Goal: Task Accomplishment & Management: Complete application form

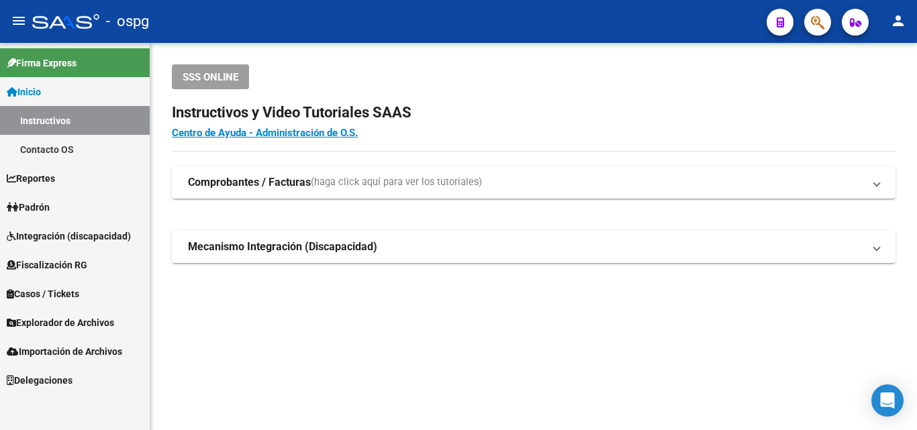
click at [50, 209] on span "Padrón" at bounding box center [28, 207] width 43 height 15
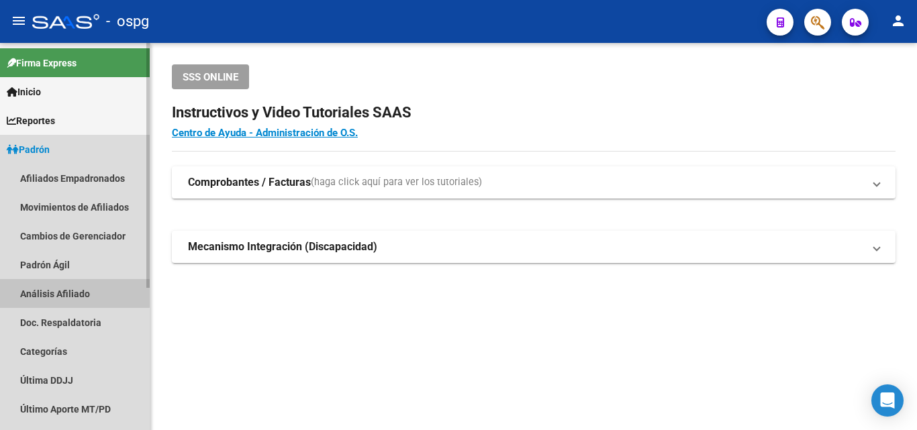
click at [41, 287] on link "Análisis Afiliado" at bounding box center [75, 293] width 150 height 29
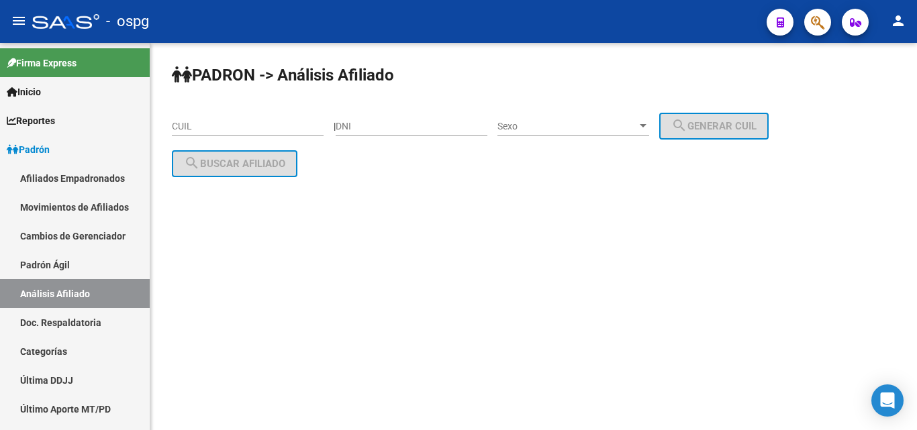
click at [221, 118] on div "CUIL" at bounding box center [248, 122] width 152 height 27
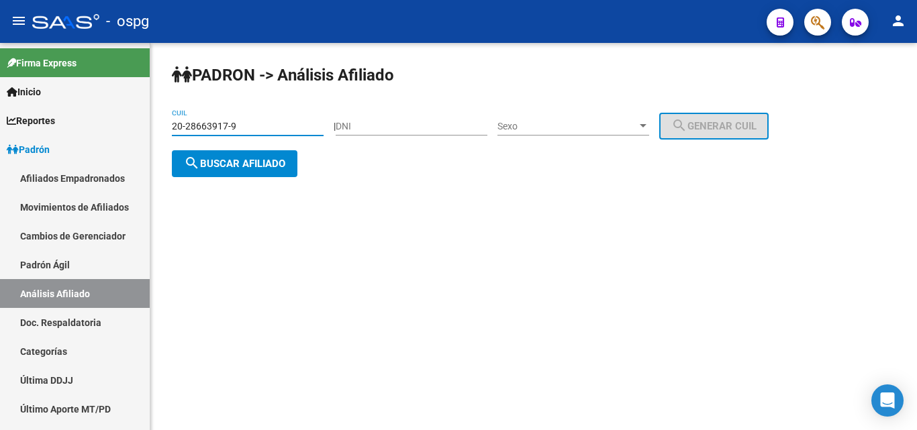
type input "20-28663917-9"
click at [232, 168] on span "search Buscar afiliado" at bounding box center [234, 164] width 101 height 12
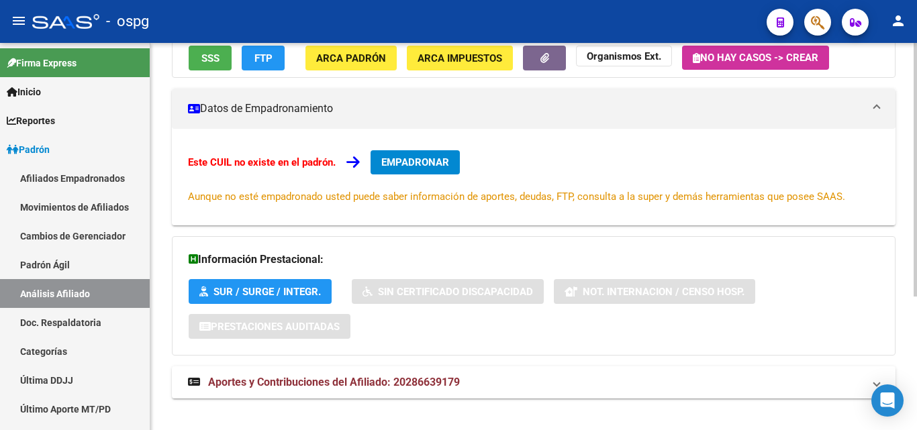
scroll to position [204, 0]
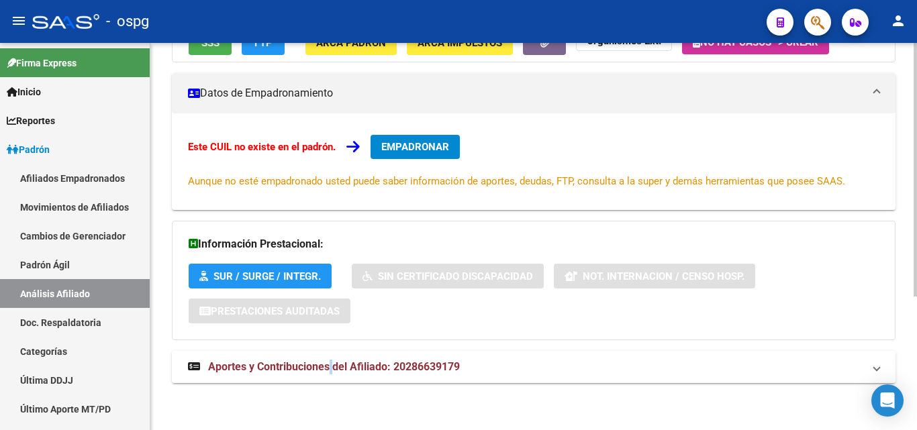
click at [334, 366] on span "Aportes y Contribuciones del Afiliado: 20286639179" at bounding box center [334, 366] width 252 height 13
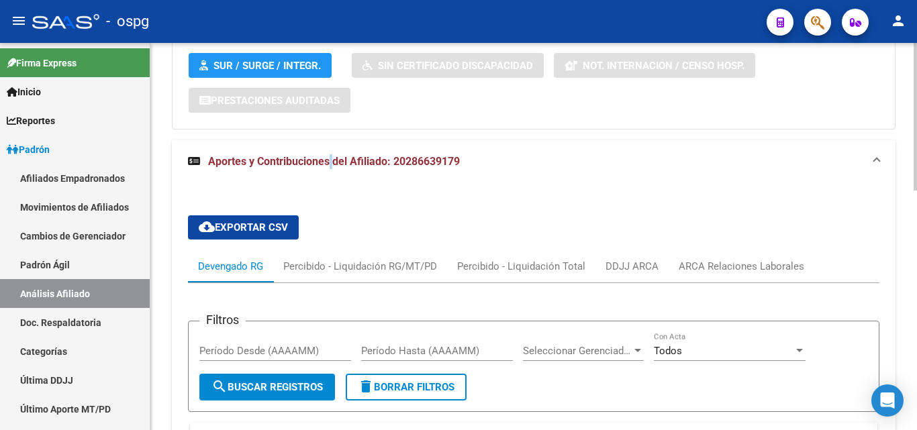
scroll to position [417, 0]
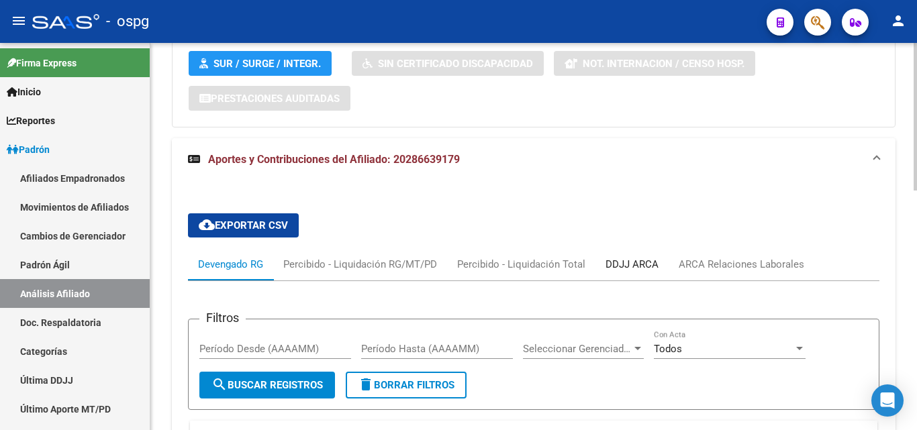
click at [643, 270] on div "DDJJ ARCA" at bounding box center [631, 264] width 53 height 15
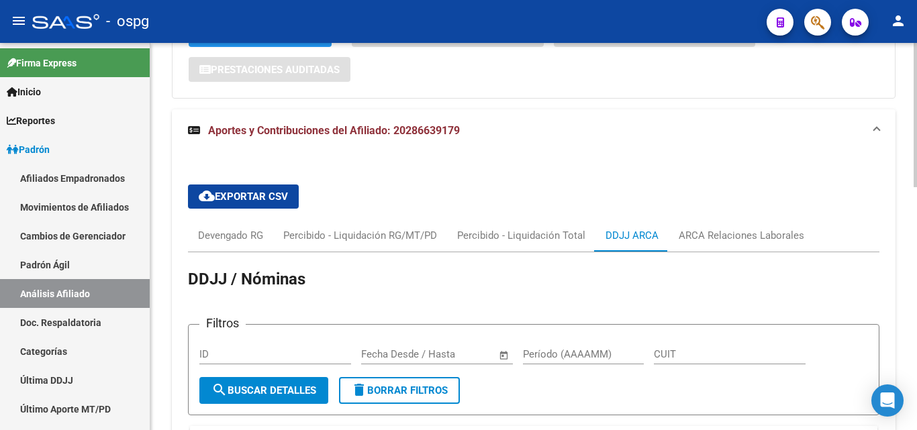
scroll to position [618, 0]
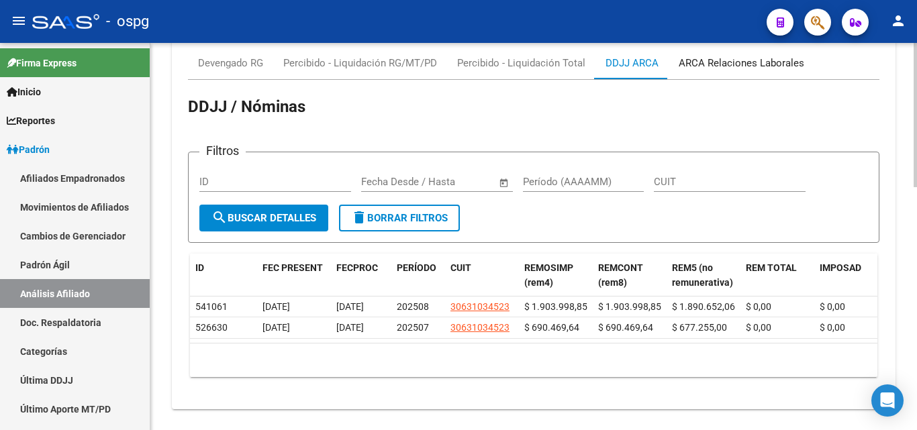
click at [713, 64] on div "ARCA Relaciones Laborales" at bounding box center [742, 63] width 126 height 15
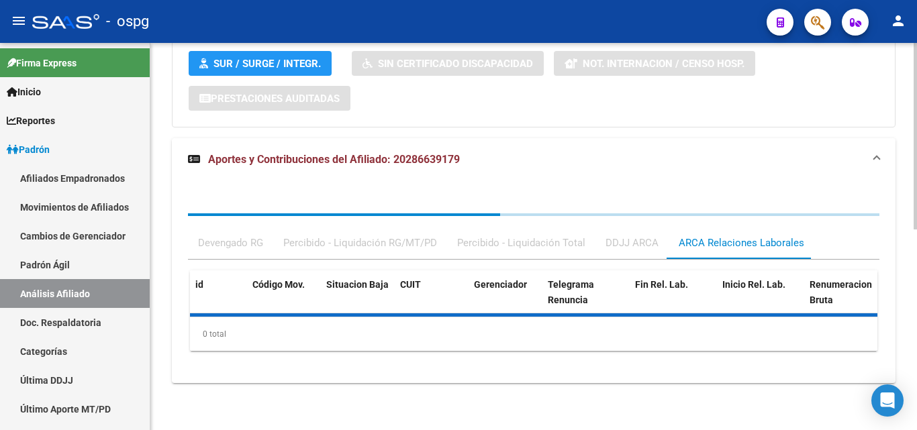
scroll to position [516, 0]
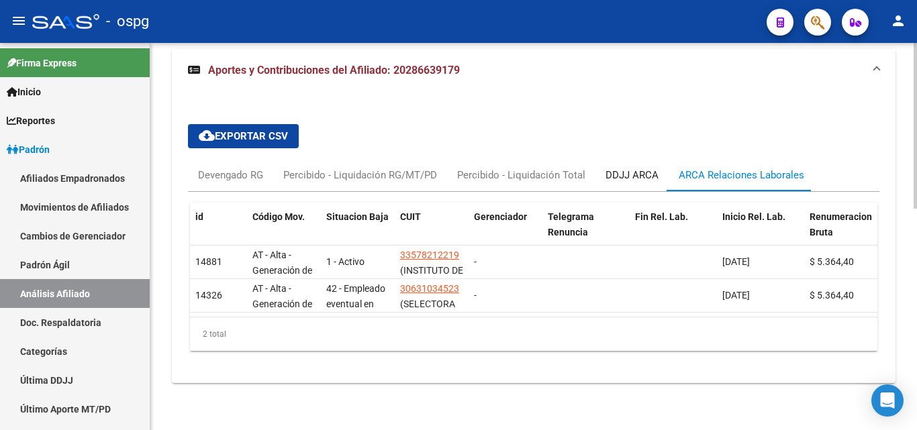
click at [652, 168] on div "DDJJ ARCA" at bounding box center [631, 175] width 53 height 15
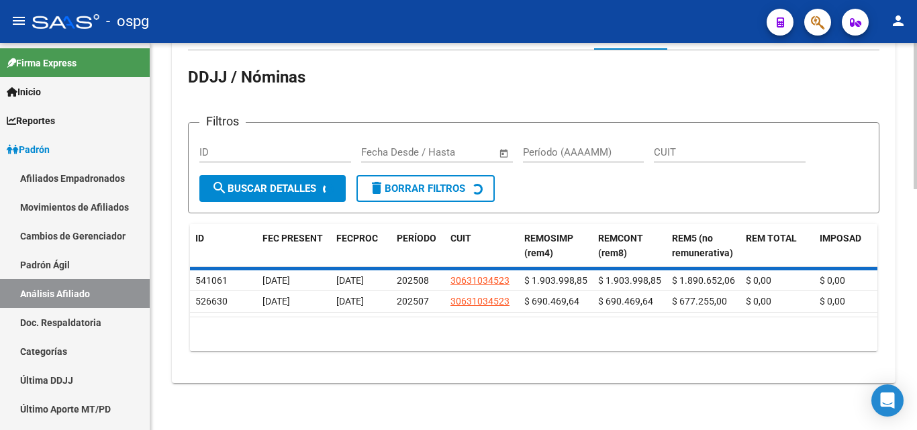
scroll to position [636, 0]
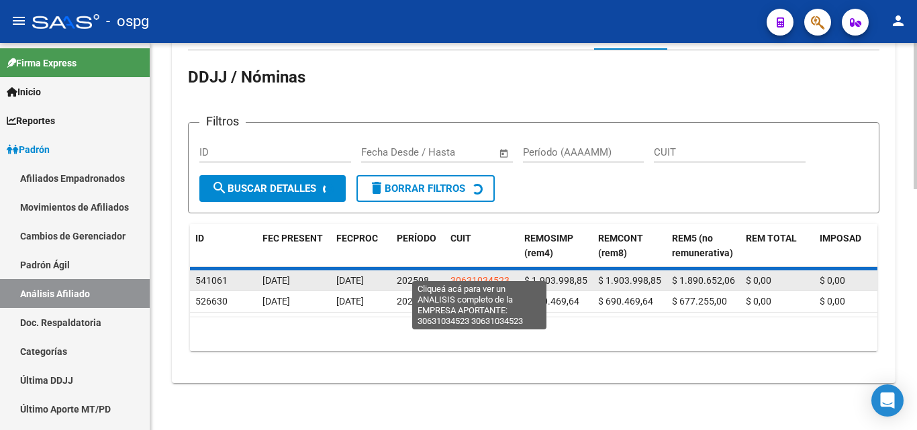
click at [495, 275] on span "30631034523" at bounding box center [479, 280] width 59 height 11
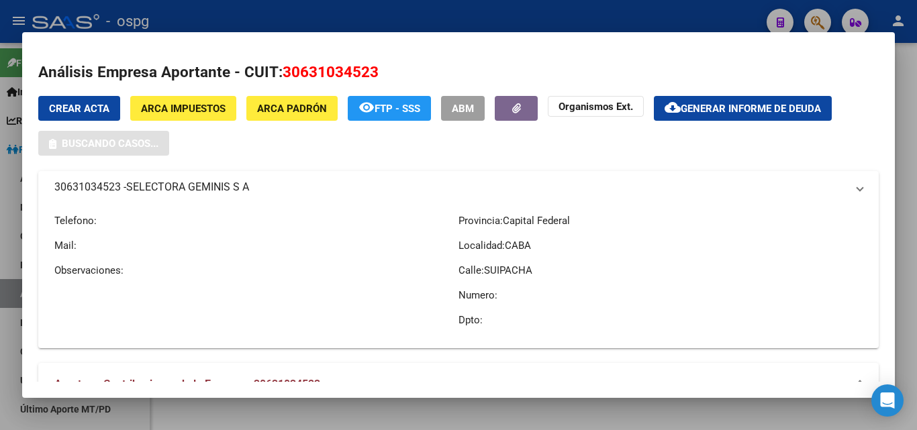
scroll to position [654, 0]
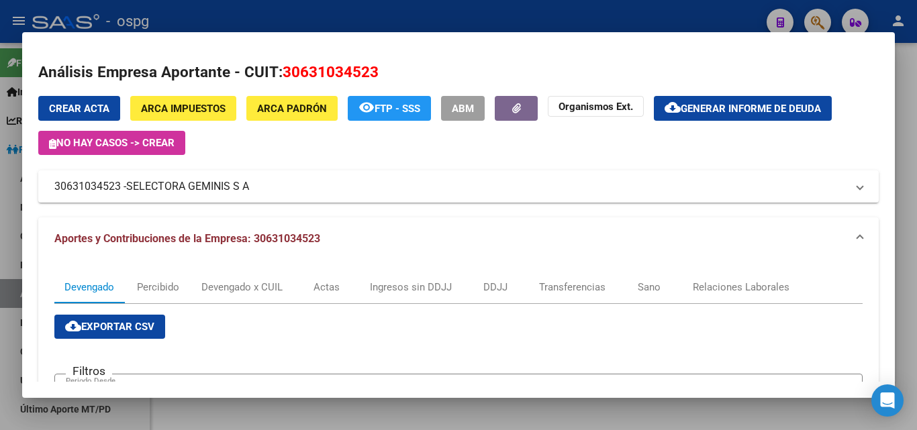
click at [414, 16] on div at bounding box center [458, 215] width 917 height 430
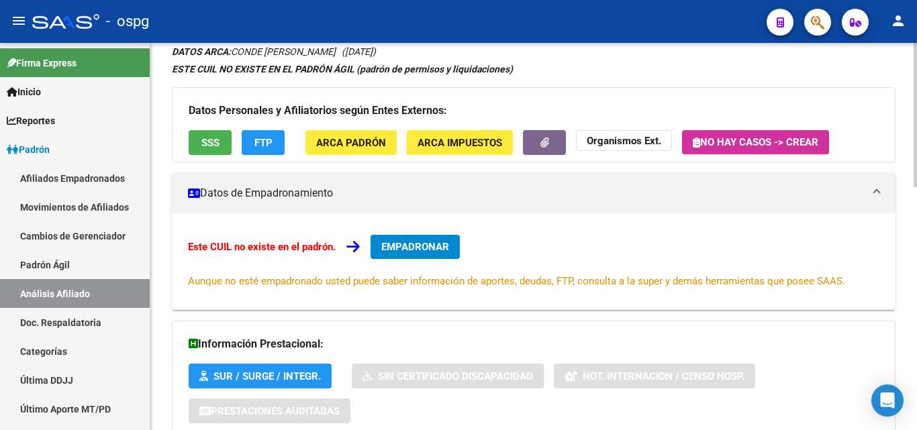
scroll to position [0, 0]
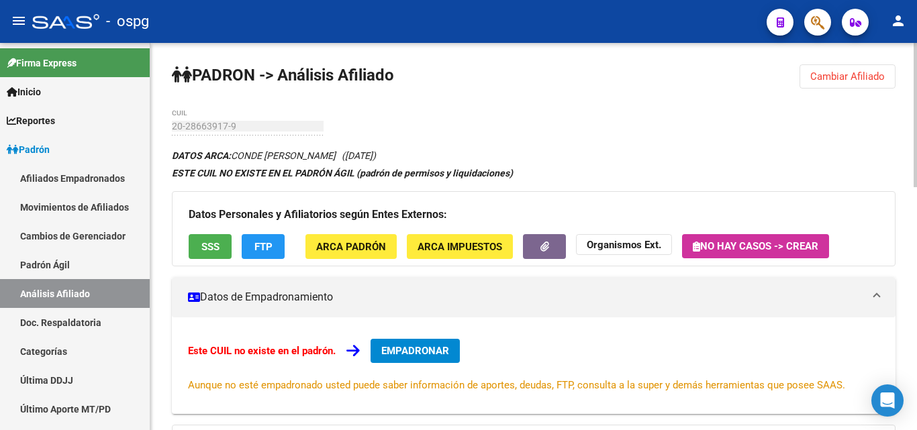
click at [393, 349] on span "EMPADRONAR" at bounding box center [415, 351] width 68 height 12
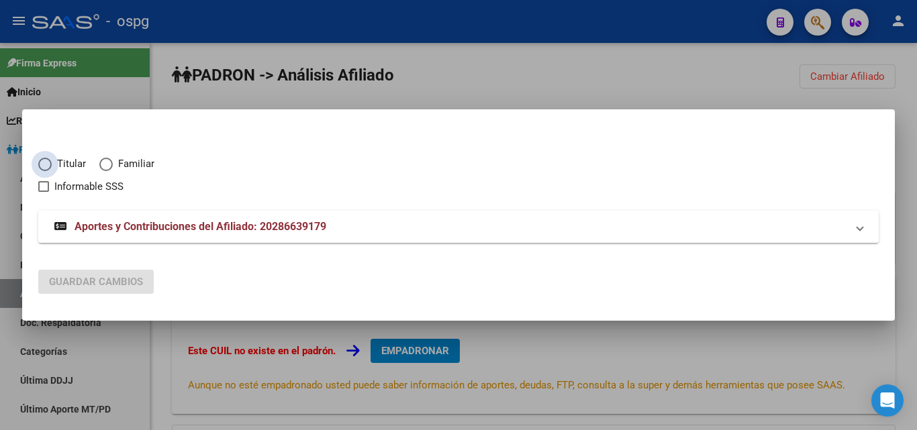
click at [46, 164] on span "Elija una opción" at bounding box center [44, 164] width 13 height 13
click at [46, 164] on input "Titular" at bounding box center [44, 164] width 13 height 13
radio input "true"
checkbox input "true"
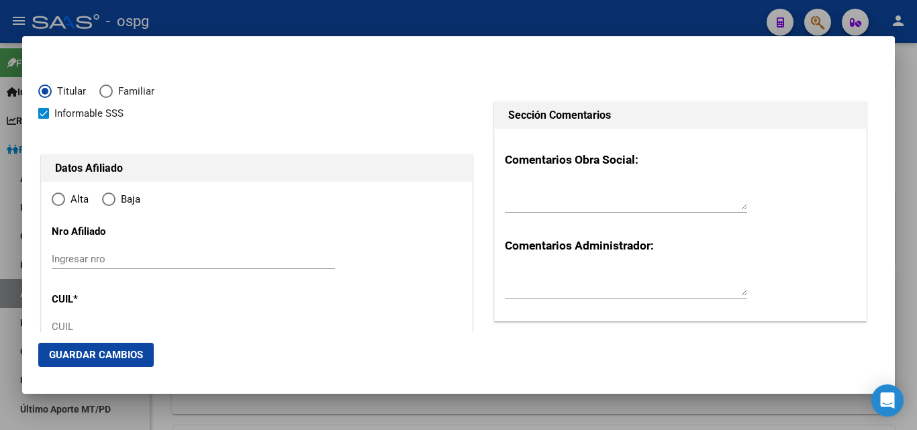
type input "20-28663917-9"
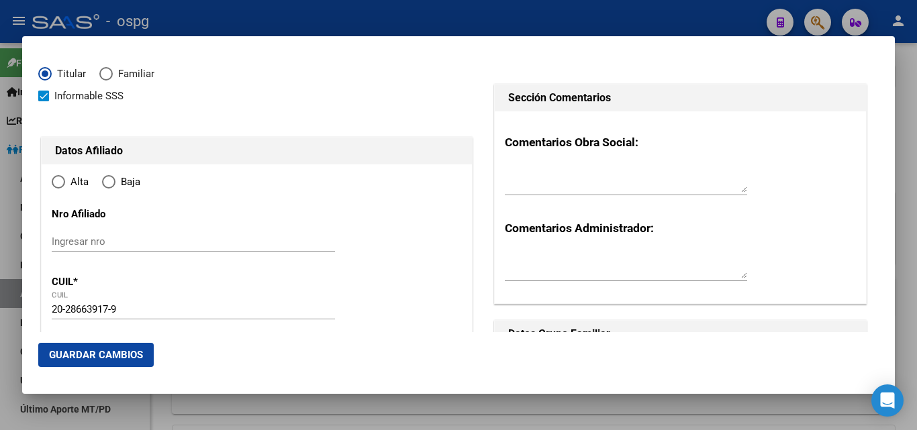
scroll to position [67, 0]
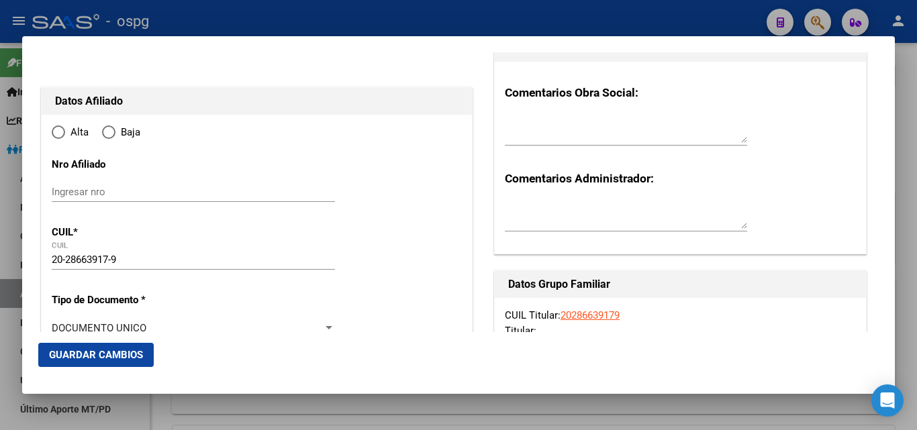
type input "28663917"
type input "CONDE"
type input "[PERSON_NAME]"
type input "[DATE]"
type input "[PERSON_NAME]"
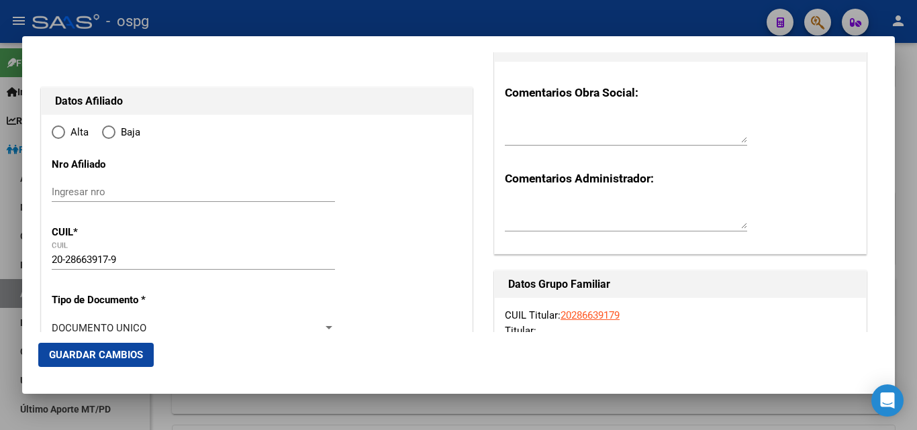
type input "1757"
type input "[PERSON_NAME]"
type input "2035"
radio input "true"
type input "[PERSON_NAME]"
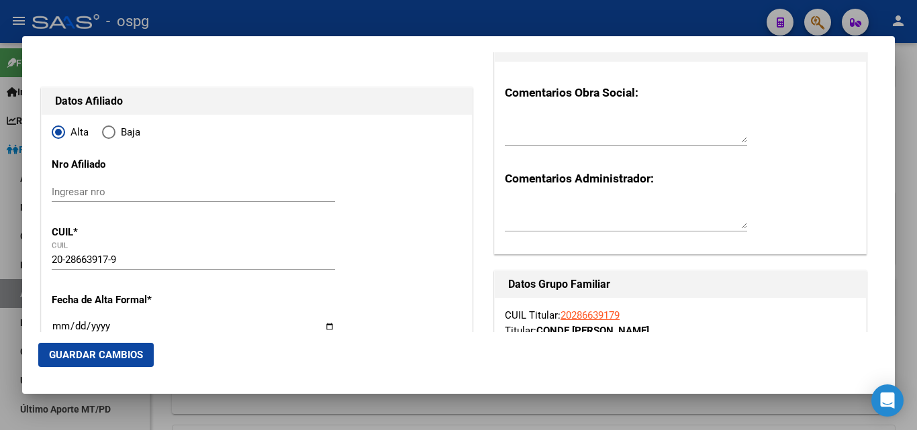
click at [59, 327] on input "Ingresar fecha" at bounding box center [193, 331] width 283 height 21
type input "[DATE]"
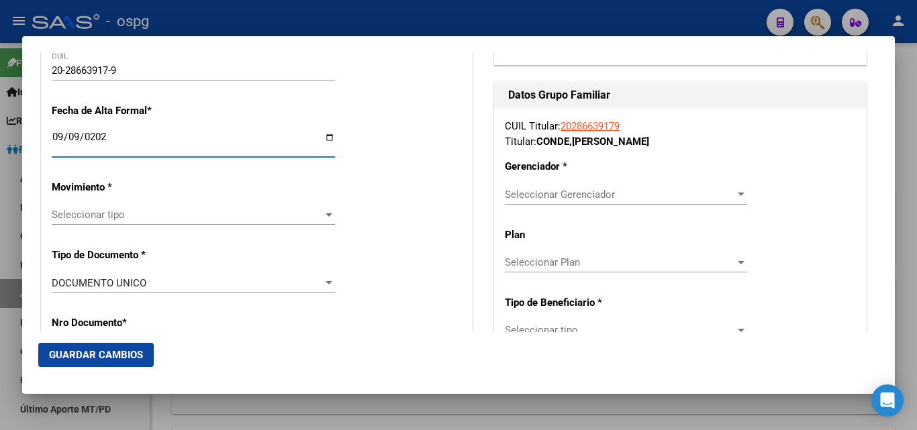
scroll to position [268, 0]
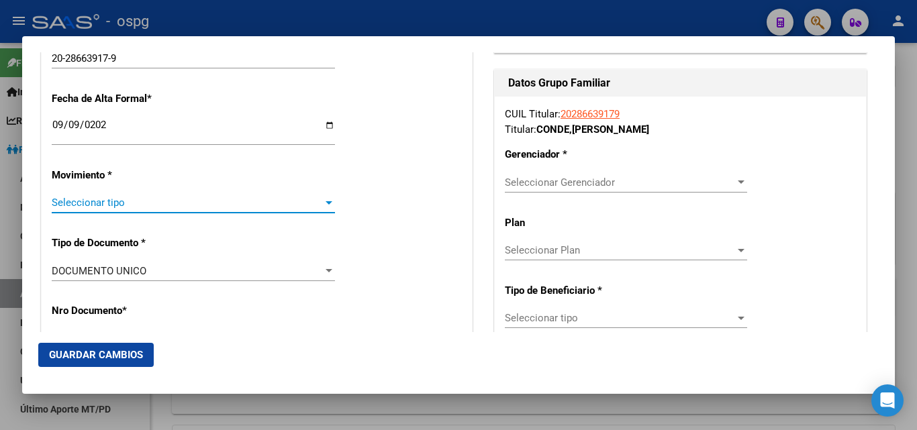
click at [97, 199] on span "Seleccionar tipo" at bounding box center [187, 203] width 271 height 12
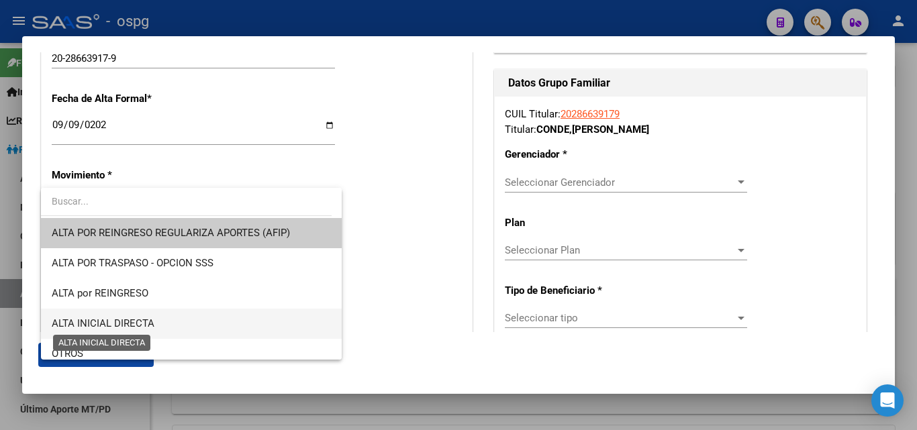
click at [128, 319] on span "ALTA INICIAL DIRECTA" at bounding box center [103, 323] width 103 height 12
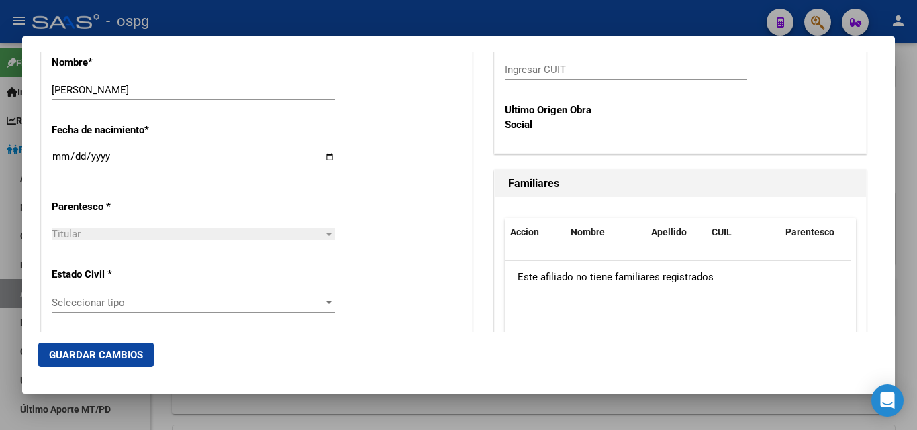
scroll to position [671, 0]
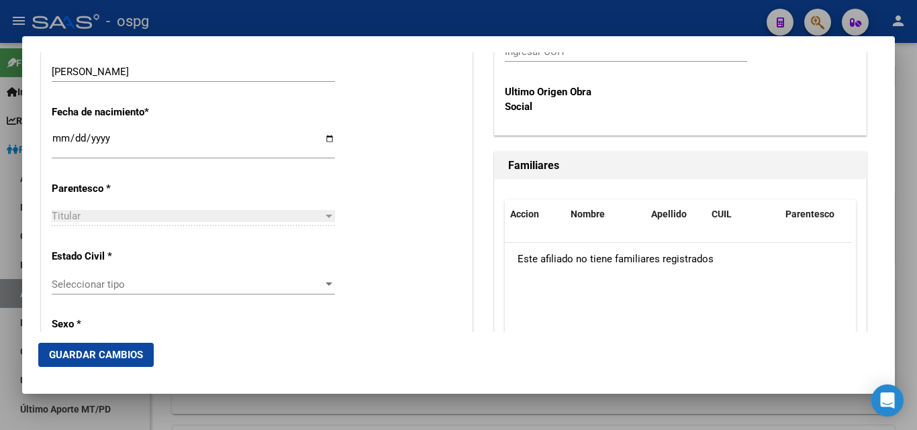
click at [80, 286] on span "Seleccionar tipo" at bounding box center [187, 285] width 271 height 12
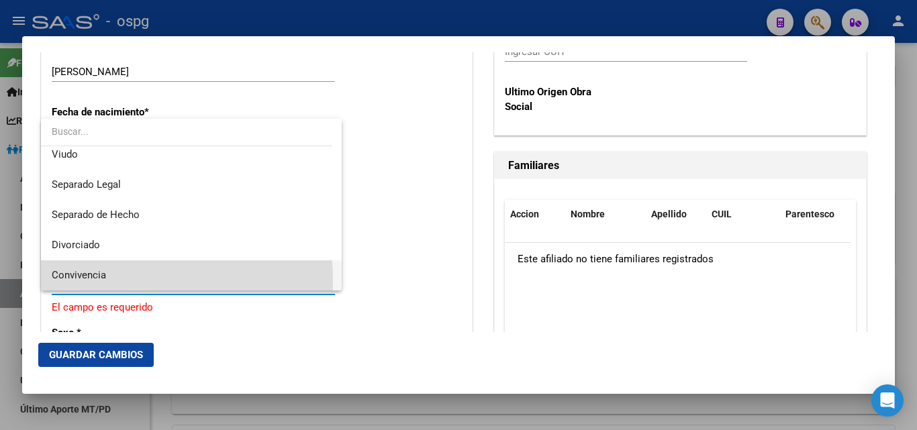
drag, startPoint x: 77, startPoint y: 282, endPoint x: 85, endPoint y: 282, distance: 8.7
click at [85, 282] on span "Convivencia" at bounding box center [191, 275] width 279 height 30
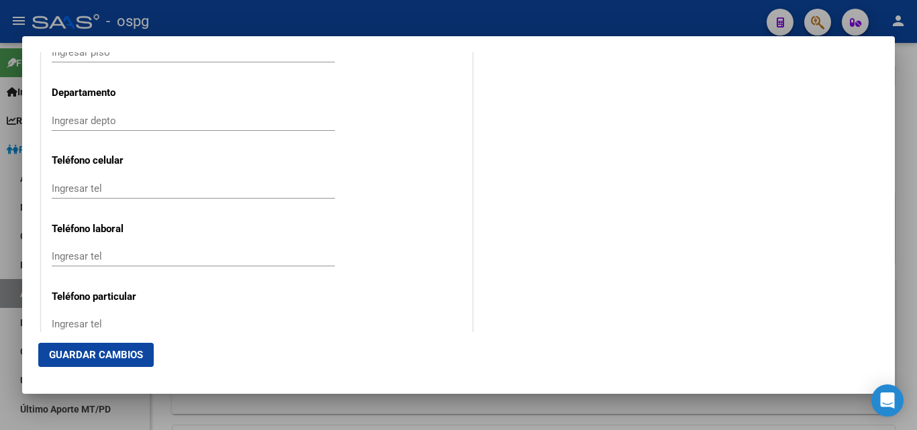
scroll to position [1745, 0]
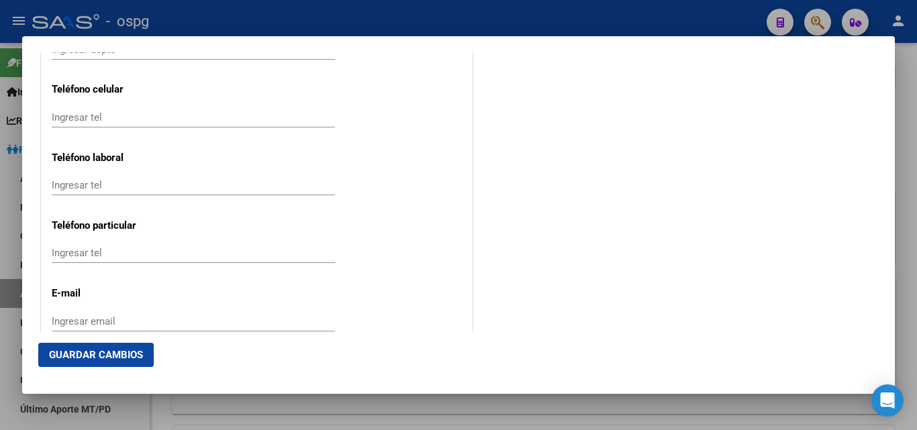
click at [61, 319] on input "Ingresar email" at bounding box center [193, 321] width 283 height 12
paste input "[EMAIL_ADDRESS][DOMAIN_NAME]"
type input "[EMAIL_ADDRESS][DOMAIN_NAME]"
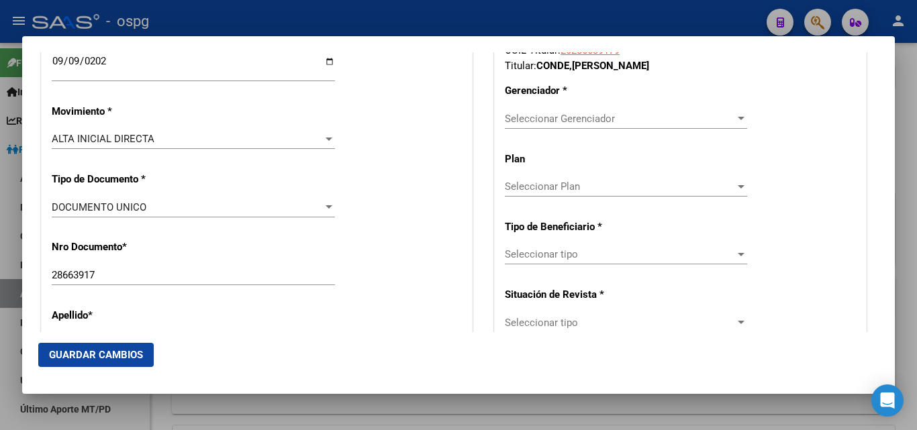
scroll to position [268, 0]
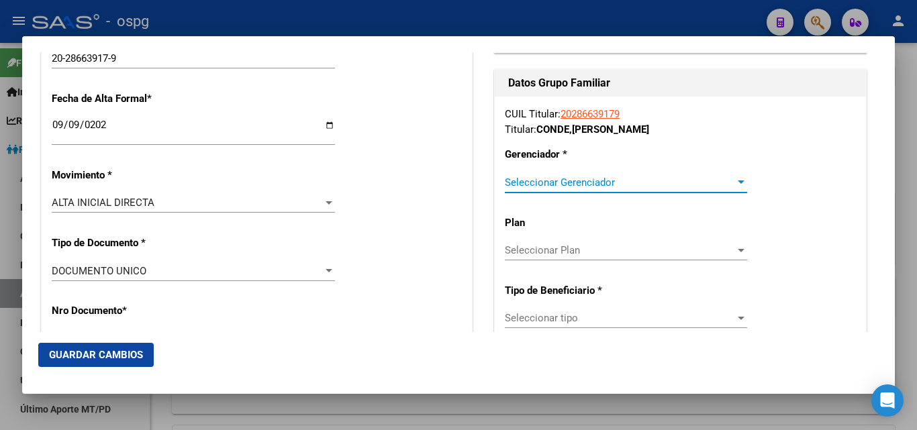
click at [531, 185] on span "Seleccionar Gerenciador" at bounding box center [620, 183] width 230 height 12
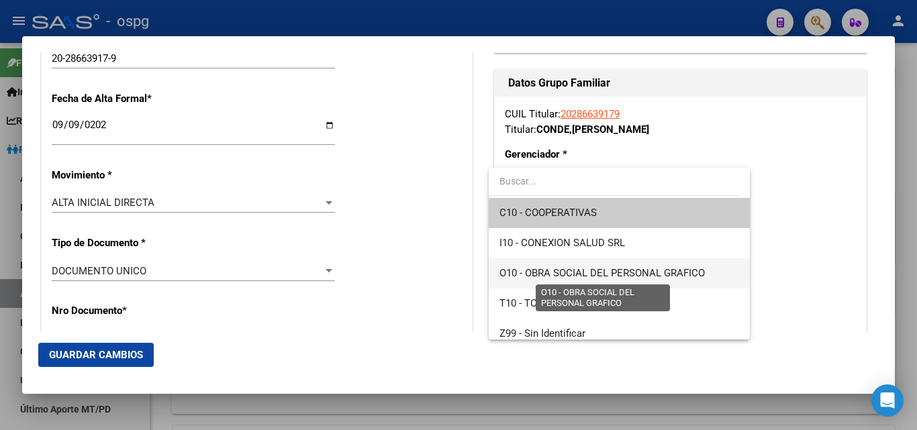
click at [574, 275] on span "O10 - OBRA SOCIAL DEL PERSONAL GRAFICO" at bounding box center [601, 273] width 205 height 12
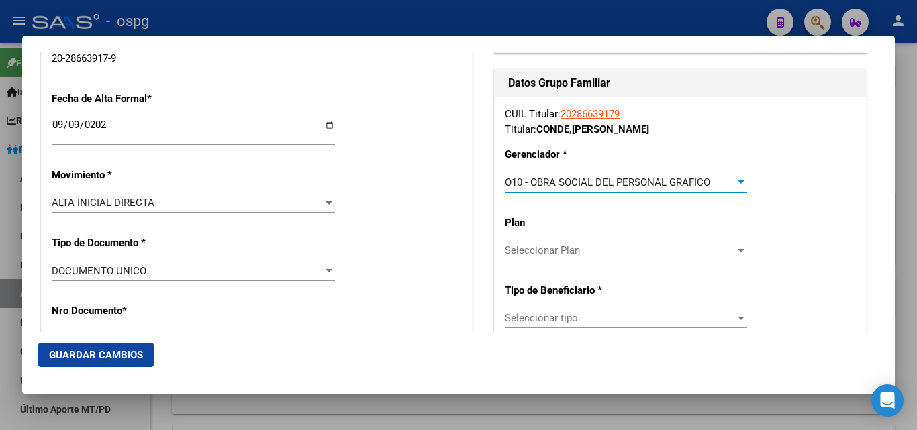
scroll to position [336, 0]
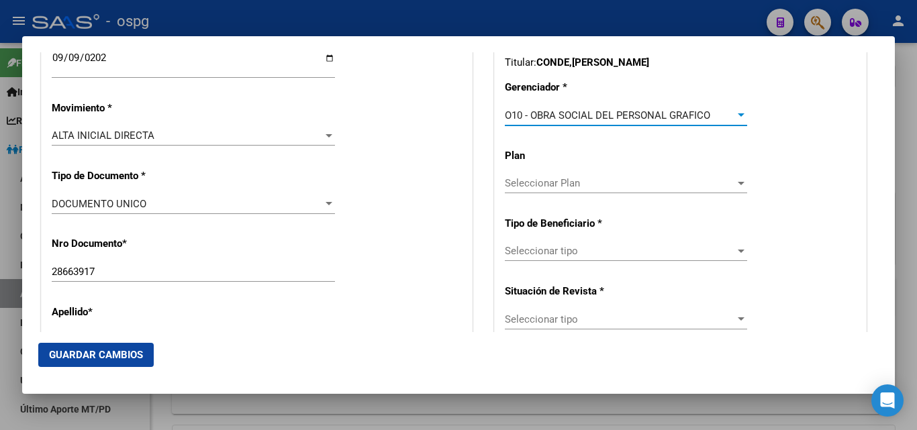
click at [526, 250] on span "Seleccionar tipo" at bounding box center [620, 251] width 230 height 12
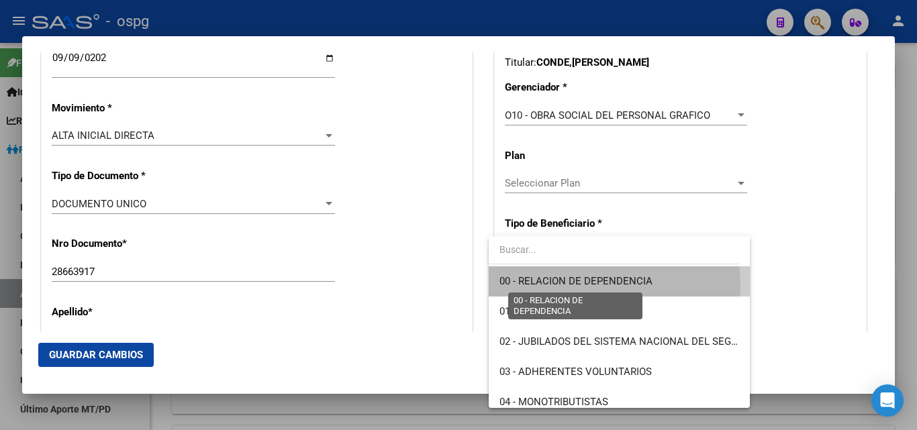
click at [561, 287] on span "00 - RELACION DE DEPENDENCIA" at bounding box center [575, 281] width 153 height 12
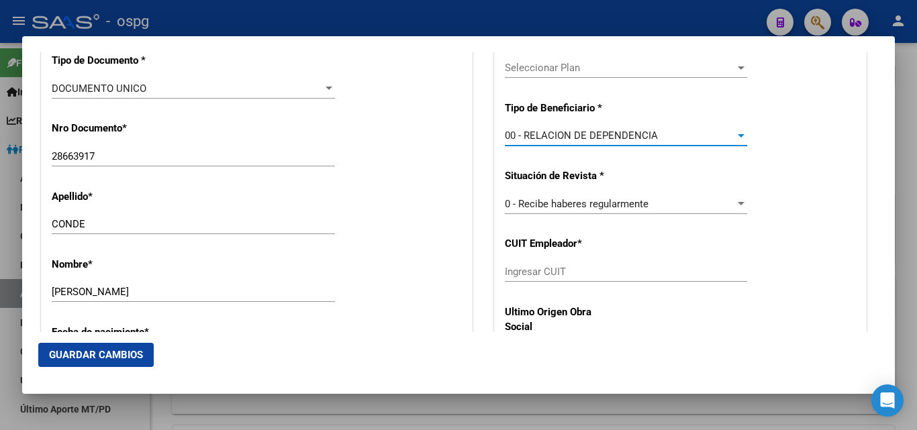
type input "30-63103452-3"
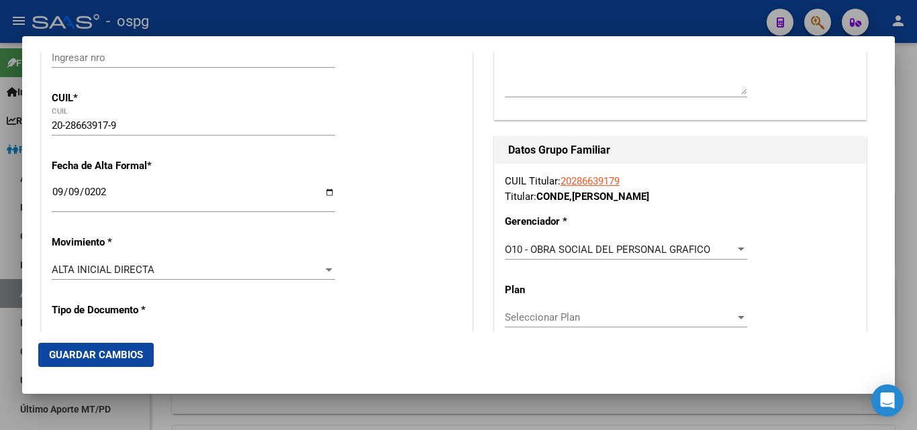
scroll to position [0, 0]
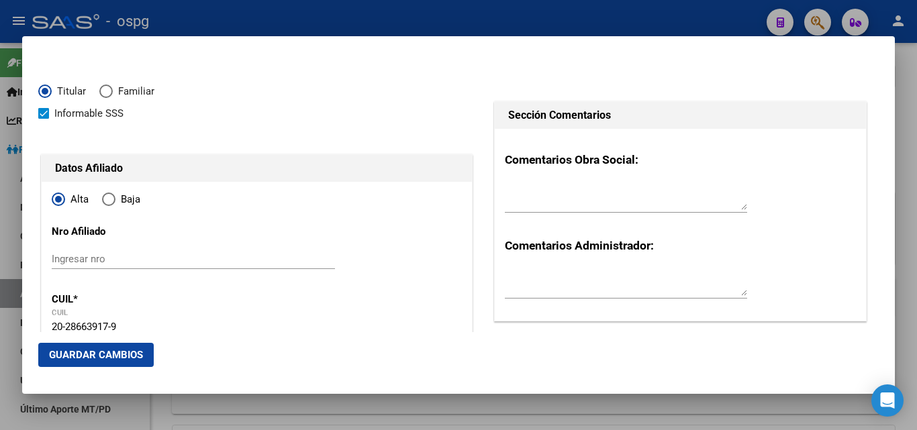
click at [79, 350] on span "Guardar Cambios" at bounding box center [96, 355] width 94 height 12
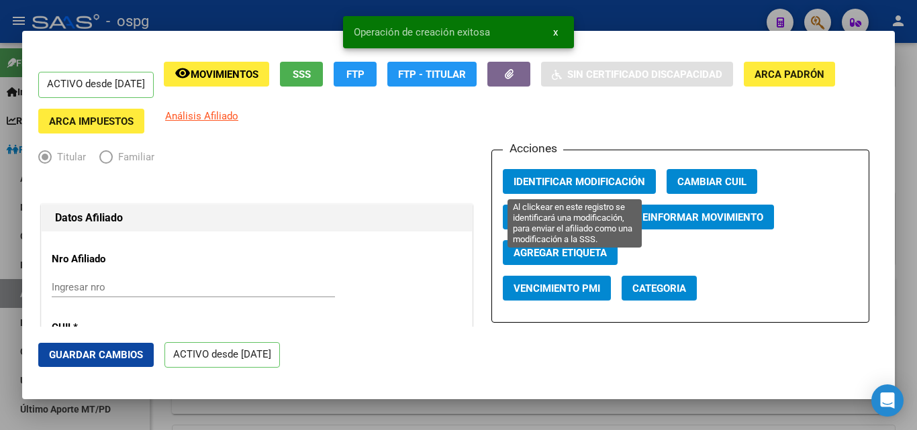
click at [562, 184] on span "Identificar Modificación" at bounding box center [579, 182] width 132 height 12
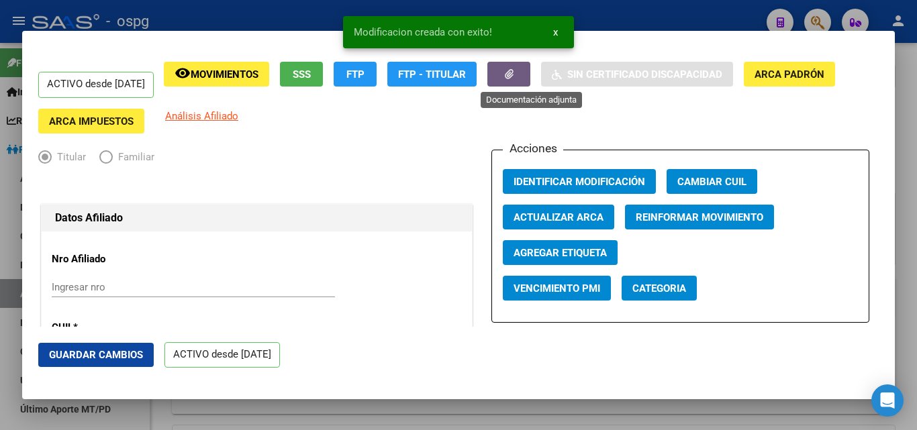
click at [513, 74] on icon "button" at bounding box center [509, 74] width 9 height 10
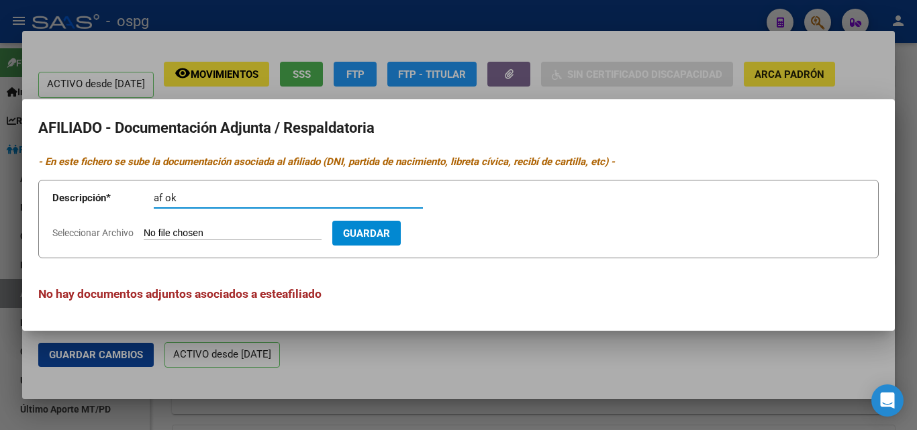
type input "af ok"
click at [188, 240] on form "Descripción * af ok Descripción Seleccionar Archivo Guardar" at bounding box center [458, 219] width 840 height 79
drag, startPoint x: 187, startPoint y: 195, endPoint x: 119, endPoint y: 191, distance: 67.2
click at [119, 191] on app-form-text-field "Descripción * af ok Descripción" at bounding box center [247, 201] width 390 height 40
click at [419, 64] on div at bounding box center [458, 215] width 917 height 430
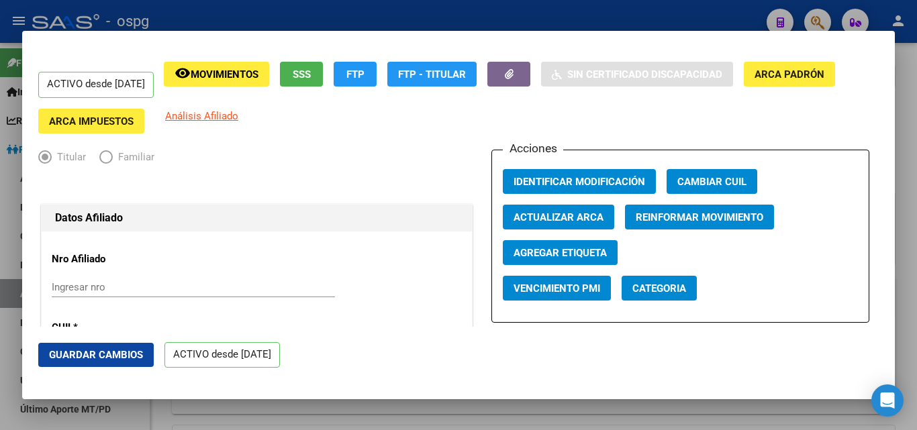
click at [195, 23] on div at bounding box center [458, 215] width 917 height 430
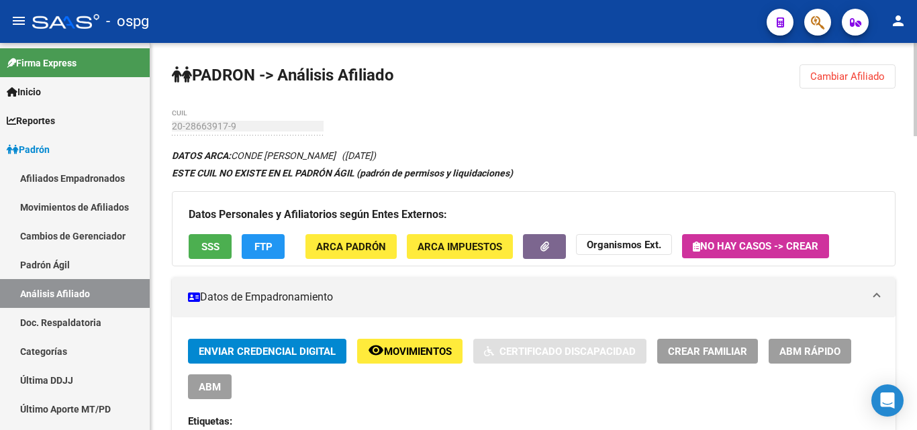
click at [869, 75] on span "Cambiar Afiliado" at bounding box center [847, 76] width 74 height 12
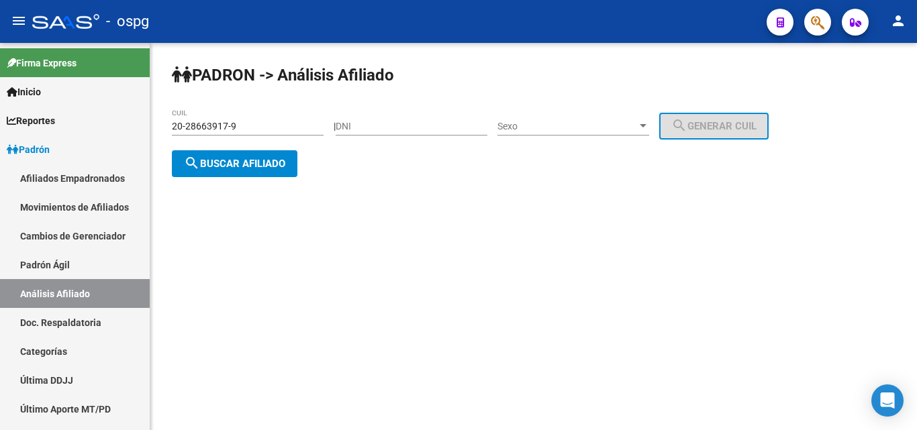
click at [242, 163] on span "search Buscar afiliado" at bounding box center [234, 164] width 101 height 12
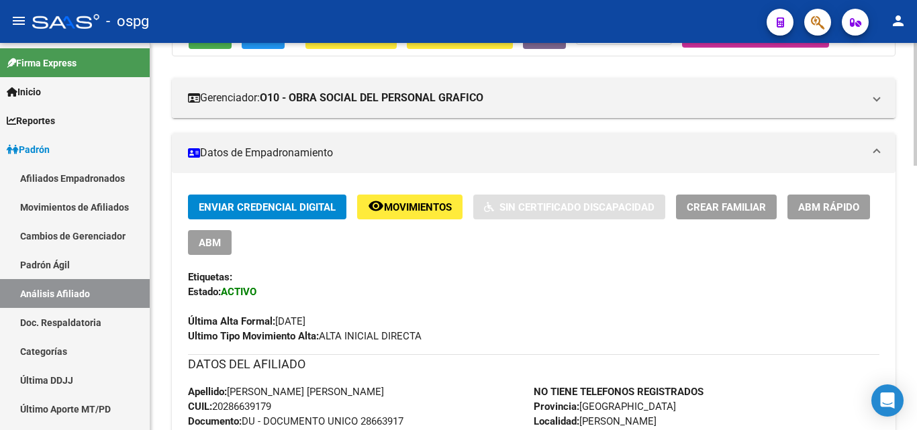
scroll to position [160, 0]
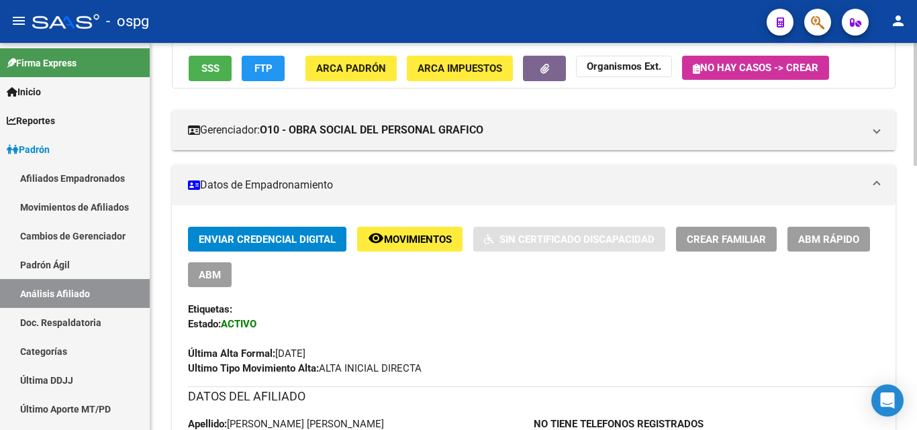
click at [707, 237] on span "Crear Familiar" at bounding box center [726, 240] width 79 height 12
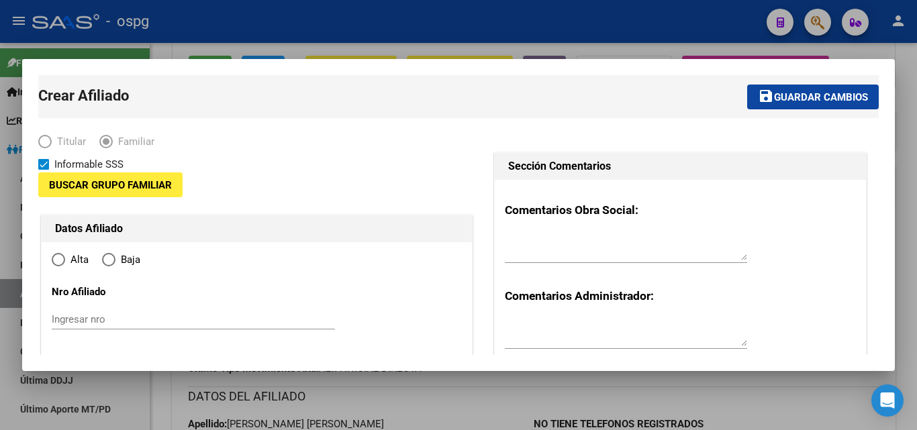
type input "30-63103452-3"
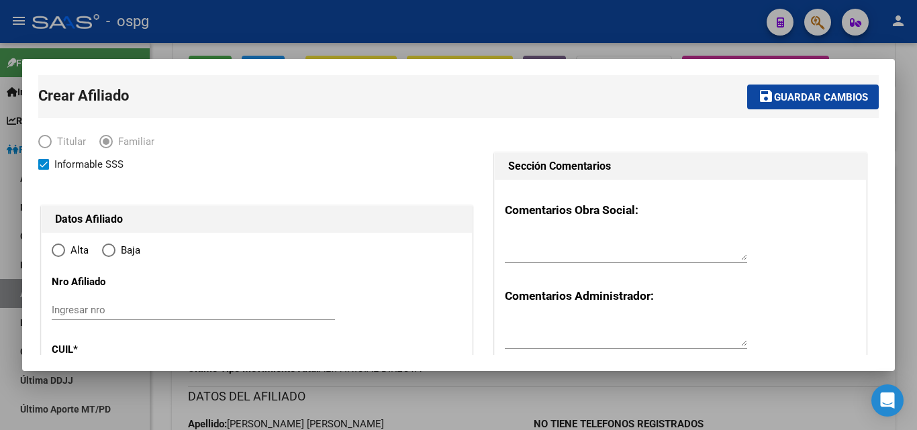
type input "[PERSON_NAME]"
type input "1757"
type input "[PERSON_NAME]"
type input "2035"
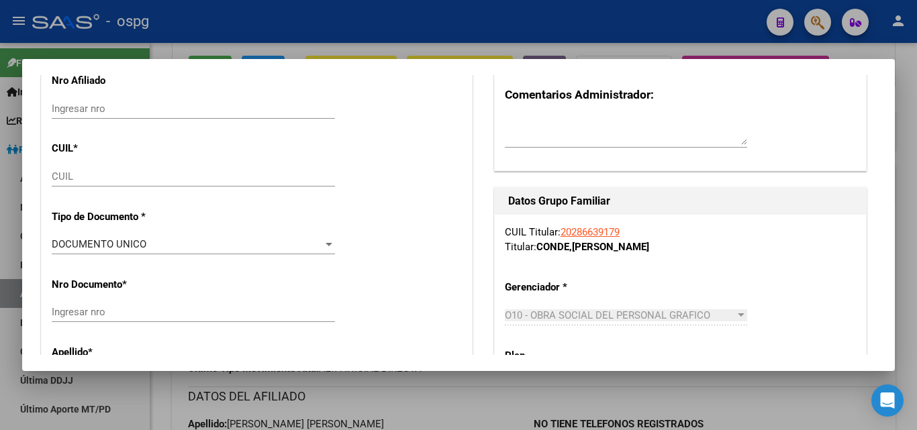
radio input "true"
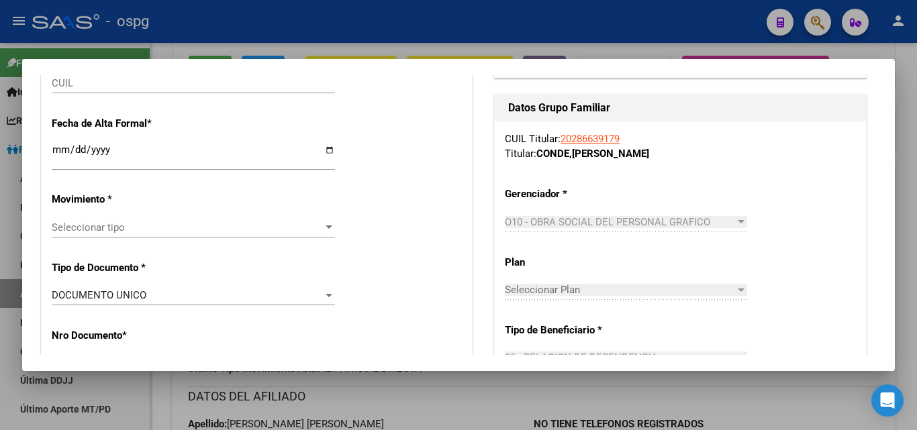
type input "30-63103452-3"
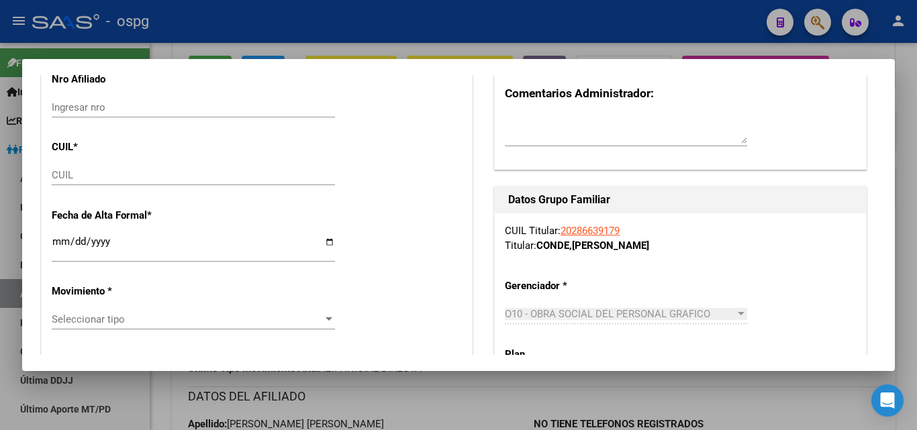
scroll to position [201, 0]
click at [57, 177] on input "CUIL" at bounding box center [193, 176] width 283 height 12
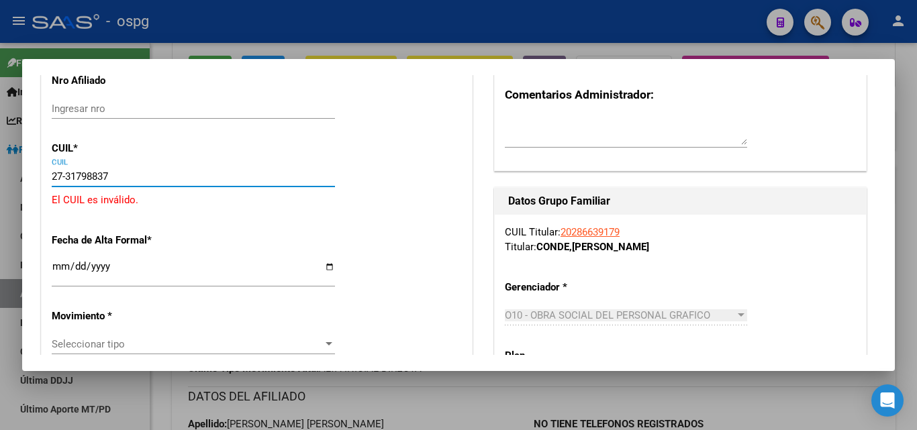
type input "27-31798837-6"
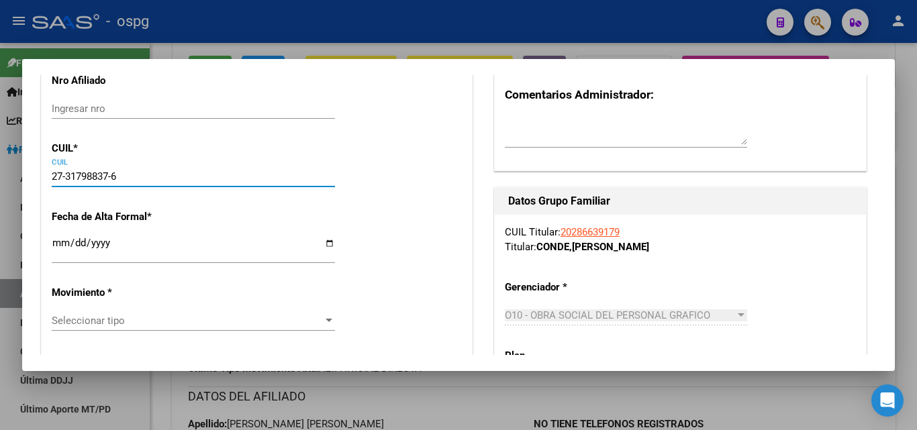
type input "31798837"
type input "[PERSON_NAME]"
type input "[PERSON_NAME] [PERSON_NAME]"
type input "[DATE]"
type input "[PERSON_NAME]"
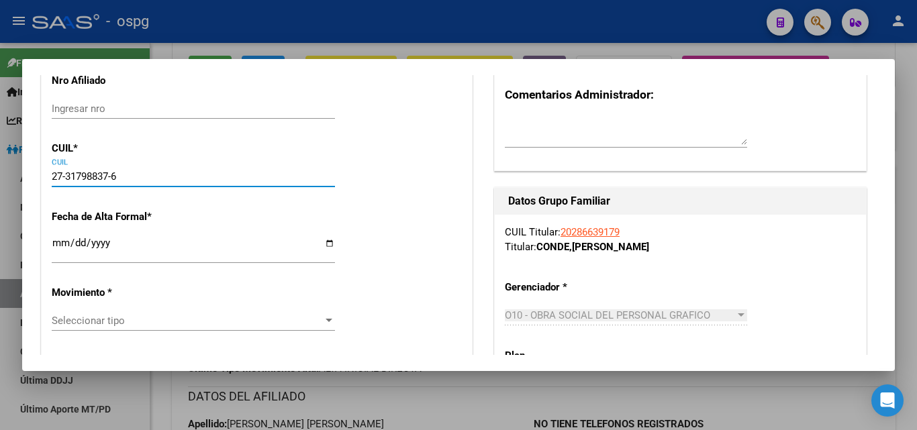
type input "IPELA"
type input "2328"
type input "27-31798837-6"
click at [54, 242] on input "Ingresar fecha" at bounding box center [193, 248] width 283 height 21
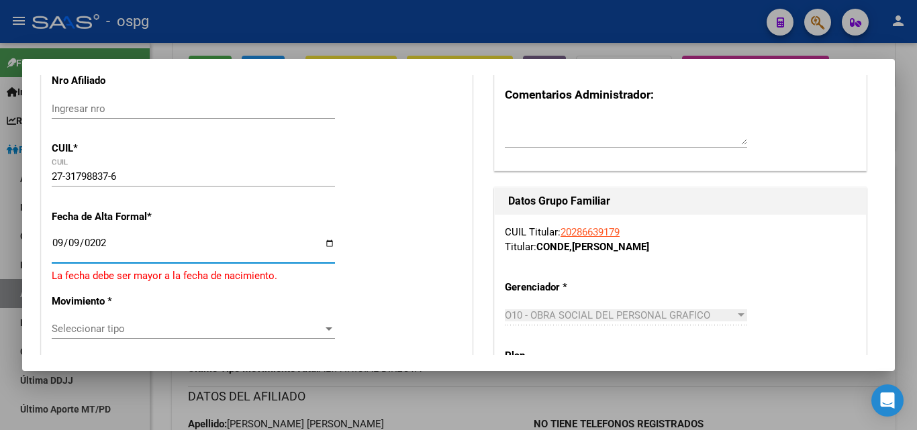
type input "[DATE]"
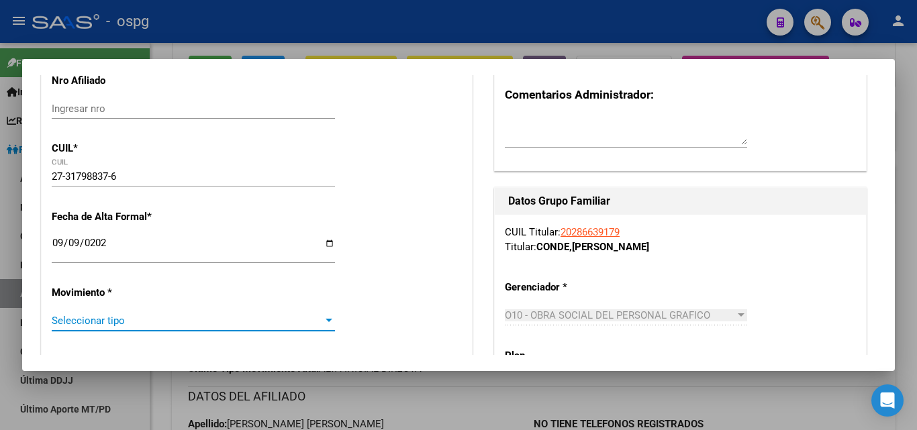
click at [55, 319] on span "Seleccionar tipo" at bounding box center [187, 321] width 271 height 12
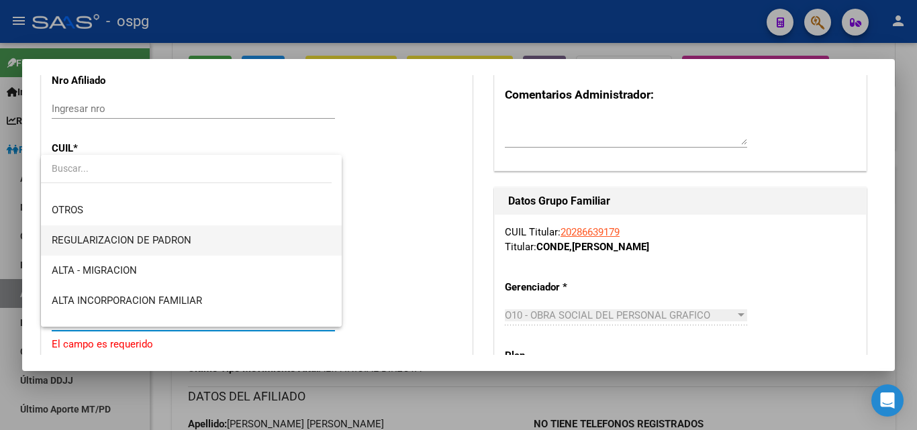
scroll to position [134, 0]
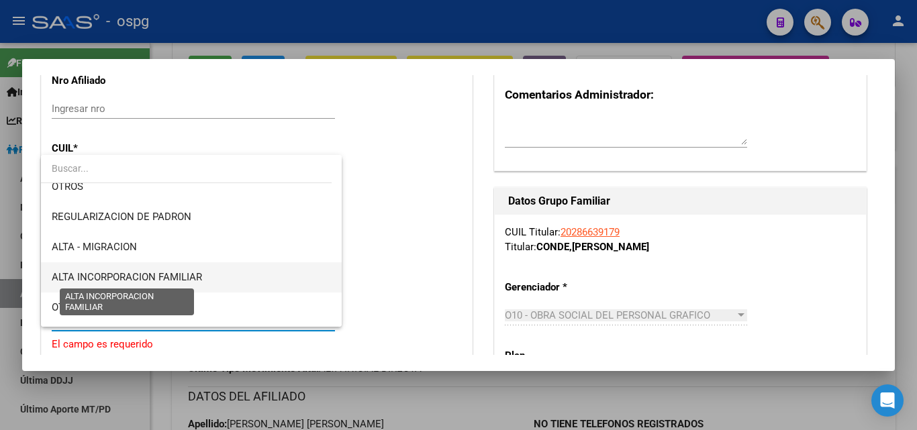
click at [149, 277] on span "ALTA INCORPORACION FAMILIAR" at bounding box center [127, 277] width 150 height 12
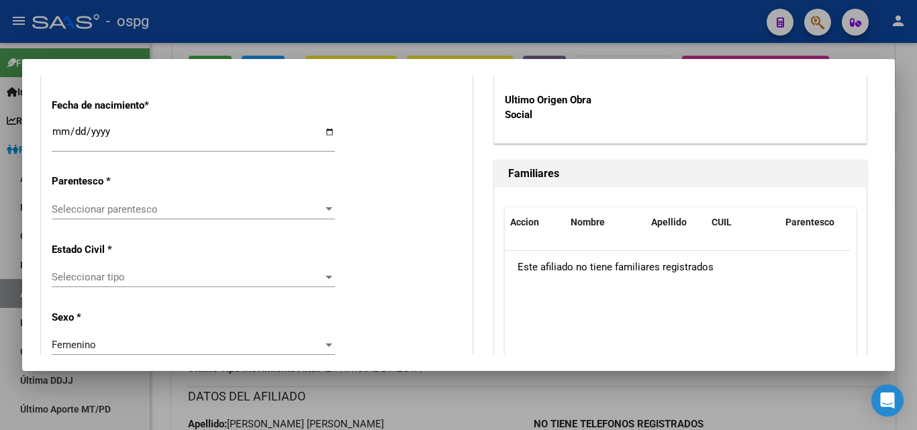
scroll to position [738, 0]
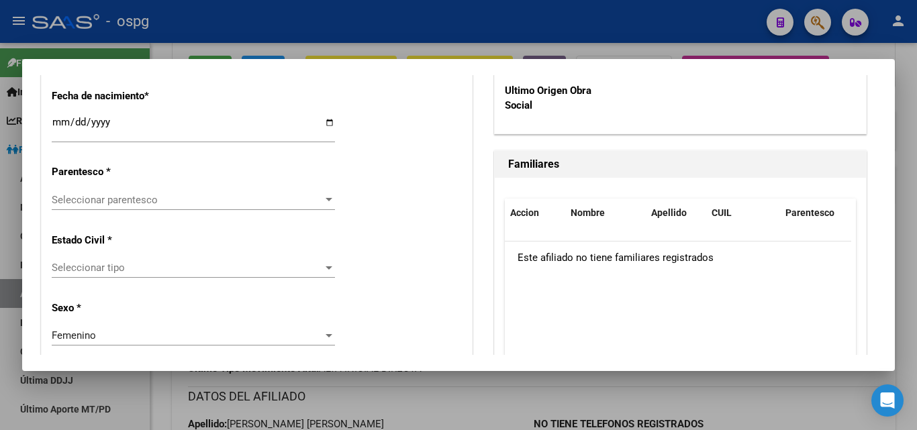
click at [95, 206] on div "Seleccionar parentesco Seleccionar parentesco" at bounding box center [193, 200] width 283 height 20
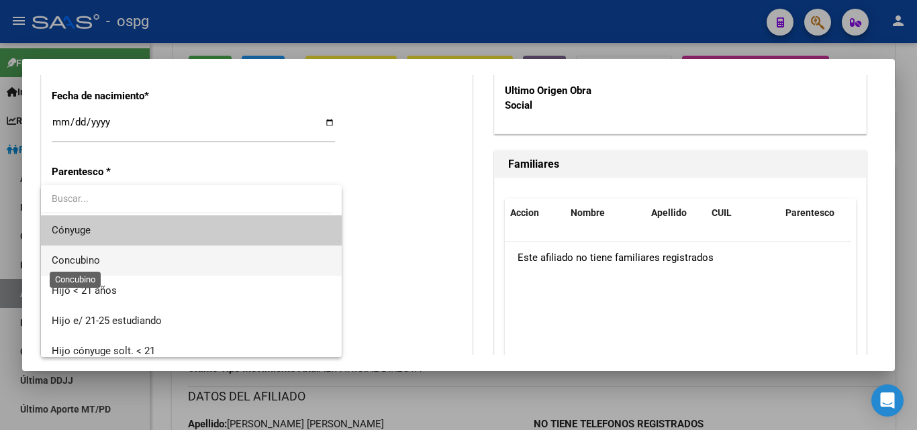
drag, startPoint x: 70, startPoint y: 260, endPoint x: 79, endPoint y: 258, distance: 9.1
click at [70, 261] on span "Concubino" at bounding box center [76, 260] width 48 height 12
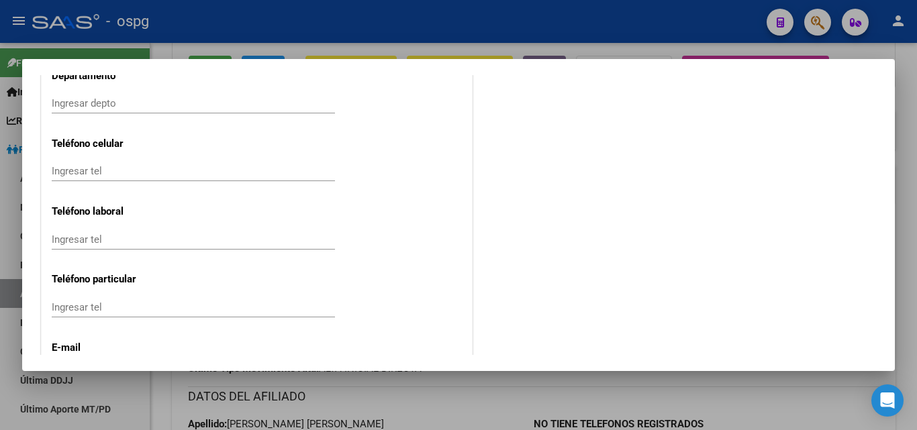
scroll to position [1830, 0]
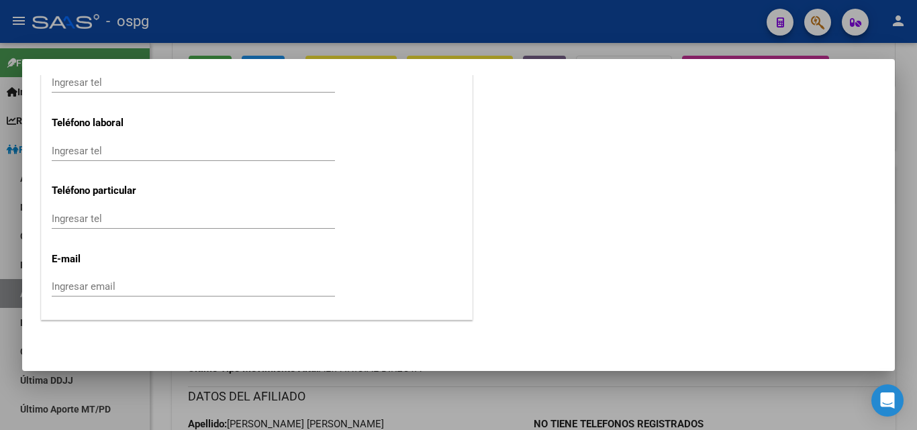
click at [86, 293] on input "Ingresar email" at bounding box center [193, 287] width 283 height 12
paste input "[EMAIL_ADDRESS][DOMAIN_NAME]"
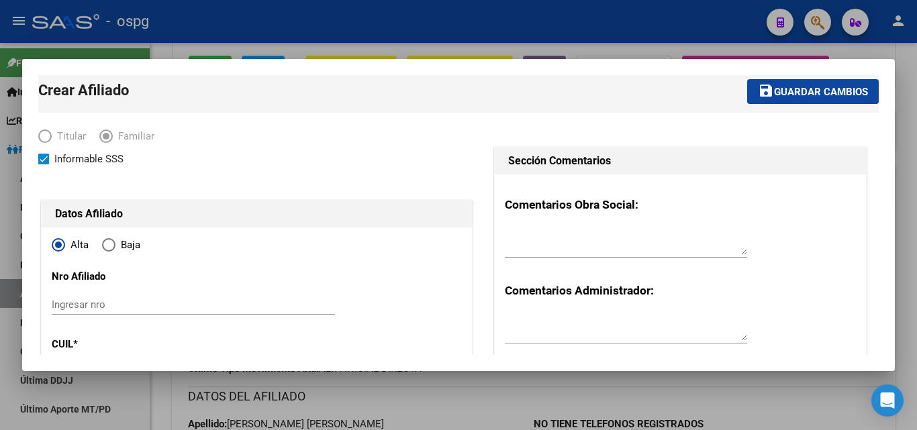
scroll to position [0, 0]
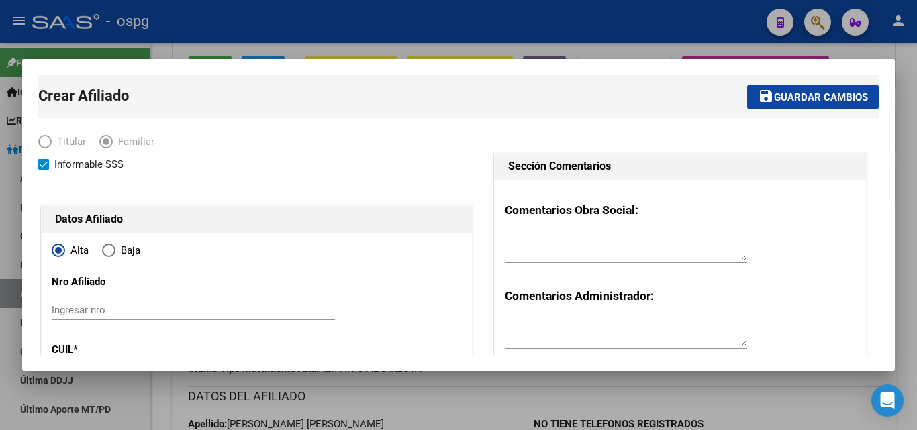
type input "[EMAIL_ADDRESS][DOMAIN_NAME]"
click at [774, 96] on span "Guardar cambios" at bounding box center [821, 97] width 94 height 12
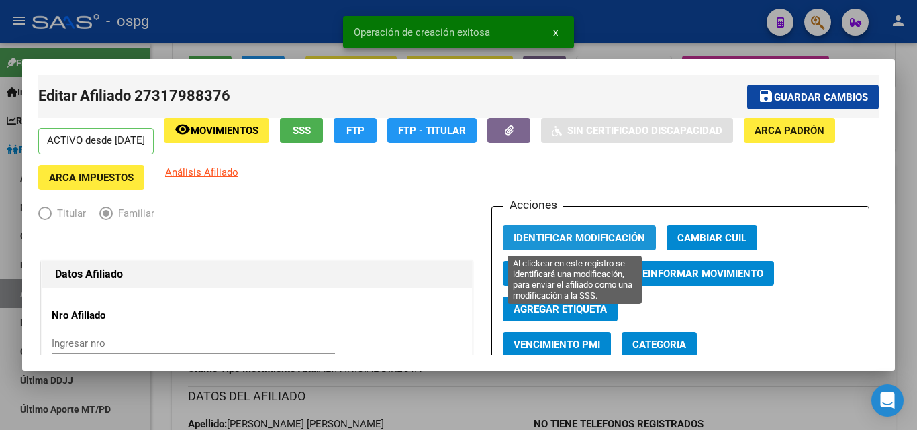
click at [575, 236] on span "Identificar Modificación" at bounding box center [579, 238] width 132 height 12
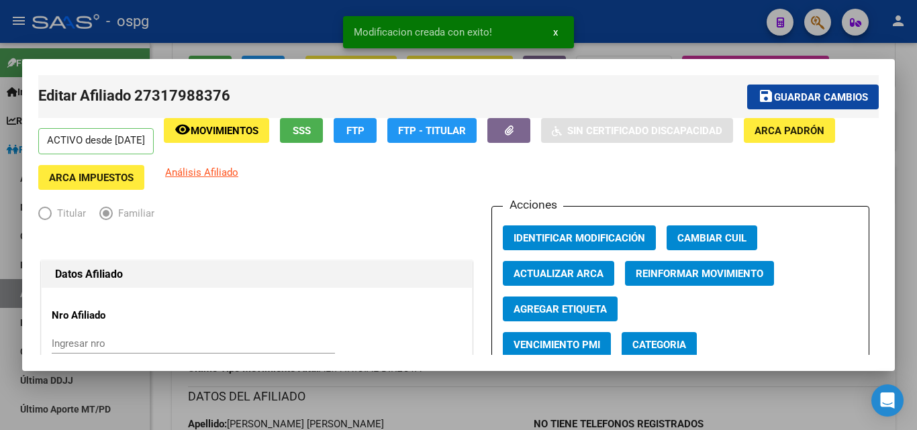
click at [168, 36] on div at bounding box center [458, 215] width 917 height 430
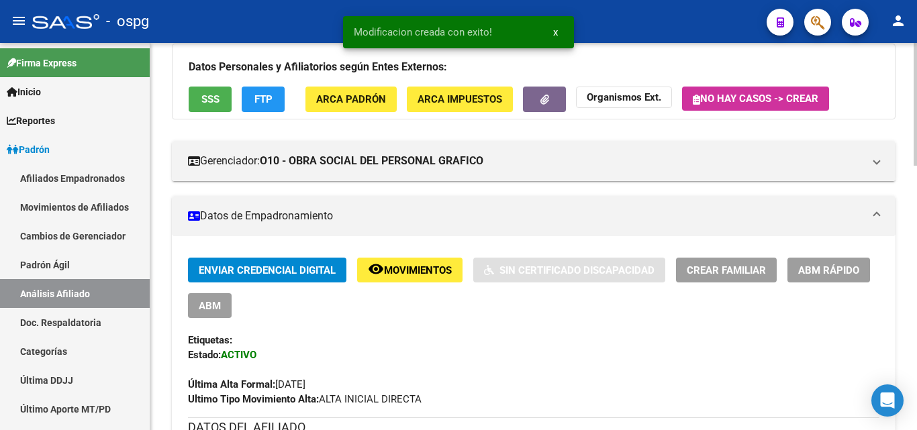
scroll to position [134, 0]
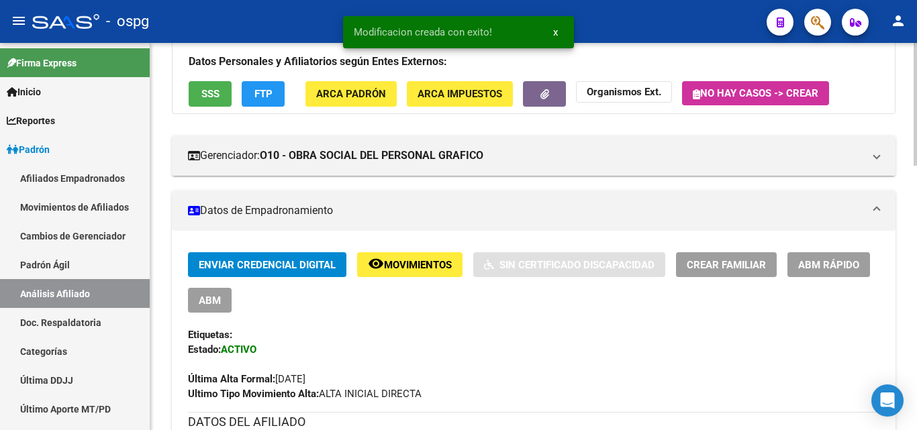
click at [710, 253] on button "Crear Familiar" at bounding box center [726, 264] width 101 height 25
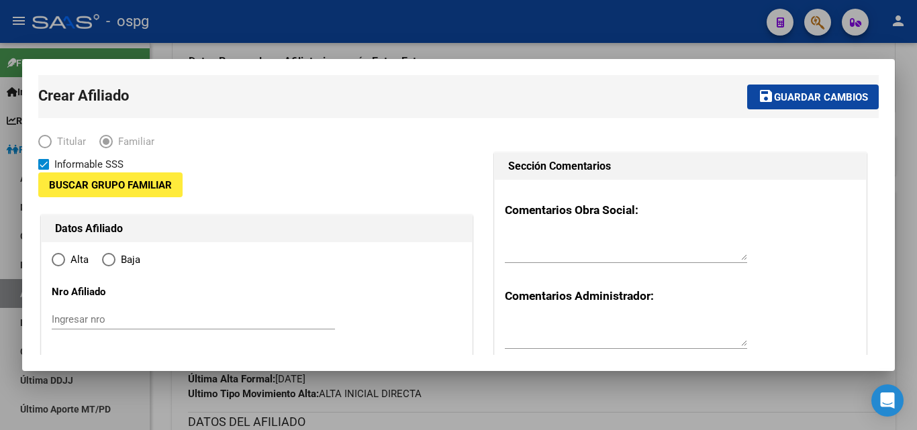
type input "30-63103452-3"
type input "[PERSON_NAME]"
type input "1757"
type input "[PERSON_NAME]"
type input "2035"
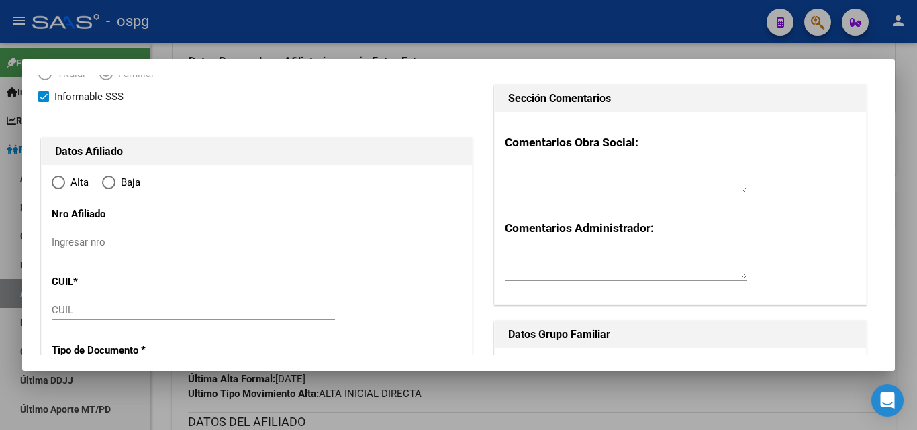
scroll to position [268, 0]
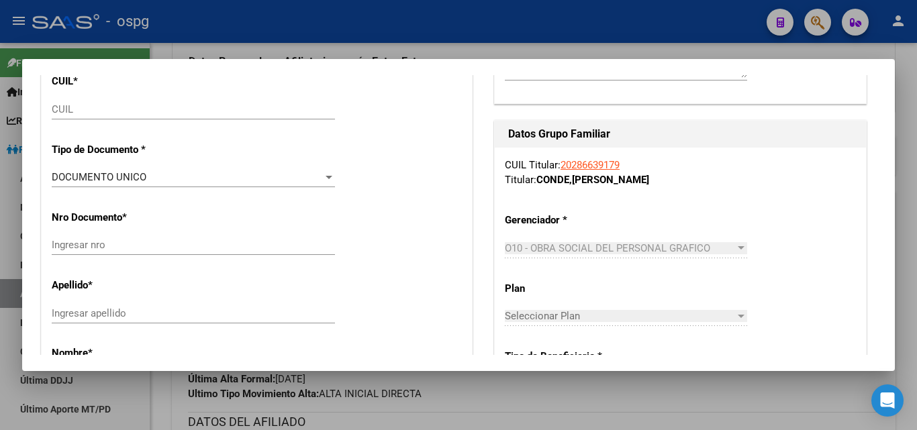
radio input "true"
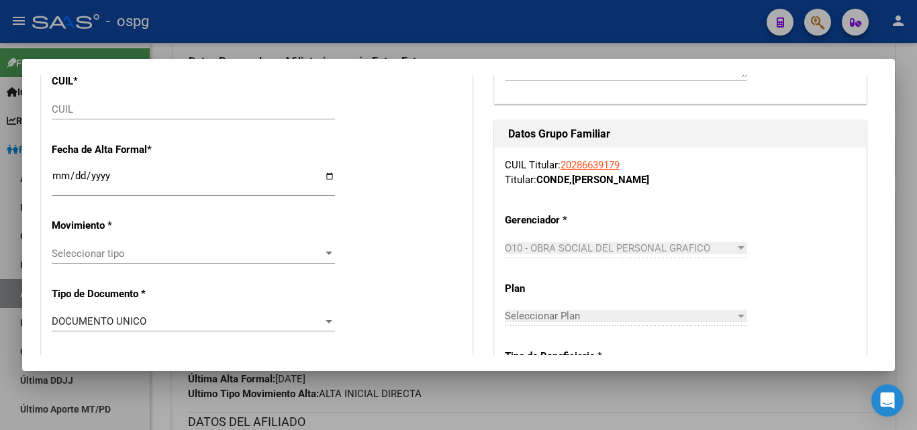
type input "30-63103452-3"
click at [56, 106] on input "CUIL" at bounding box center [193, 109] width 283 height 12
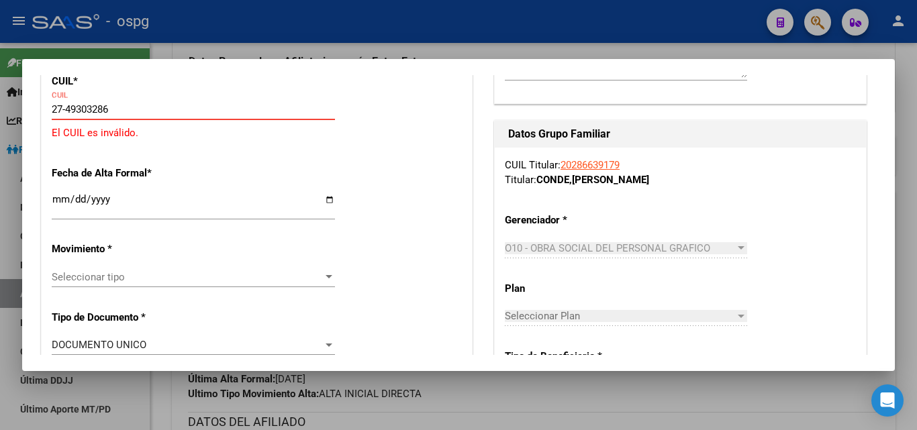
type input "27-49303286-6"
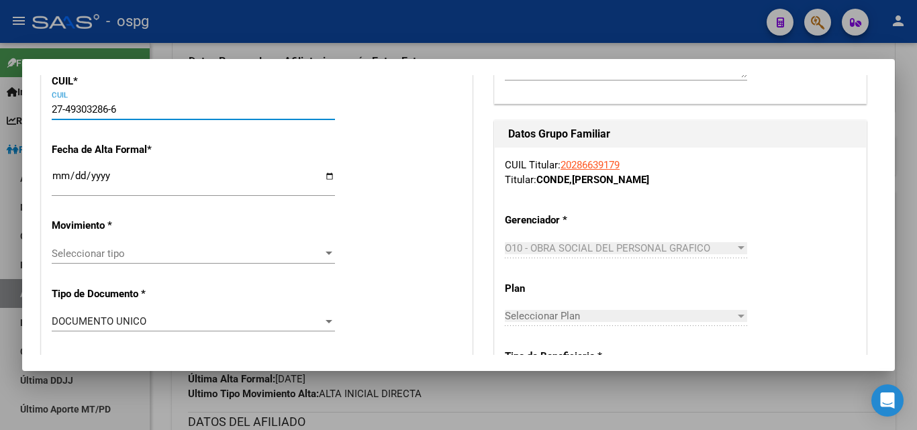
type input "49303286"
type input "CONDE [PERSON_NAME] [PERSON_NAME]"
type input "[DATE]"
type input "[PERSON_NAME]"
type input "1723"
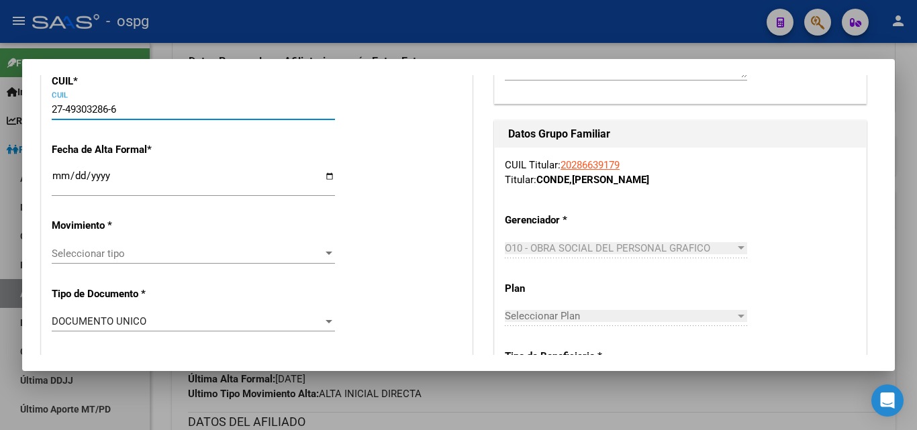
type input "MERCEDES"
type input "2571"
type input "27-49303286-6"
click at [56, 174] on input "Ingresar fecha" at bounding box center [193, 180] width 283 height 21
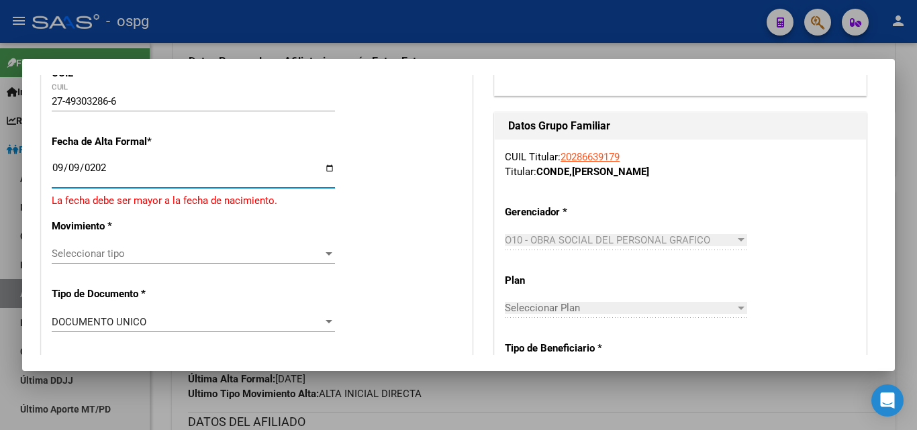
type input "[DATE]"
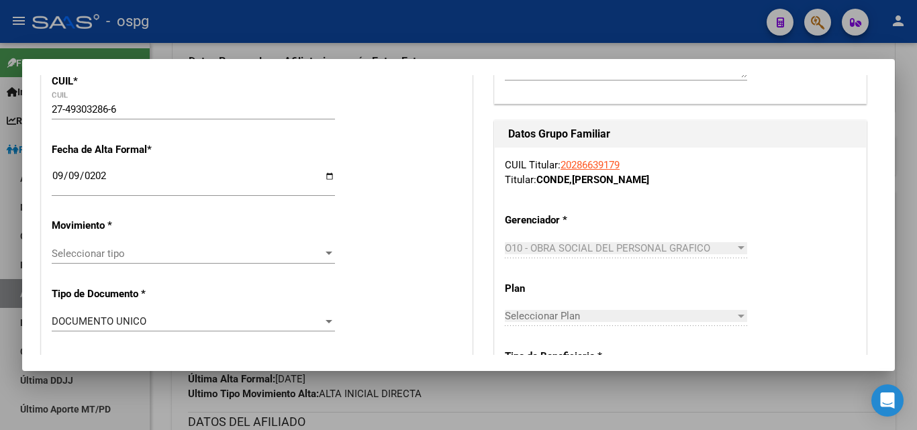
click at [105, 248] on span "Seleccionar tipo" at bounding box center [187, 254] width 271 height 12
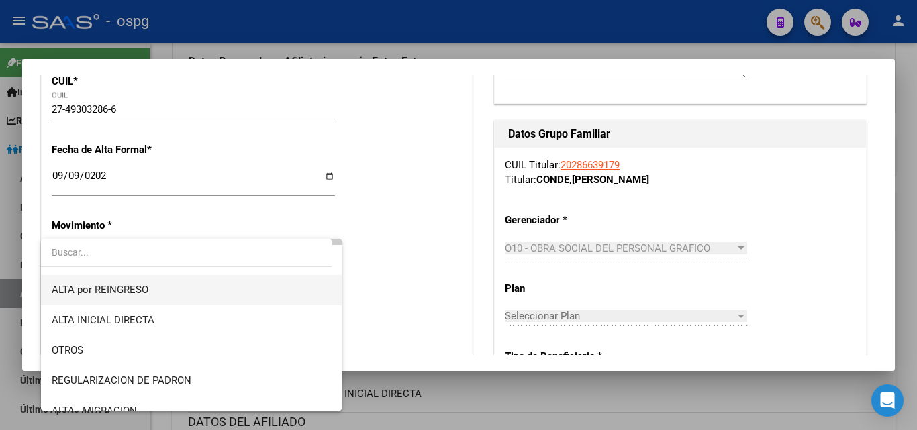
scroll to position [134, 0]
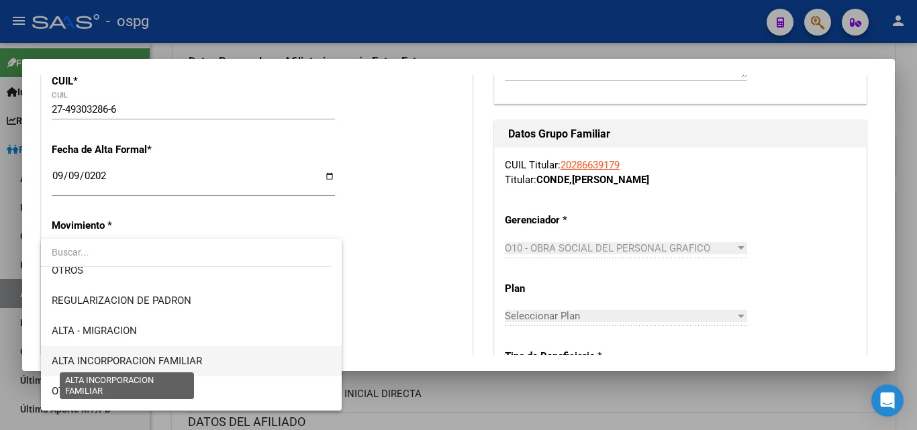
click at [121, 362] on span "ALTA INCORPORACION FAMILIAR" at bounding box center [127, 361] width 150 height 12
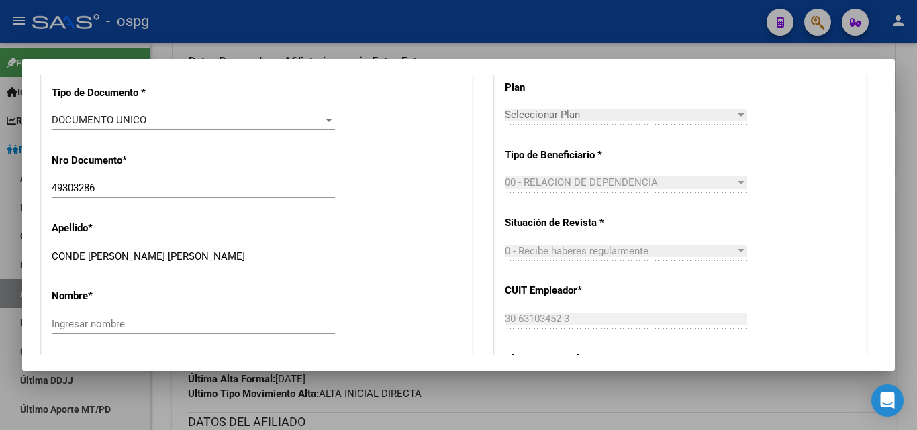
scroll to position [537, 0]
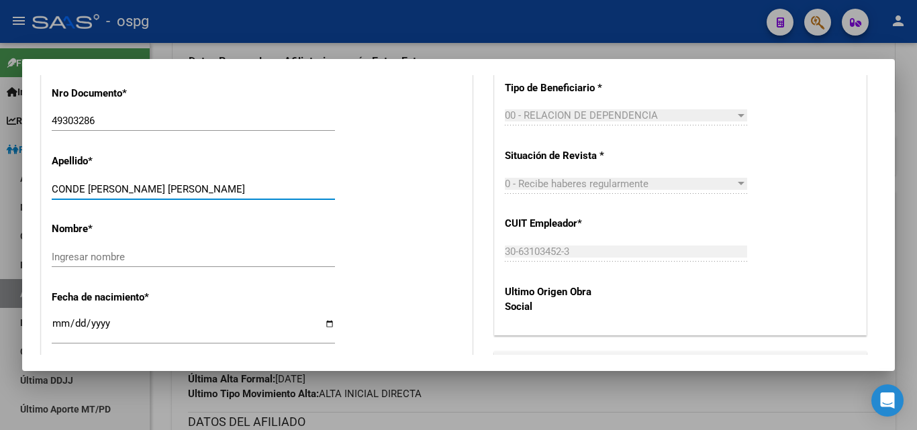
drag, startPoint x: 112, startPoint y: 185, endPoint x: 166, endPoint y: 187, distance: 53.7
click at [208, 183] on input "CONDE [PERSON_NAME] [PERSON_NAME]" at bounding box center [193, 189] width 283 height 12
type input "CONDE [PERSON_NAME]"
click at [61, 264] on div "Ingresar nombre" at bounding box center [193, 257] width 283 height 20
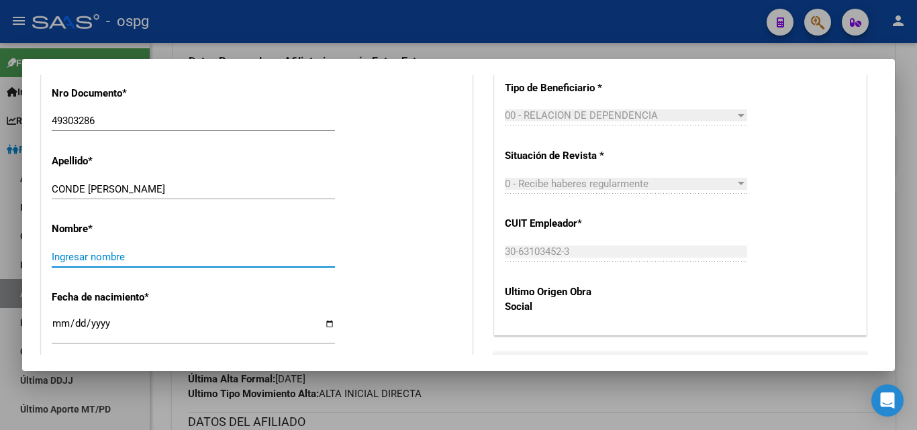
paste input "[PERSON_NAME]"
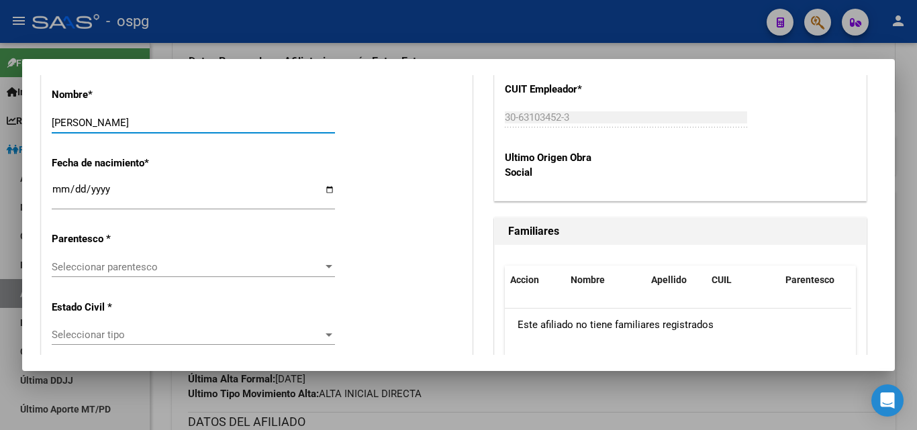
scroll to position [738, 0]
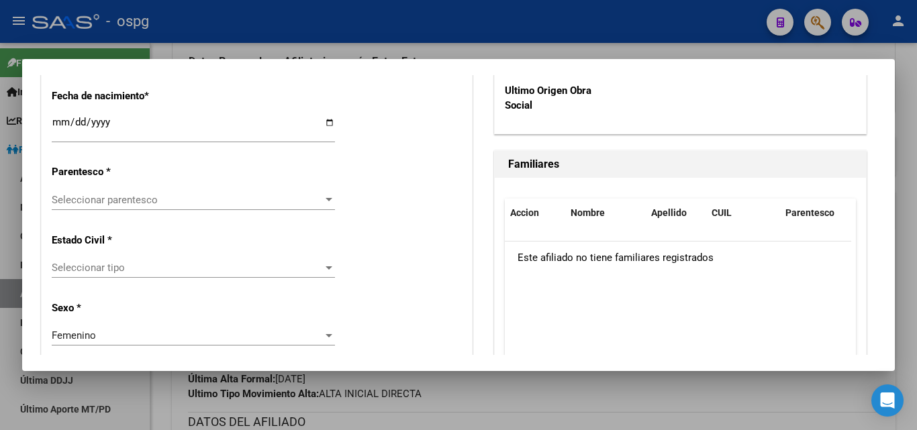
type input "[PERSON_NAME]"
click at [99, 211] on div "Seleccionar parentesco Seleccionar parentesco" at bounding box center [193, 206] width 283 height 33
click at [99, 204] on span "Seleccionar parentesco" at bounding box center [187, 200] width 271 height 12
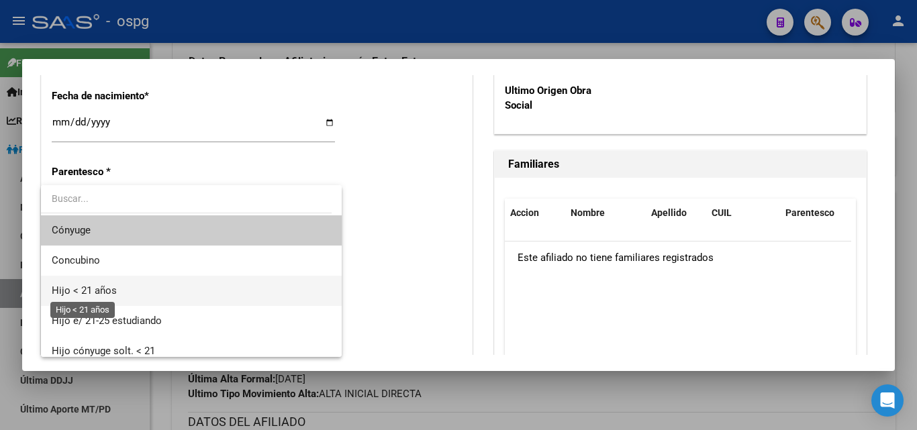
click at [85, 289] on span "Hijo < 21 años" at bounding box center [84, 291] width 65 height 12
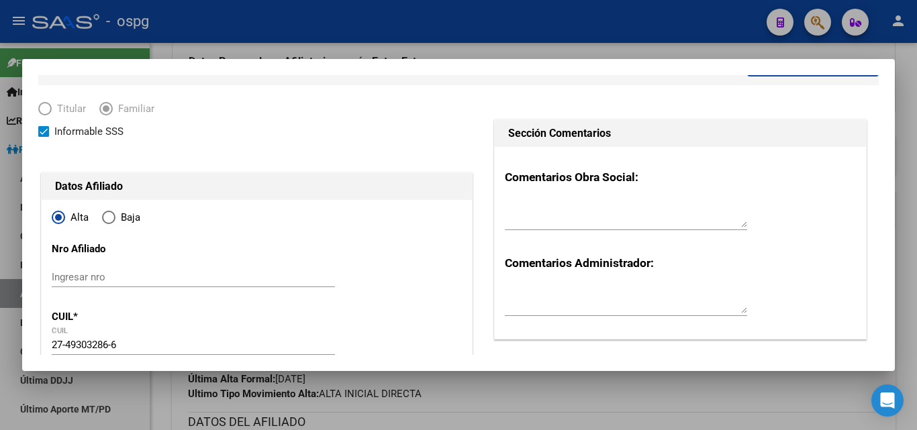
scroll to position [0, 0]
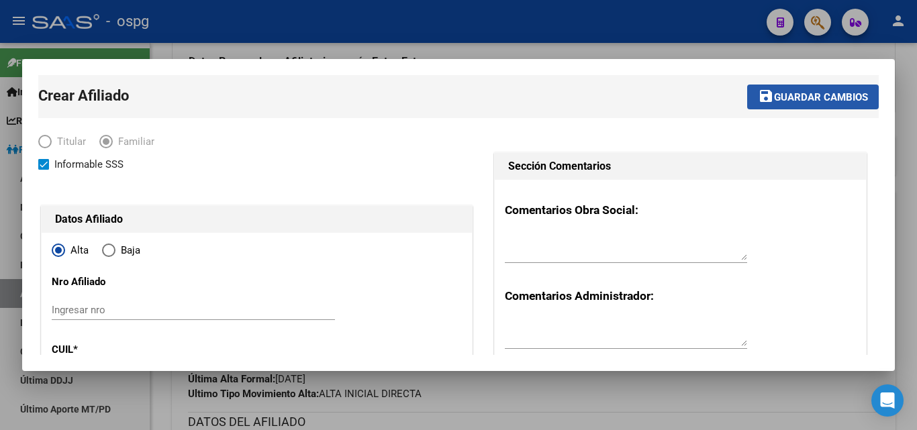
click at [778, 103] on button "save Guardar cambios" at bounding box center [813, 97] width 132 height 25
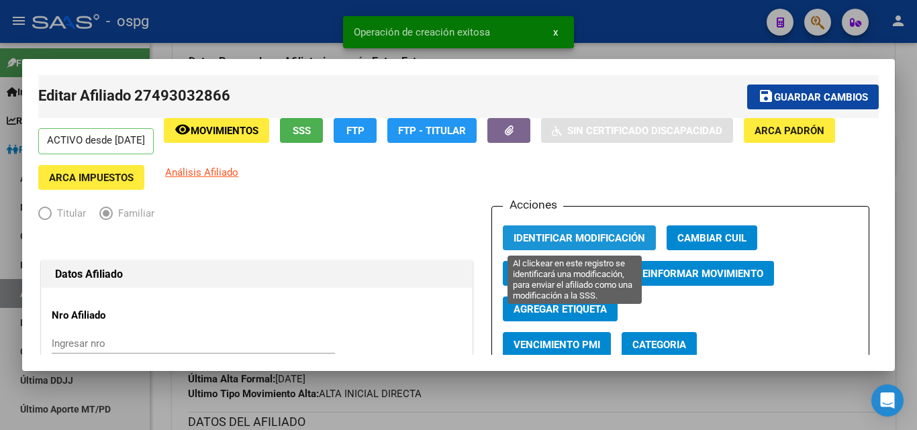
click at [543, 230] on button "Identificar Modificación" at bounding box center [579, 238] width 153 height 25
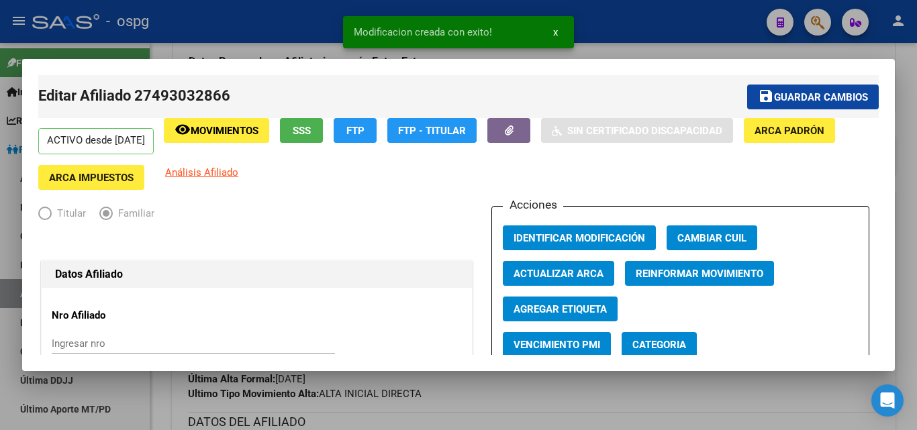
click at [255, 49] on div at bounding box center [458, 215] width 917 height 430
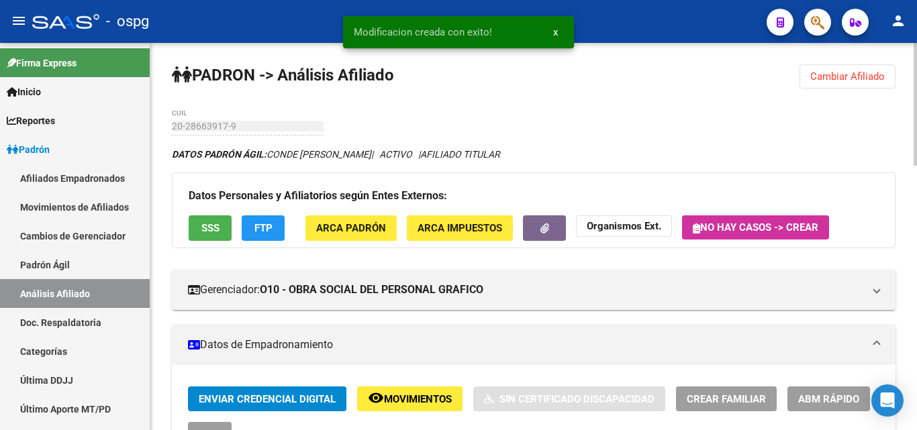
click at [849, 85] on button "Cambiar Afiliado" at bounding box center [847, 76] width 96 height 24
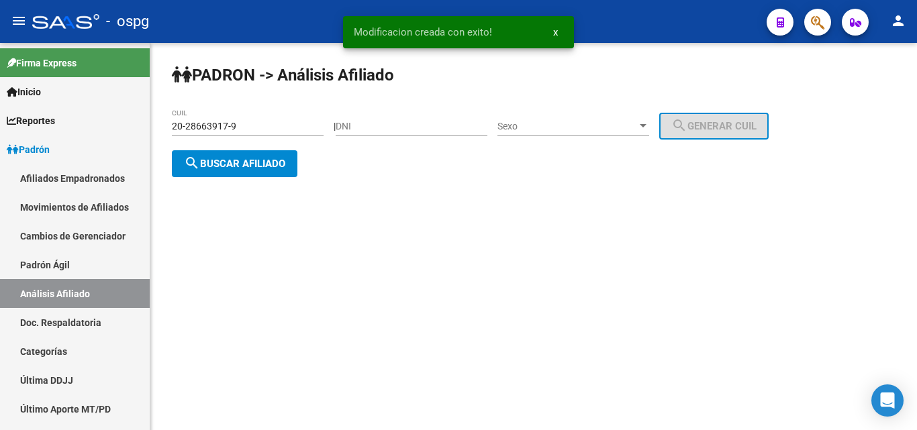
click at [250, 155] on button "search Buscar afiliado" at bounding box center [235, 163] width 126 height 27
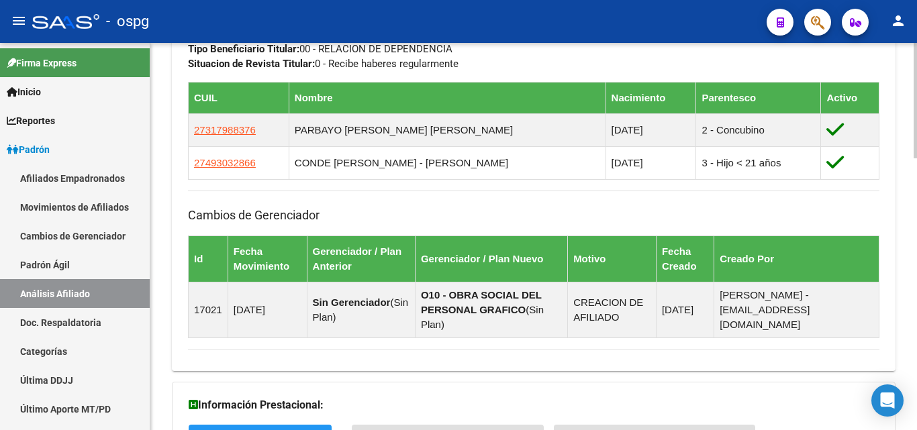
scroll to position [738, 0]
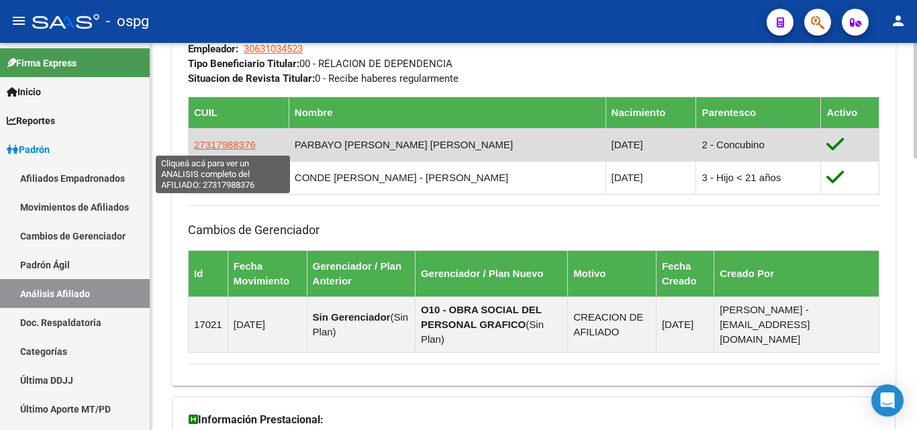
click at [219, 145] on span "27317988376" at bounding box center [225, 144] width 62 height 11
type textarea "27317988376"
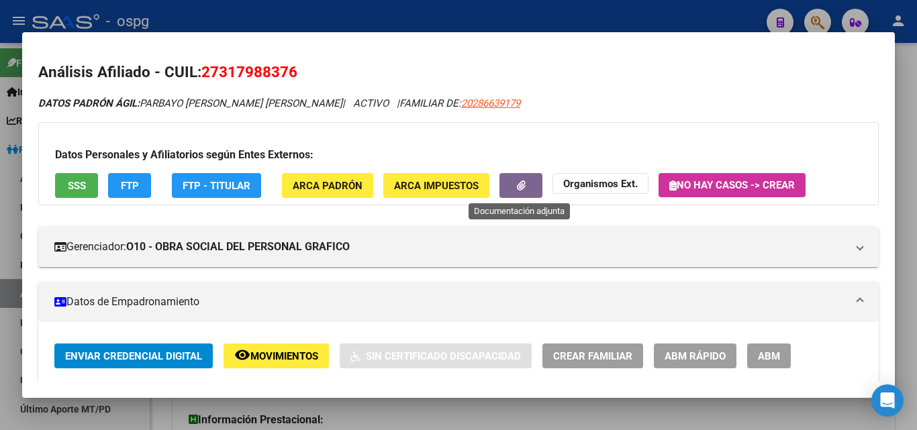
click at [528, 193] on button "button" at bounding box center [520, 185] width 43 height 25
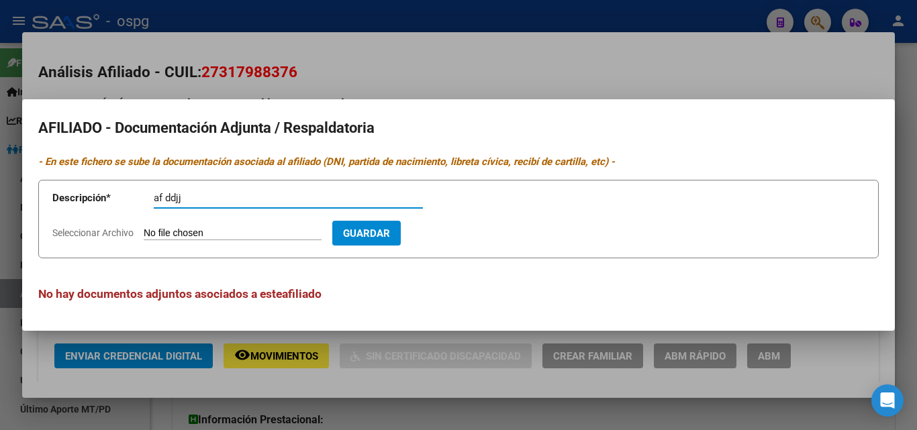
type input "af ddjj"
click at [161, 236] on input "Seleccionar Archivo" at bounding box center [233, 234] width 178 height 13
drag, startPoint x: 185, startPoint y: 232, endPoint x: 159, endPoint y: 239, distance: 26.4
click at [159, 239] on input "Seleccionar Archivo" at bounding box center [233, 234] width 178 height 13
click at [154, 229] on input "Seleccionar Archivo" at bounding box center [233, 234] width 178 height 13
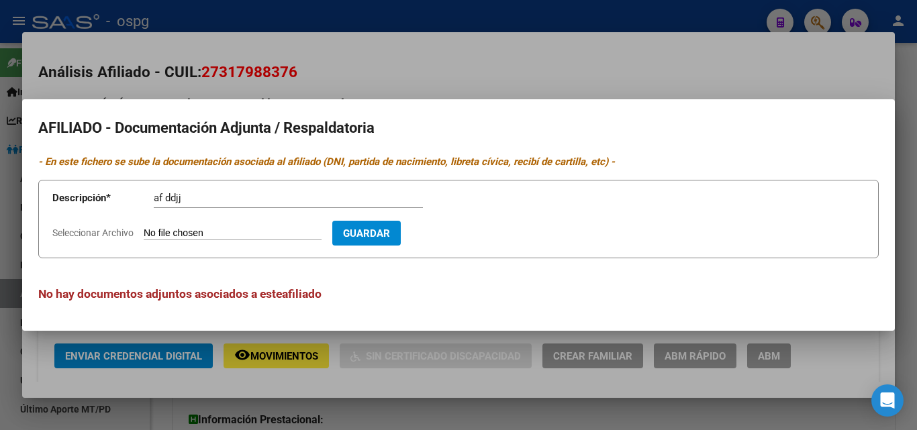
drag, startPoint x: 229, startPoint y: 236, endPoint x: 160, endPoint y: 234, distance: 69.2
click at [160, 234] on input "Seleccionar Archivo" at bounding box center [233, 234] width 178 height 13
type input "C:\fakepath\ddjj conde.htm"
click at [453, 230] on span "Guardar" at bounding box center [444, 234] width 47 height 12
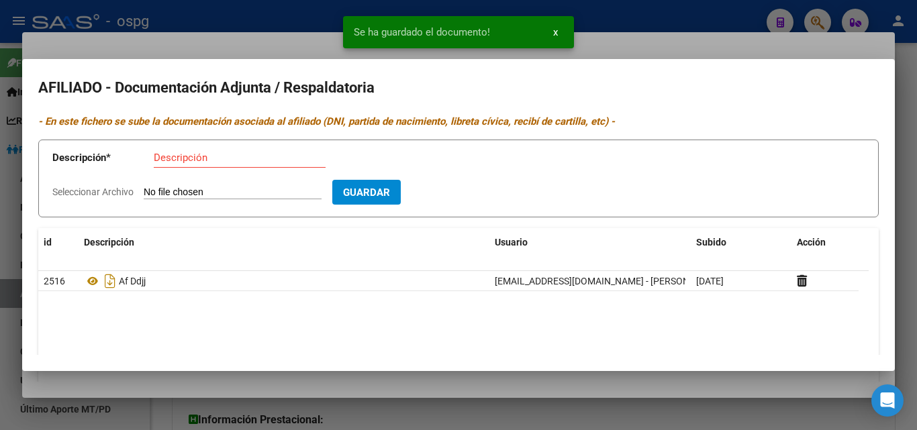
click at [179, 155] on input "Descripción" at bounding box center [240, 158] width 172 height 12
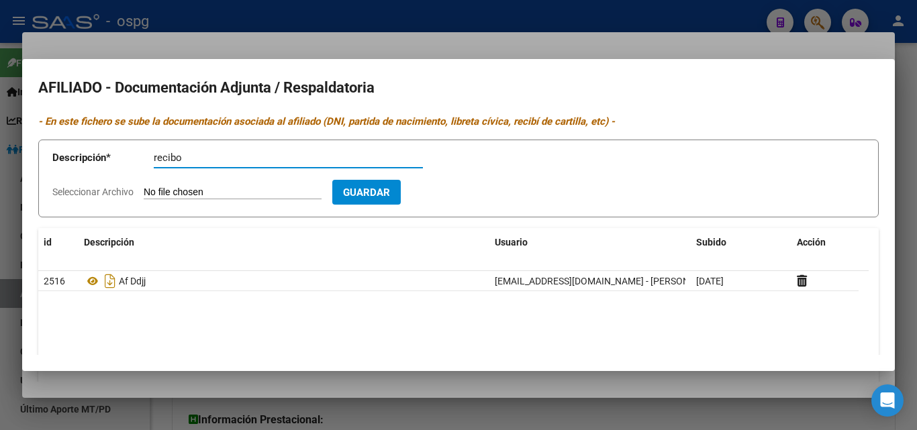
type input "recibo"
click at [188, 191] on input "Seleccionar Archivo" at bounding box center [233, 193] width 178 height 13
type input "C:\fakepath\recibo conde.htm"
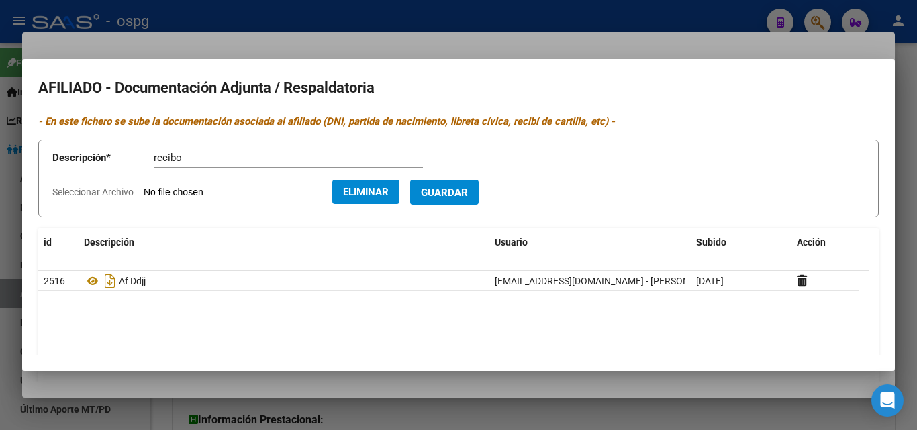
click at [467, 199] on span "Guardar" at bounding box center [444, 193] width 47 height 12
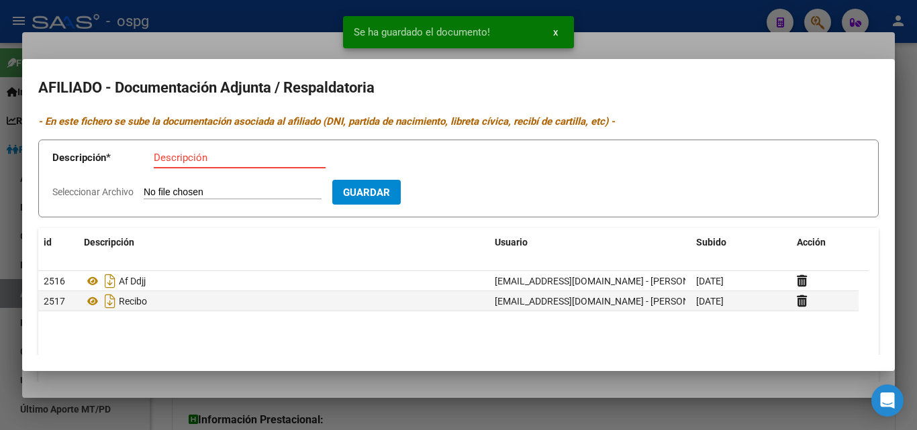
click at [191, 158] on input "Descripción" at bounding box center [240, 158] width 172 height 12
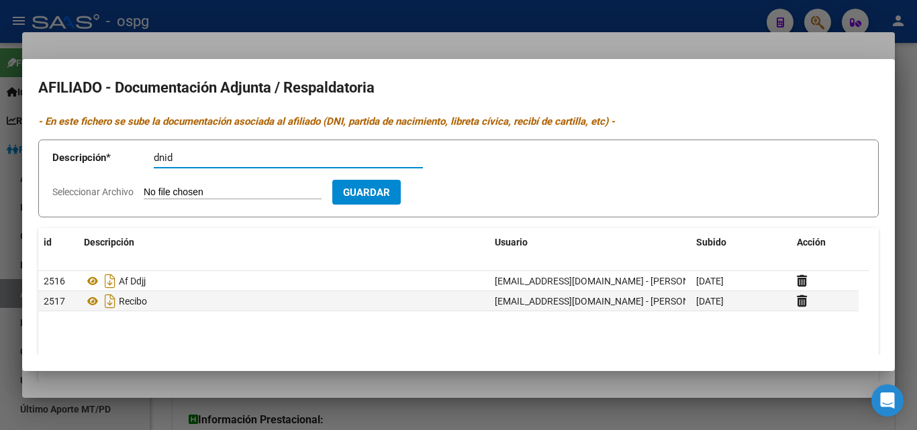
type input "dnid"
click at [170, 193] on input "Seleccionar Archivo" at bounding box center [233, 193] width 178 height 13
type input "C:\fakepath\dni conde.htm"
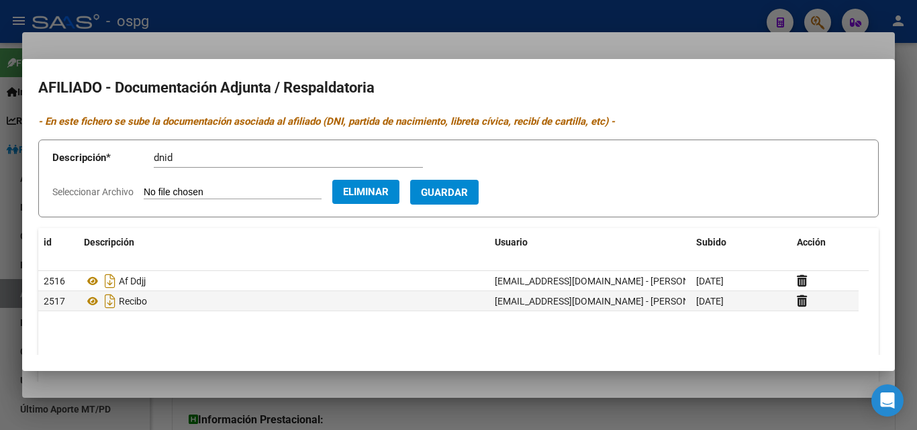
click at [461, 201] on button "Guardar" at bounding box center [444, 192] width 68 height 25
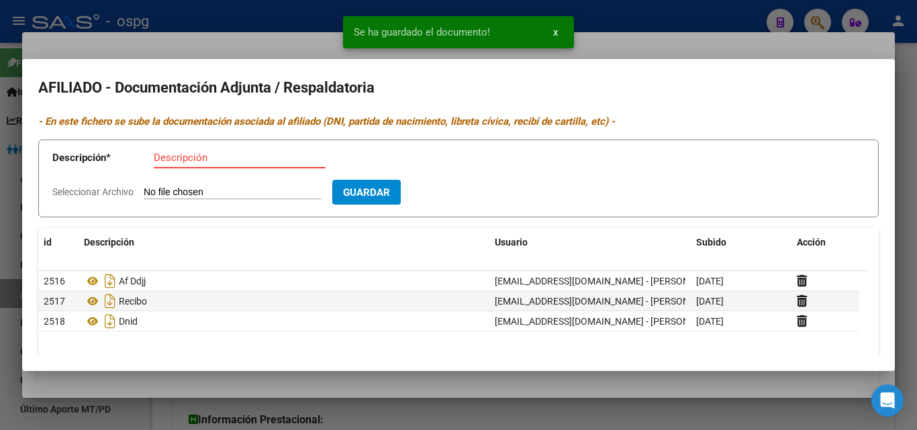
click at [160, 160] on input "Descripción" at bounding box center [240, 158] width 172 height 12
type input "dnif"
click at [160, 192] on input "Seleccionar Archivo" at bounding box center [233, 193] width 178 height 13
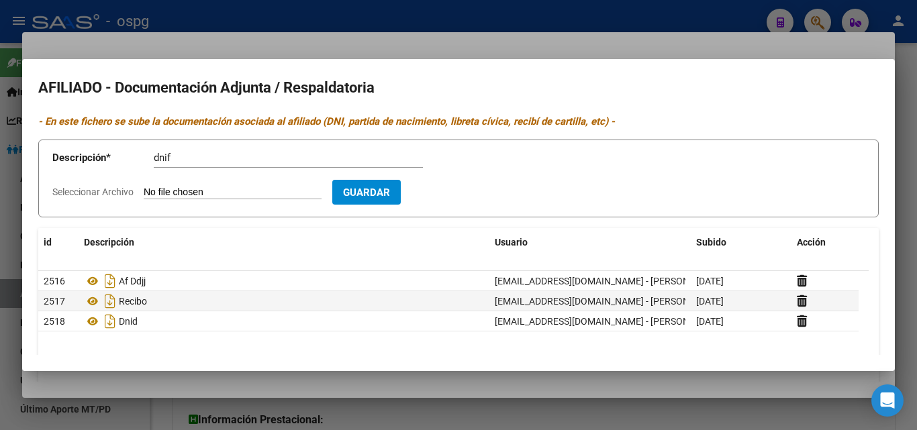
type input "C:\fakepath\dni fconde.htm"
click at [477, 181] on form "Descripción * dnif Descripción Seleccionar Archivo Eliminar Guardar" at bounding box center [458, 179] width 840 height 79
click at [468, 190] on span "Guardar" at bounding box center [444, 193] width 47 height 12
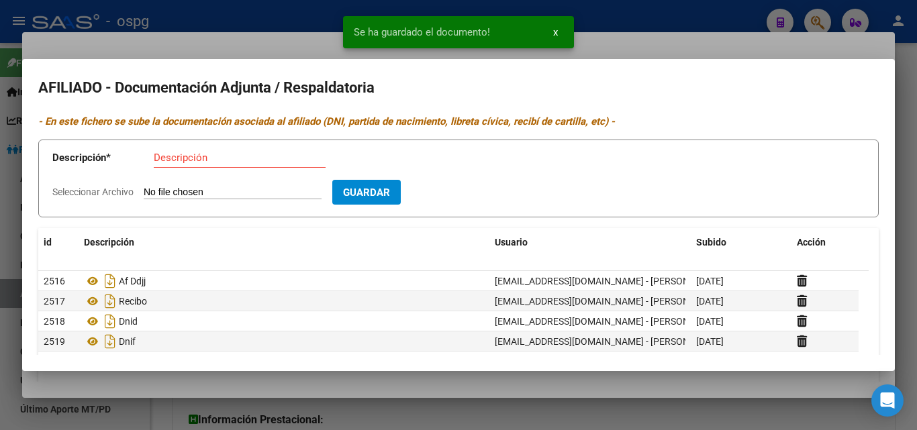
click at [189, 166] on div "Descripción" at bounding box center [240, 158] width 172 height 20
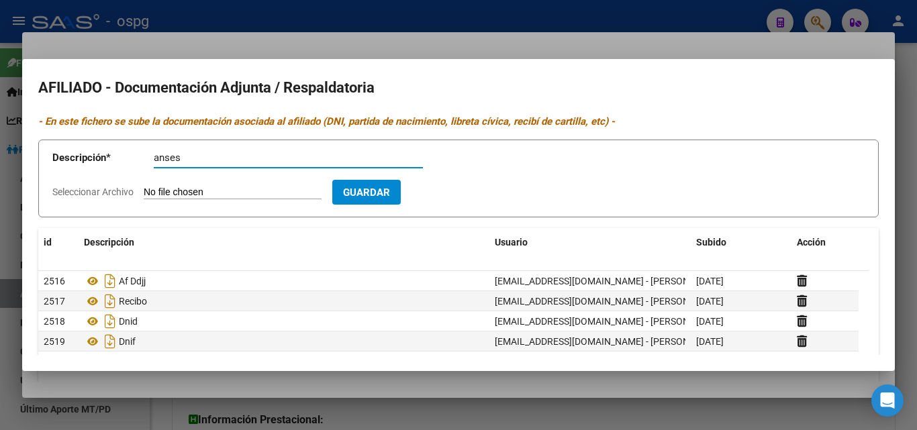
type input "anses"
click at [167, 195] on input "Seleccionar Archivo" at bounding box center [233, 193] width 178 height 13
type input "C:\fakepath\anses conde.htm"
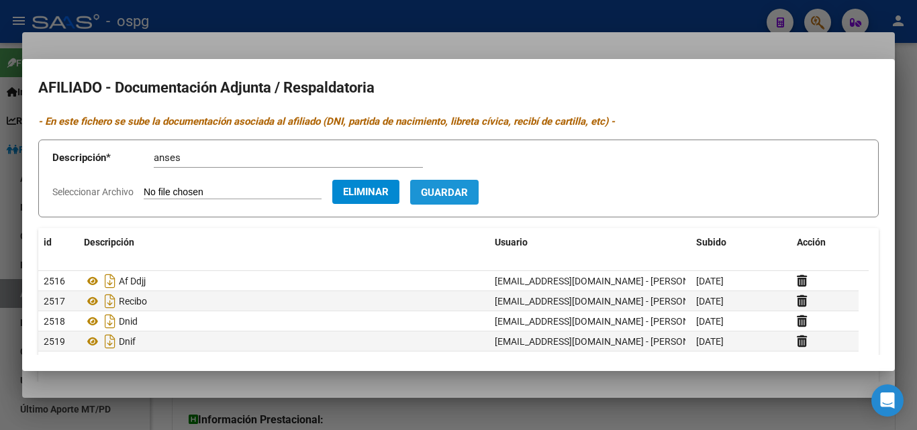
click at [468, 197] on span "Guardar" at bounding box center [444, 193] width 47 height 12
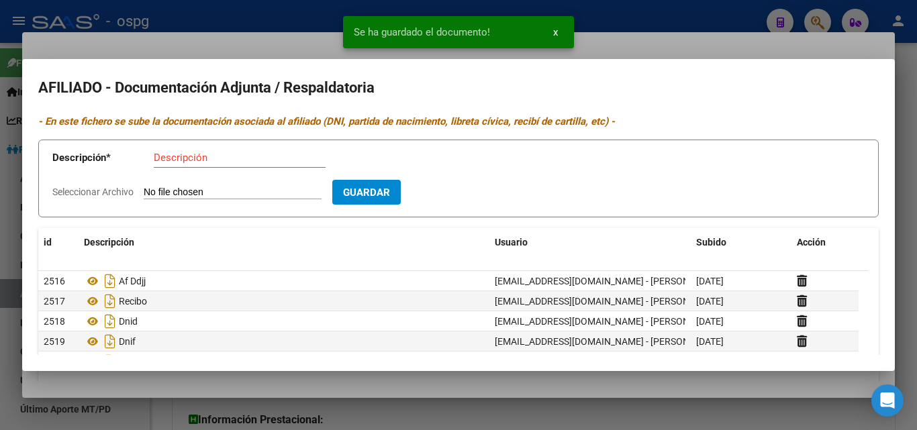
click at [158, 156] on input "Descripción" at bounding box center [240, 158] width 172 height 12
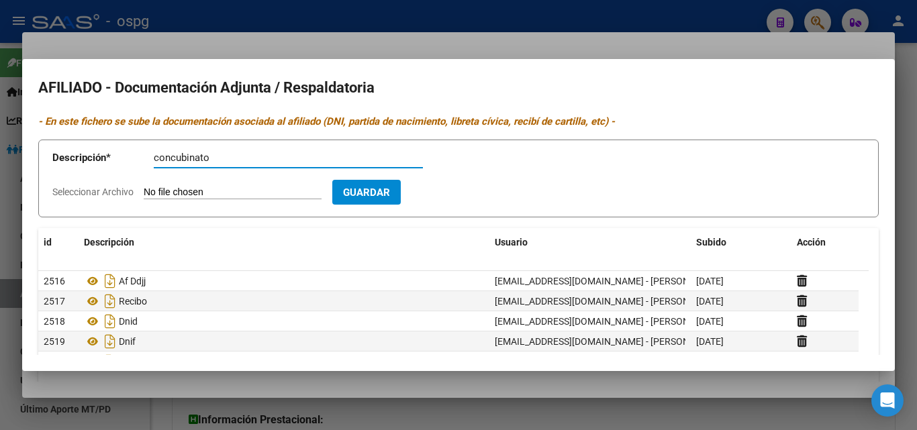
type input "concubinato"
click at [154, 193] on input "Seleccionar Archivo" at bounding box center [233, 193] width 178 height 13
type input "C:\fakepath\convivencia conde.htm"
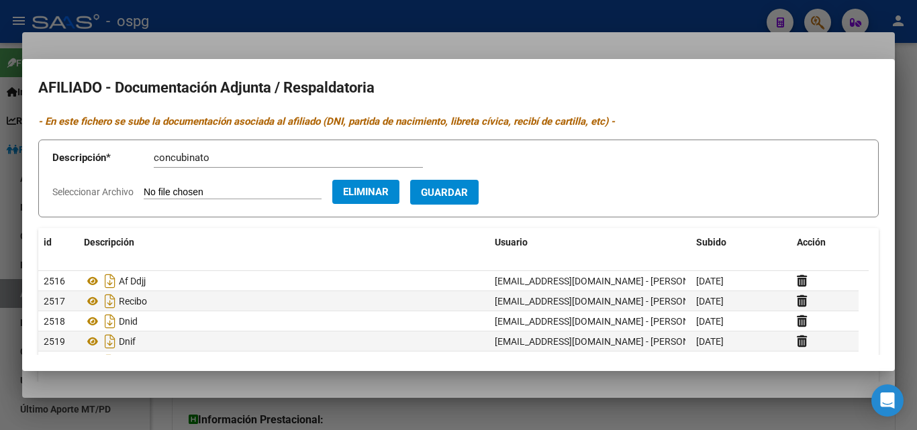
click at [459, 187] on span "Guardar" at bounding box center [444, 193] width 47 height 12
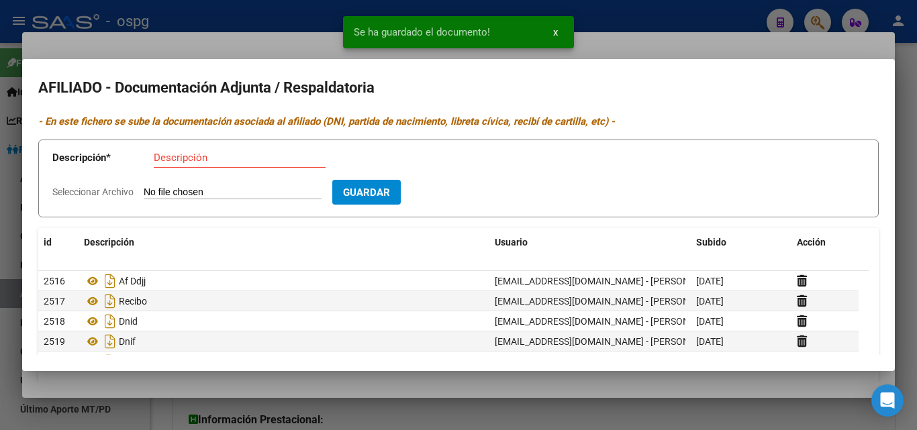
click at [209, 14] on div at bounding box center [458, 215] width 917 height 430
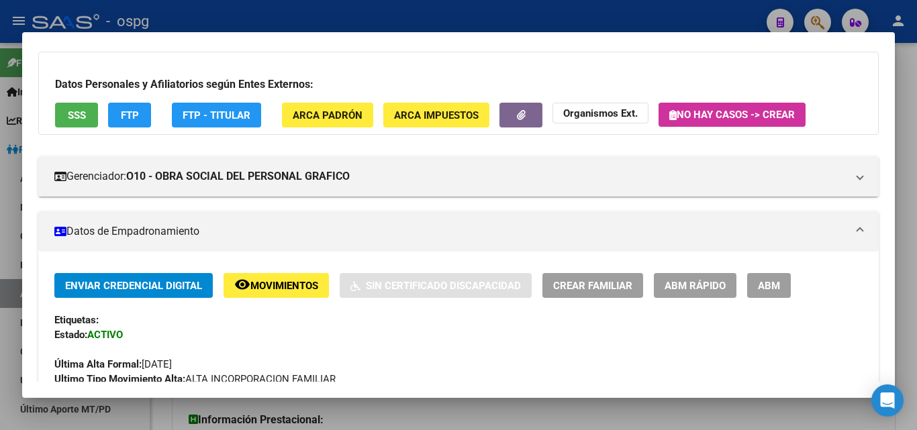
scroll to position [0, 0]
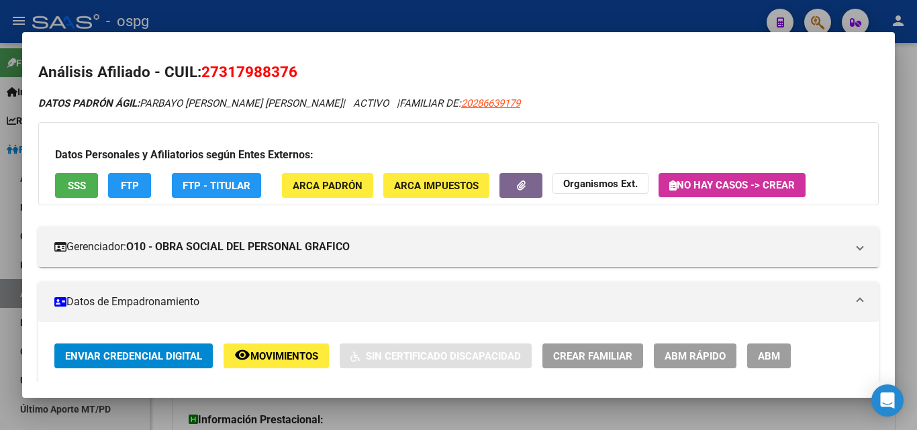
click at [625, 21] on div at bounding box center [458, 215] width 917 height 430
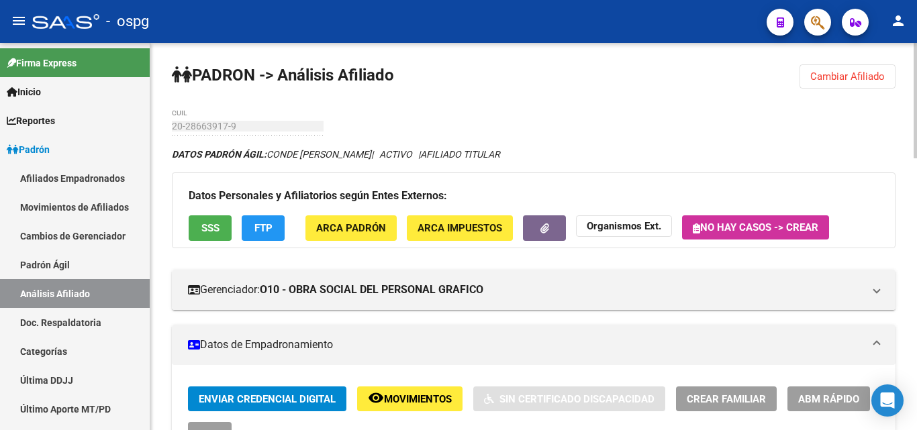
click at [835, 83] on button "Cambiar Afiliado" at bounding box center [847, 76] width 96 height 24
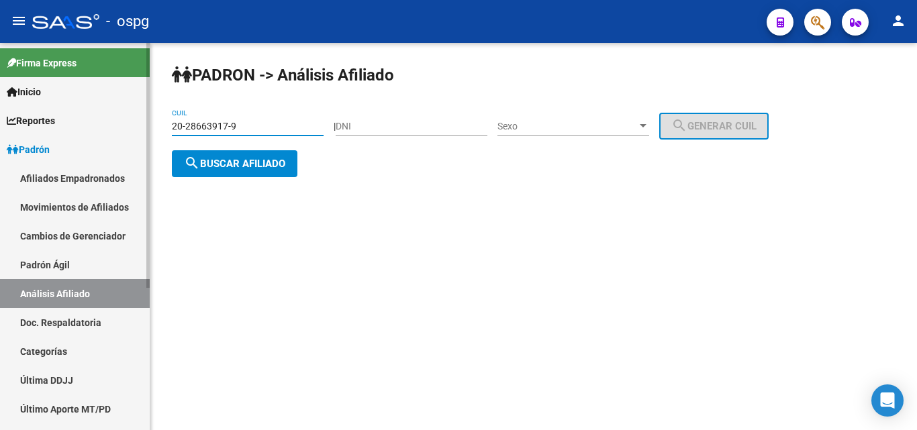
drag, startPoint x: 251, startPoint y: 126, endPoint x: 143, endPoint y: 134, distance: 108.4
click at [143, 134] on mat-sidenav-container "Firma Express Inicio Instructivos Contacto OS Reportes Ingresos Devengados Anál…" at bounding box center [458, 236] width 917 height 387
type input "20-47299066-8"
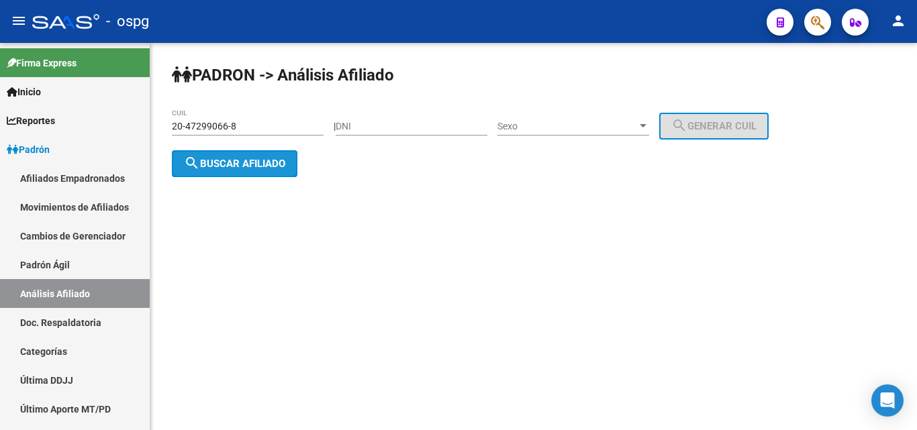
click at [237, 158] on span "search Buscar afiliado" at bounding box center [234, 164] width 101 height 12
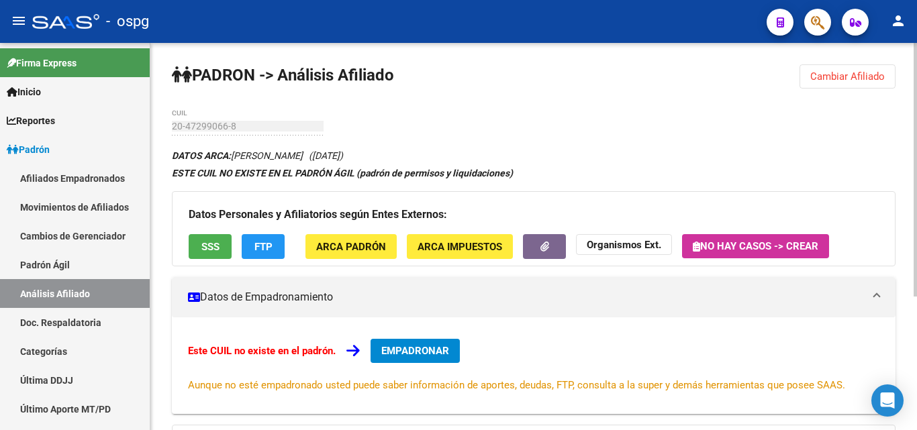
click at [209, 244] on span "SSS" at bounding box center [210, 247] width 18 height 12
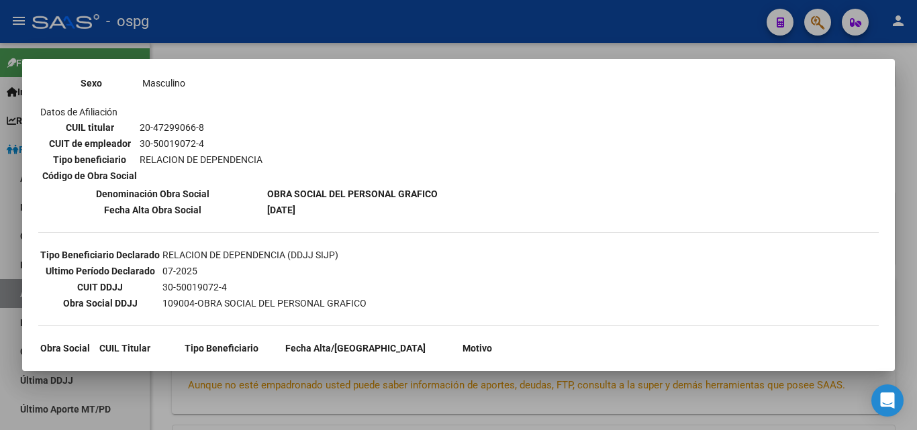
scroll to position [201, 0]
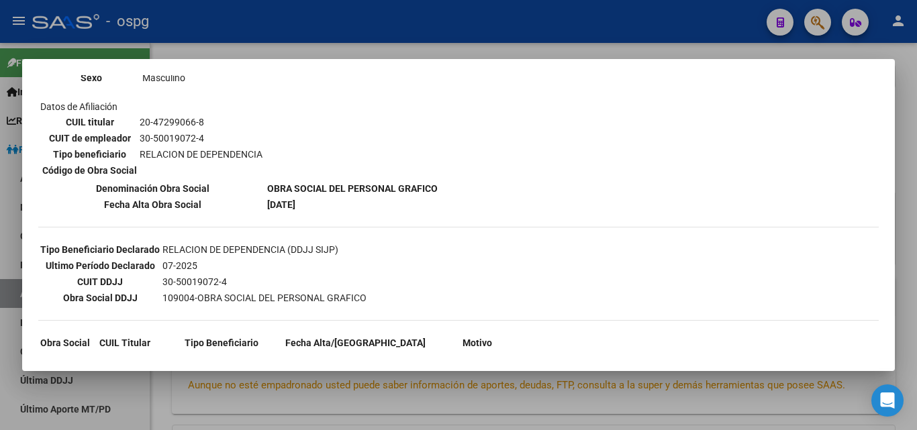
click at [229, 38] on div at bounding box center [458, 215] width 917 height 430
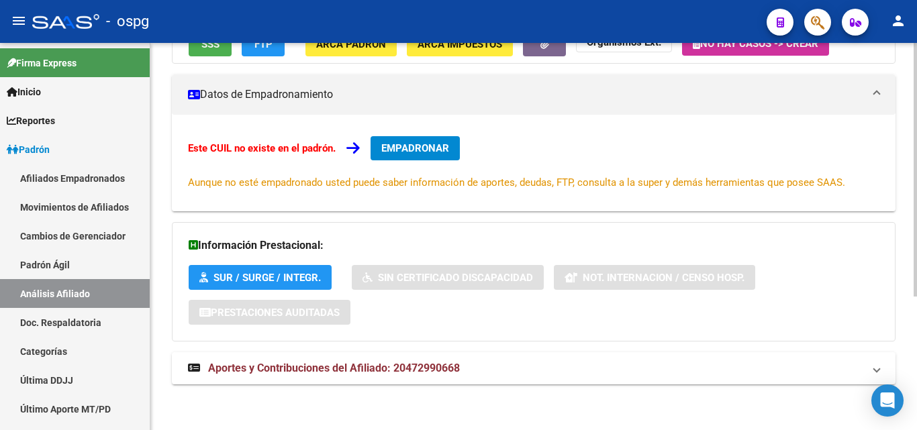
scroll to position [204, 0]
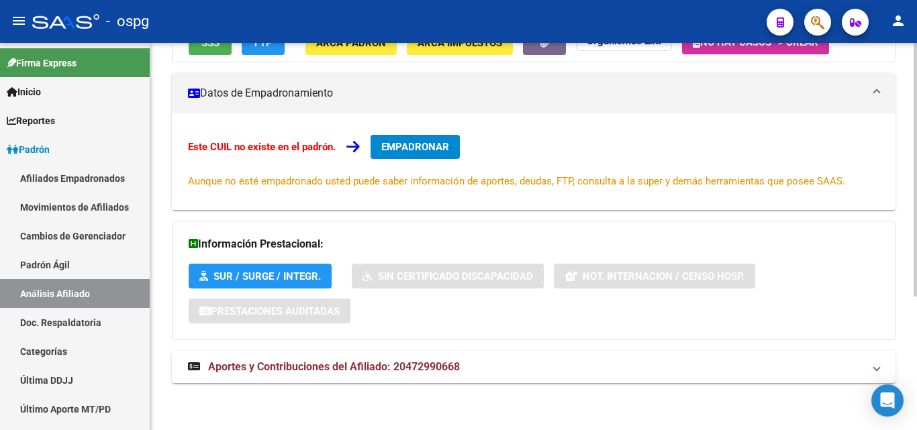
drag, startPoint x: 391, startPoint y: 354, endPoint x: 403, endPoint y: 353, distance: 12.8
click at [394, 353] on mat-expansion-panel-header "Aportes y Contribuciones del Afiliado: 20472990668" at bounding box center [534, 367] width 724 height 32
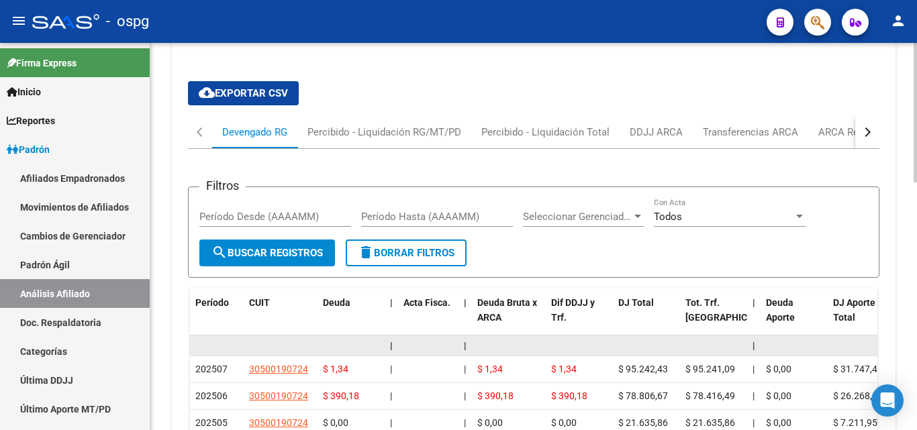
scroll to position [550, 0]
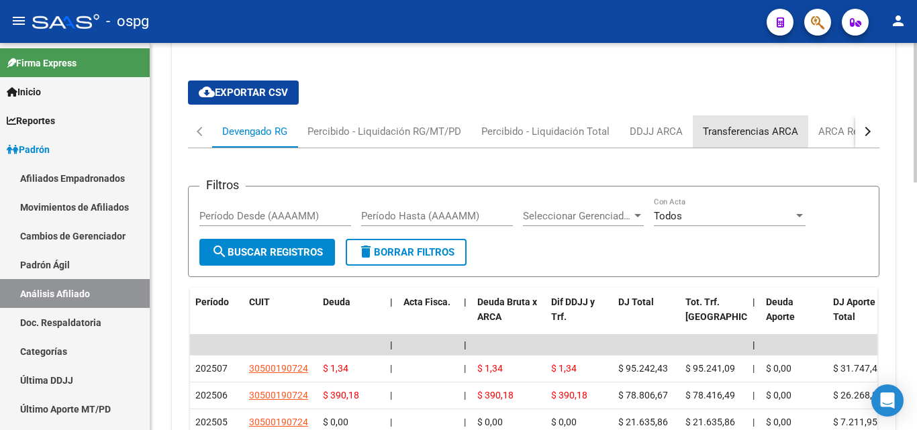
click at [740, 119] on div "Transferencias ARCA" at bounding box center [750, 131] width 115 height 32
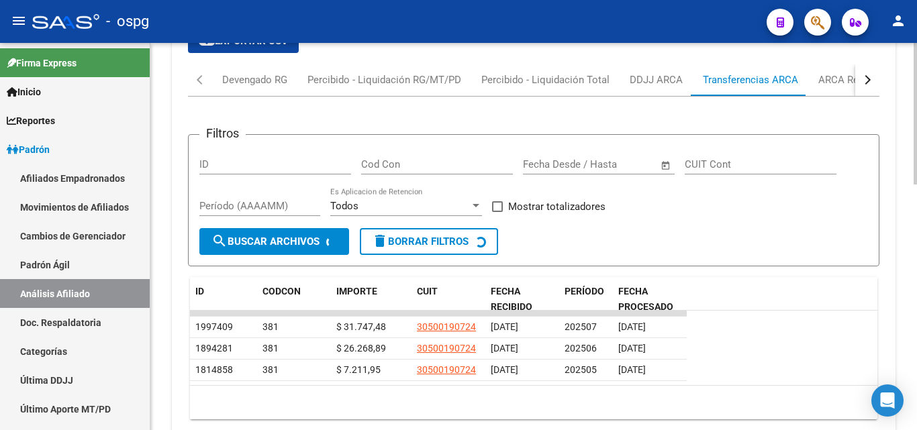
scroll to position [670, 0]
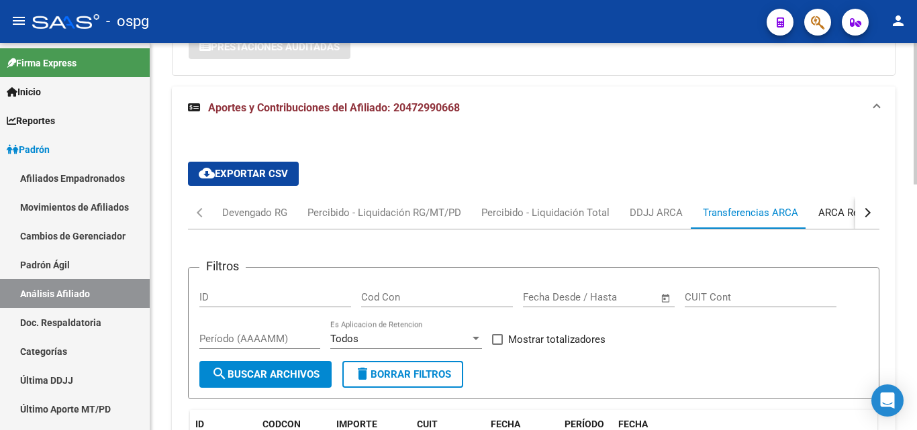
click at [848, 204] on div "ARCA Relaciones Laborales" at bounding box center [881, 213] width 146 height 32
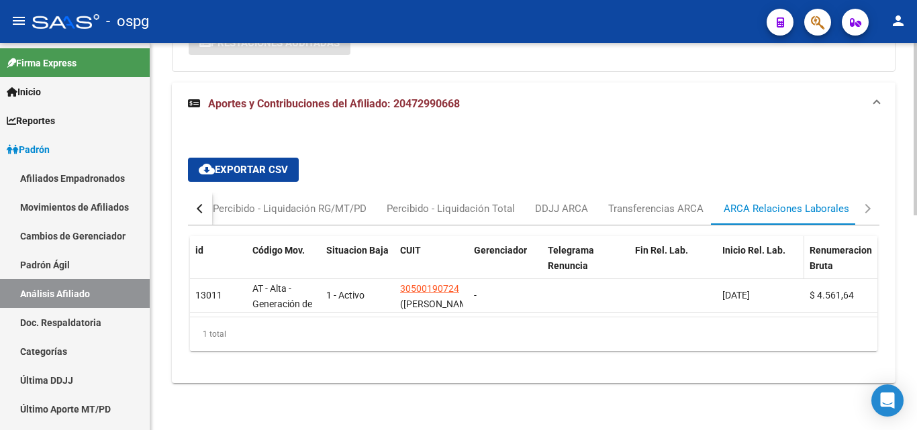
scroll to position [483, 0]
click at [564, 201] on div "DDJJ ARCA" at bounding box center [561, 208] width 53 height 15
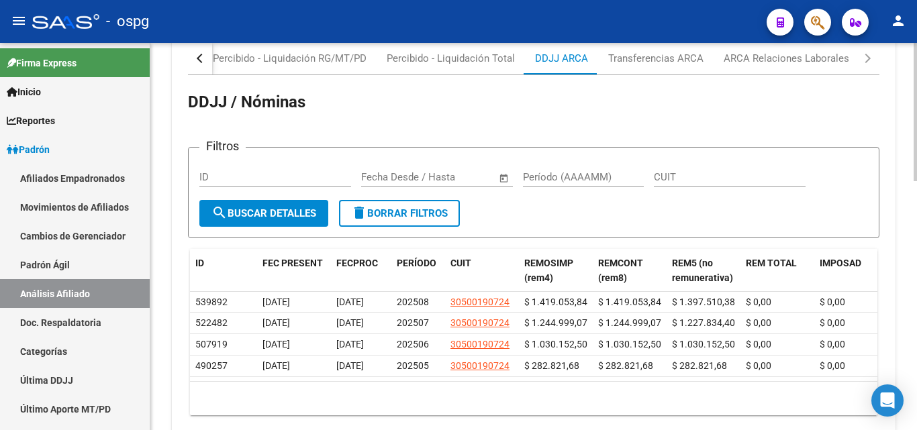
scroll to position [697, 0]
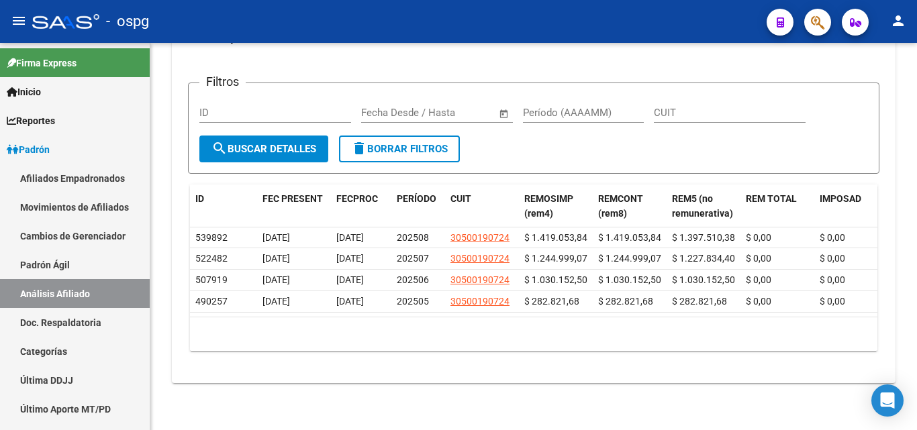
click at [427, 22] on div "- ospg" at bounding box center [394, 22] width 724 height 30
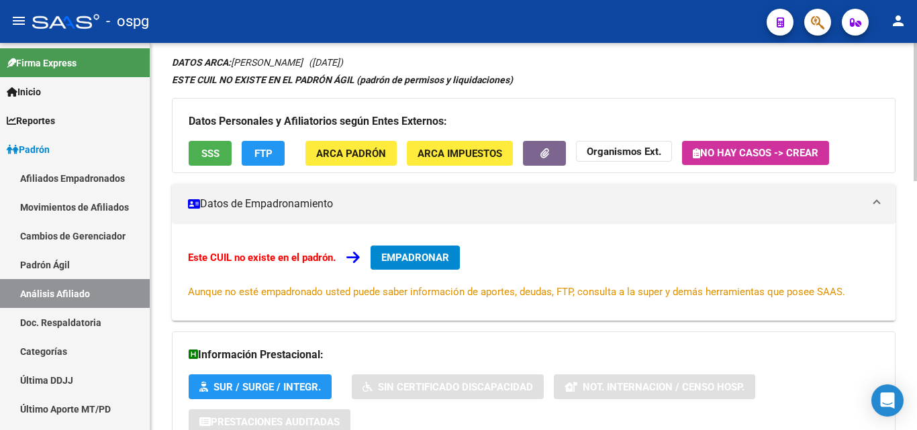
scroll to position [0, 0]
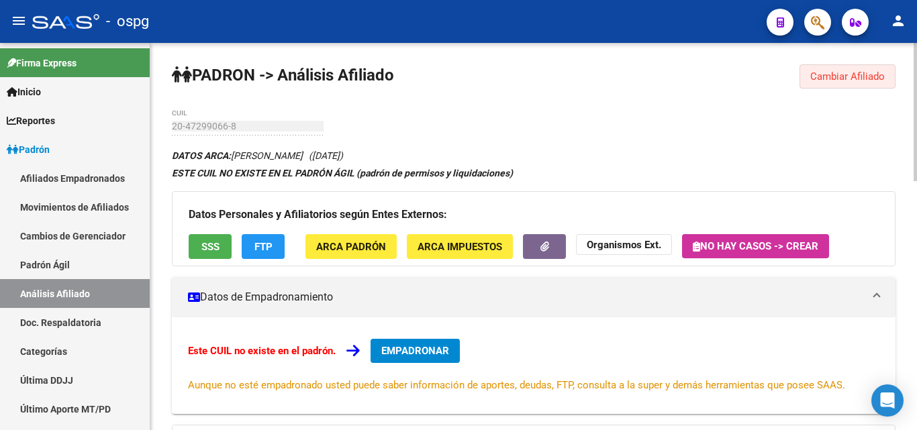
click at [842, 72] on span "Cambiar Afiliado" at bounding box center [847, 76] width 74 height 12
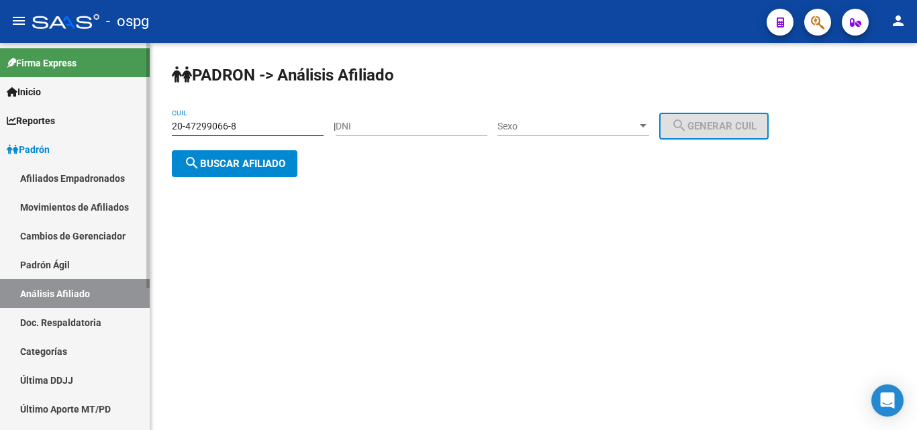
drag, startPoint x: 240, startPoint y: 120, endPoint x: 140, endPoint y: 123, distance: 100.1
click at [140, 123] on mat-sidenav-container "Firma Express Inicio Instructivos Contacto OS Reportes Ingresos Devengados Anál…" at bounding box center [458, 236] width 917 height 387
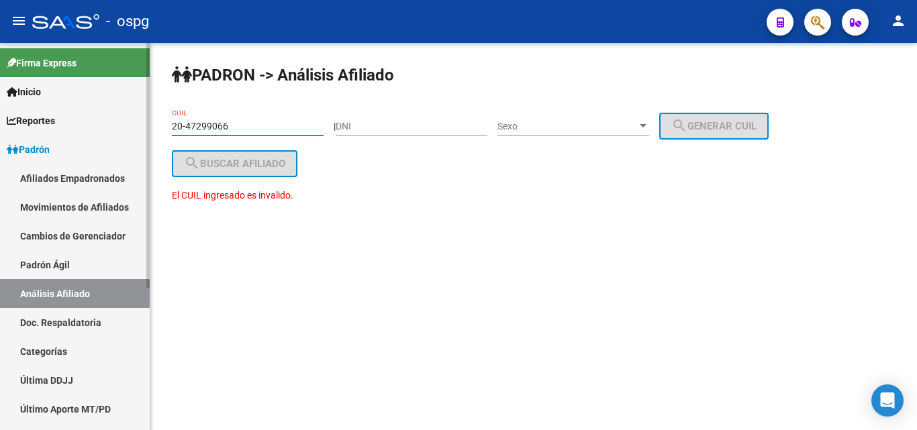
type input "20-47299066-8"
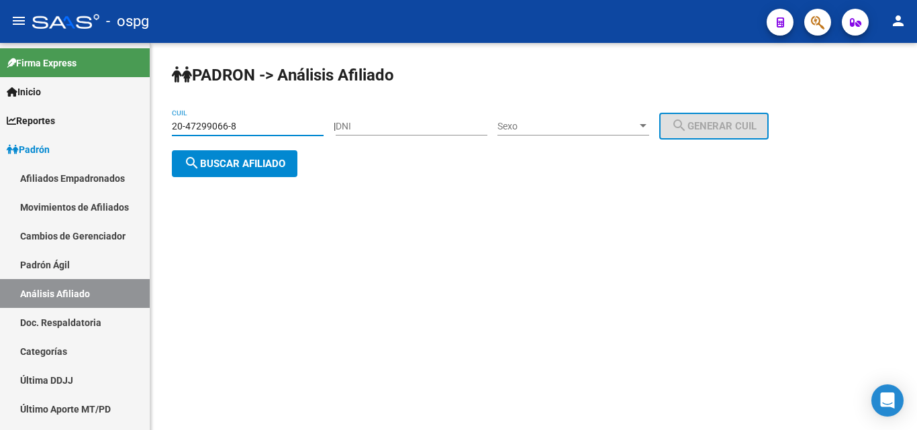
click at [225, 162] on span "search Buscar afiliado" at bounding box center [234, 164] width 101 height 12
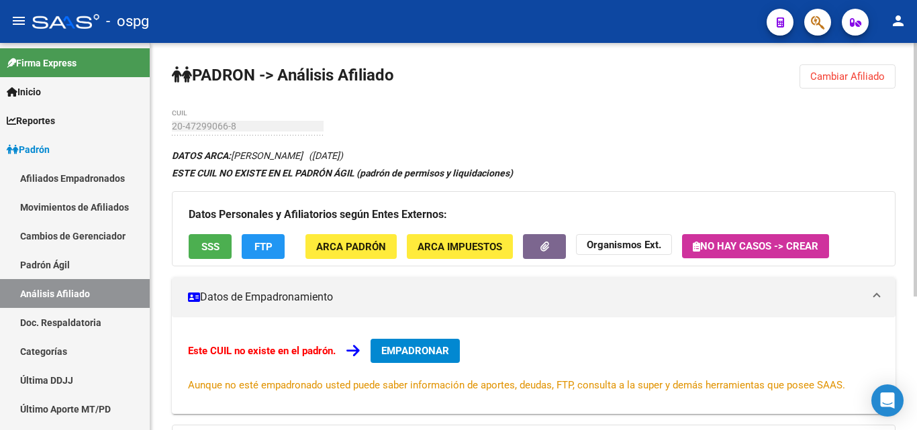
click at [421, 352] on span "EMPADRONAR" at bounding box center [415, 351] width 68 height 12
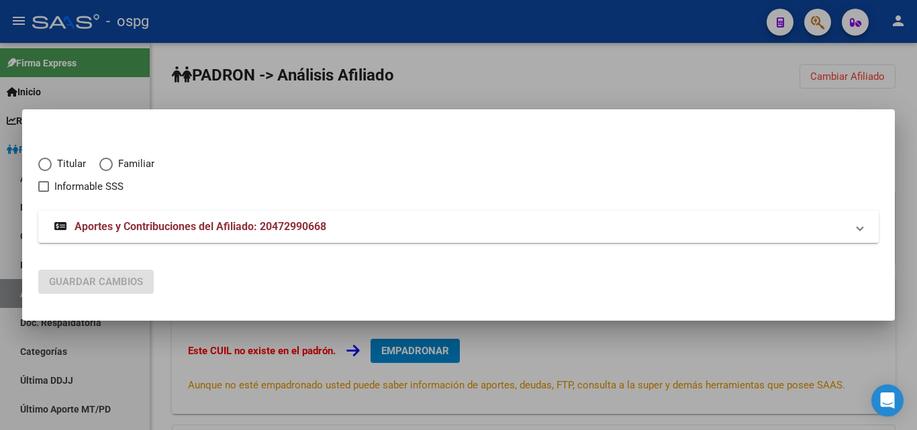
click at [47, 161] on span "Elija una opción" at bounding box center [44, 164] width 13 height 13
click at [47, 161] on input "Titular" at bounding box center [44, 164] width 13 height 13
radio input "true"
checkbox input "true"
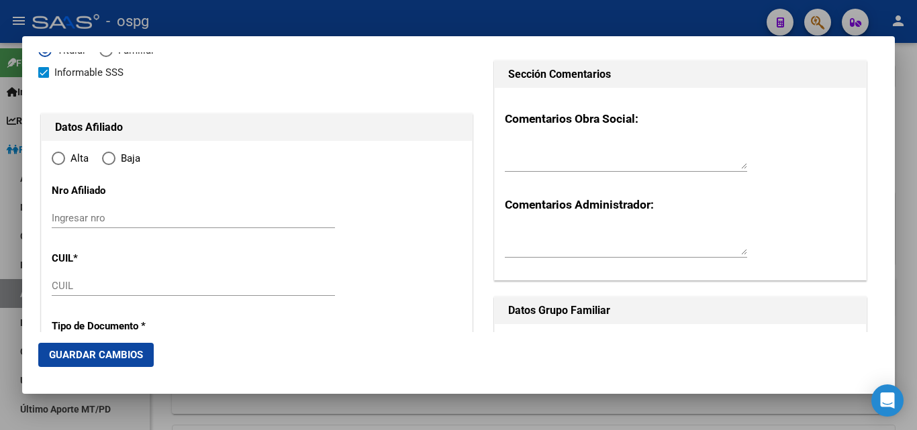
scroll to position [201, 0]
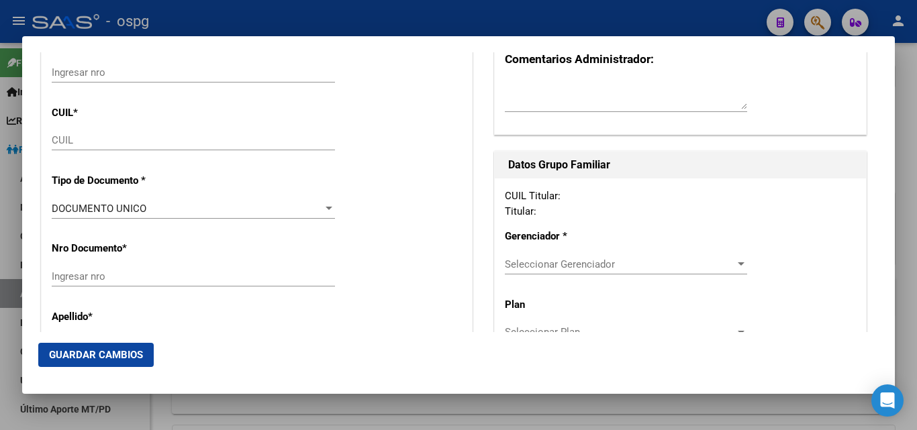
type input "20-47299066-8"
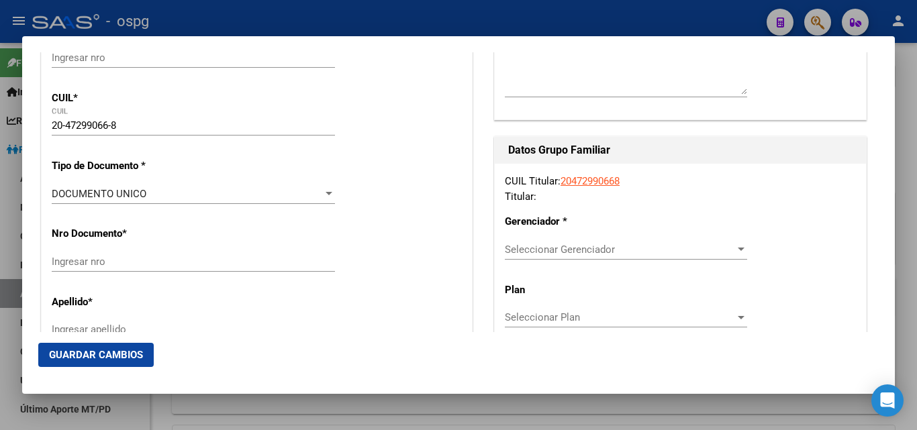
type input "47299066"
type input "GRIBEN"
type input "[PERSON_NAME]"
type input "[DATE]"
type input "[GEOGRAPHIC_DATA]"
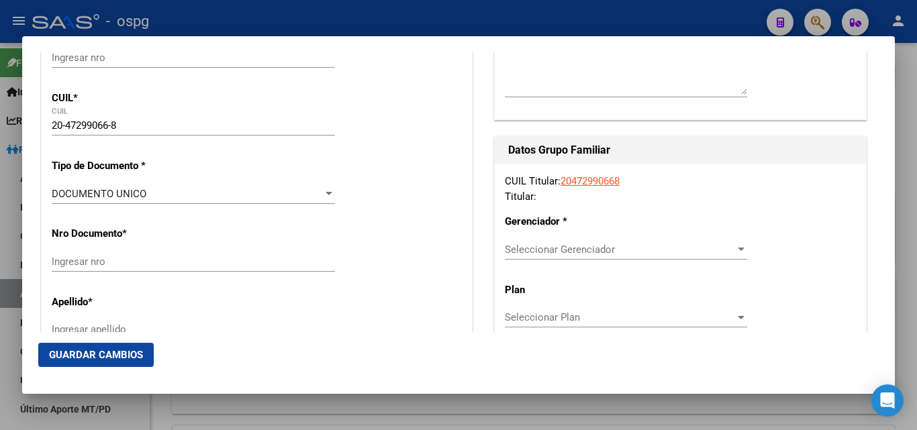
type input "1842"
type input "GOLETA SARANDI"
type input "283"
type input "[GEOGRAPHIC_DATA]"
radio input "true"
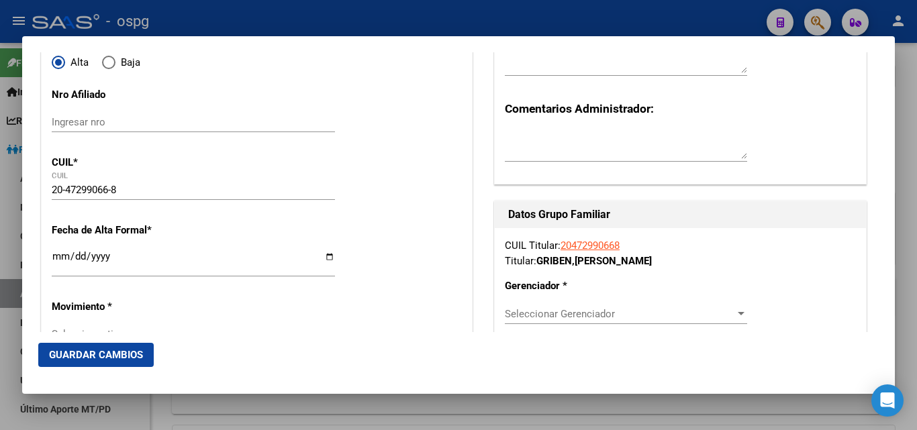
scroll to position [134, 0]
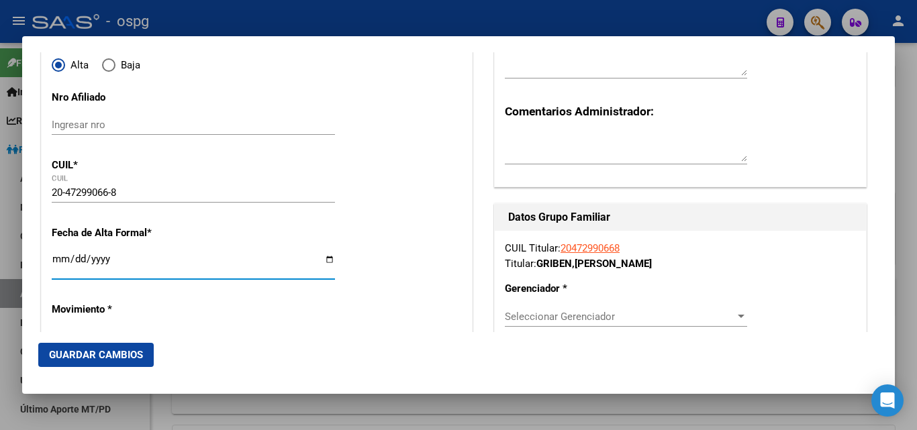
click at [66, 256] on input "Ingresar fecha" at bounding box center [193, 264] width 283 height 21
type input "[DATE]"
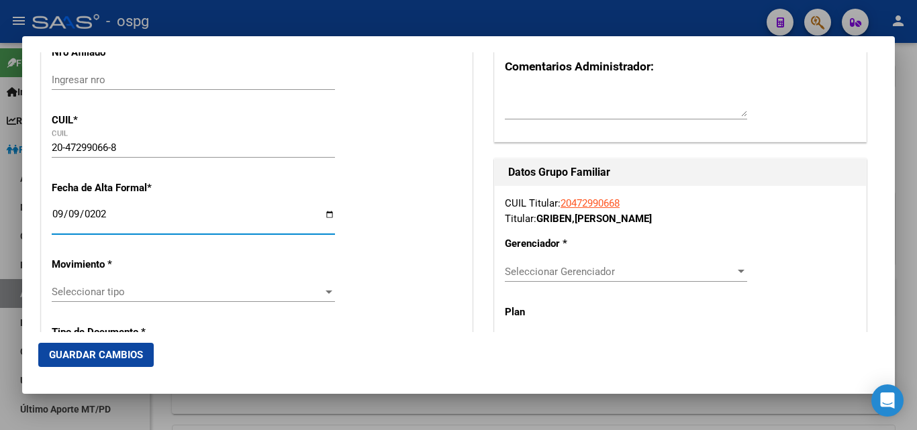
scroll to position [268, 0]
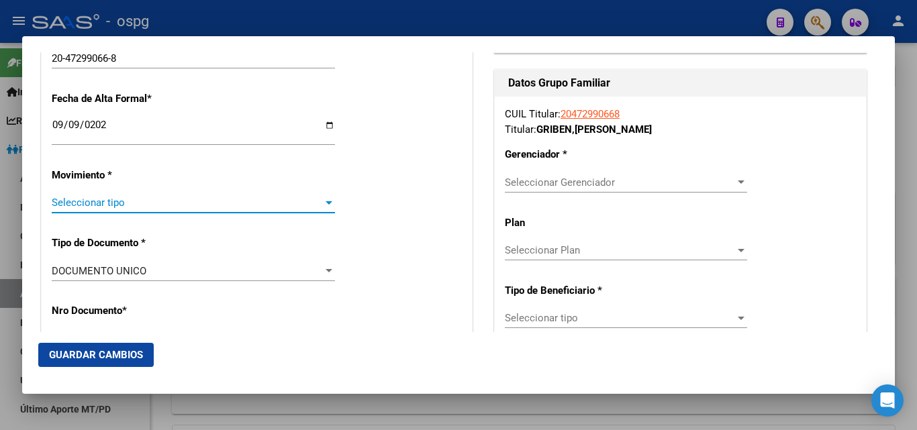
click at [79, 207] on span "Seleccionar tipo" at bounding box center [187, 203] width 271 height 12
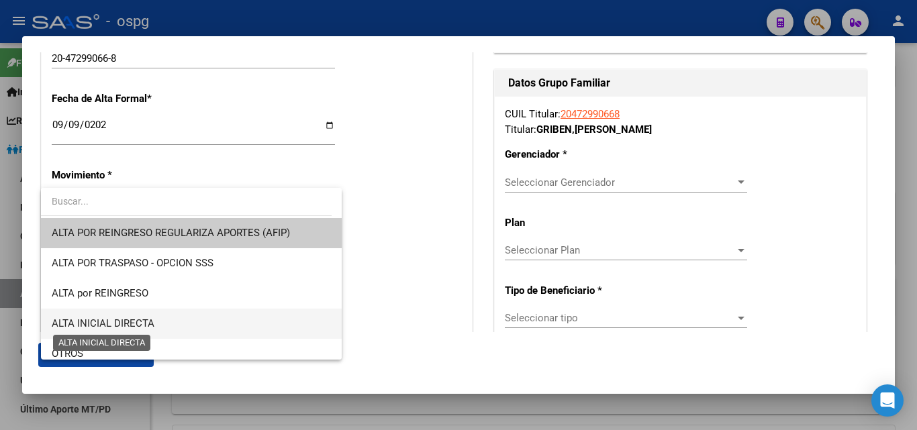
click at [109, 323] on span "ALTA INICIAL DIRECTA" at bounding box center [103, 323] width 103 height 12
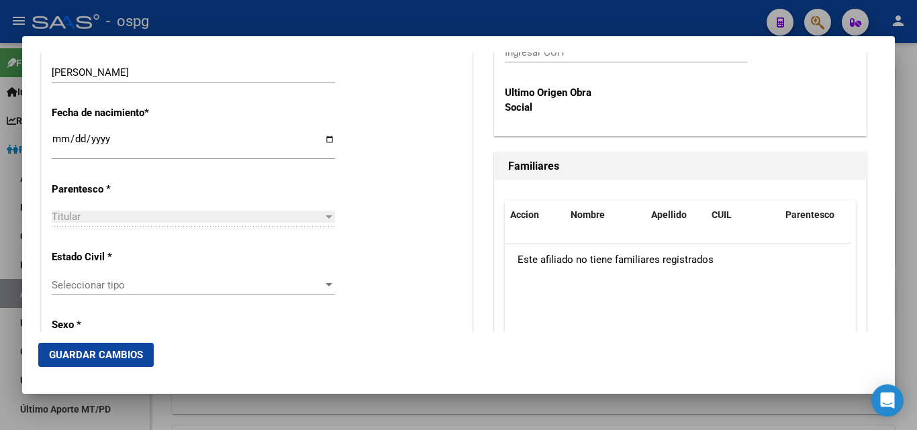
scroll to position [671, 0]
click at [96, 303] on div "Seleccionar tipo Seleccionar tipo" at bounding box center [193, 291] width 283 height 33
click at [102, 285] on span "Seleccionar tipo" at bounding box center [187, 285] width 271 height 12
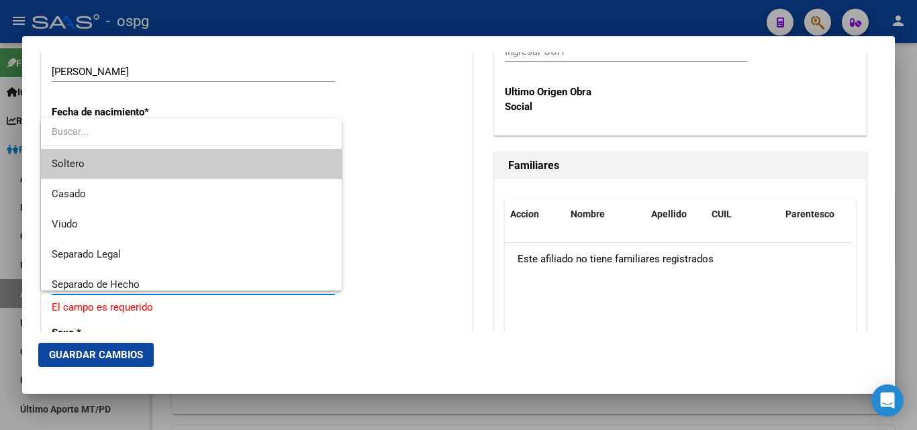
click at [99, 164] on span "Soltero" at bounding box center [191, 164] width 279 height 30
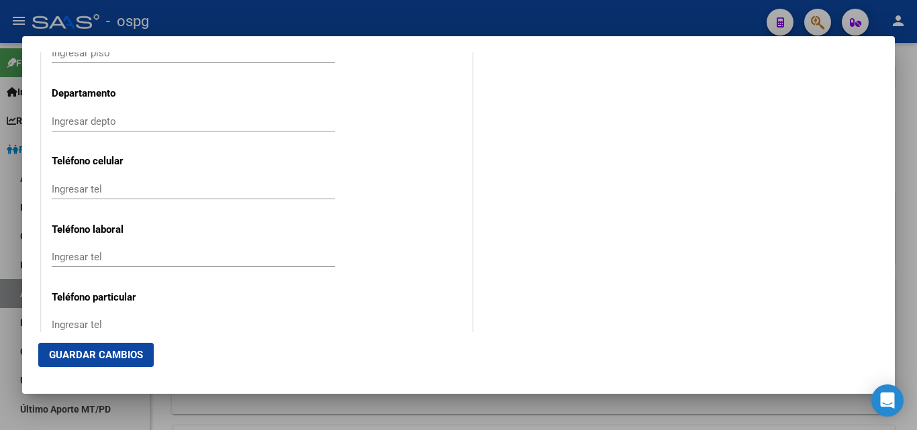
scroll to position [1745, 0]
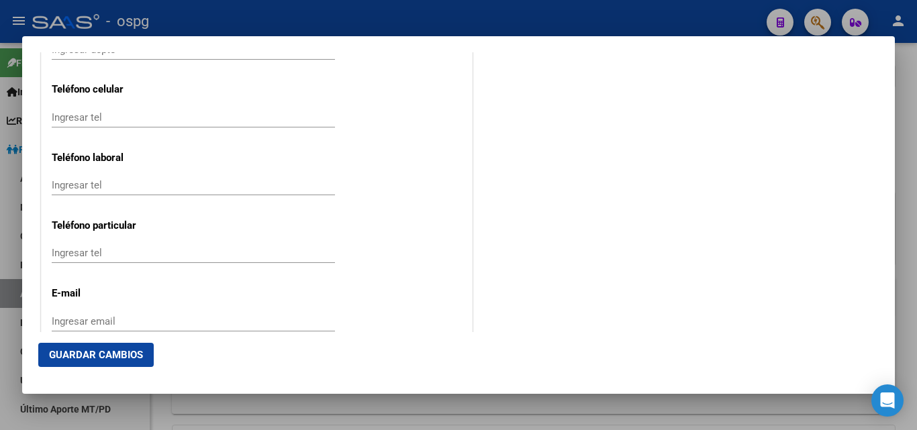
click at [65, 324] on input "Ingresar email" at bounding box center [193, 321] width 283 height 12
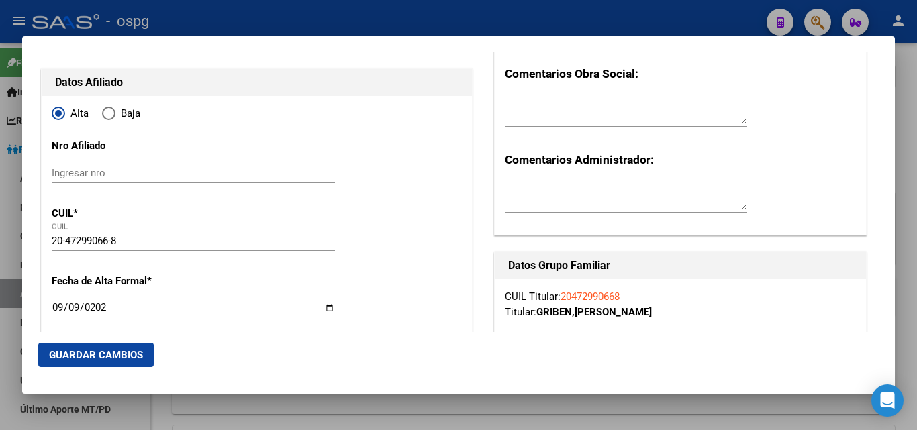
scroll to position [201, 0]
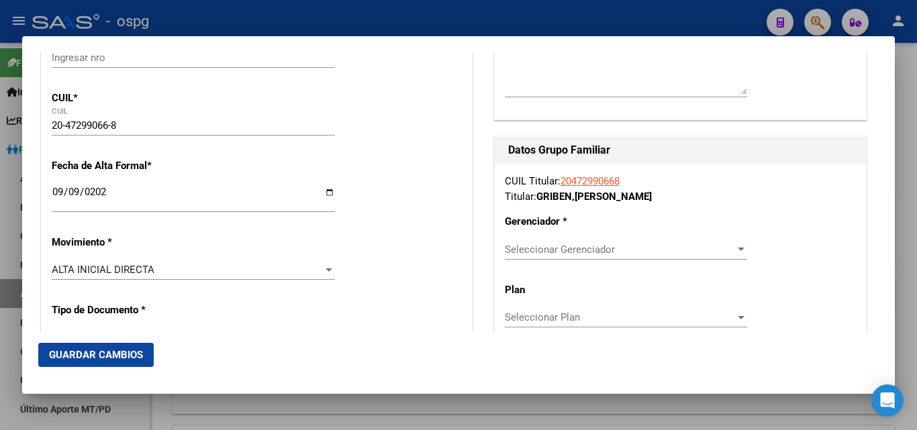
type input "[EMAIL_ADDRESS][DOMAIN_NAME]"
drag, startPoint x: 582, startPoint y: 261, endPoint x: 585, endPoint y: 254, distance: 8.1
click at [582, 260] on div "Seleccionar Gerenciador Seleccionar Gerenciador" at bounding box center [626, 256] width 242 height 33
click at [595, 248] on span "Seleccionar Gerenciador" at bounding box center [620, 250] width 230 height 12
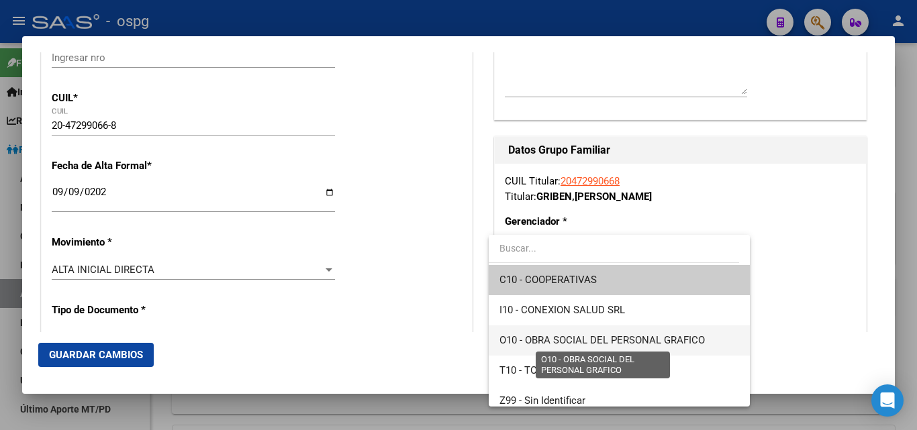
click at [559, 340] on span "O10 - OBRA SOCIAL DEL PERSONAL GRAFICO" at bounding box center [601, 340] width 205 height 12
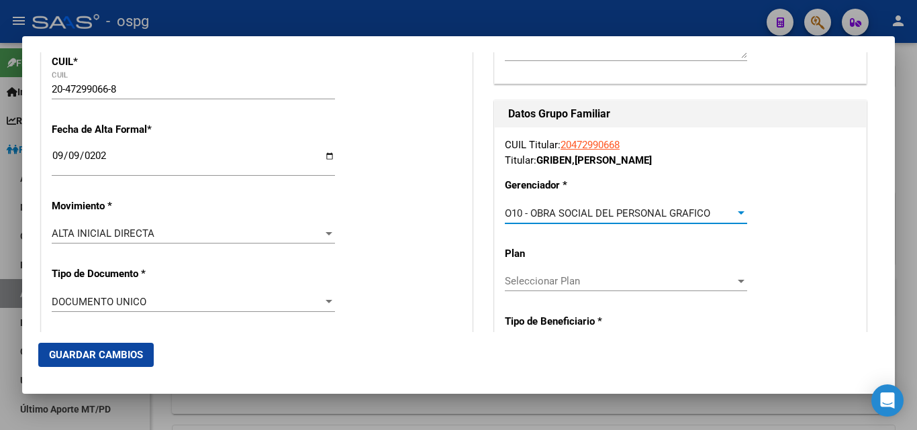
scroll to position [336, 0]
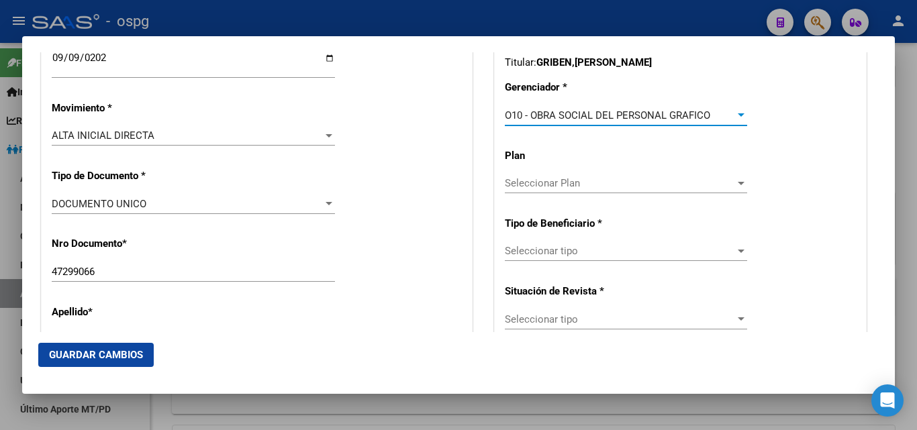
click at [542, 255] on span "Seleccionar tipo" at bounding box center [620, 251] width 230 height 12
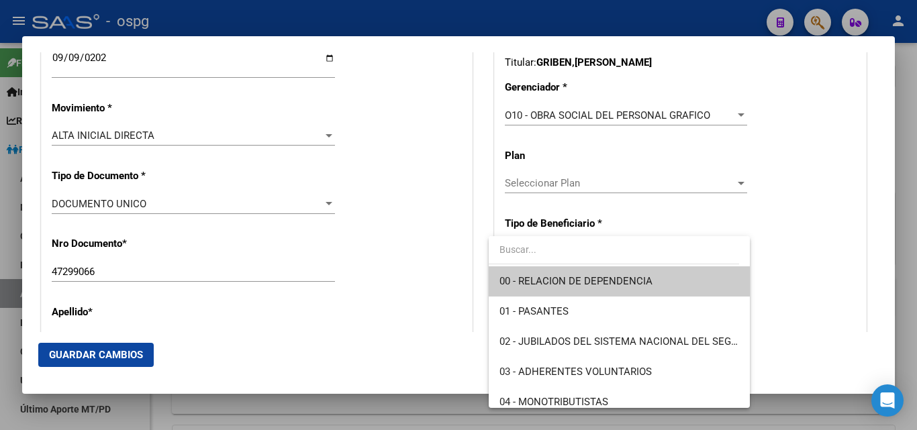
click at [593, 279] on span "00 - RELACION DE DEPENDENCIA" at bounding box center [575, 281] width 153 height 12
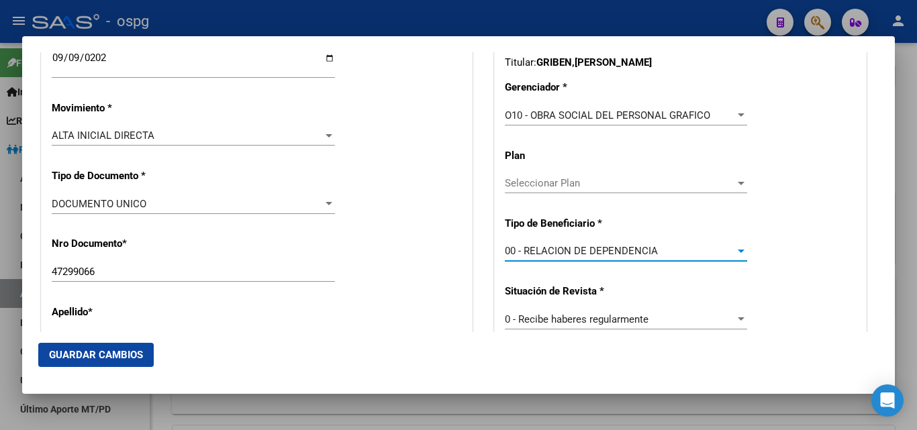
scroll to position [470, 0]
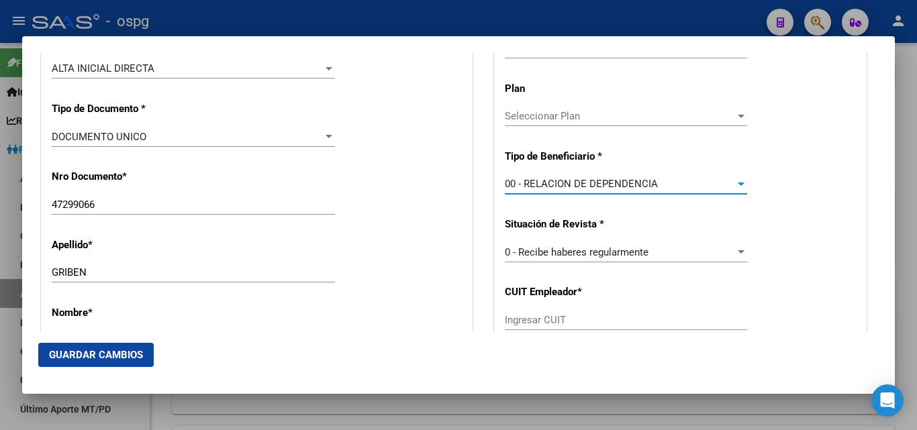
type input "30-50019072-4"
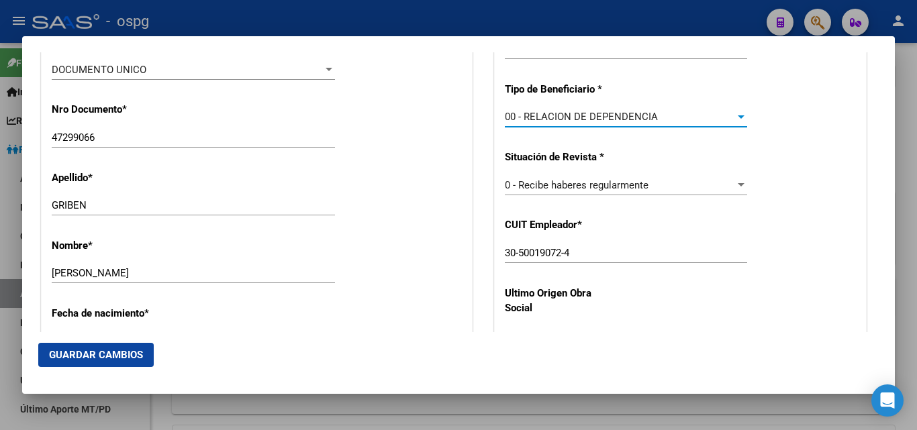
click at [133, 357] on span "Guardar Cambios" at bounding box center [96, 355] width 94 height 12
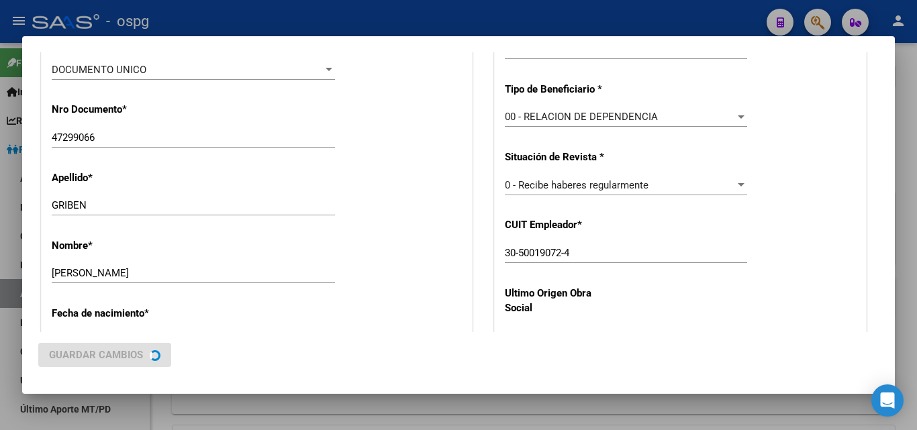
scroll to position [0, 0]
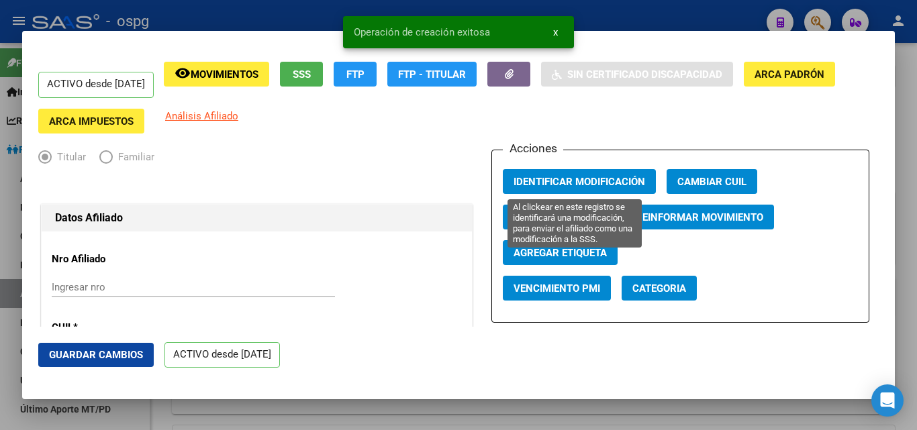
click at [595, 184] on span "Identificar Modificación" at bounding box center [579, 182] width 132 height 12
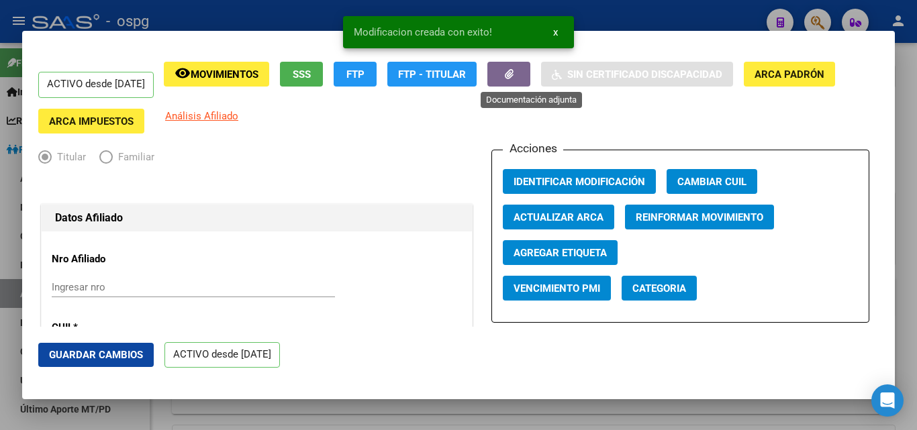
click at [524, 72] on button "button" at bounding box center [508, 74] width 43 height 25
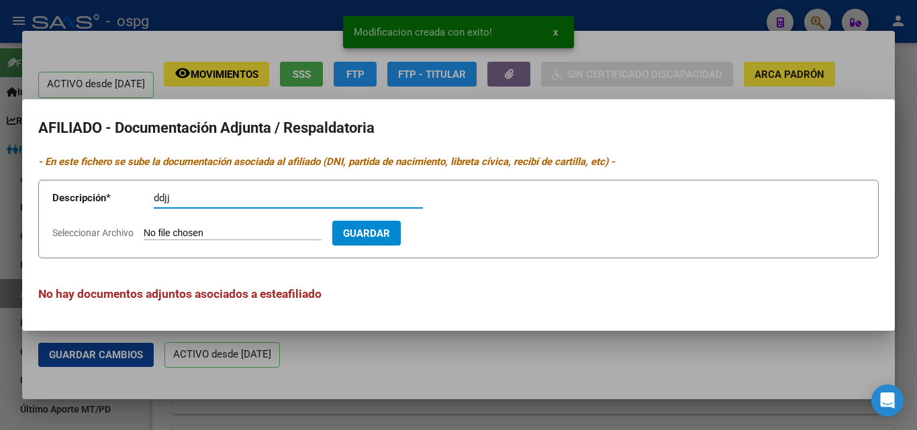
type input "ddjj"
click at [201, 238] on input "Seleccionar Archivo" at bounding box center [233, 234] width 178 height 13
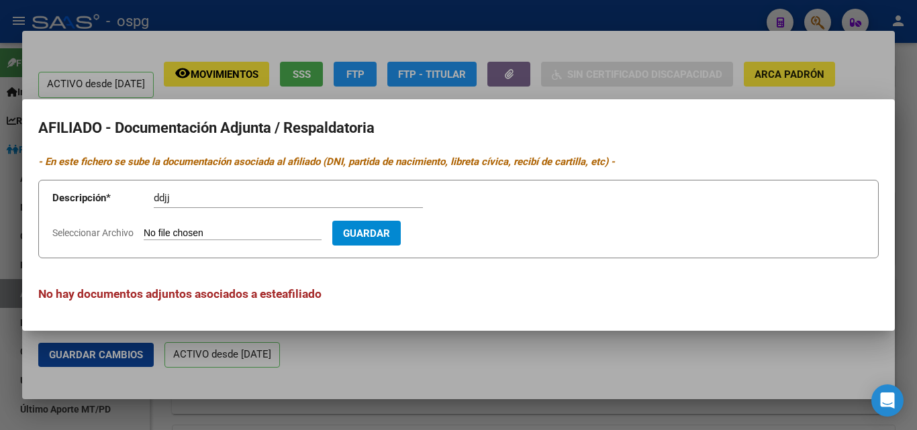
type input "C:\fakepath\gribendj.jpg"
click at [460, 240] on button "Guardar" at bounding box center [444, 233] width 68 height 25
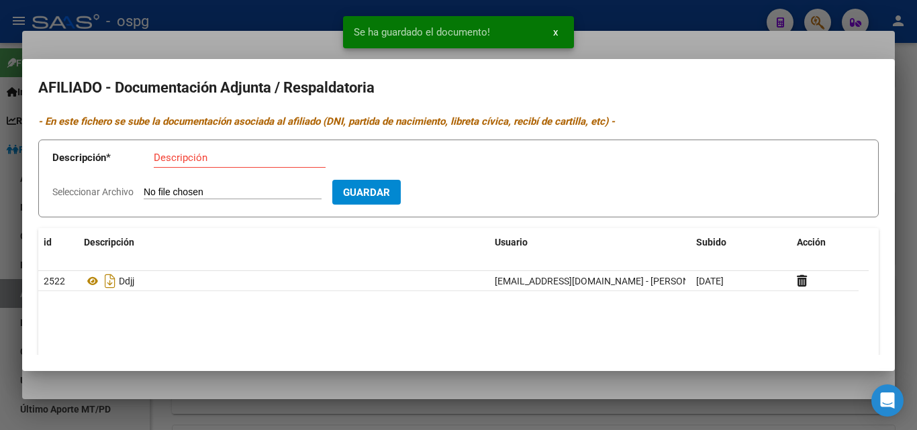
click at [161, 165] on div "Descripción" at bounding box center [240, 158] width 172 height 20
type input "alta"
click at [175, 194] on input "Seleccionar Archivo" at bounding box center [233, 193] width 178 height 13
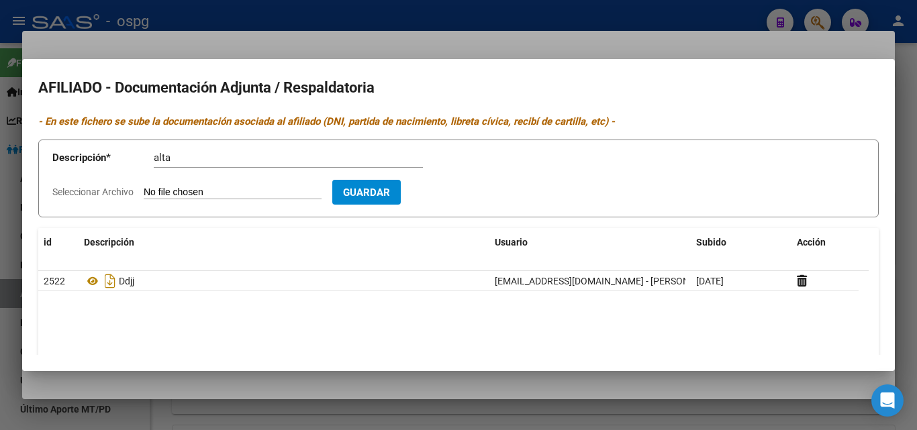
type input "C:\fakepath\alta afip griben.pdf"
click at [464, 198] on span "Guardar" at bounding box center [444, 193] width 47 height 12
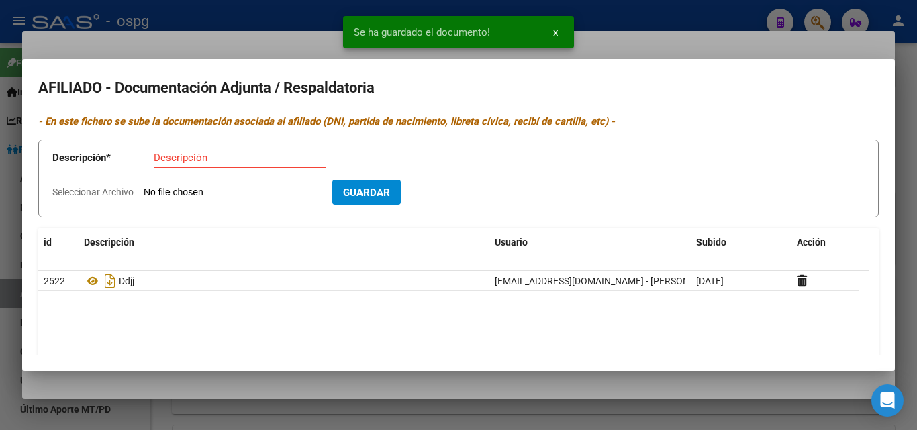
click at [164, 156] on input "Descripción" at bounding box center [240, 158] width 172 height 12
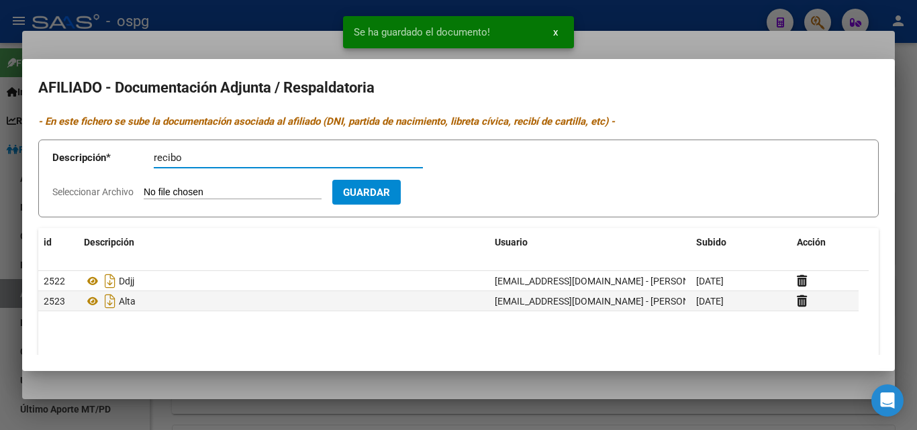
type input "recibo"
click at [201, 188] on input "Seleccionar Archivo" at bounding box center [233, 193] width 178 height 13
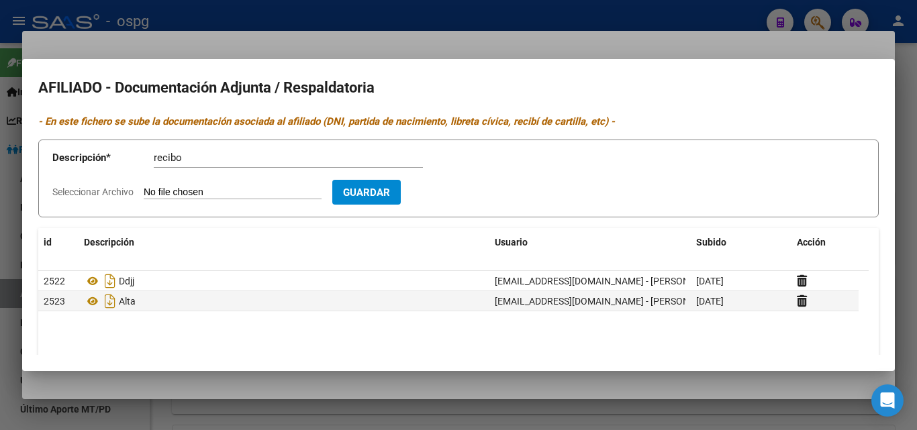
type input "C:\fakepath\recibo sueldo griben.pdf"
click at [458, 197] on span "Guardar" at bounding box center [444, 193] width 47 height 12
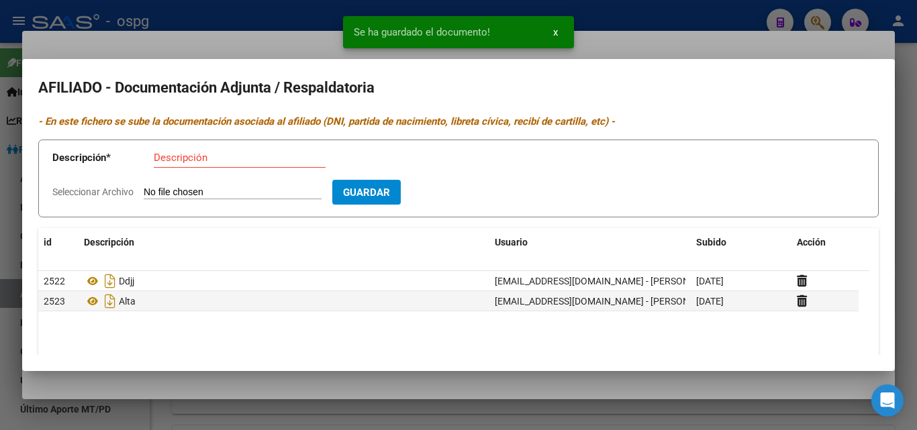
click at [200, 158] on input "Descripción" at bounding box center [240, 158] width 172 height 12
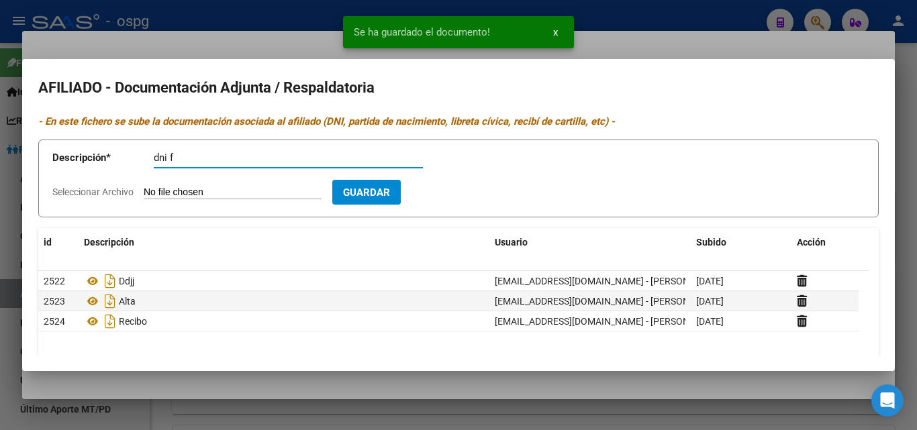
type input "dni f"
click at [245, 198] on input "Seleccionar Archivo" at bounding box center [233, 193] width 178 height 13
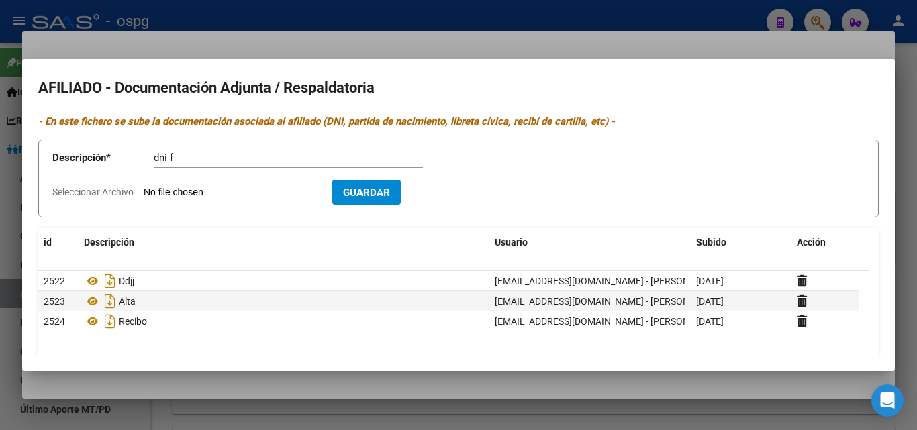
type input "C:\fakepath\griben dni.jpg"
click at [464, 195] on span "Guardar" at bounding box center [444, 193] width 47 height 12
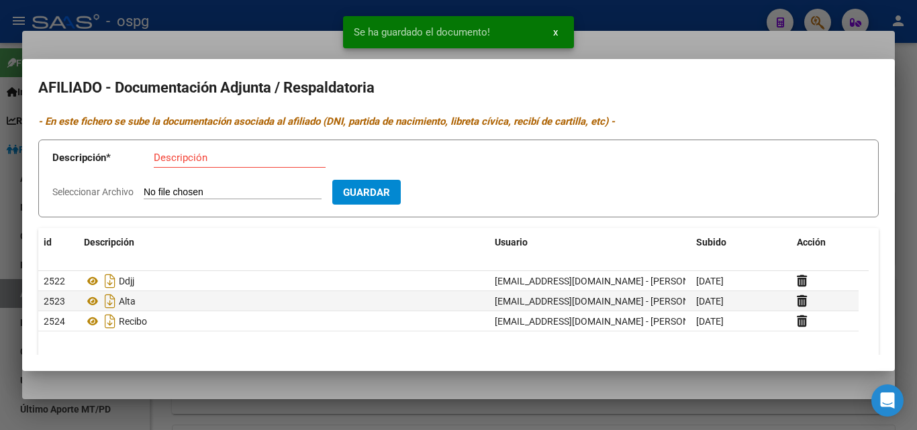
click at [172, 162] on input "Descripción" at bounding box center [240, 158] width 172 height 12
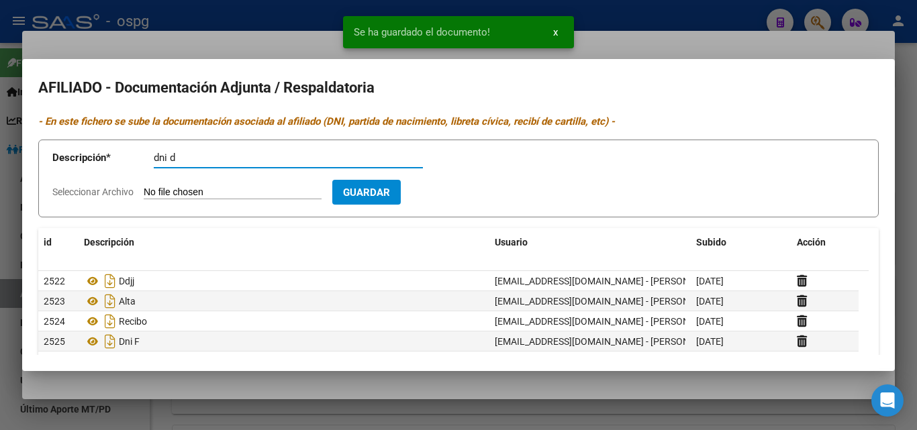
type input "dni d"
click at [184, 189] on input "Seleccionar Archivo" at bounding box center [233, 193] width 178 height 13
type input "C:\fakepath\griben dni (2).jpg"
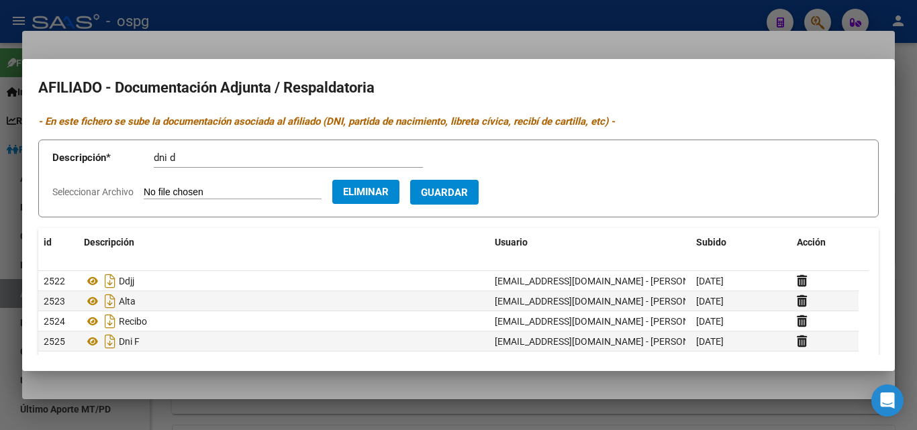
click at [468, 197] on span "Guardar" at bounding box center [444, 193] width 47 height 12
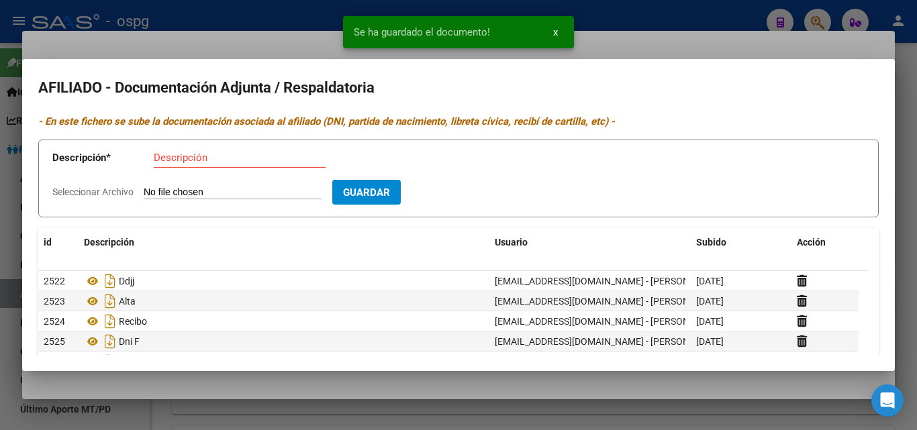
click at [232, 26] on div at bounding box center [458, 215] width 917 height 430
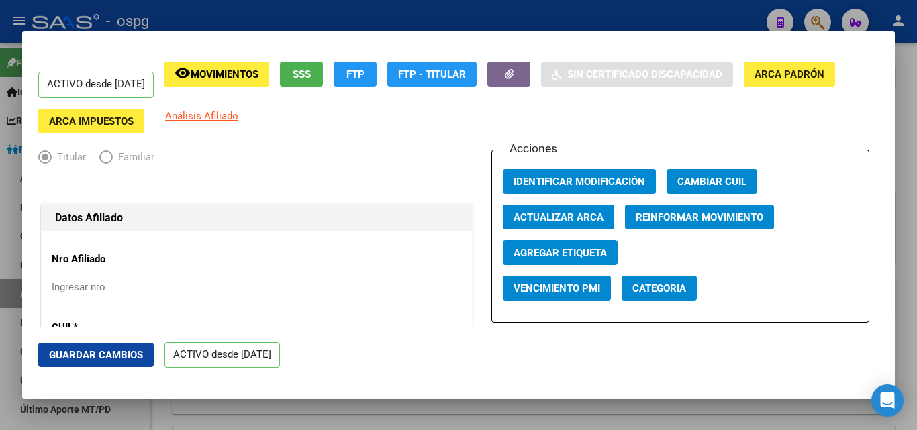
click at [494, 7] on div at bounding box center [458, 215] width 917 height 430
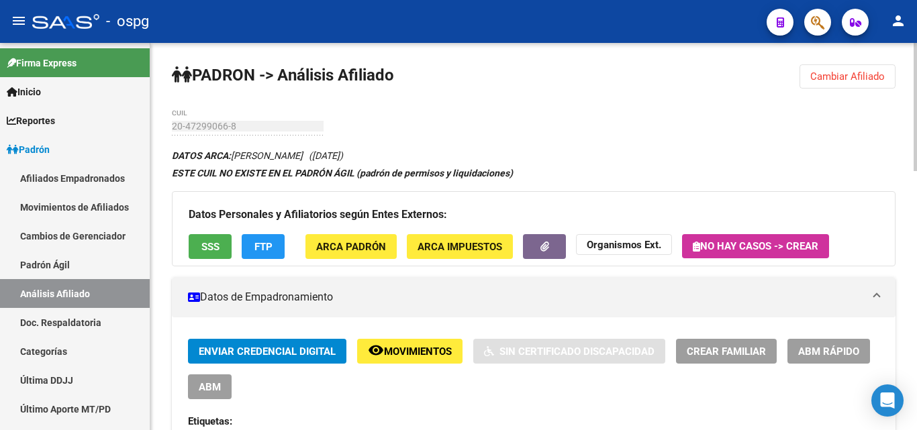
click at [842, 68] on button "Cambiar Afiliado" at bounding box center [847, 76] width 96 height 24
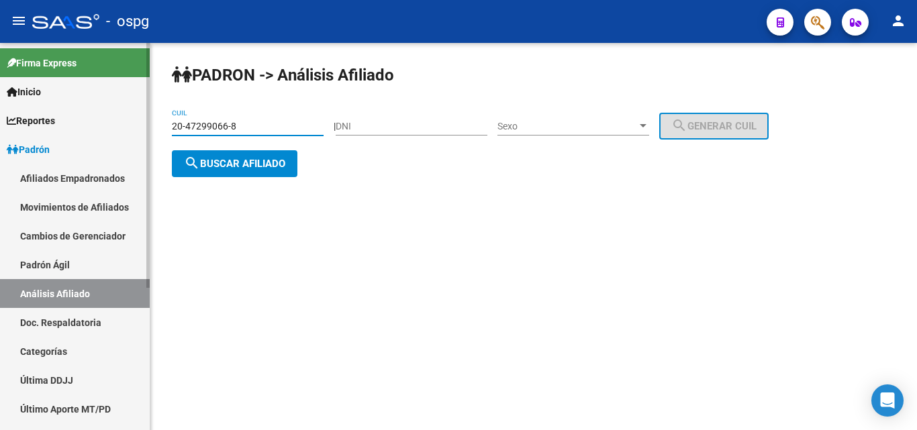
drag, startPoint x: 246, startPoint y: 126, endPoint x: 58, endPoint y: 126, distance: 187.9
click at [58, 126] on mat-sidenav-container "Firma Express Inicio Instructivos Contacto OS Reportes Ingresos Devengados Anál…" at bounding box center [458, 236] width 917 height 387
type input "20-36165018-3"
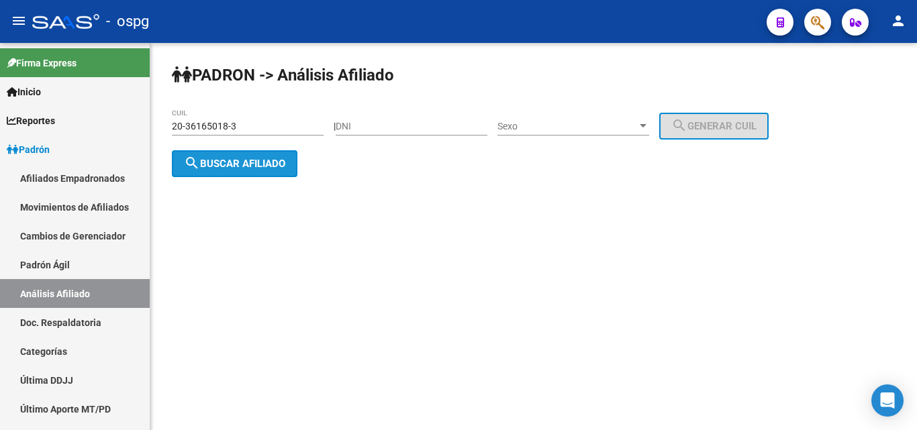
click at [263, 155] on button "search Buscar afiliado" at bounding box center [235, 163] width 126 height 27
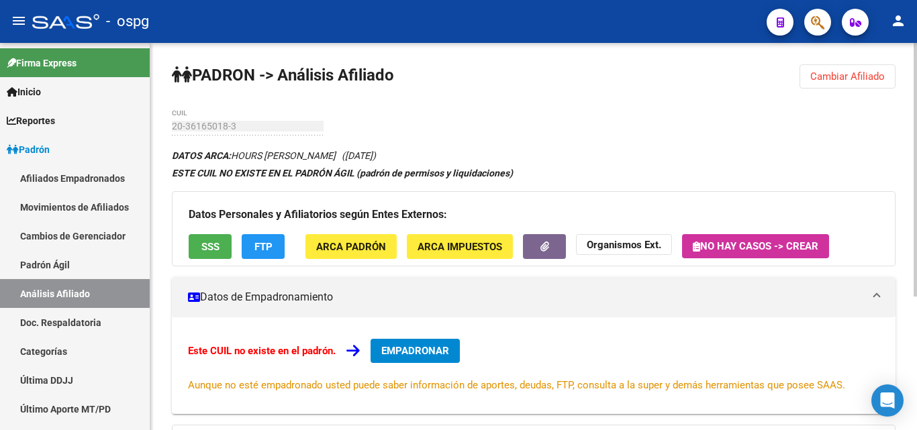
scroll to position [67, 0]
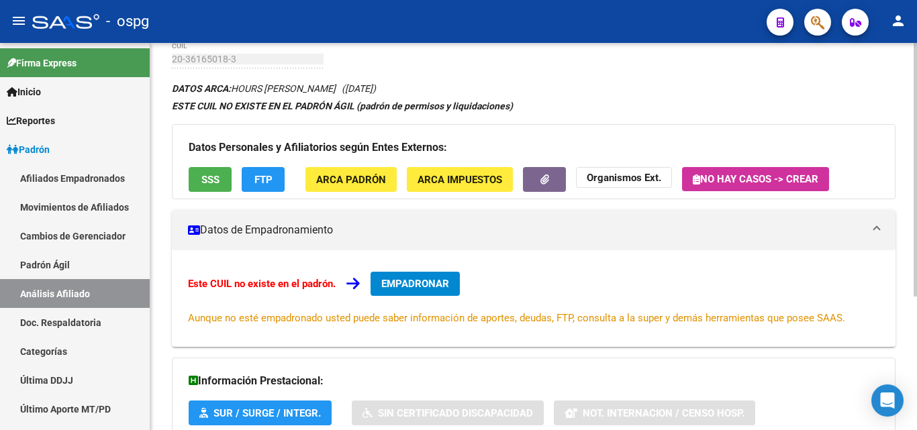
click at [207, 186] on button "SSS" at bounding box center [210, 179] width 43 height 25
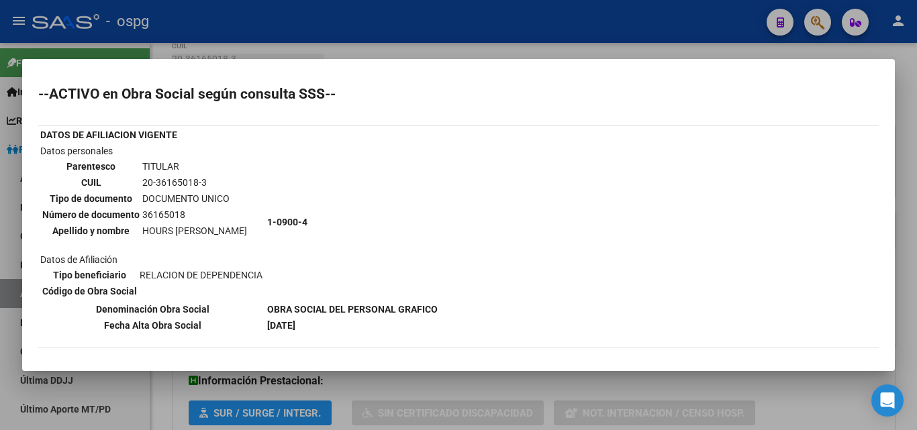
click at [349, 31] on div at bounding box center [458, 215] width 917 height 430
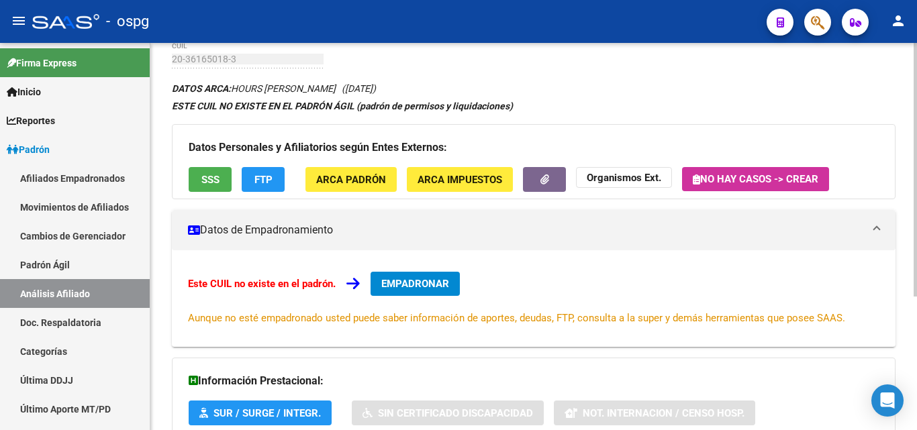
scroll to position [204, 0]
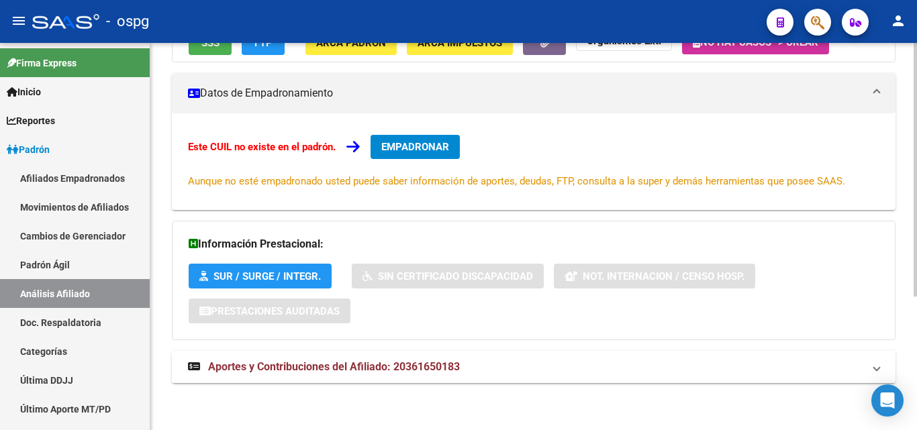
click at [379, 358] on mat-expansion-panel-header "Aportes y Contribuciones del Afiliado: 20361650183" at bounding box center [534, 367] width 724 height 32
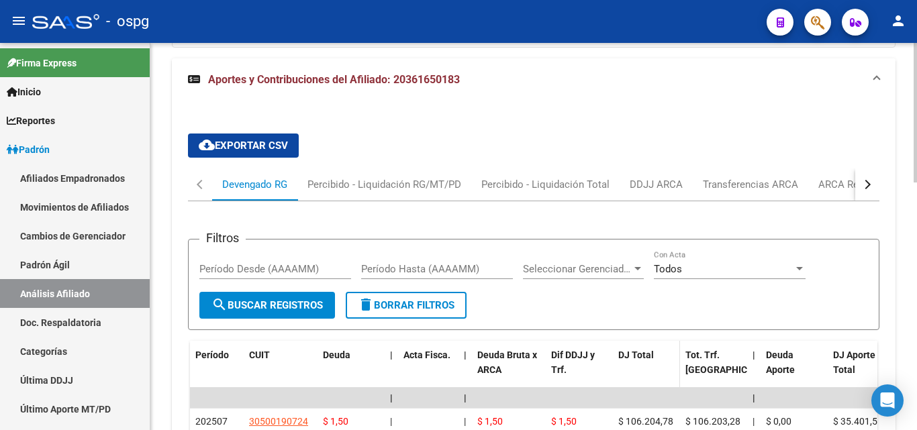
scroll to position [550, 0]
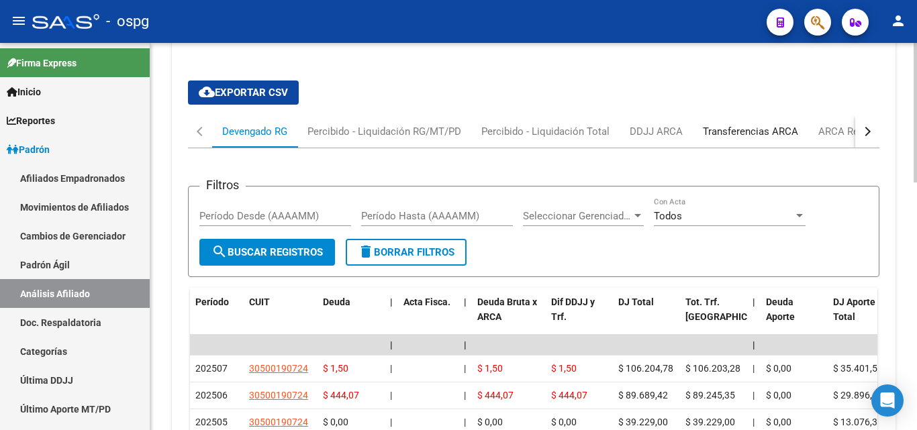
click at [738, 134] on div "Transferencias ARCA" at bounding box center [750, 131] width 95 height 15
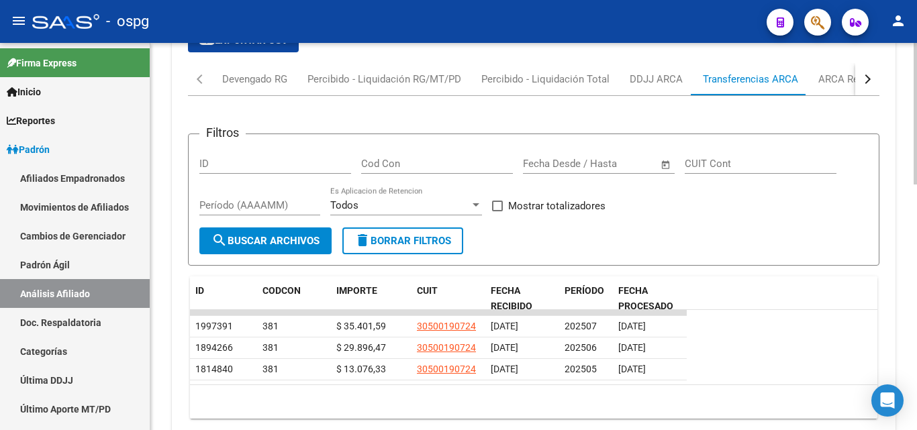
scroll to position [670, 0]
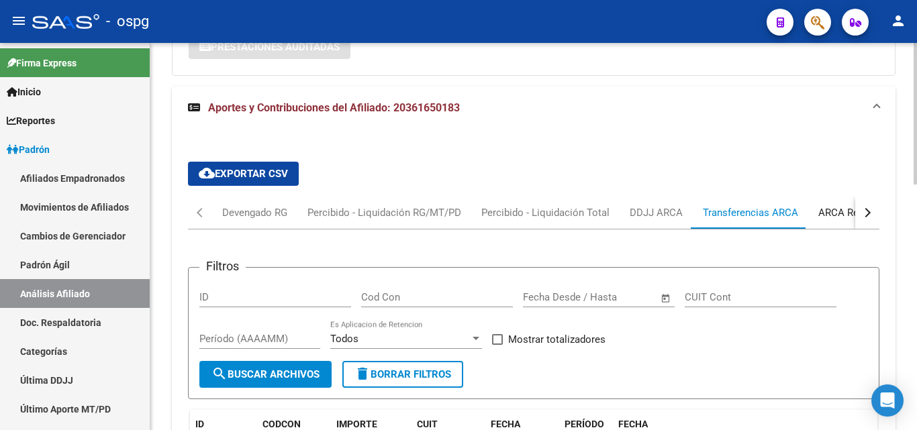
click at [824, 215] on div "ARCA Relaciones Laborales" at bounding box center [881, 212] width 126 height 15
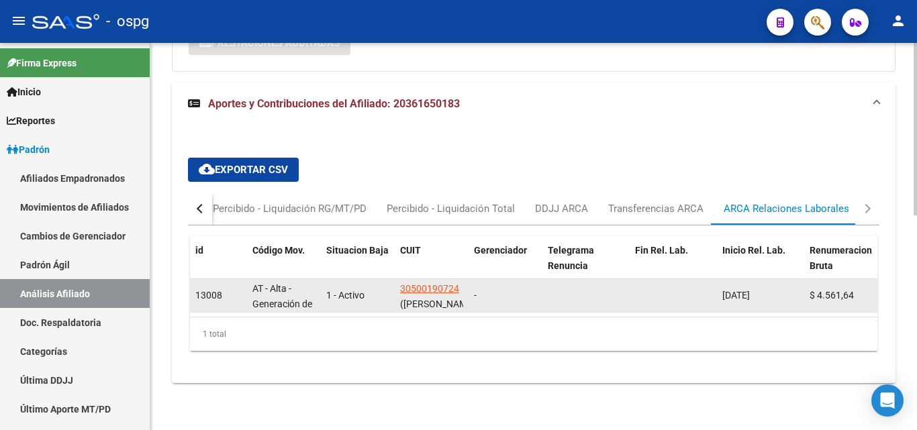
scroll to position [483, 0]
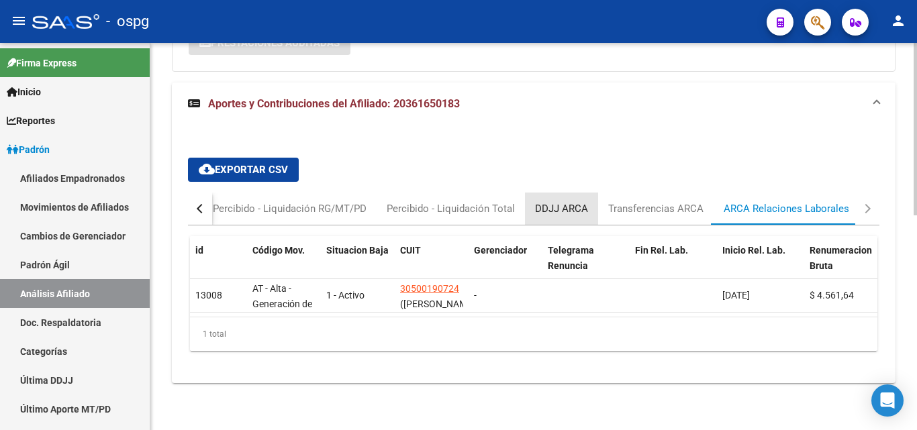
click at [554, 201] on div "DDJJ ARCA" at bounding box center [561, 208] width 53 height 15
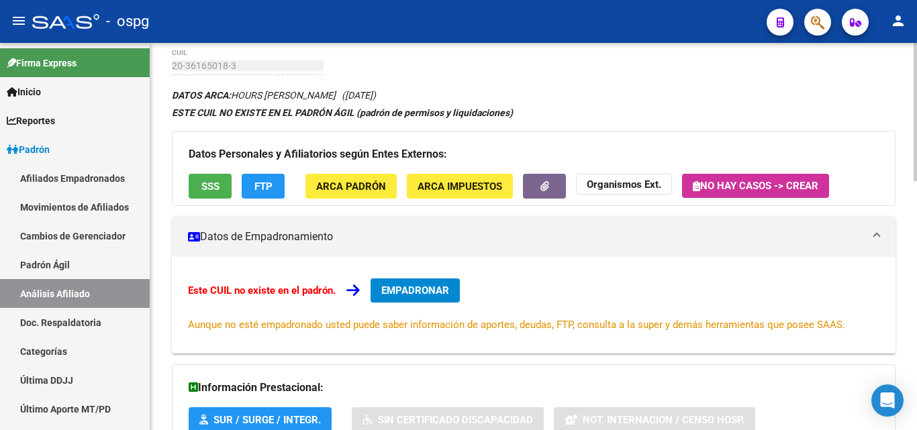
scroll to position [0, 0]
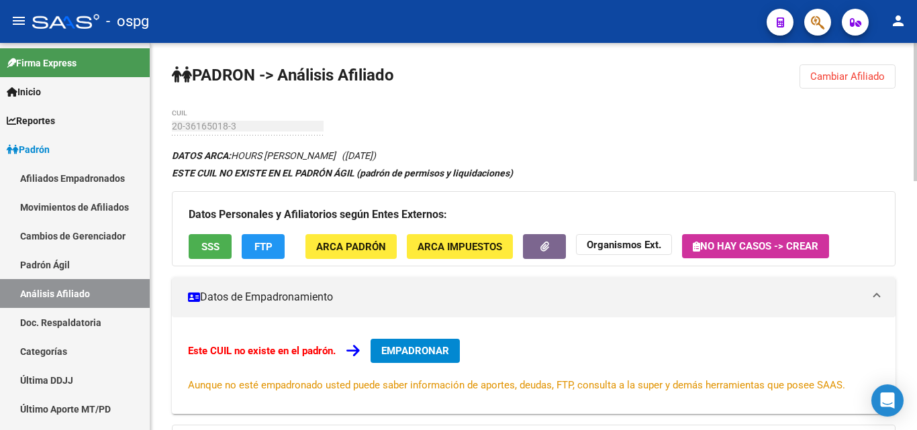
click at [820, 70] on span "Cambiar Afiliado" at bounding box center [847, 76] width 74 height 12
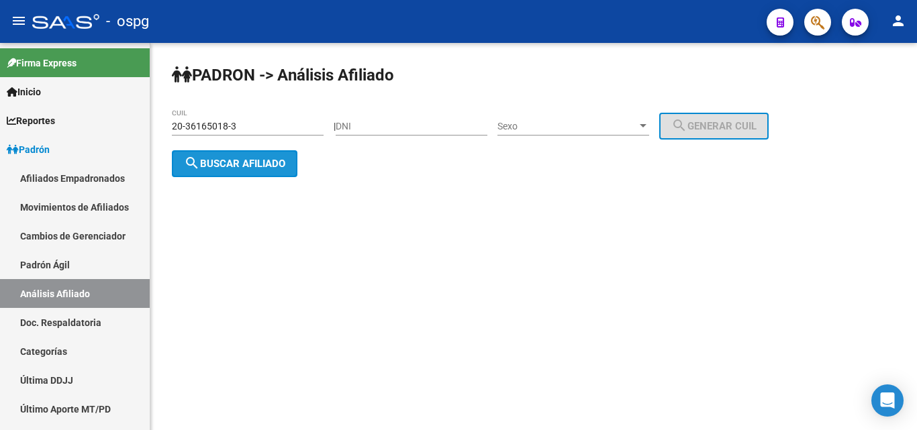
click at [228, 168] on span "search Buscar afiliado" at bounding box center [234, 164] width 101 height 12
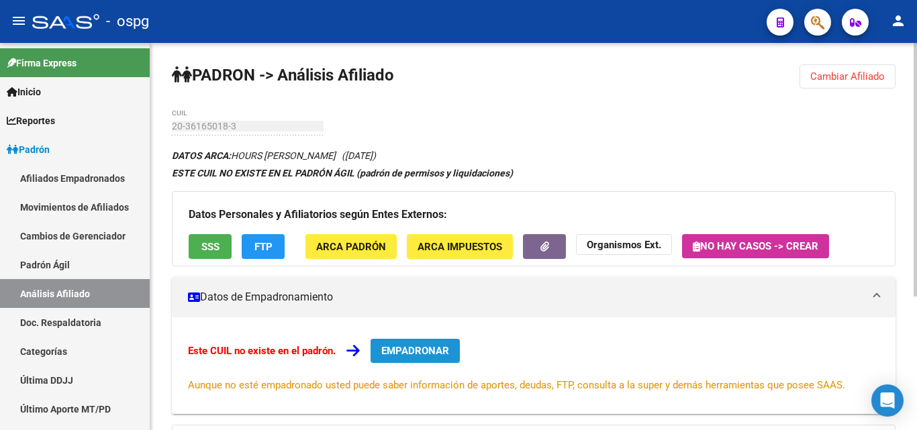
click at [426, 352] on span "EMPADRONAR" at bounding box center [415, 351] width 68 height 12
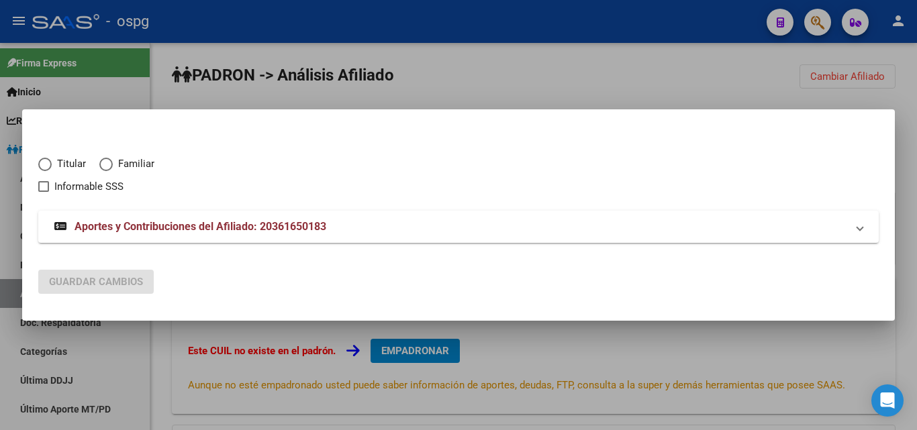
click at [44, 161] on span "Elija una opción" at bounding box center [44, 164] width 13 height 13
click at [44, 161] on input "Titular" at bounding box center [44, 164] width 13 height 13
radio input "true"
checkbox input "true"
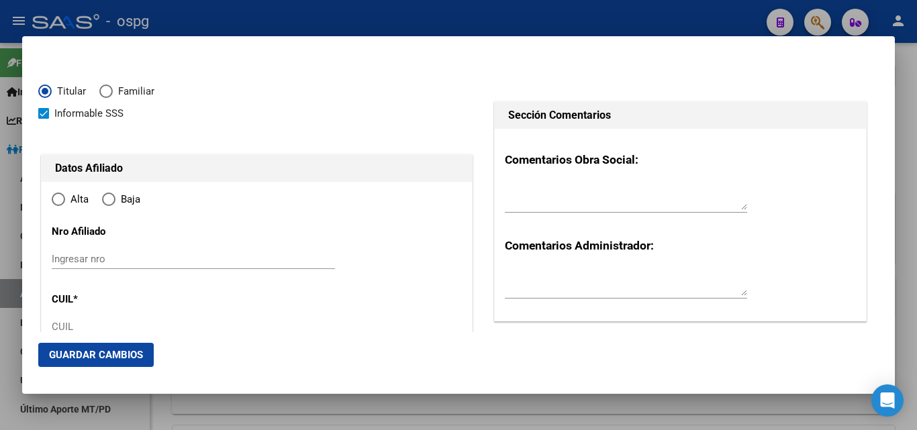
type input "20-36165018-3"
type input "36165018"
type input "HOURS"
type input "[PERSON_NAME]"
type input "[DATE]"
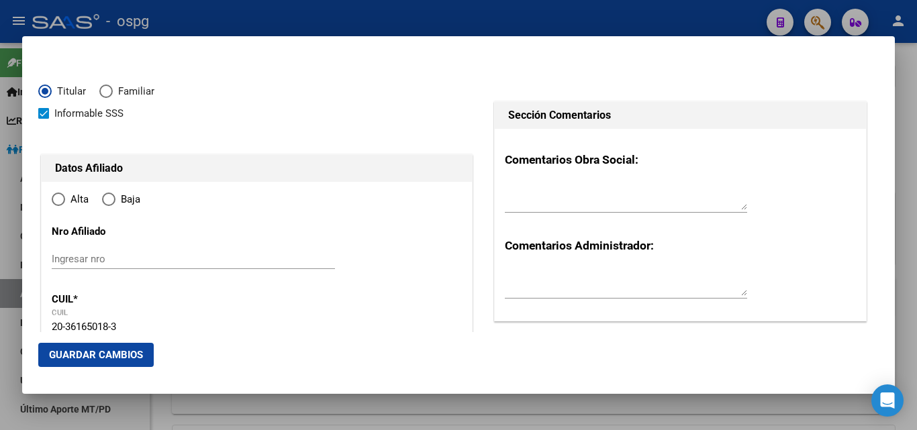
type input "[GEOGRAPHIC_DATA]"
type input "1842"
type input "9 DE ABRIL"
type input "1063"
type input "0"
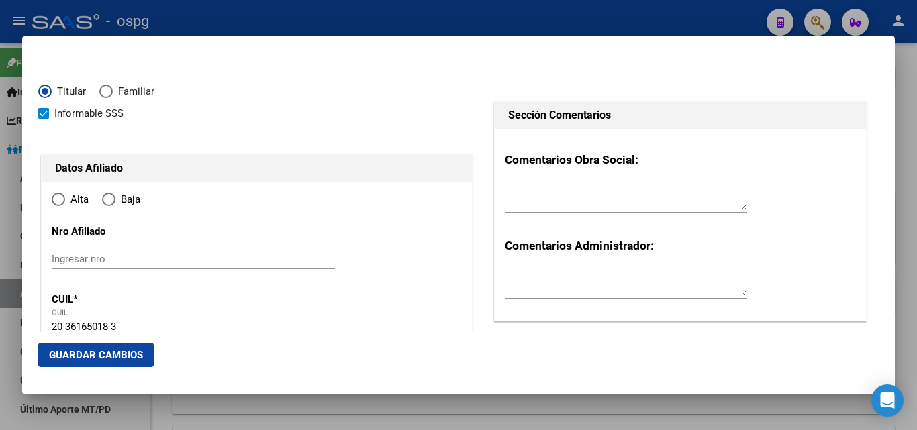
type input "[GEOGRAPHIC_DATA]"
radio input "true"
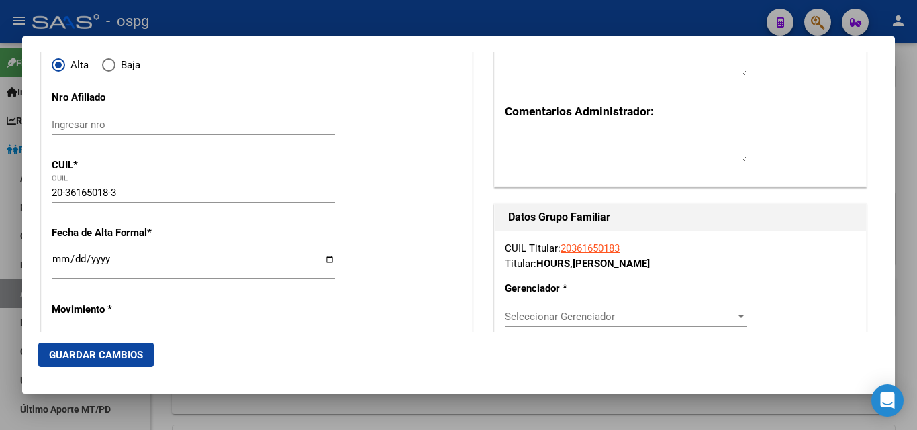
scroll to position [201, 0]
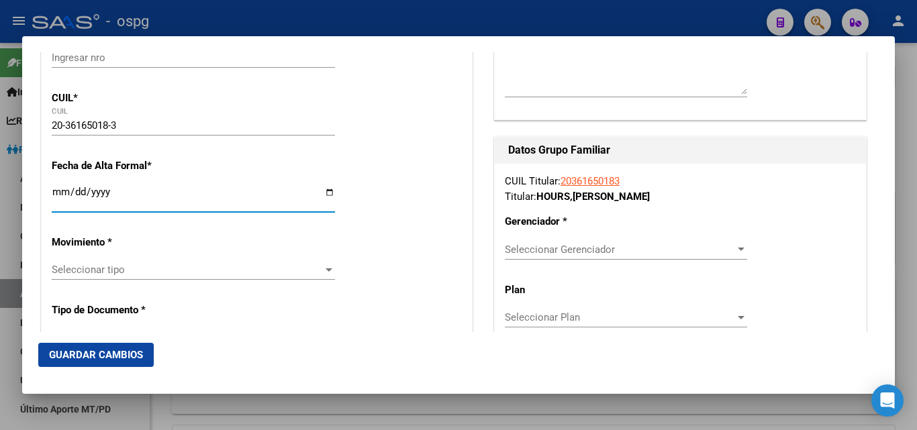
click at [53, 189] on input "Ingresar fecha" at bounding box center [193, 197] width 283 height 21
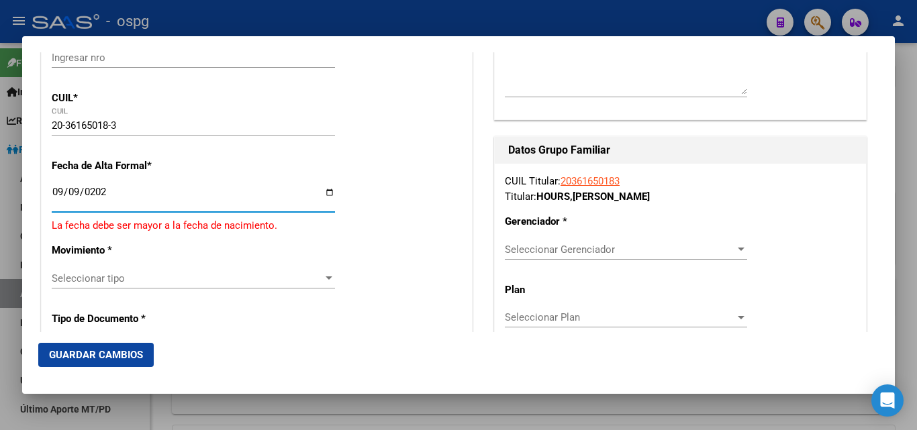
type input "[DATE]"
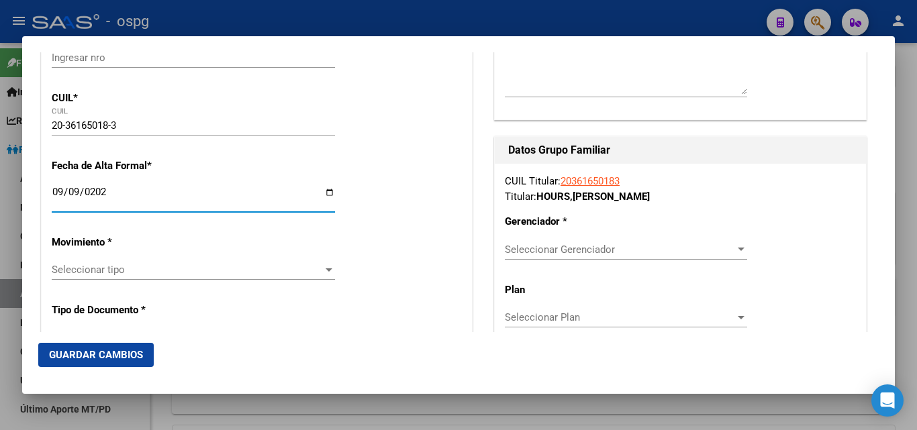
click at [58, 266] on span "Seleccionar tipo" at bounding box center [187, 270] width 271 height 12
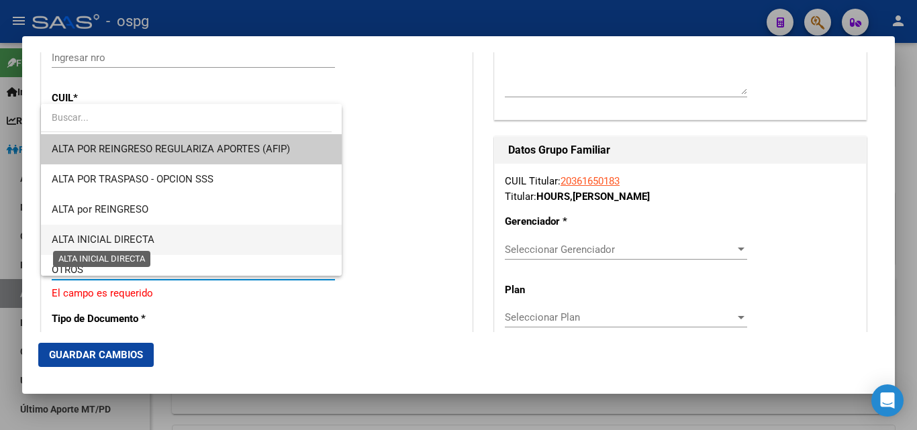
click at [126, 240] on span "ALTA INICIAL DIRECTA" at bounding box center [103, 240] width 103 height 12
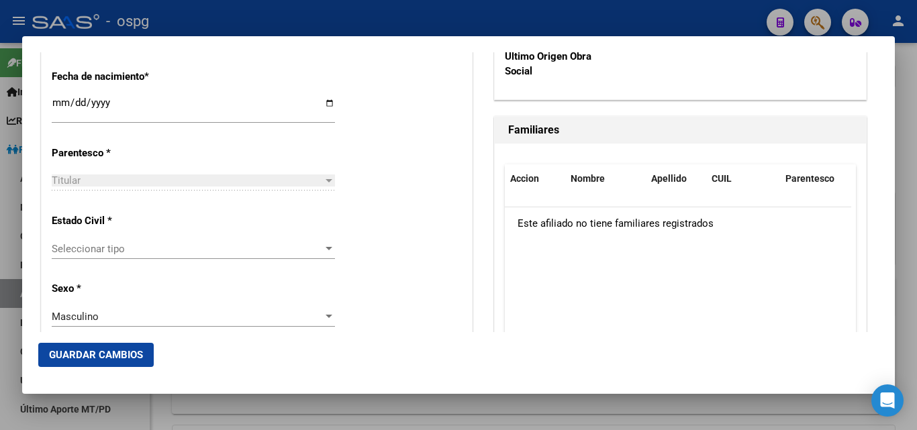
scroll to position [738, 0]
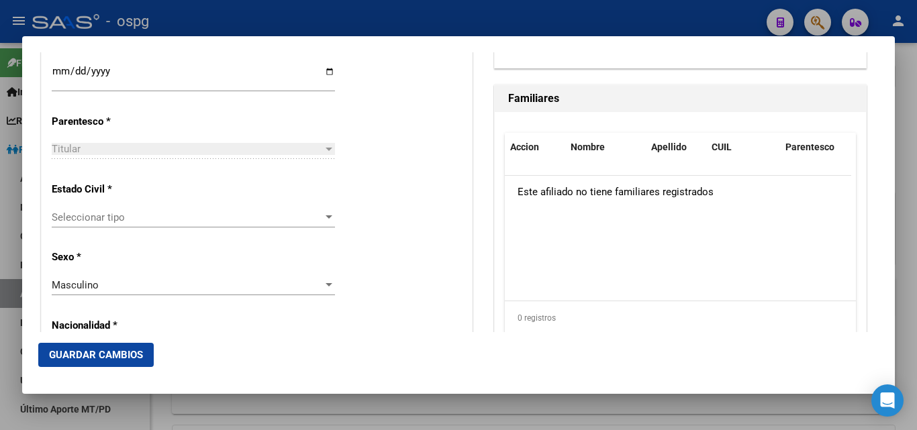
click at [84, 209] on div "Seleccionar tipo Seleccionar tipo" at bounding box center [193, 217] width 283 height 20
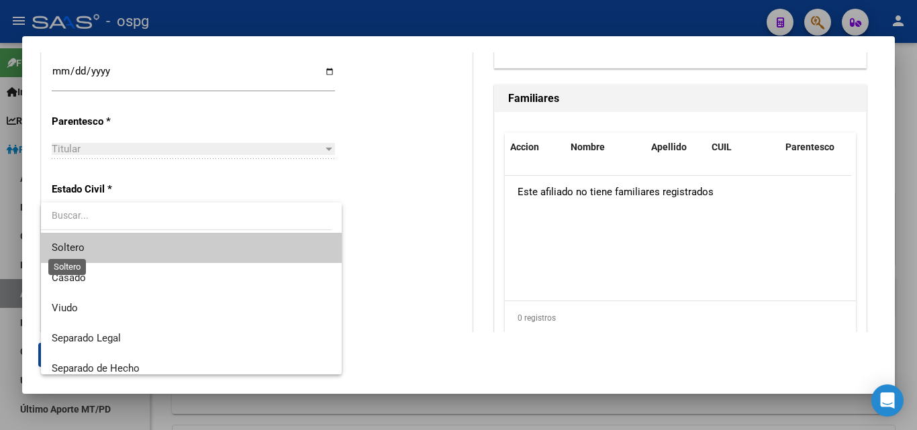
drag, startPoint x: 75, startPoint y: 252, endPoint x: 83, endPoint y: 253, distance: 8.1
click at [79, 253] on span "Soltero" at bounding box center [68, 248] width 33 height 12
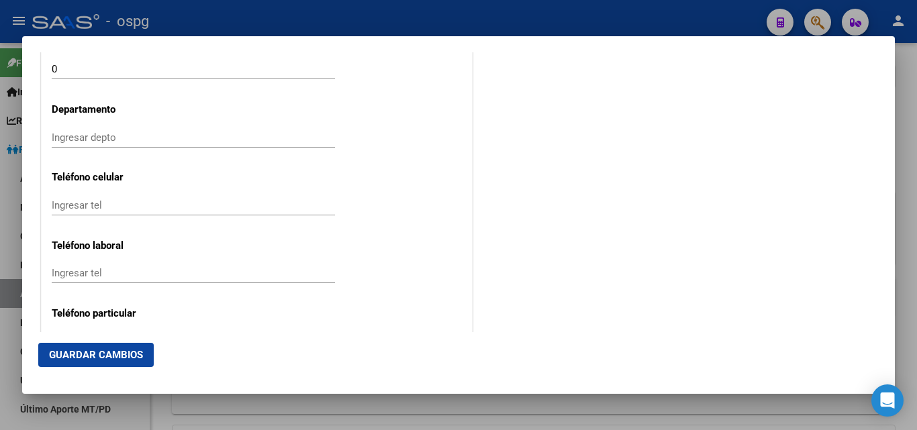
scroll to position [1678, 0]
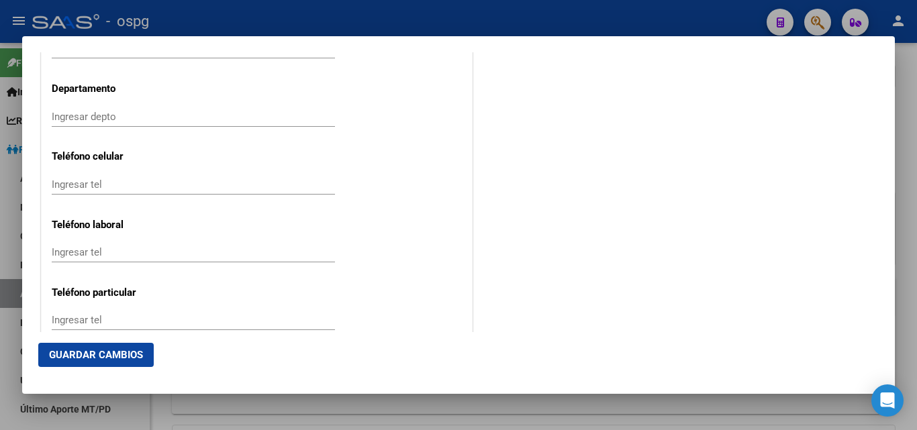
click at [93, 186] on input "Ingresar tel" at bounding box center [193, 185] width 283 height 12
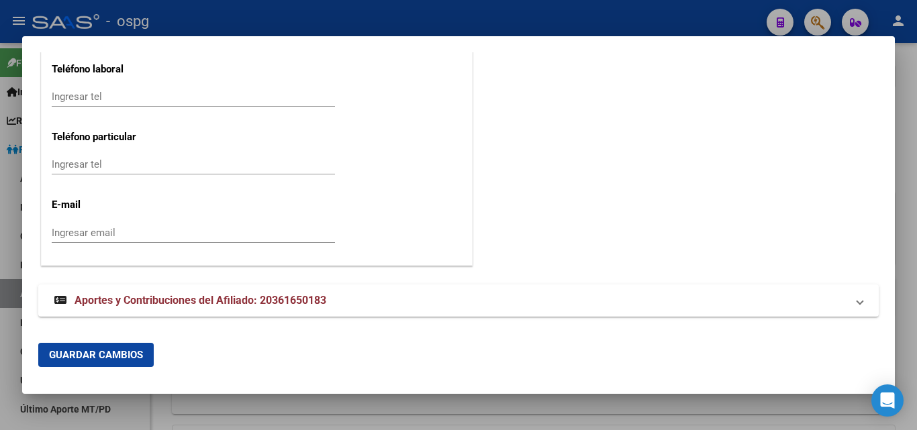
scroll to position [1834, 0]
type input "1161366050"
click at [73, 229] on input "Ingresar email" at bounding box center [193, 232] width 283 height 12
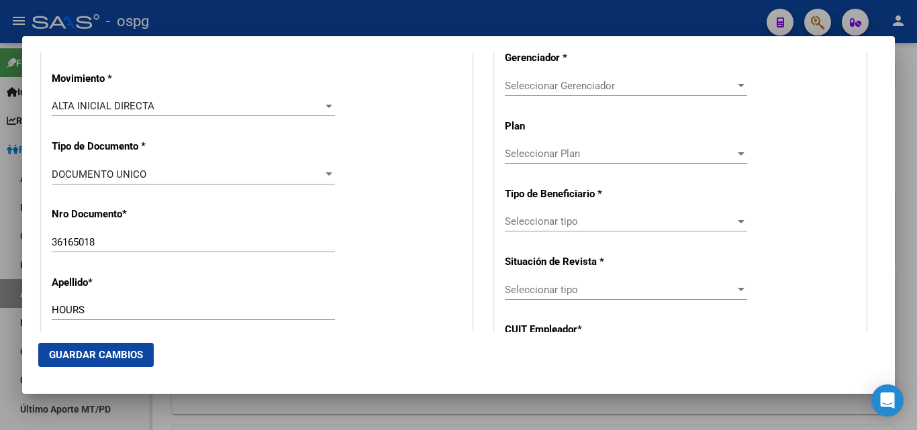
scroll to position [336, 0]
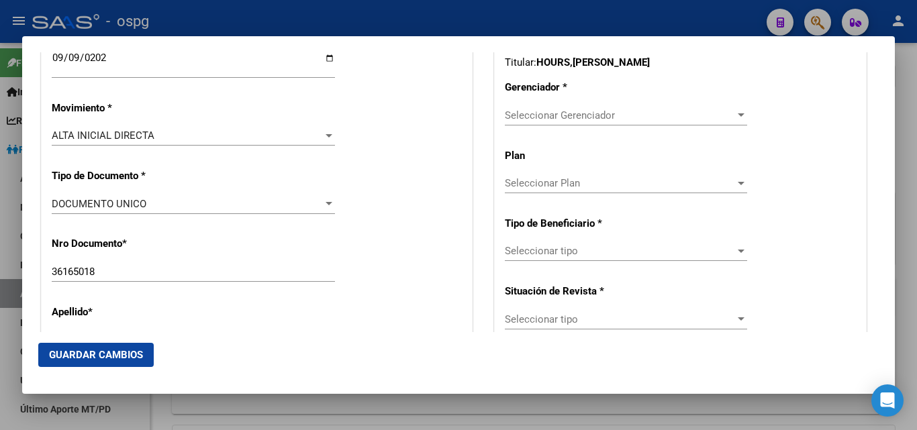
type input "[EMAIL_ADDRESS][DOMAIN_NAME]"
click at [535, 110] on span "Seleccionar Gerenciador" at bounding box center [620, 115] width 230 height 12
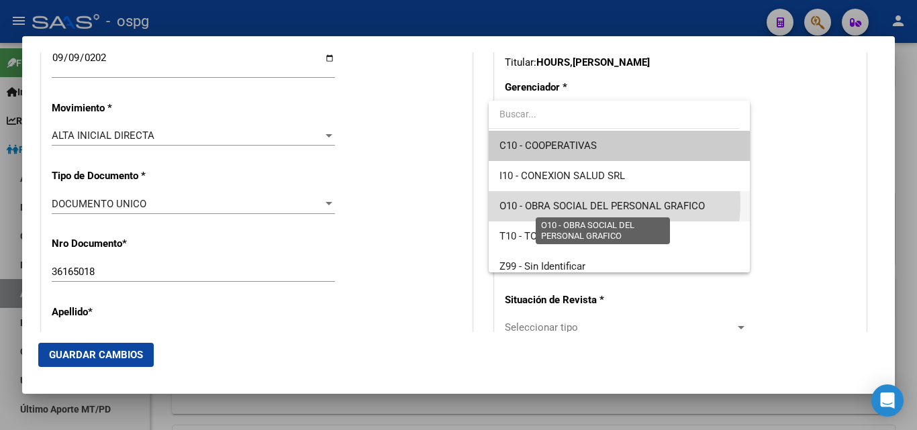
click at [597, 203] on span "O10 - OBRA SOCIAL DEL PERSONAL GRAFICO" at bounding box center [601, 206] width 205 height 12
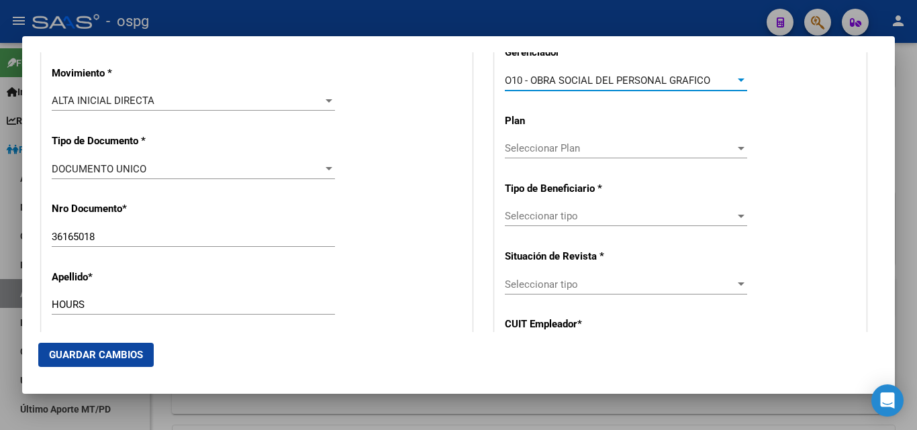
scroll to position [403, 0]
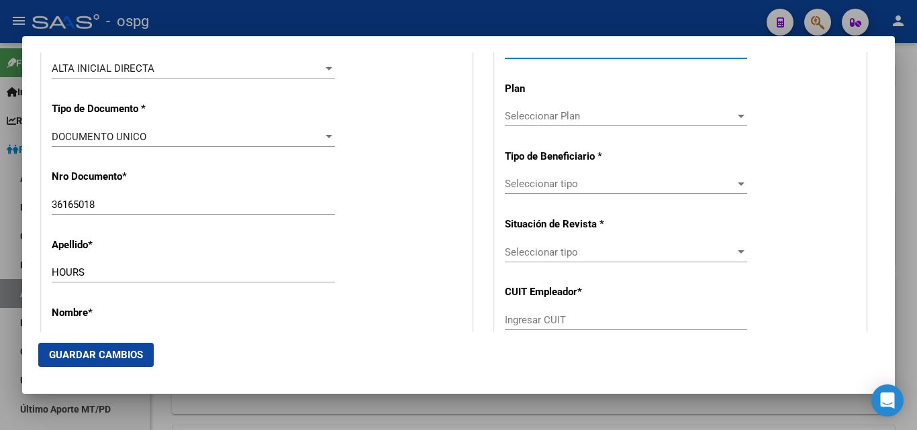
click at [547, 189] on span "Seleccionar tipo" at bounding box center [620, 184] width 230 height 12
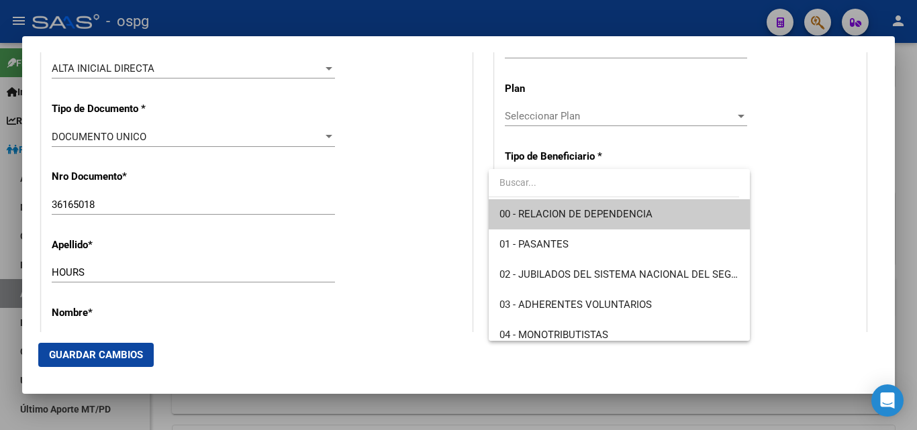
click at [588, 215] on span "00 - RELACION DE DEPENDENCIA" at bounding box center [575, 214] width 153 height 12
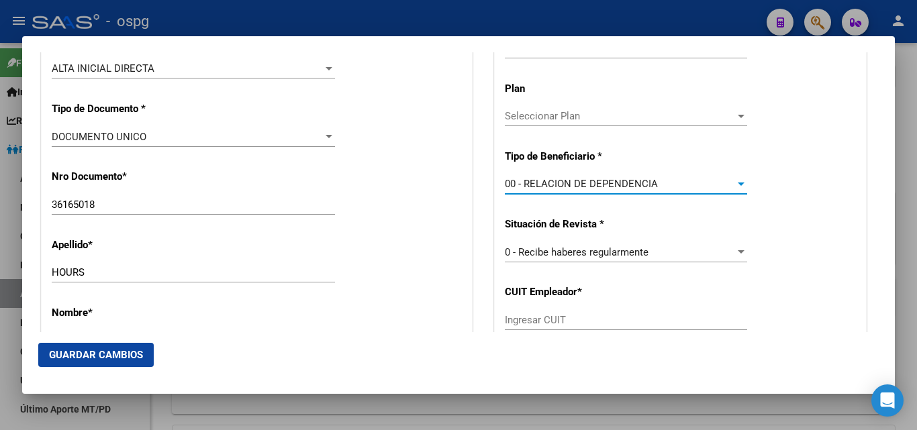
type input "30-50019072-4"
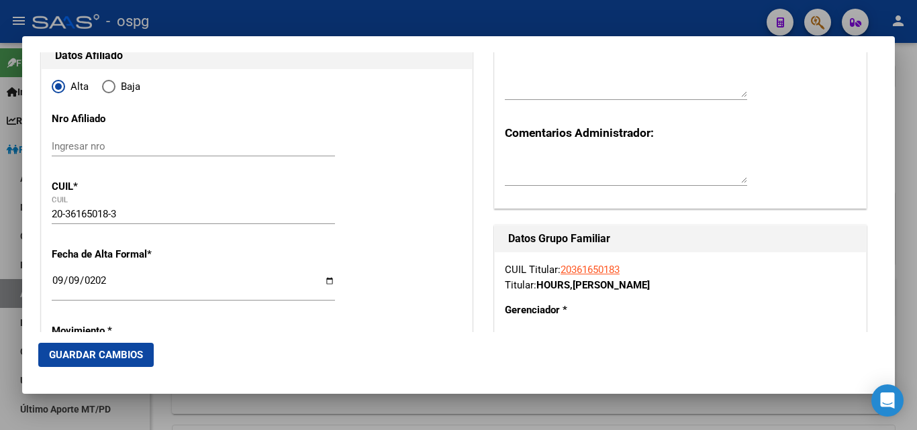
scroll to position [0, 0]
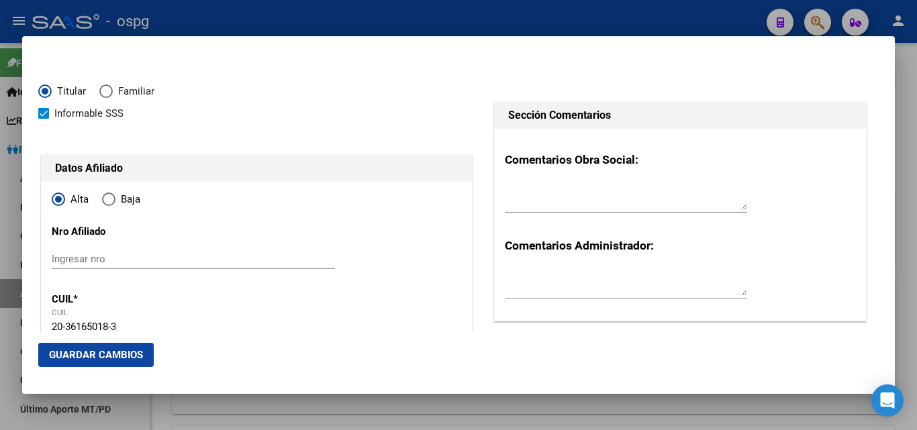
click at [107, 348] on button "Guardar Cambios" at bounding box center [95, 355] width 115 height 24
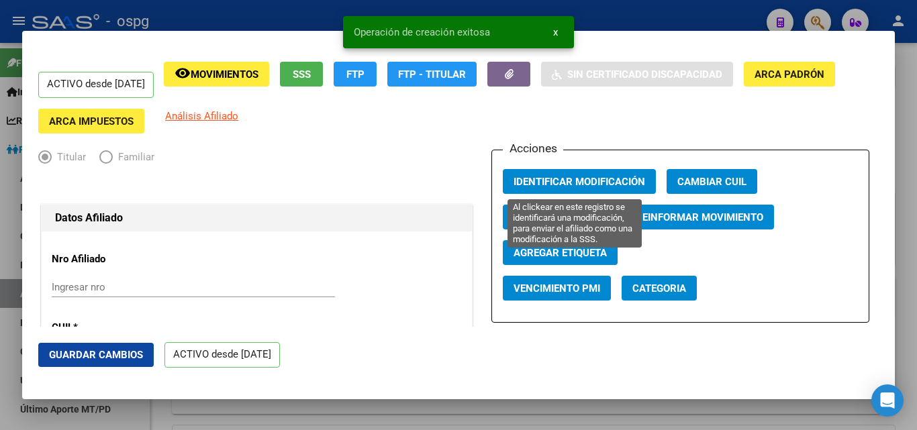
click at [583, 181] on span "Identificar Modificación" at bounding box center [579, 182] width 132 height 12
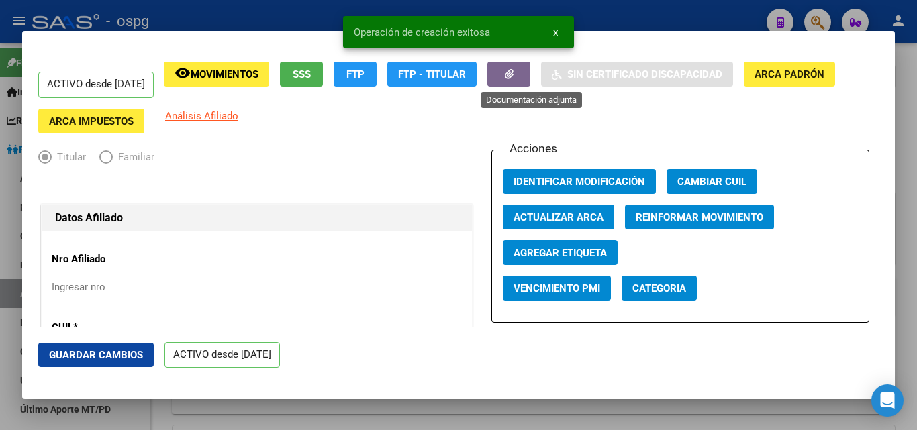
click at [513, 77] on icon "button" at bounding box center [509, 74] width 9 height 10
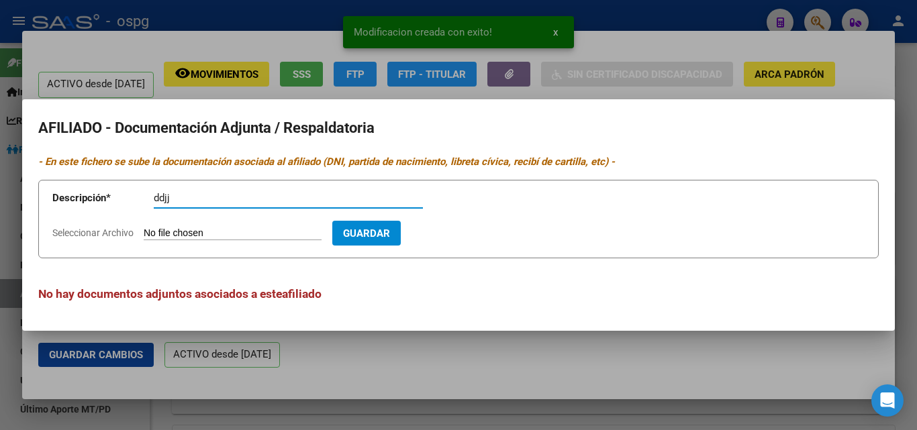
type input "ddjj"
click at [166, 236] on input "Seleccionar Archivo" at bounding box center [233, 234] width 178 height 13
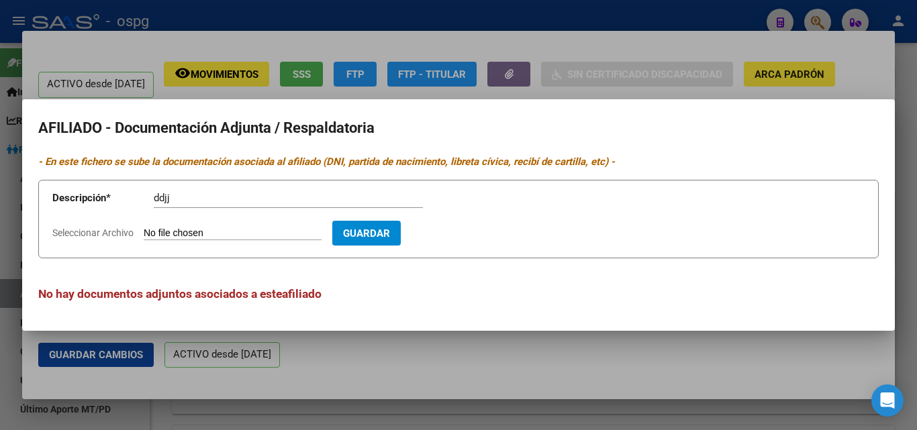
type input "C:\fakepath\alta afip hours.pdf"
click at [466, 236] on span "Guardar" at bounding box center [444, 234] width 47 height 12
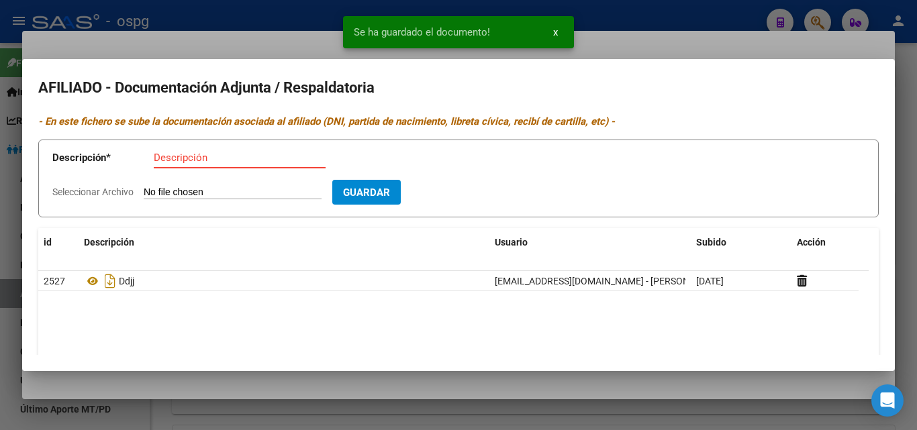
click at [164, 159] on input "Descripción" at bounding box center [240, 158] width 172 height 12
type input "recibo"
click at [156, 191] on input "Seleccionar Archivo" at bounding box center [233, 193] width 178 height 13
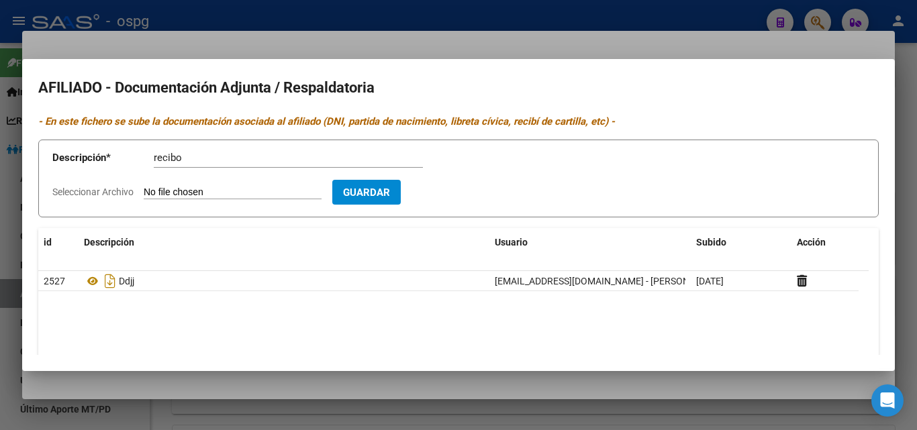
type input "C:\fakepath\recibo sueldo hours.pdf"
click at [456, 191] on span "Guardar" at bounding box center [444, 193] width 47 height 12
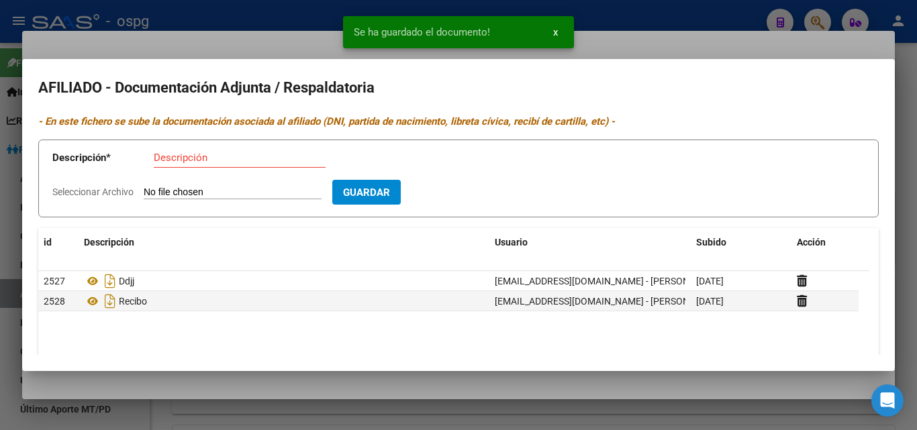
click at [156, 162] on input "Descripción" at bounding box center [240, 158] width 172 height 12
type input "dnif"
click at [168, 187] on input "Seleccionar Archivo" at bounding box center [233, 193] width 178 height 13
type input "C:\fakepath\hours dni 2.jpeg"
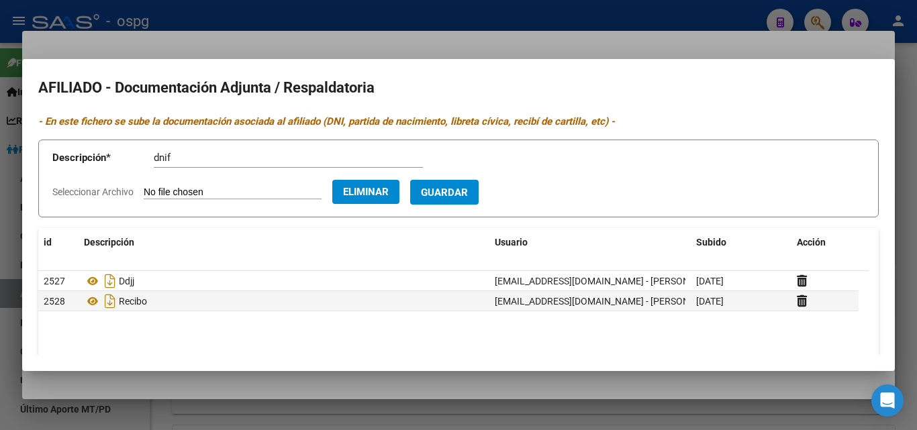
click at [451, 184] on button "Guardar" at bounding box center [444, 192] width 68 height 25
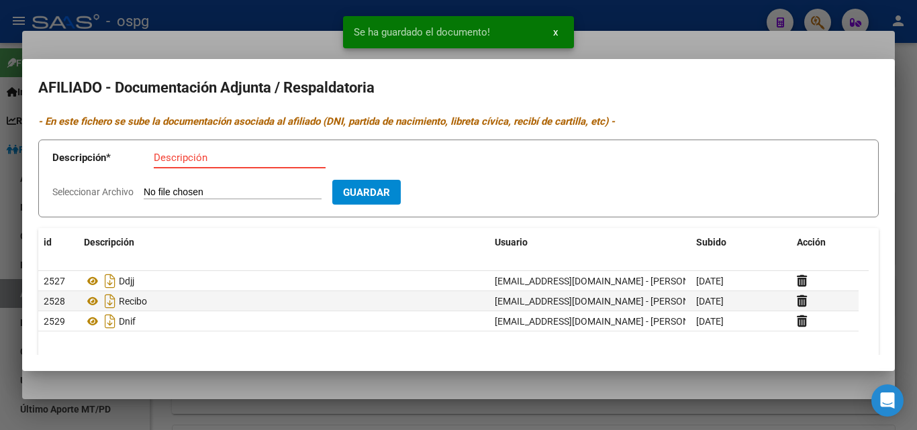
click at [201, 157] on input "Descripción" at bounding box center [240, 158] width 172 height 12
type input "dni d"
click at [209, 198] on input "Seleccionar Archivo" at bounding box center [233, 193] width 178 height 13
type input "C:\fakepath\hours dni 1.jpeg"
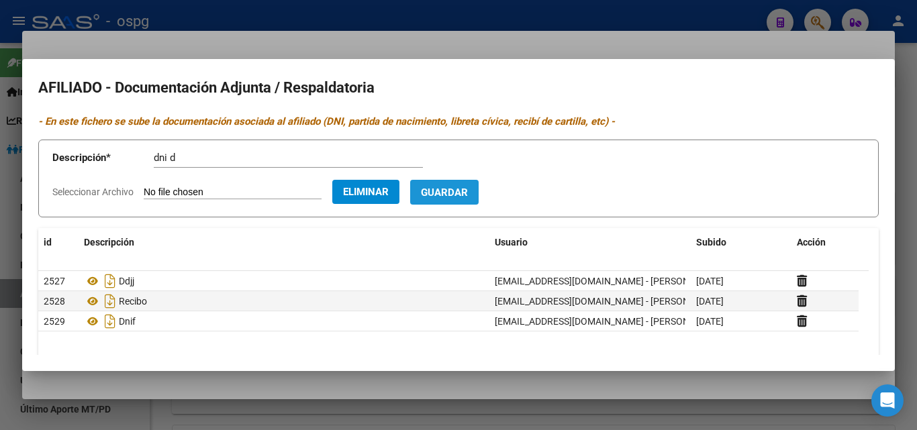
click at [468, 187] on span "Guardar" at bounding box center [444, 193] width 47 height 12
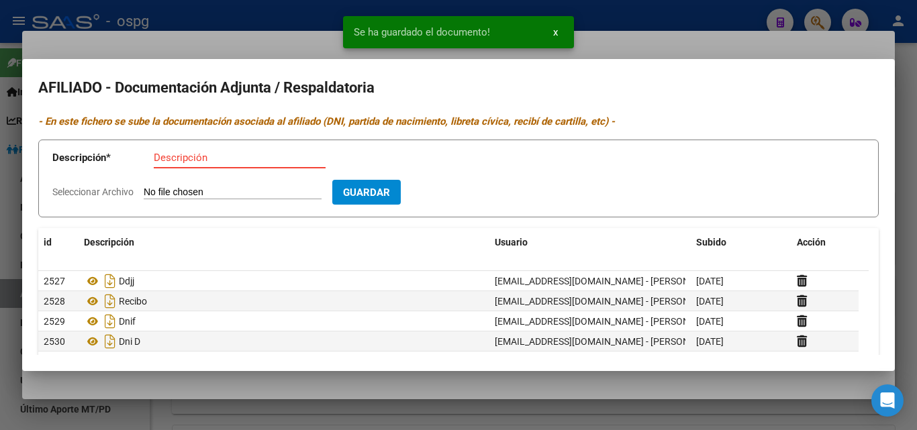
click at [168, 160] on input "Descripción" at bounding box center [240, 158] width 172 height 12
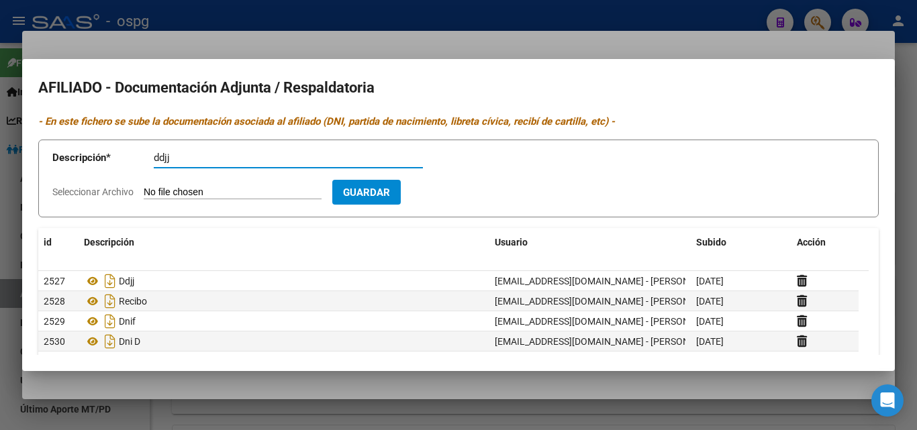
type input "ddjj"
click at [168, 189] on input "Seleccionar Archivo" at bounding box center [233, 193] width 178 height 13
type input "C:\fakepath\hoursdj.jpg"
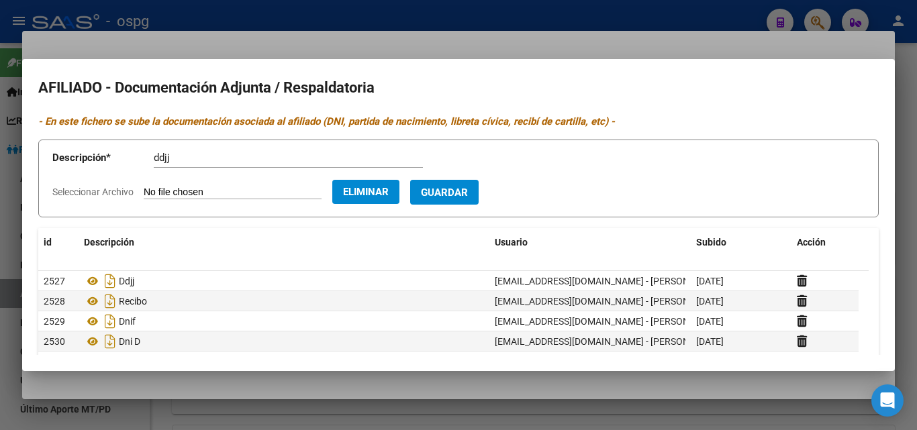
click at [468, 197] on span "Guardar" at bounding box center [444, 193] width 47 height 12
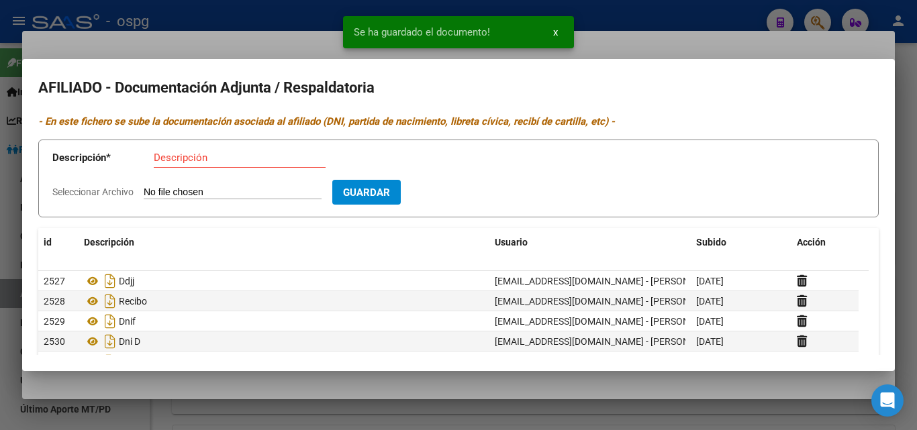
click at [322, 21] on div at bounding box center [458, 215] width 917 height 430
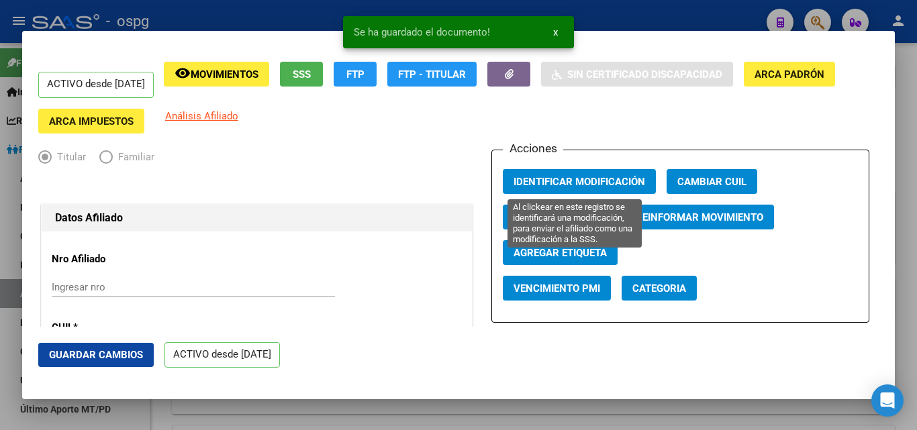
click at [559, 181] on span "Identificar Modificación" at bounding box center [579, 182] width 132 height 12
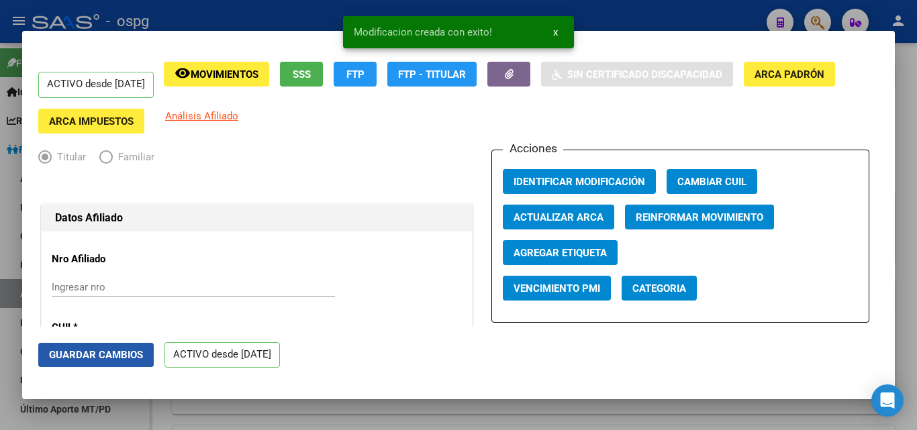
click at [104, 355] on span "Guardar Cambios" at bounding box center [96, 355] width 94 height 12
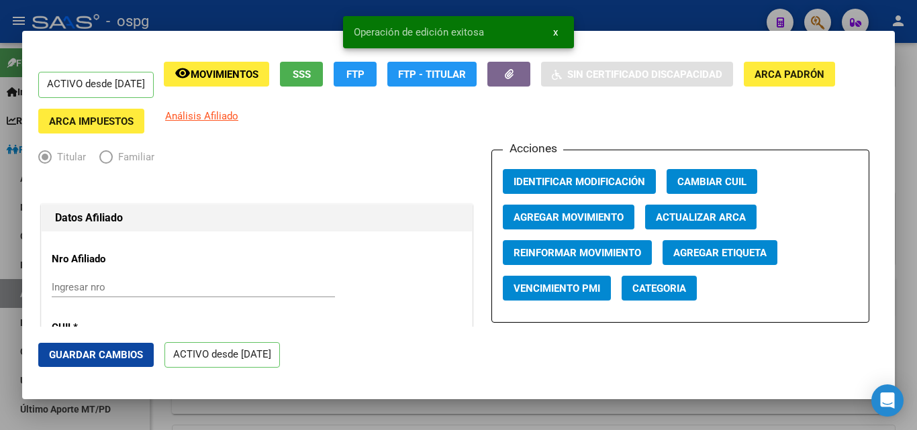
click at [221, 3] on div at bounding box center [458, 215] width 917 height 430
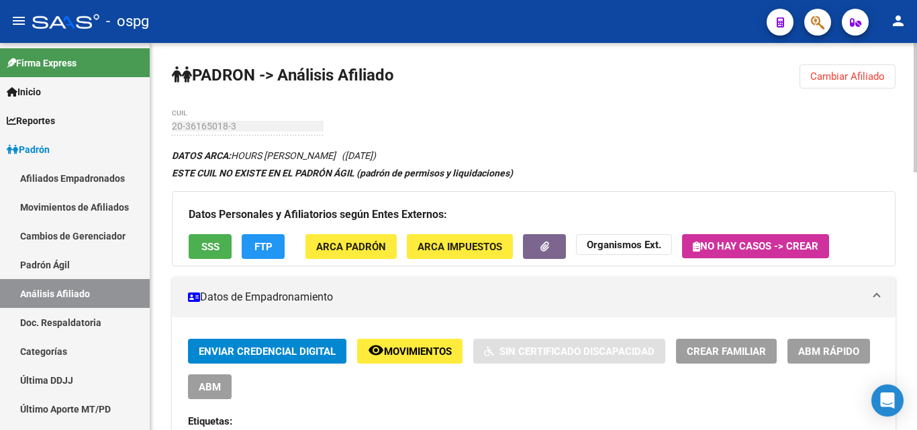
click at [842, 79] on span "Cambiar Afiliado" at bounding box center [847, 76] width 74 height 12
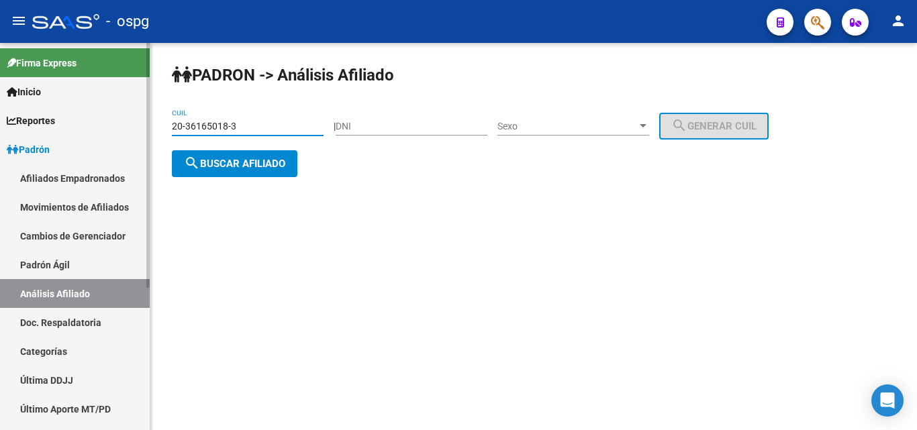
drag, startPoint x: 246, startPoint y: 127, endPoint x: 140, endPoint y: 128, distance: 106.0
click at [140, 128] on mat-sidenav-container "Firma Express Inicio Instructivos Contacto OS Reportes Ingresos Devengados Anál…" at bounding box center [458, 236] width 917 height 387
type input "20-37352307-1"
click at [235, 160] on span "search Buscar afiliado" at bounding box center [234, 164] width 101 height 12
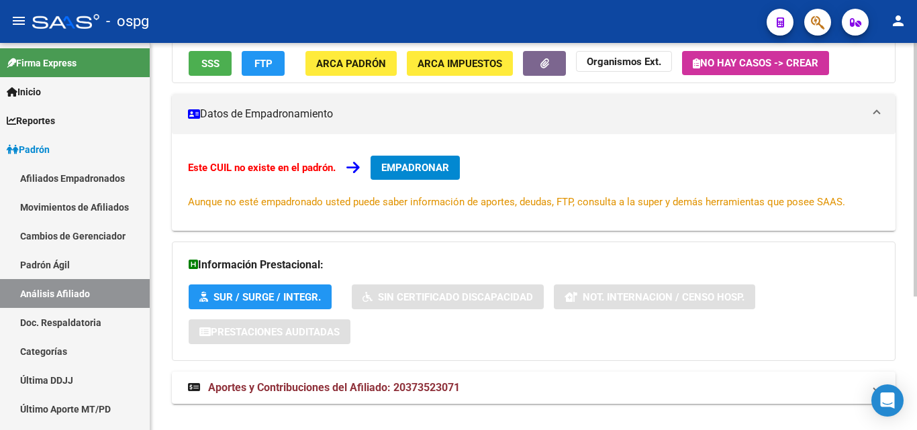
scroll to position [204, 0]
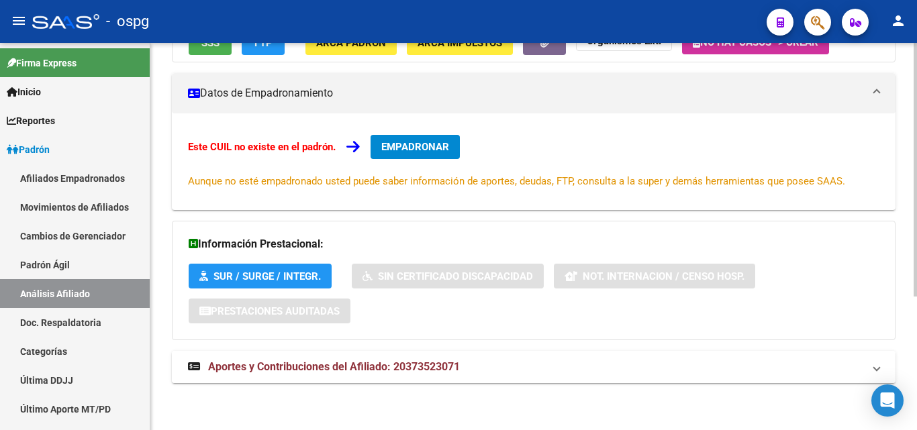
drag, startPoint x: 339, startPoint y: 366, endPoint x: 345, endPoint y: 369, distance: 6.9
click at [339, 368] on span "Aportes y Contribuciones del Afiliado: 20373523071" at bounding box center [334, 366] width 252 height 13
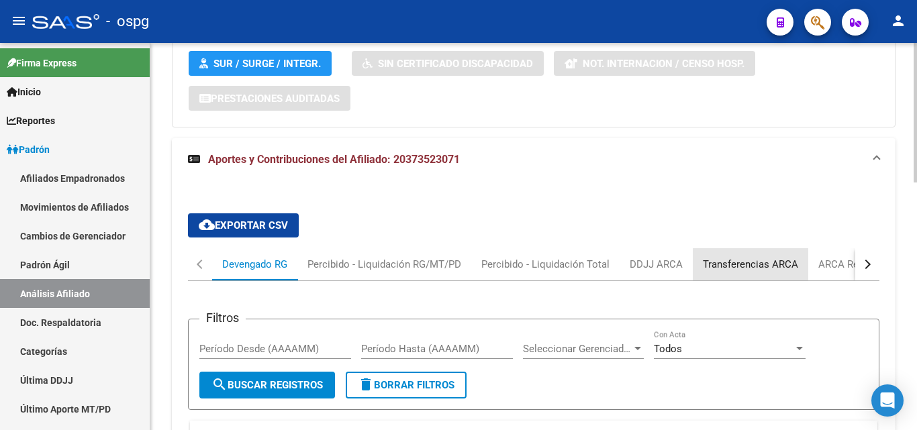
click at [758, 265] on div "Transferencias ARCA" at bounding box center [750, 264] width 95 height 15
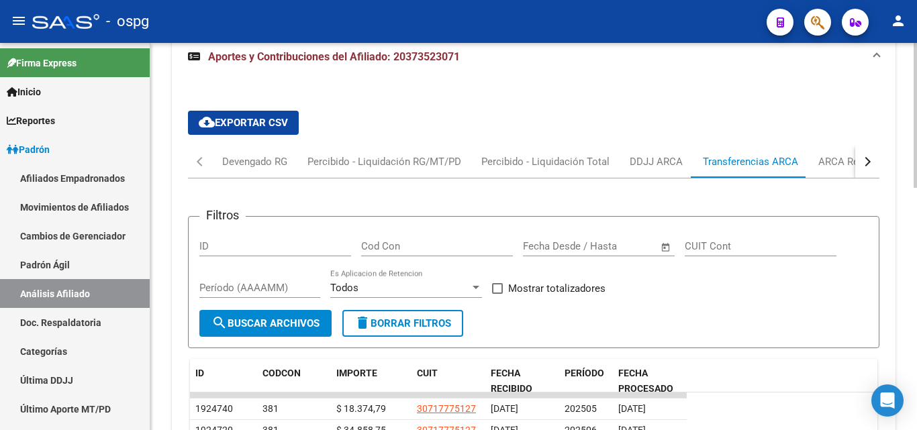
scroll to position [551, 0]
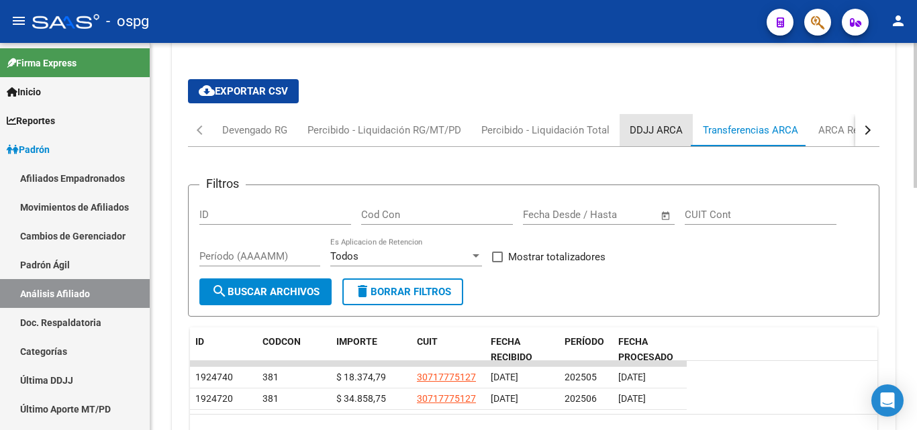
click at [658, 138] on div "DDJJ ARCA" at bounding box center [655, 130] width 73 height 32
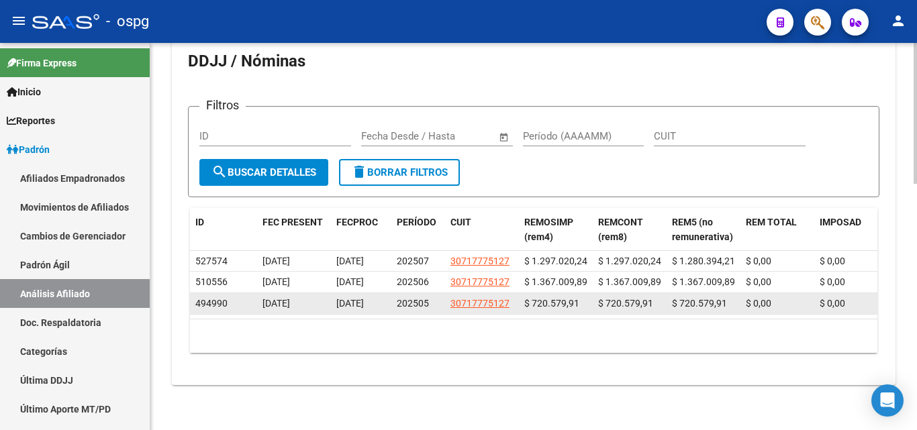
scroll to position [676, 0]
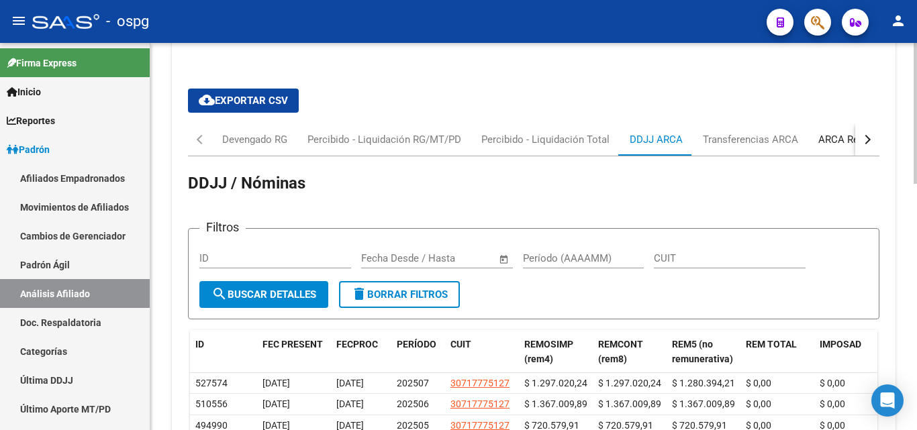
click at [844, 142] on div "ARCA Relaciones Laborales" at bounding box center [881, 139] width 126 height 15
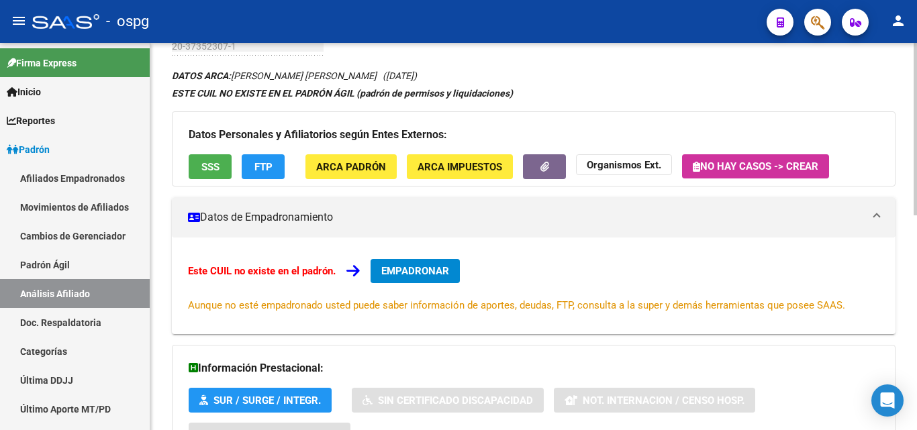
scroll to position [13, 0]
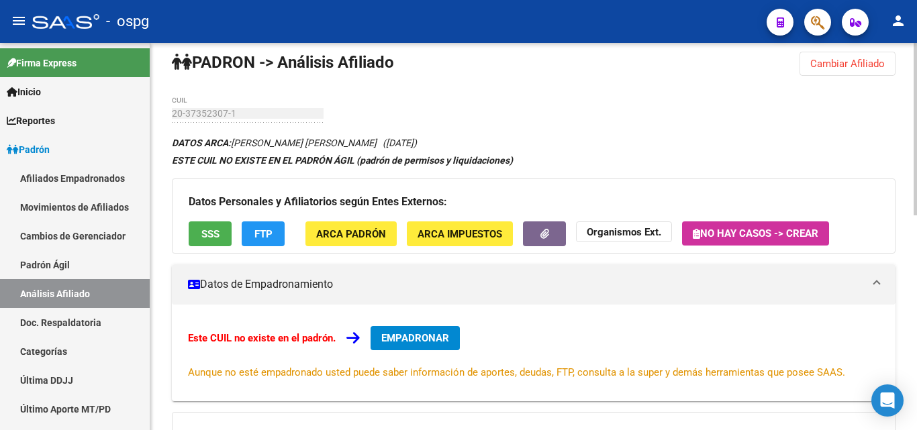
click at [386, 338] on span "EMPADRONAR" at bounding box center [415, 338] width 68 height 12
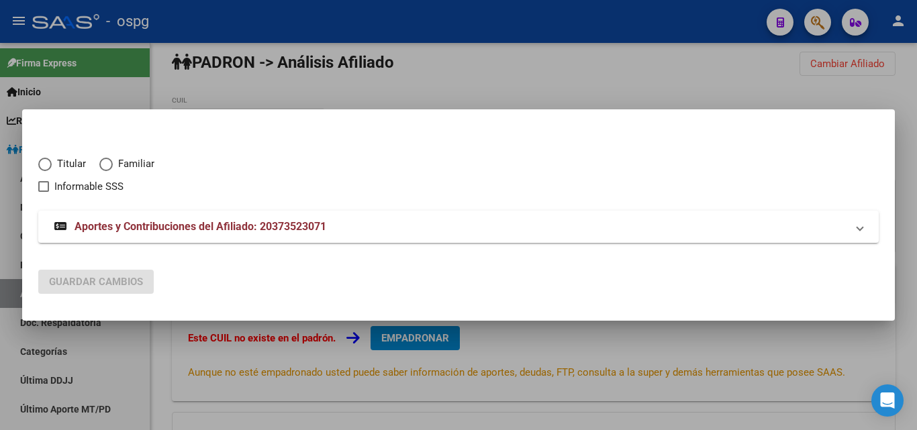
click at [46, 166] on span "Elija una opción" at bounding box center [44, 164] width 13 height 13
click at [46, 166] on input "Titular" at bounding box center [44, 164] width 13 height 13
radio input "true"
checkbox input "true"
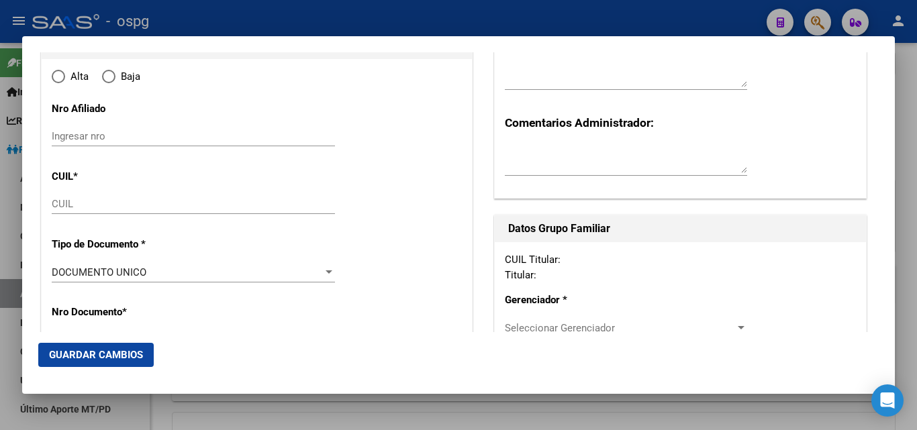
type input "20-37352307-1"
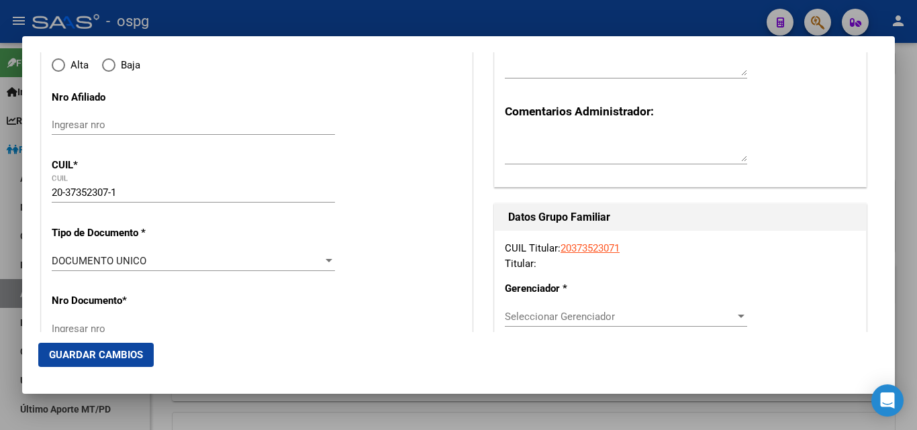
radio input "true"
type input "37352307"
type input "BAZAN"
type input "[PERSON_NAME] [PERSON_NAME]"
type input "[DATE]"
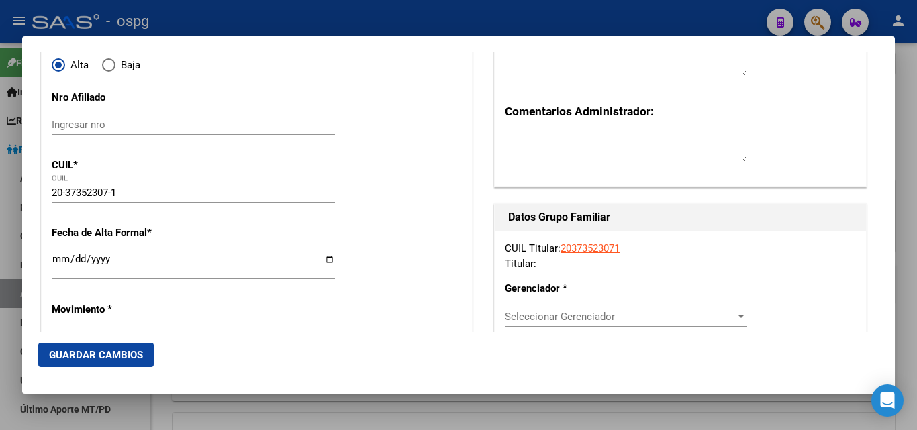
type input "[PERSON_NAME] CENTRAL [GEOGRAPHIC_DATA]"
type input "1771"
type input "GRAL LAS [PERSON_NAME]"
type input "729"
type input "0"
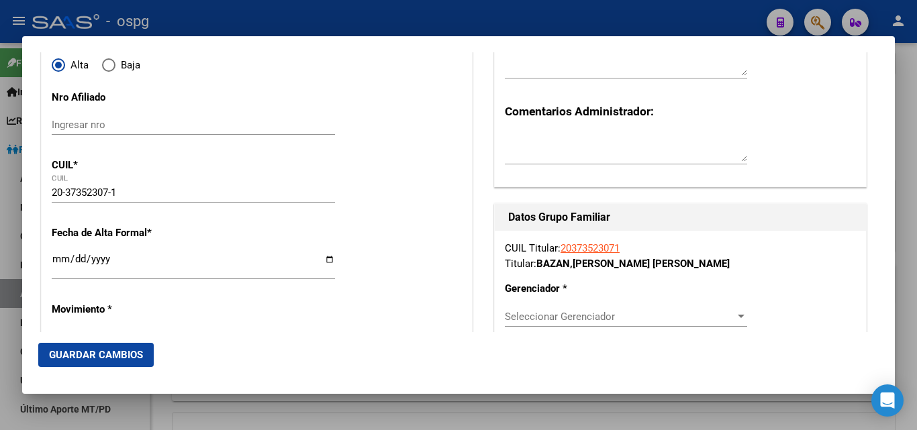
scroll to position [201, 0]
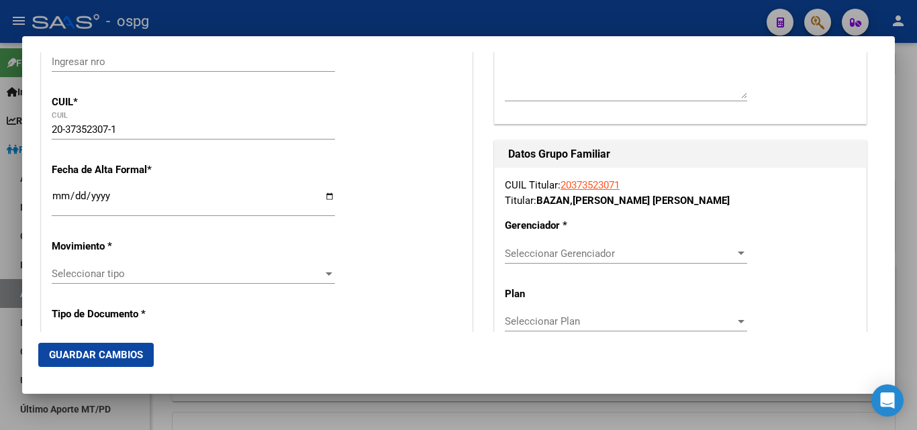
type input "[PERSON_NAME] CENTRAL [GEOGRAPHIC_DATA]"
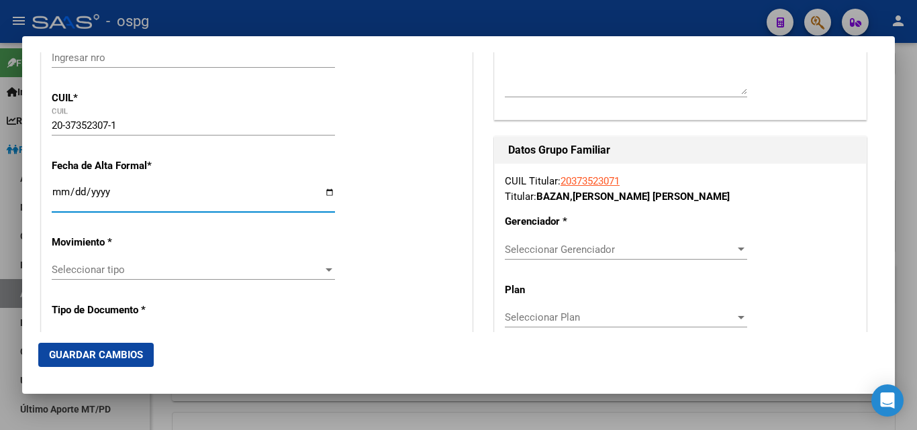
click at [60, 197] on input "Ingresar fecha" at bounding box center [193, 197] width 283 height 21
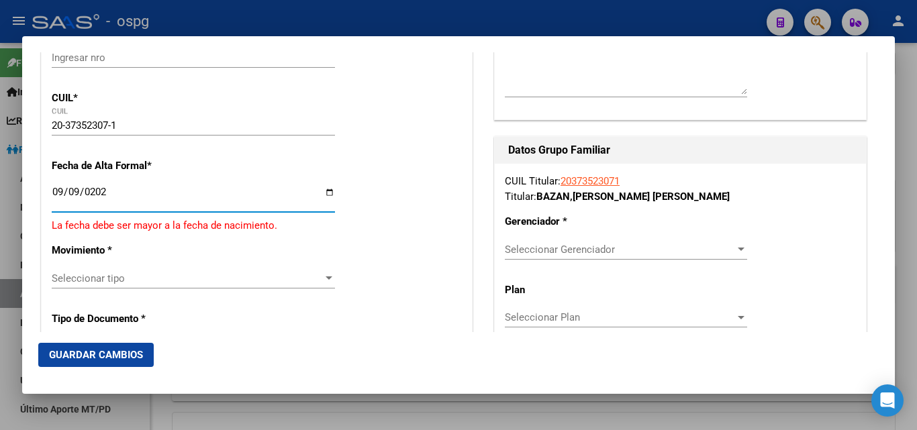
type input "[DATE]"
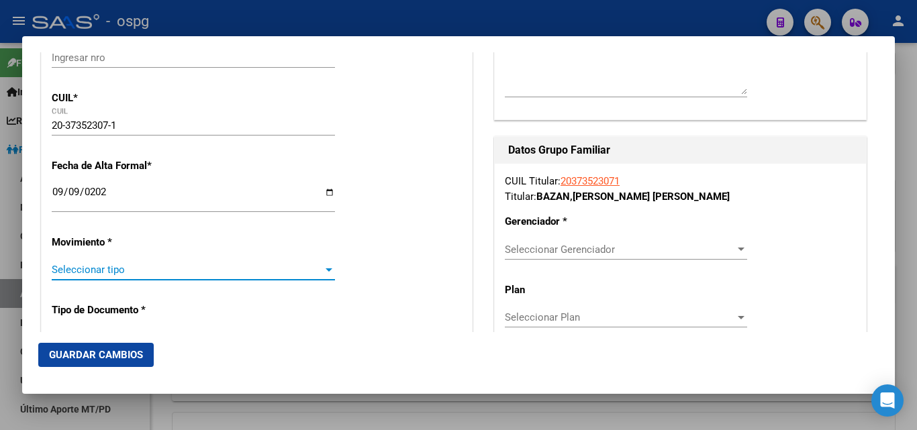
click at [100, 268] on span "Seleccionar tipo" at bounding box center [187, 270] width 271 height 12
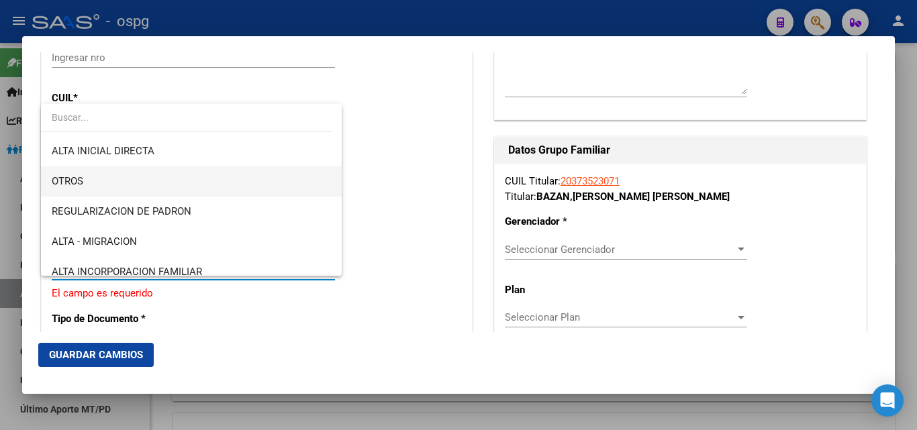
scroll to position [67, 0]
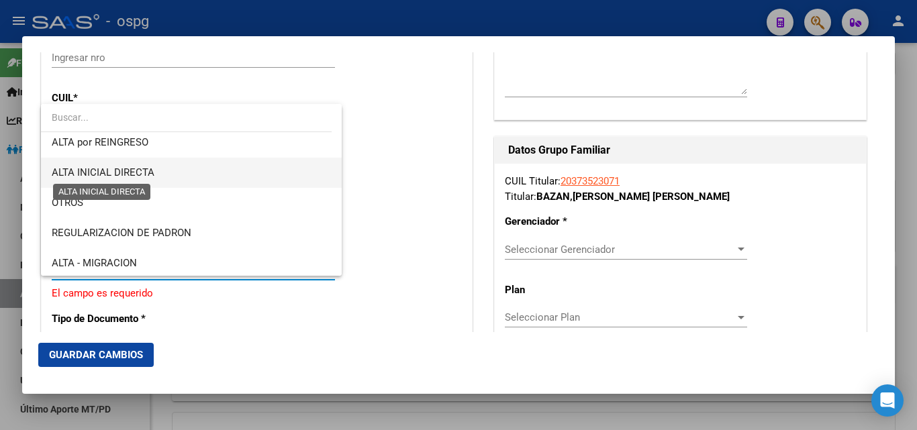
click at [117, 166] on span "ALTA INICIAL DIRECTA" at bounding box center [191, 173] width 279 height 30
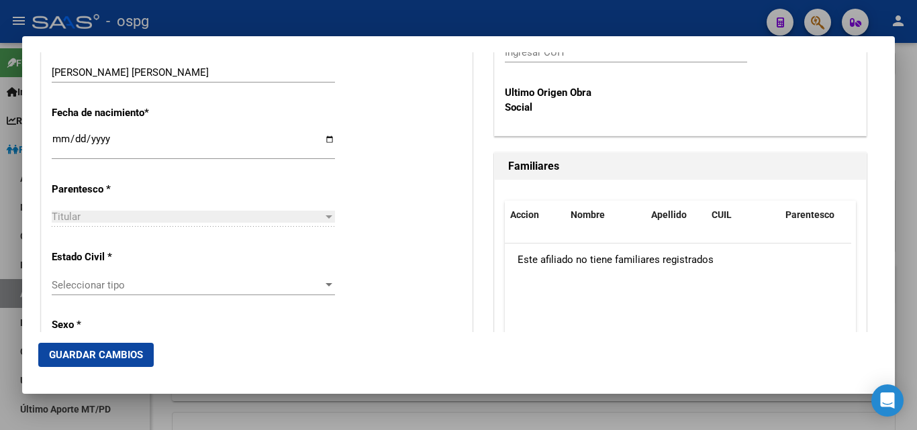
scroll to position [671, 0]
click at [93, 232] on div "Titular Seleccionar parentesco" at bounding box center [193, 222] width 283 height 33
click at [87, 279] on span "Seleccionar tipo" at bounding box center [187, 285] width 271 height 12
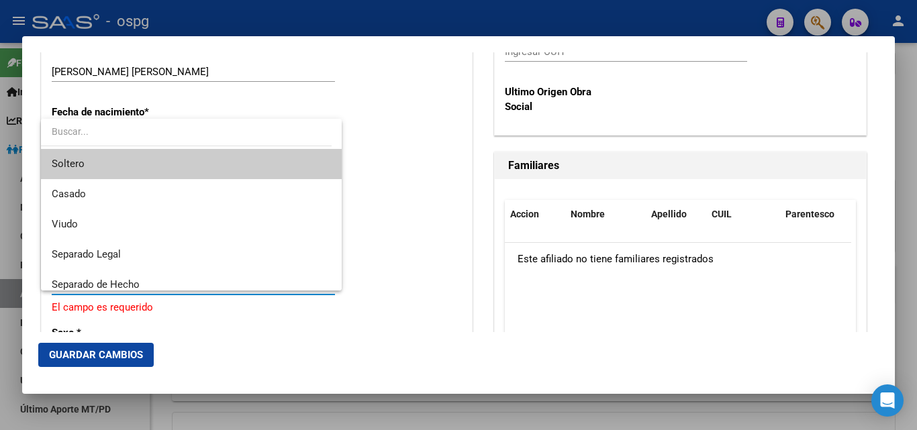
click at [99, 172] on span "Soltero" at bounding box center [191, 164] width 279 height 30
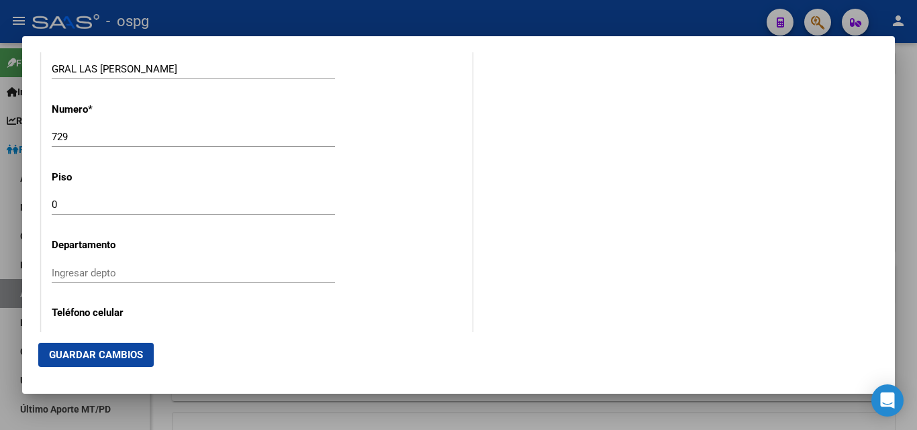
scroll to position [1544, 0]
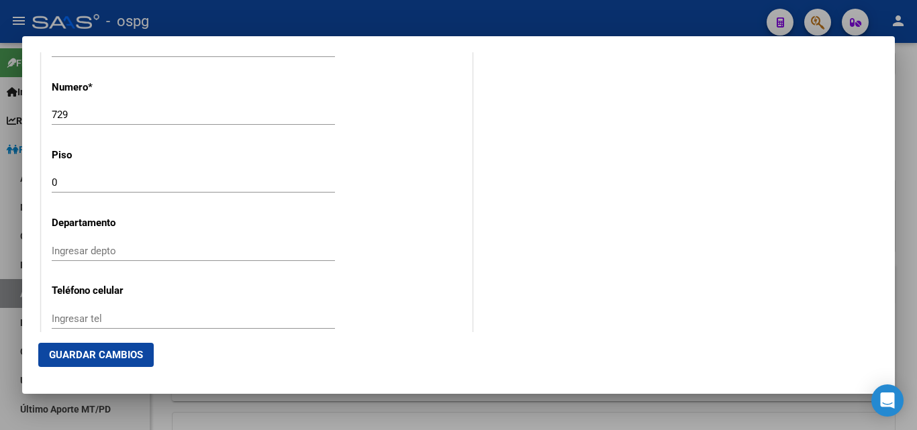
click at [62, 315] on input "Ingresar tel" at bounding box center [193, 319] width 283 height 12
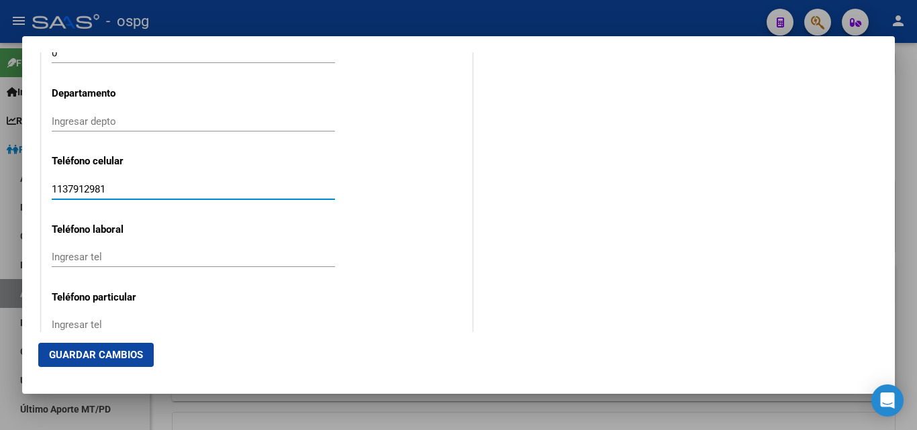
scroll to position [1745, 0]
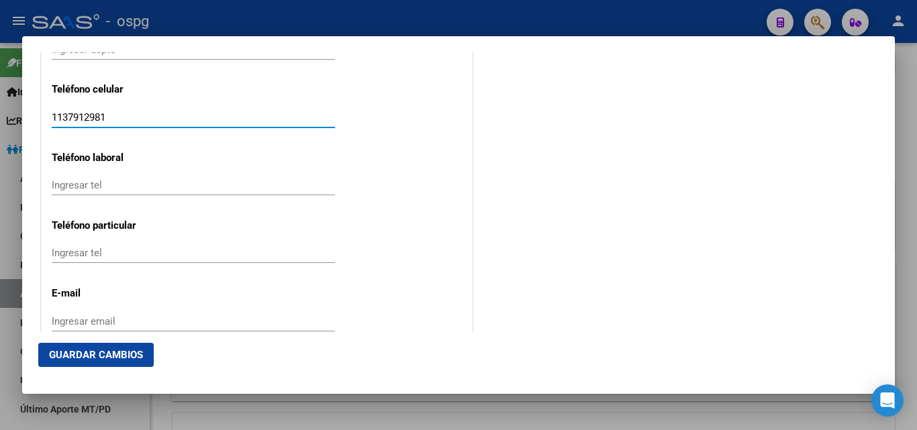
type input "1137912981"
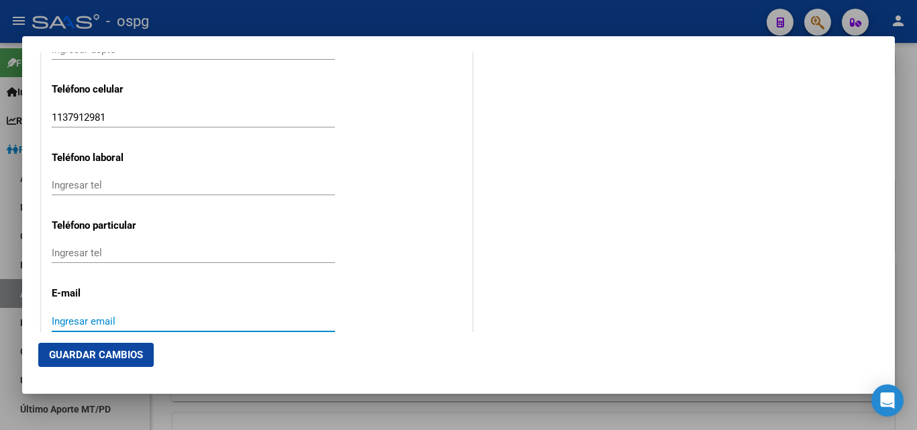
click at [82, 324] on input "Ingresar email" at bounding box center [193, 321] width 283 height 12
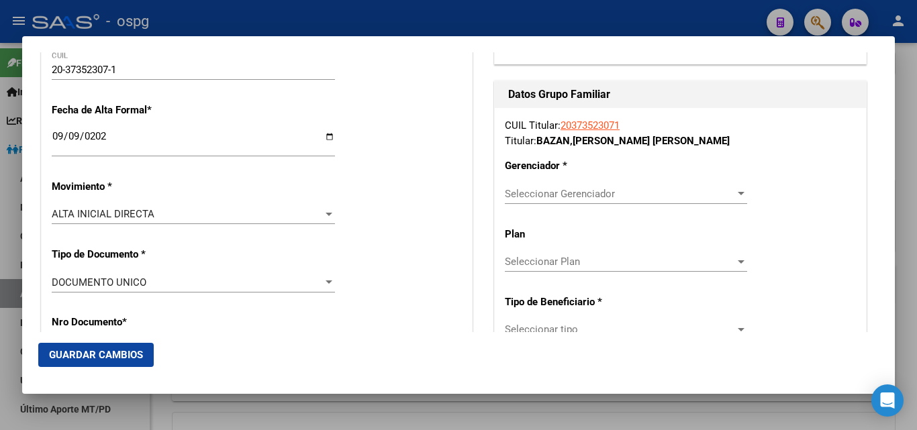
scroll to position [268, 0]
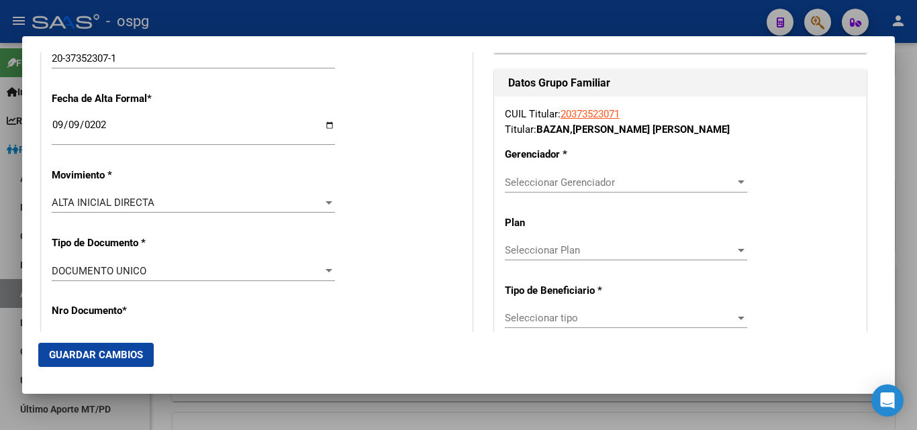
type input "[EMAIL_ADDRESS][DOMAIN_NAME]"
click at [578, 186] on span "Seleccionar Gerenciador" at bounding box center [620, 183] width 230 height 12
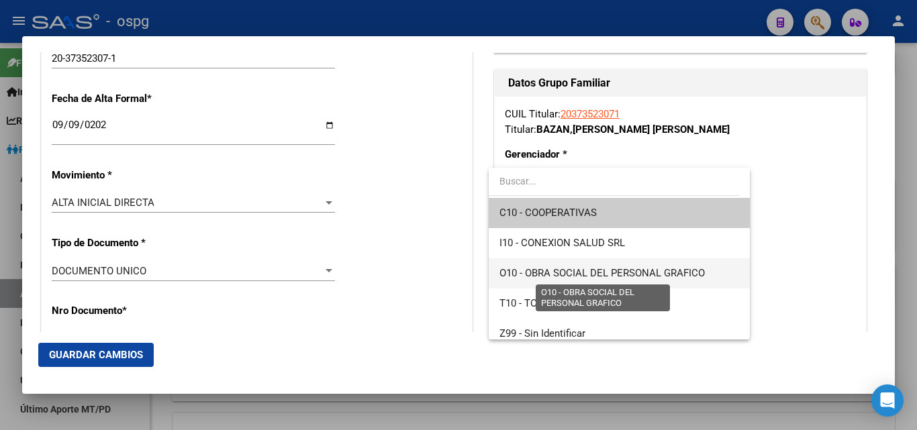
click at [604, 277] on span "O10 - OBRA SOCIAL DEL PERSONAL GRAFICO" at bounding box center [601, 273] width 205 height 12
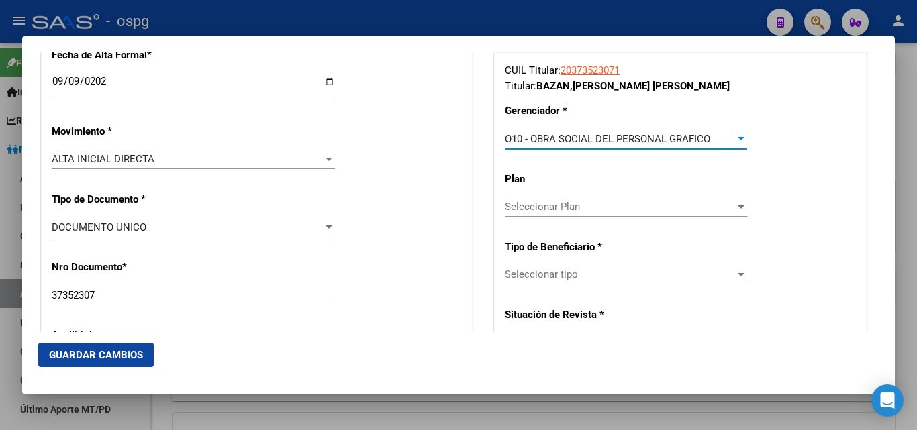
scroll to position [336, 0]
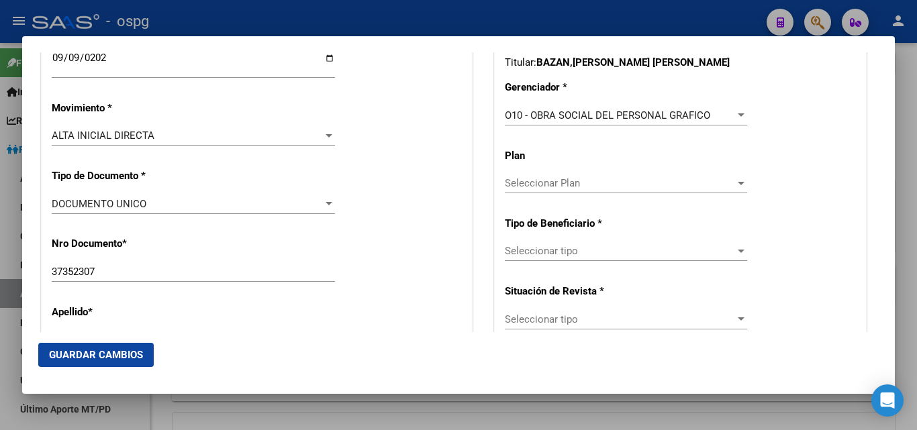
click at [570, 260] on div "Seleccionar tipo Seleccionar tipo" at bounding box center [626, 251] width 242 height 20
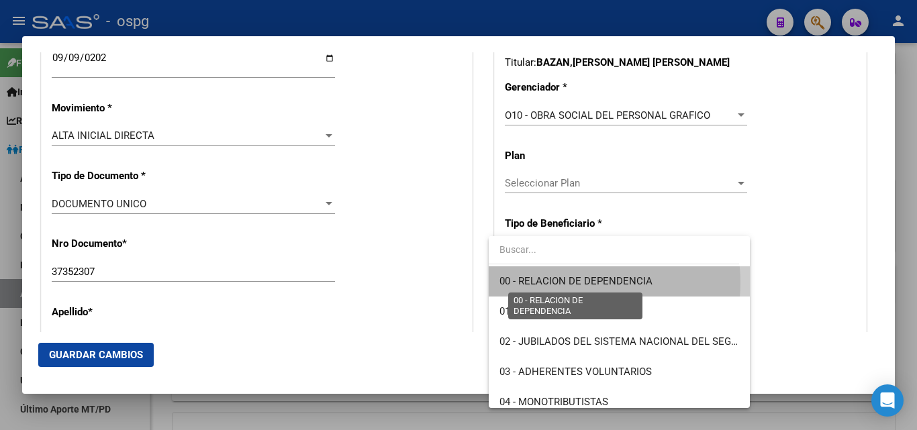
click at [574, 283] on span "00 - RELACION DE DEPENDENCIA" at bounding box center [575, 281] width 153 height 12
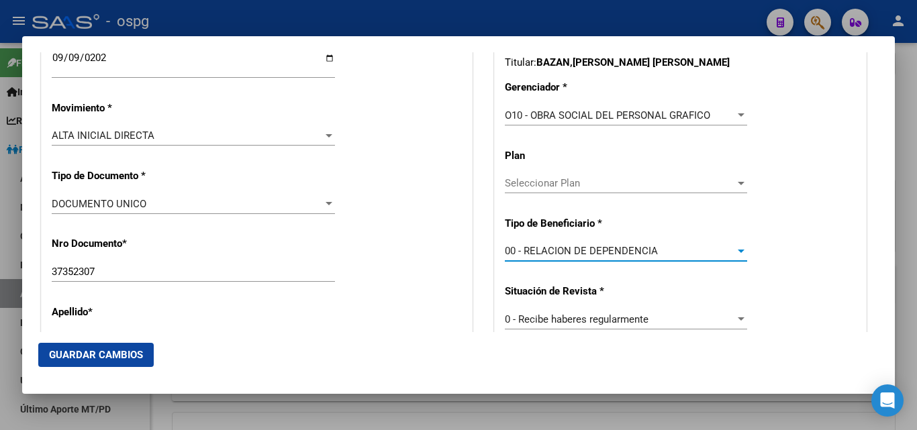
type input "30-71777512-7"
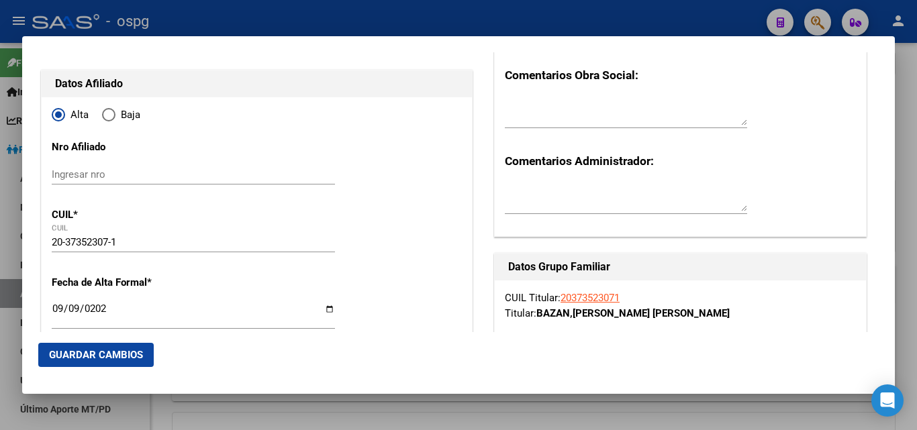
scroll to position [0, 0]
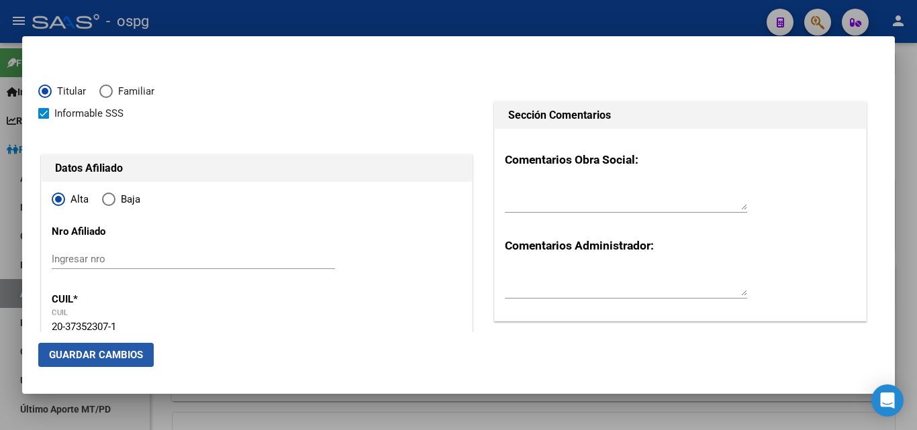
click at [81, 353] on span "Guardar Cambios" at bounding box center [96, 355] width 94 height 12
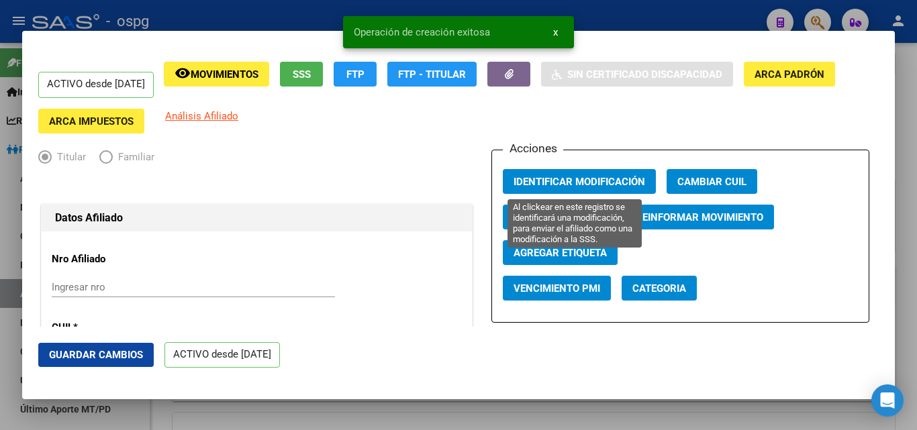
click at [553, 183] on span "Identificar Modificación" at bounding box center [579, 182] width 132 height 12
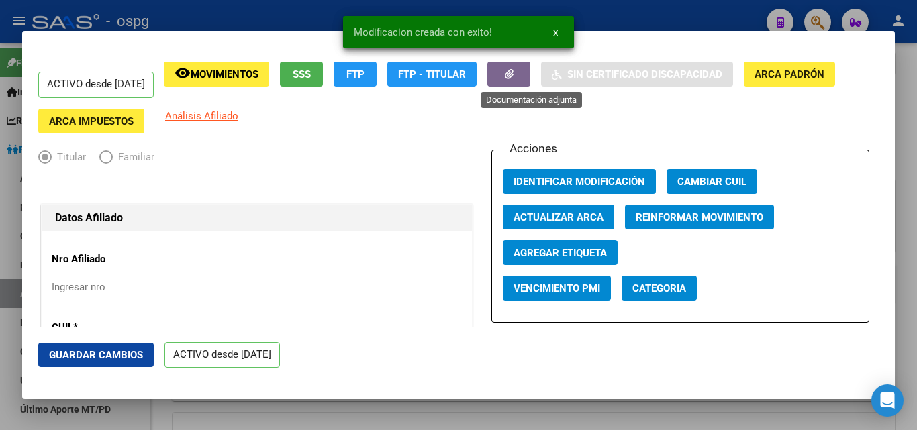
click at [530, 81] on button "button" at bounding box center [508, 74] width 43 height 25
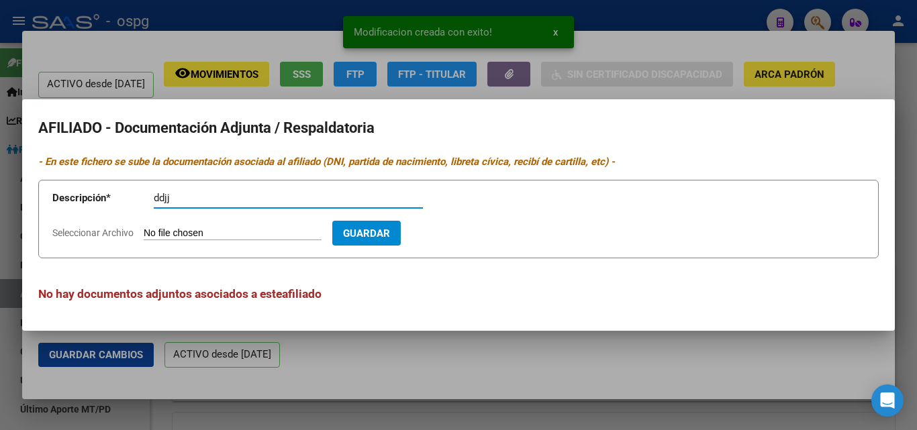
type input "ddjj"
click at [160, 230] on input "Seleccionar Archivo" at bounding box center [233, 234] width 178 height 13
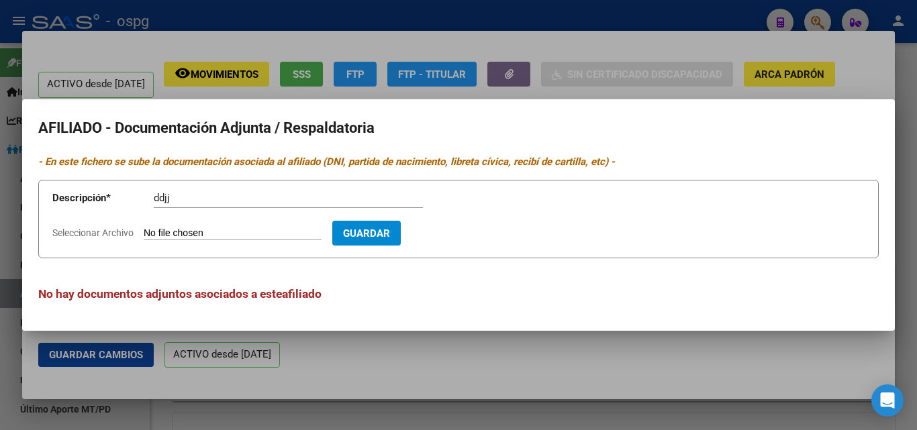
type input "C:\fakepath\bazandj.jpg"
click at [464, 239] on span "Guardar" at bounding box center [444, 234] width 47 height 12
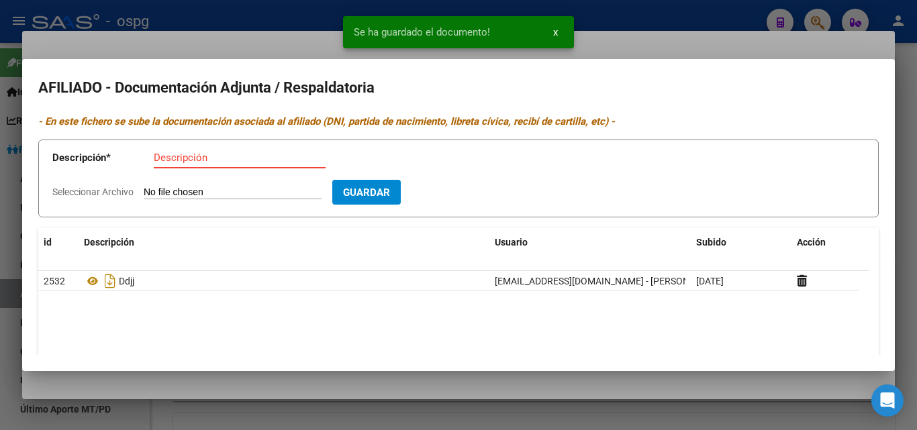
click at [166, 162] on input "Descripción" at bounding box center [240, 158] width 172 height 12
type input "alta"
click at [169, 201] on form "Descripción * alta Descripción Seleccionar Archivo Guardar" at bounding box center [458, 179] width 840 height 79
click at [176, 189] on input "Seleccionar Archivo" at bounding box center [233, 193] width 178 height 13
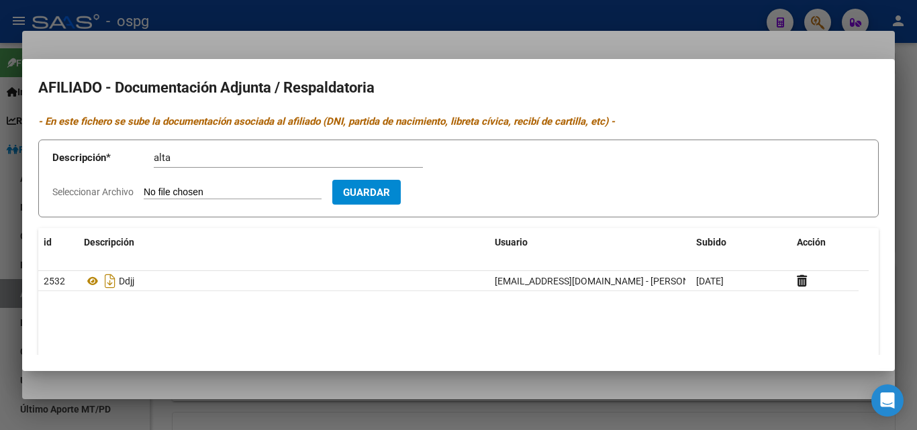
type input "C:\fakepath\alta afip [PERSON_NAME].pdf"
click at [464, 193] on span "Guardar" at bounding box center [444, 193] width 47 height 12
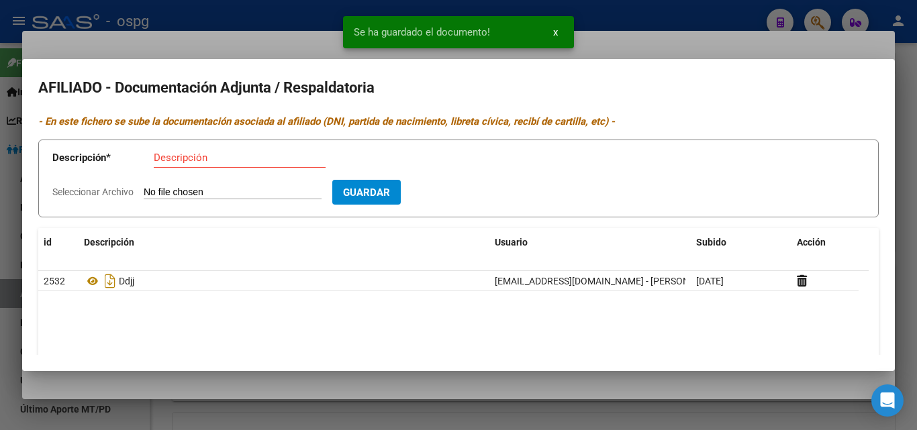
click at [187, 160] on input "Descripción" at bounding box center [240, 158] width 172 height 12
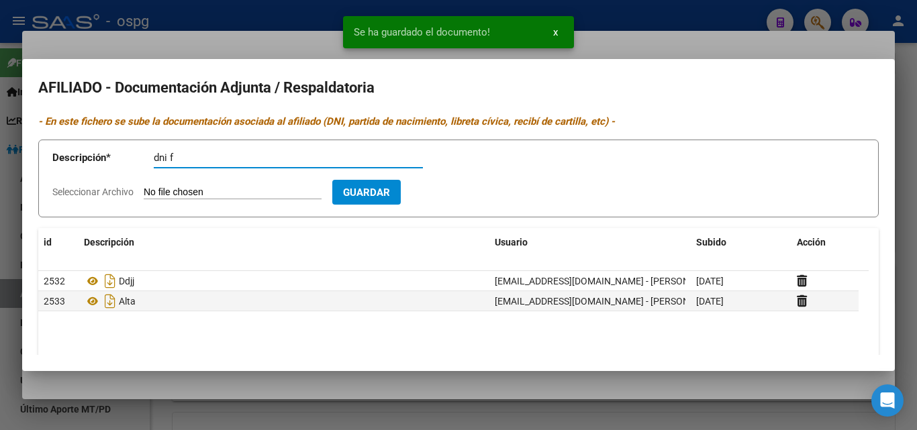
type input "dni f"
click at [160, 193] on input "Seleccionar Archivo" at bounding box center [233, 193] width 178 height 13
type input "C:\fakepath\dni [PERSON_NAME].jpg"
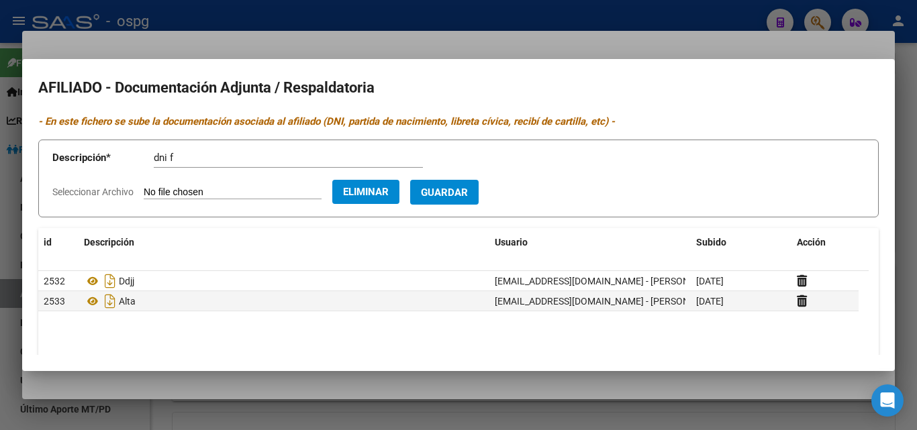
click at [462, 197] on span "Guardar" at bounding box center [444, 193] width 47 height 12
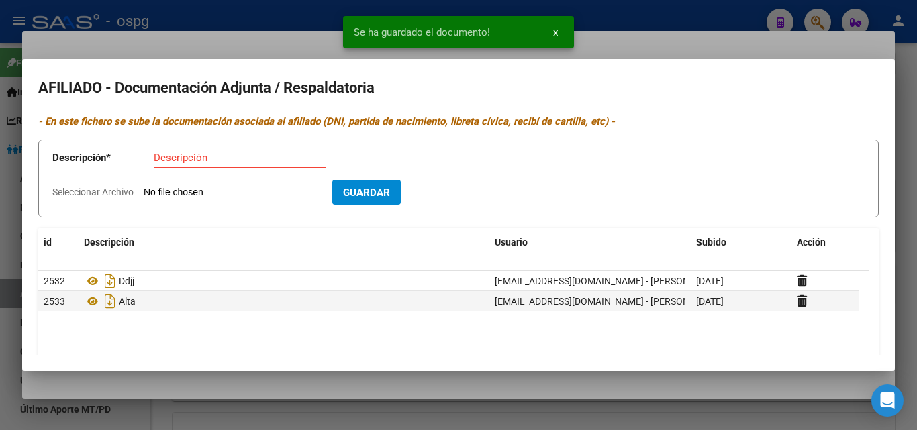
click at [207, 161] on input "Descripción" at bounding box center [240, 158] width 172 height 12
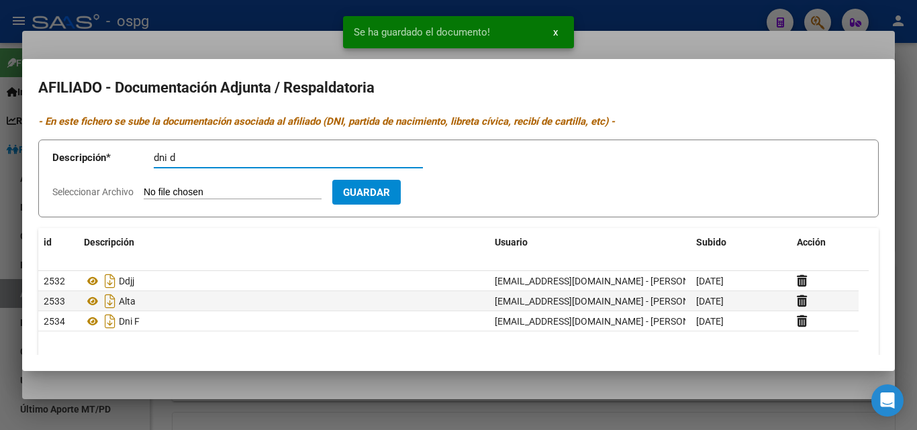
type input "dni d"
click at [160, 189] on input "Seleccionar Archivo" at bounding box center [233, 193] width 178 height 13
type input "C:\fakepath\dni [PERSON_NAME] 2.jpg"
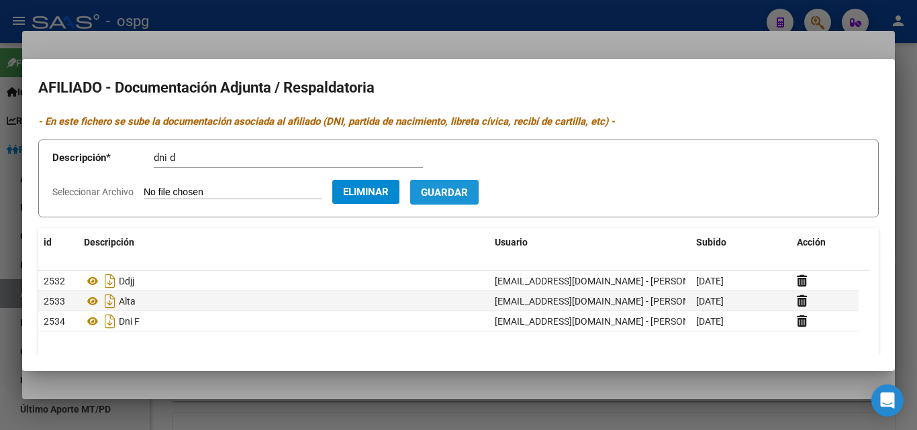
click at [460, 196] on span "Guardar" at bounding box center [444, 193] width 47 height 12
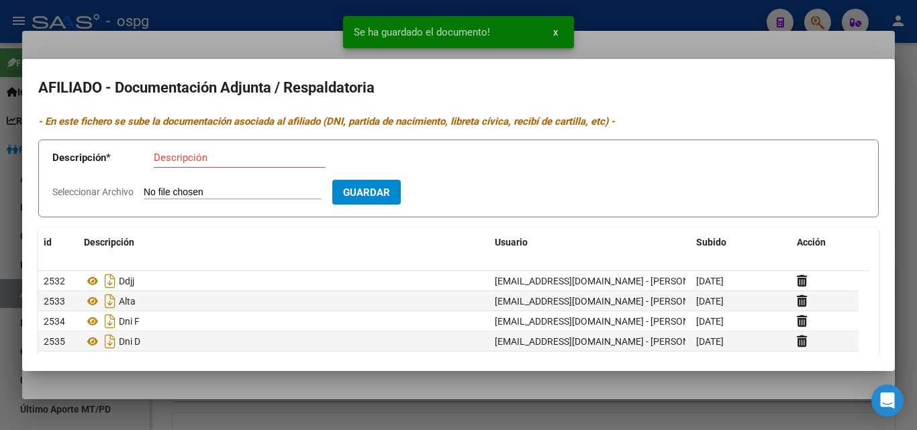
click at [170, 162] on input "Descripción" at bounding box center [240, 158] width 172 height 12
type input "recibo"
click at [165, 194] on input "Seleccionar Archivo" at bounding box center [233, 193] width 178 height 13
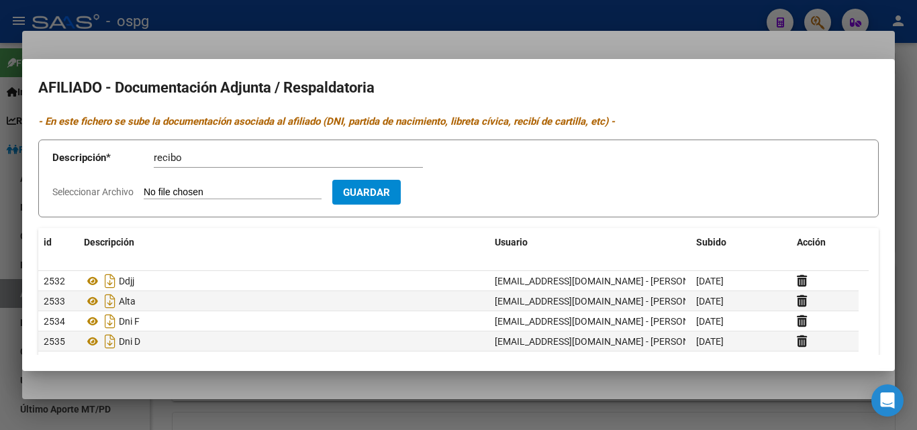
type input "C:\fakepath\recibo sueldo [PERSON_NAME].pdf"
click at [468, 187] on span "Guardar" at bounding box center [444, 193] width 47 height 12
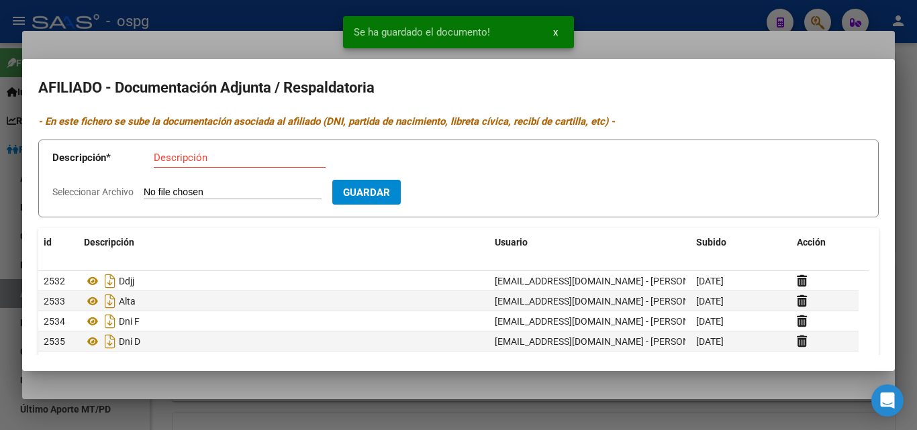
click at [416, 19] on snack-bar-container "Se ha guardado el documento! x" at bounding box center [458, 32] width 231 height 32
click at [332, 21] on div "Se ha guardado el documento! x" at bounding box center [458, 32] width 263 height 64
click at [238, 3] on div at bounding box center [458, 215] width 917 height 430
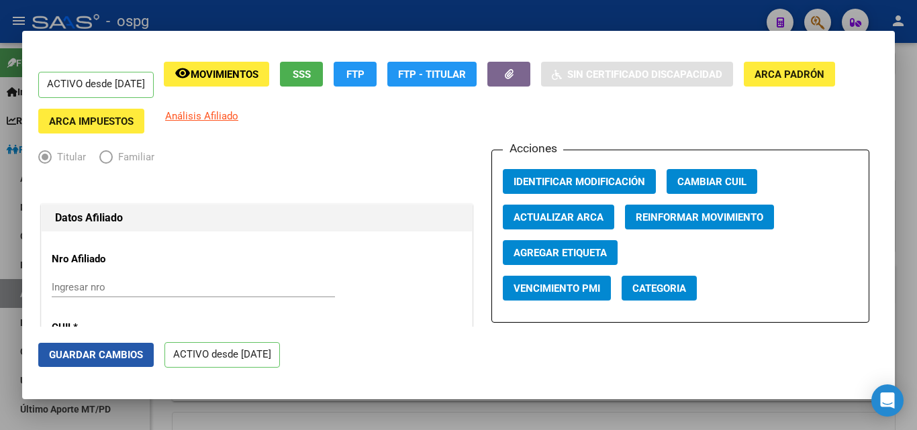
click at [135, 357] on span "Guardar Cambios" at bounding box center [96, 355] width 94 height 12
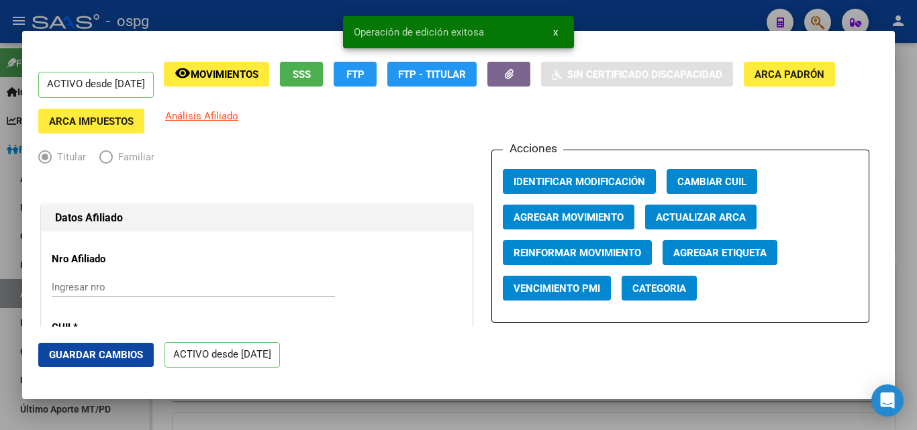
click at [513, 72] on icon "button" at bounding box center [509, 74] width 9 height 10
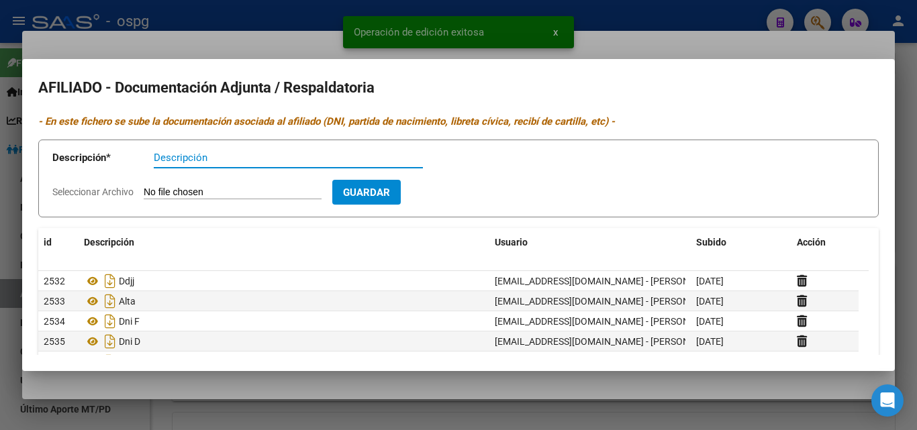
click at [242, 24] on div at bounding box center [458, 215] width 917 height 430
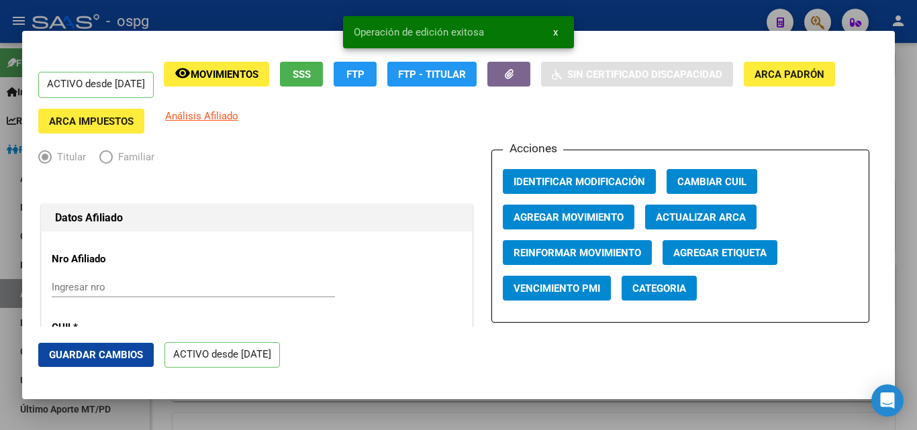
click at [690, 7] on div at bounding box center [458, 215] width 917 height 430
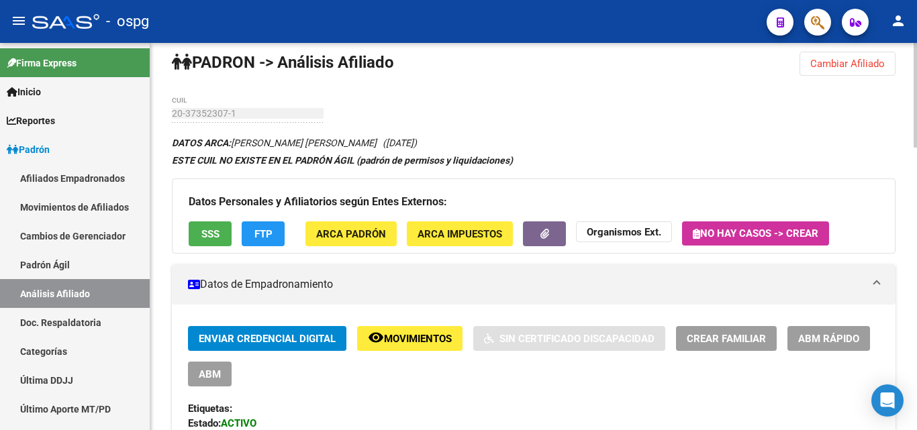
click at [858, 70] on button "Cambiar Afiliado" at bounding box center [847, 64] width 96 height 24
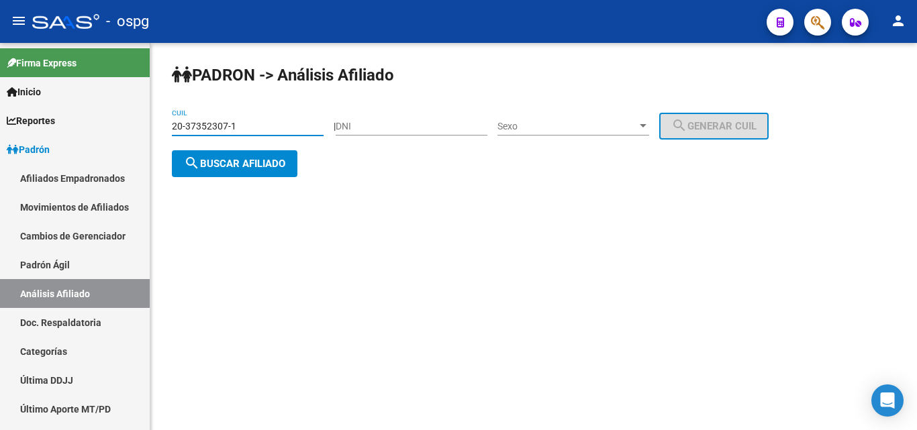
drag, startPoint x: 219, startPoint y: 123, endPoint x: 189, endPoint y: 134, distance: 31.4
click at [195, 132] on input "20-37352307-1" at bounding box center [248, 126] width 152 height 11
click at [255, 119] on div "20-37352307-1 CUIL" at bounding box center [248, 122] width 152 height 27
click at [256, 162] on span "search Buscar afiliado" at bounding box center [234, 164] width 101 height 12
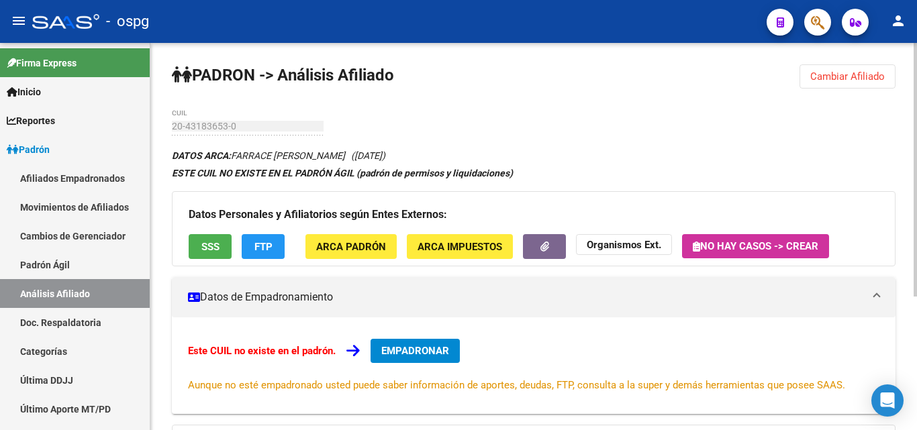
click at [194, 250] on button "SSS" at bounding box center [210, 246] width 43 height 25
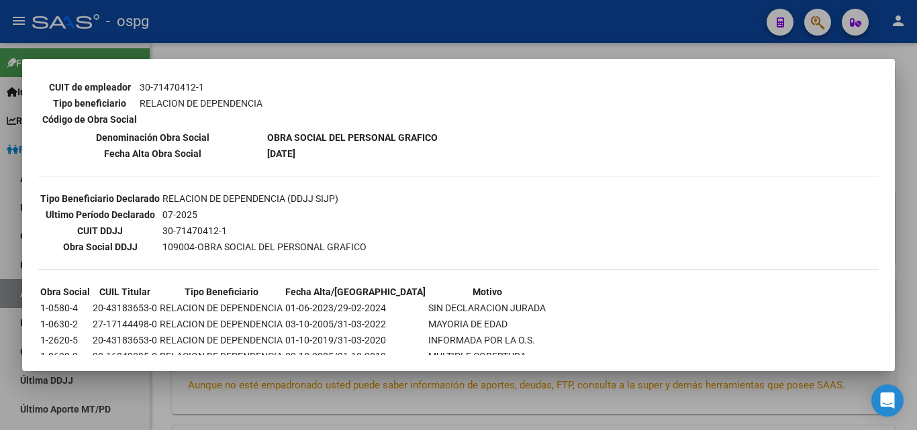
scroll to position [172, 0]
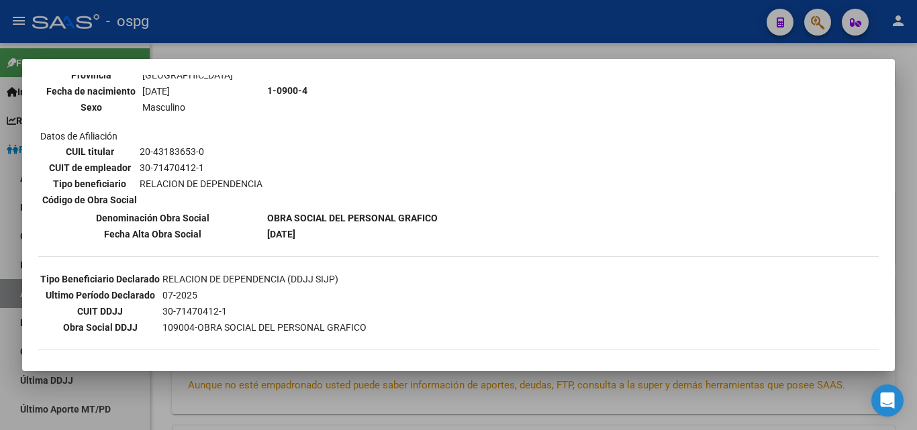
click at [232, 37] on div at bounding box center [458, 215] width 917 height 430
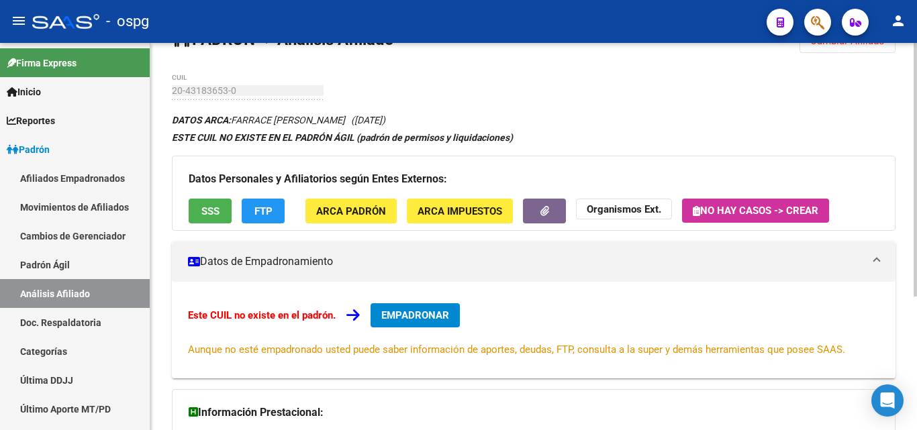
scroll to position [67, 0]
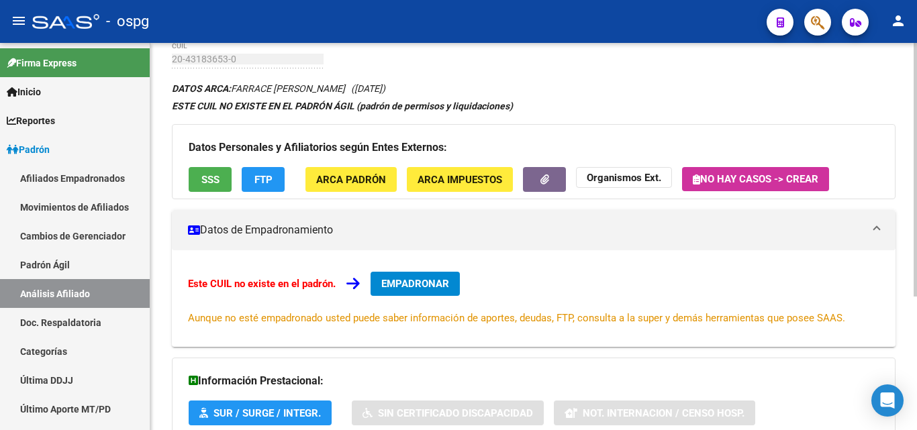
click at [241, 171] on div "Datos Personales y Afiliatorios según Entes Externos: SSS FTP ARCA Padrón ARCA …" at bounding box center [534, 161] width 724 height 75
click at [255, 170] on button "FTP" at bounding box center [263, 179] width 43 height 25
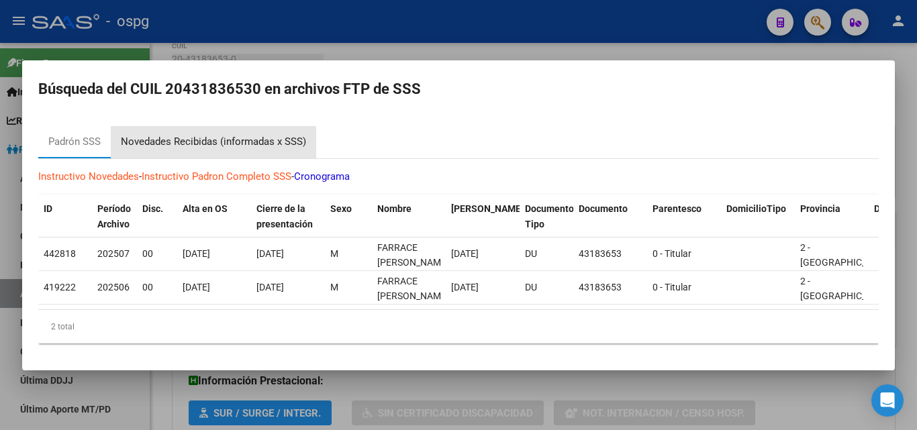
click at [277, 144] on div "Novedades Recibidas (informadas x SSS)" at bounding box center [213, 141] width 185 height 15
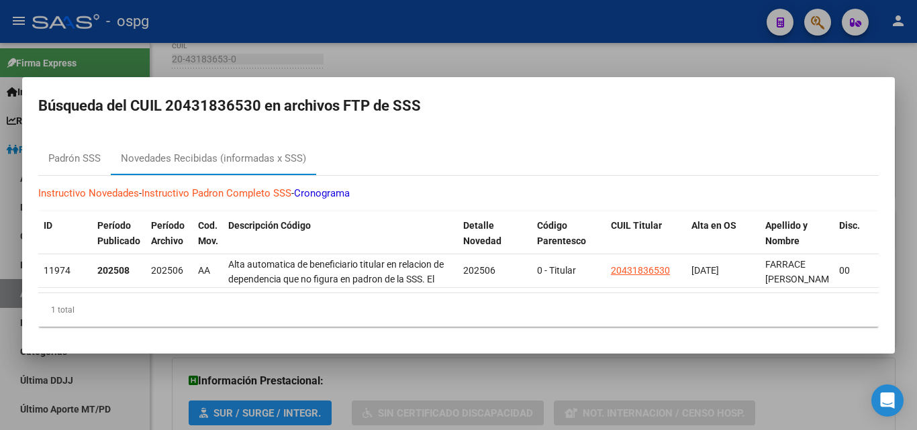
click at [381, 49] on div at bounding box center [458, 215] width 917 height 430
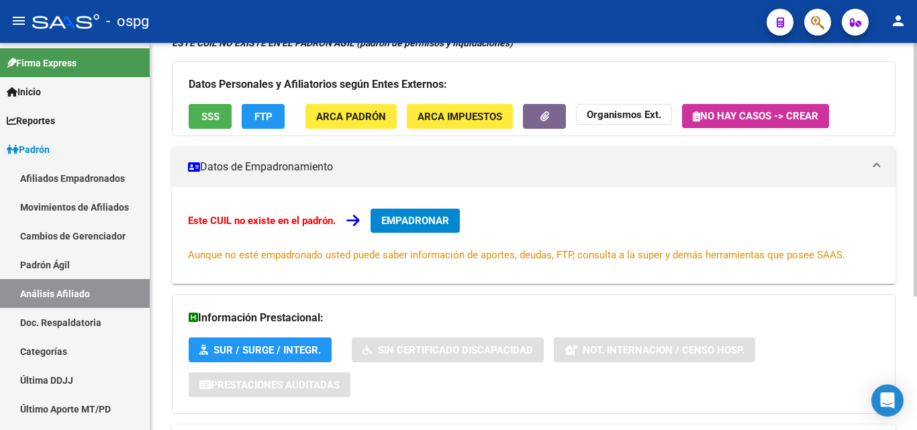
scroll to position [204, 0]
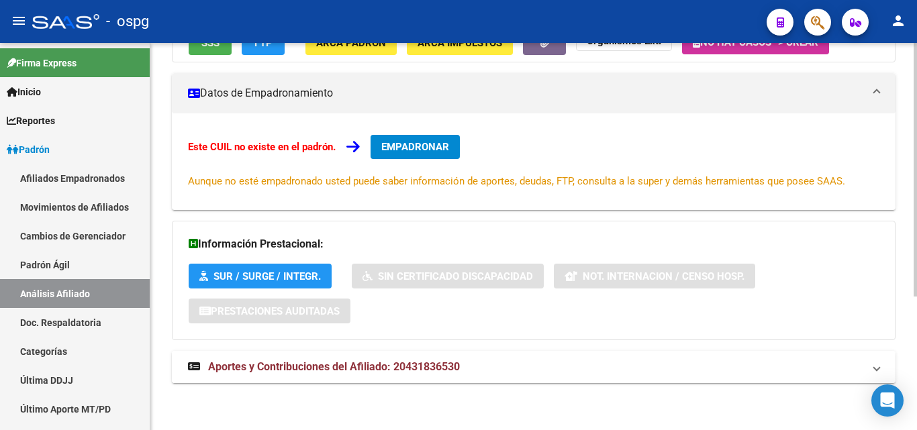
click at [414, 363] on span "Aportes y Contribuciones del Afiliado: 20431836530" at bounding box center [334, 366] width 252 height 13
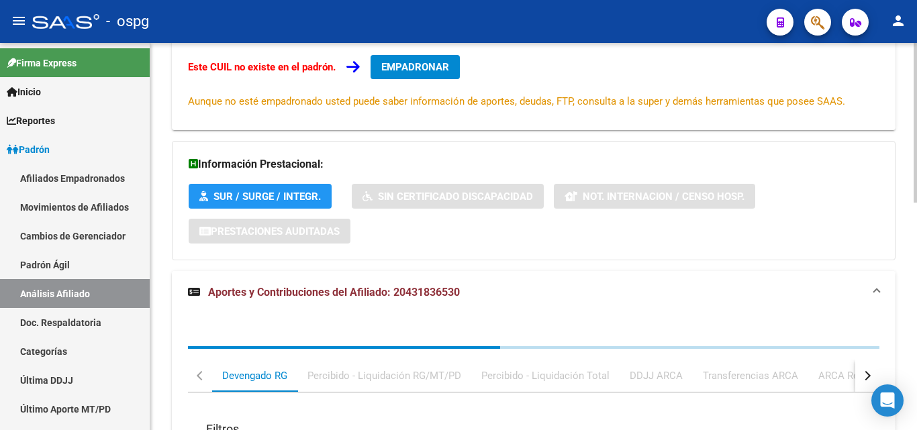
scroll to position [350, 0]
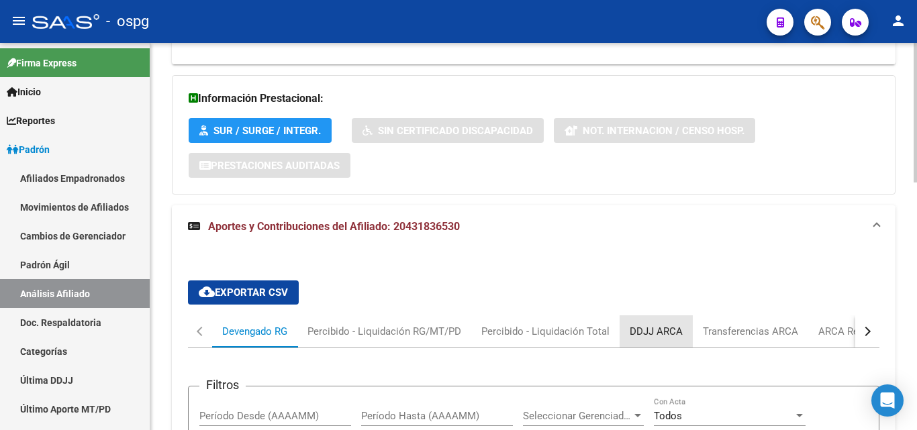
click at [664, 333] on div "DDJJ ARCA" at bounding box center [656, 331] width 53 height 15
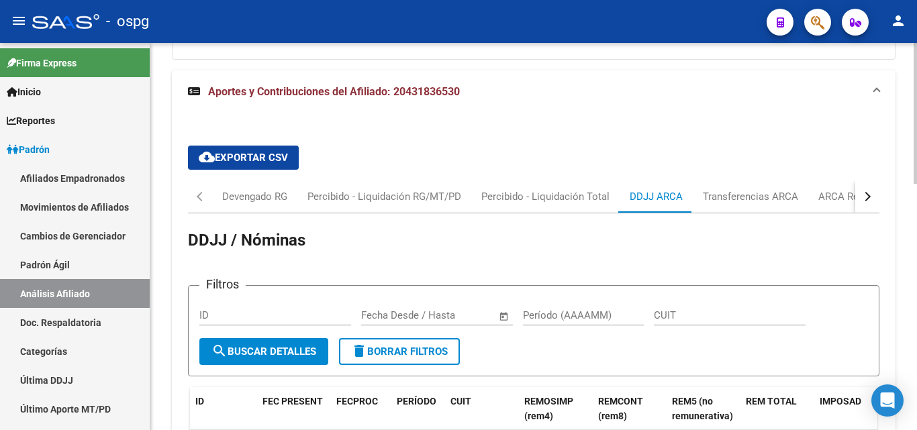
scroll to position [484, 0]
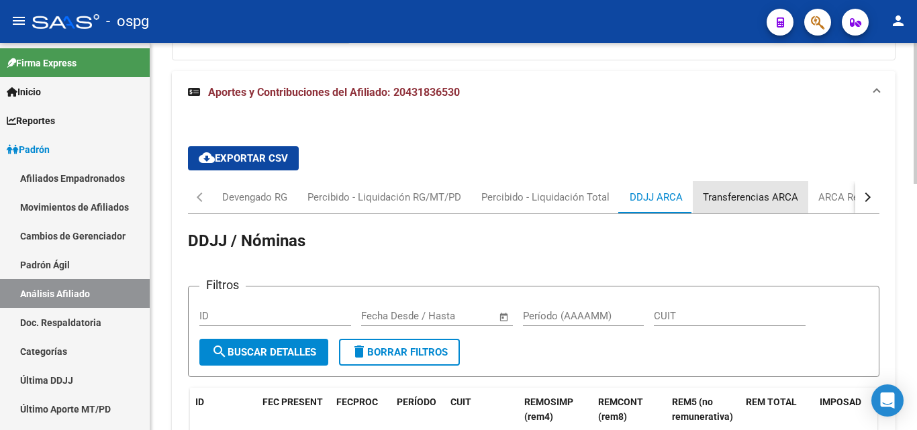
click at [760, 200] on div "Transferencias ARCA" at bounding box center [750, 197] width 95 height 15
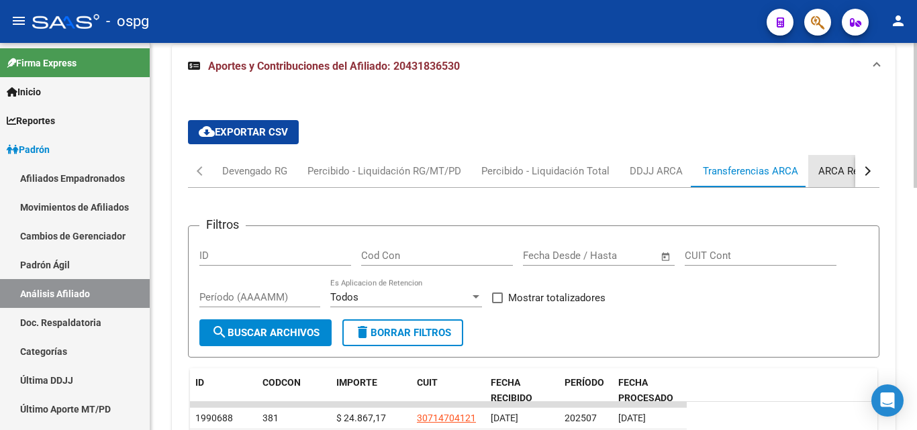
click at [844, 174] on div "ARCA Relaciones Laborales" at bounding box center [881, 171] width 126 height 15
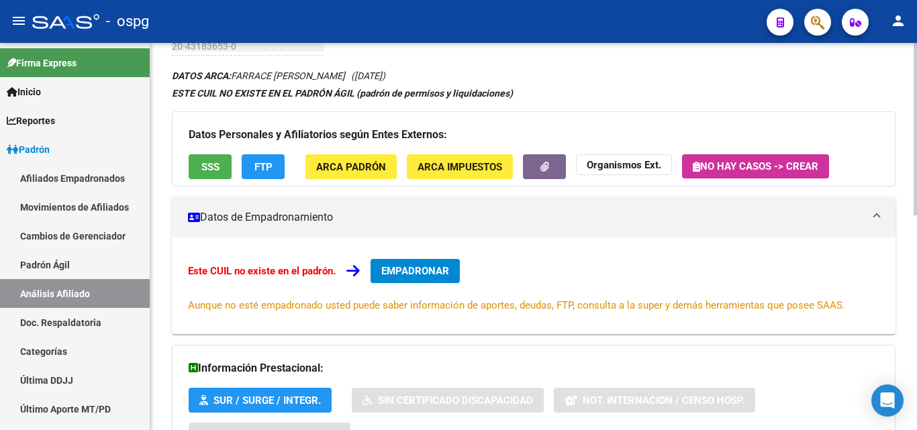
scroll to position [13, 0]
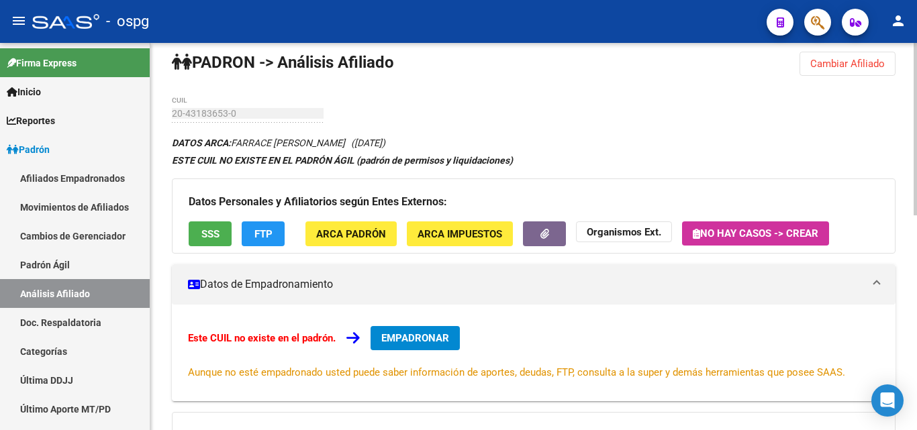
click at [390, 334] on span "EMPADRONAR" at bounding box center [415, 338] width 68 height 12
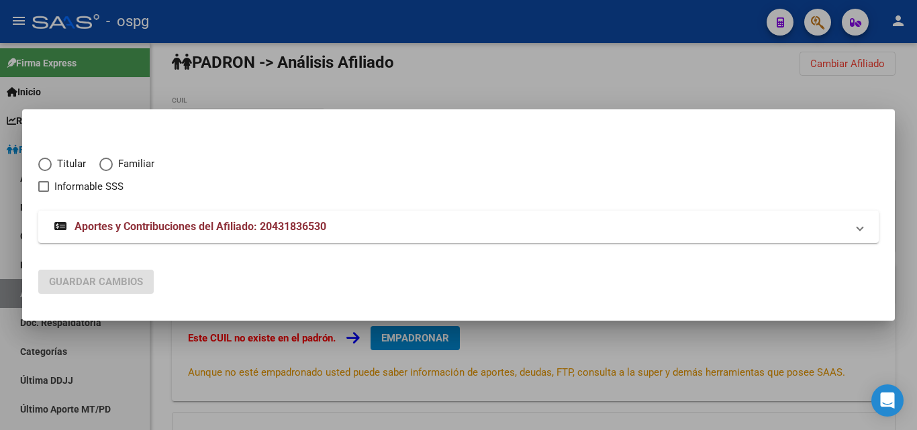
click at [48, 170] on span "Elija una opción" at bounding box center [44, 164] width 13 height 13
click at [48, 170] on input "Titular" at bounding box center [44, 164] width 13 height 13
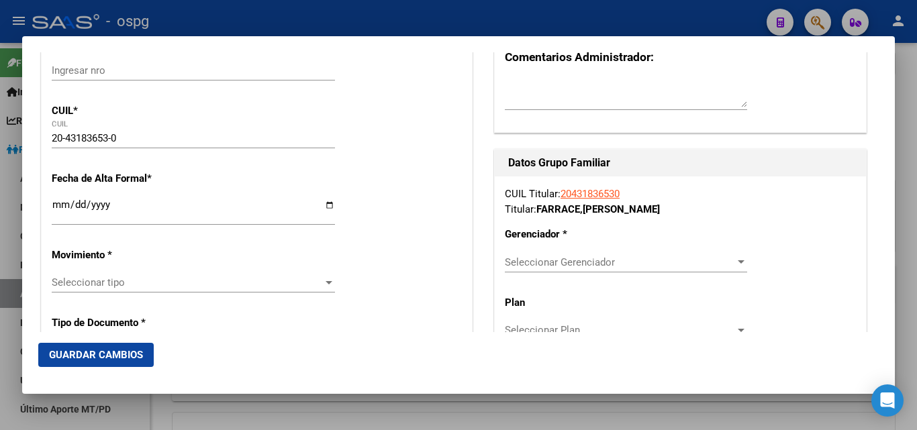
scroll to position [201, 0]
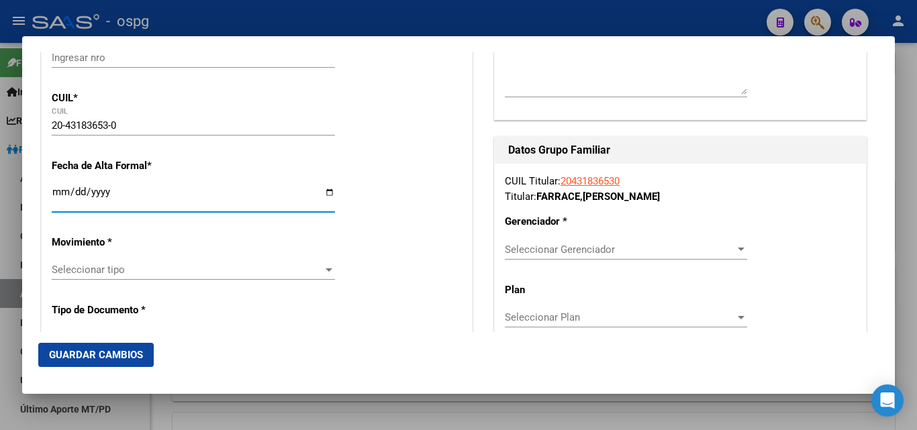
click at [61, 193] on input "Ingresar fecha" at bounding box center [193, 197] width 283 height 21
click at [100, 270] on span "Seleccionar tipo" at bounding box center [187, 270] width 271 height 12
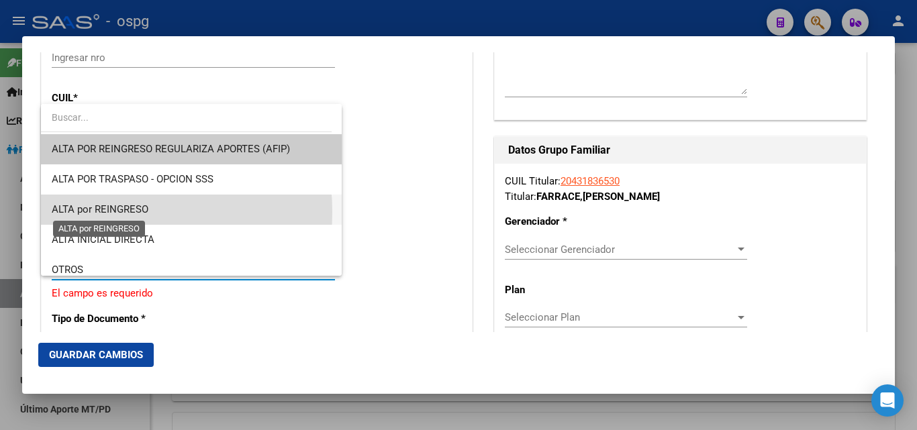
click at [81, 212] on span "ALTA por REINGRESO" at bounding box center [100, 209] width 97 height 12
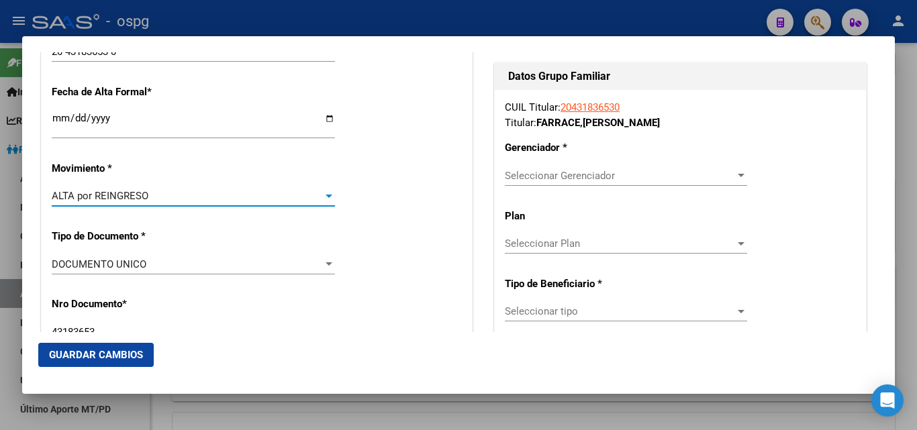
scroll to position [403, 0]
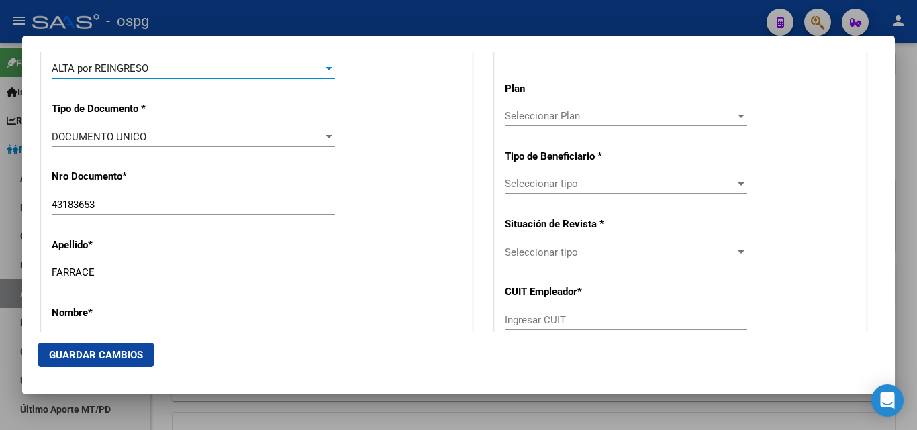
click at [192, 74] on div "ALTA por REINGRESO" at bounding box center [187, 68] width 271 height 12
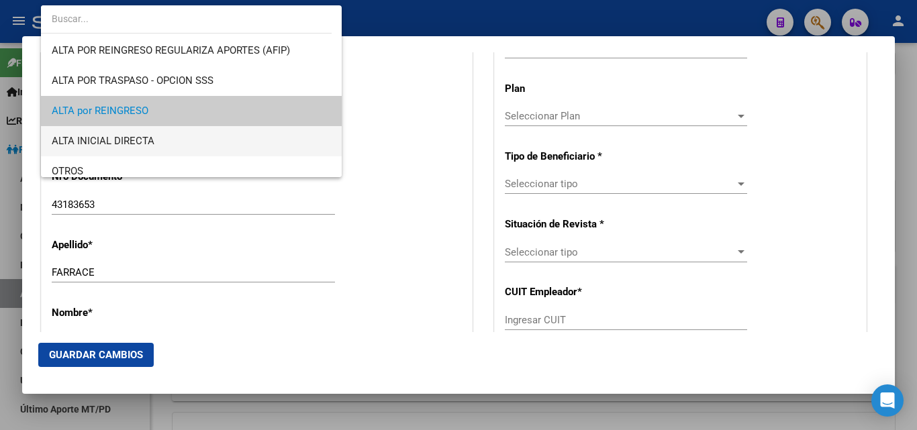
scroll to position [43, 0]
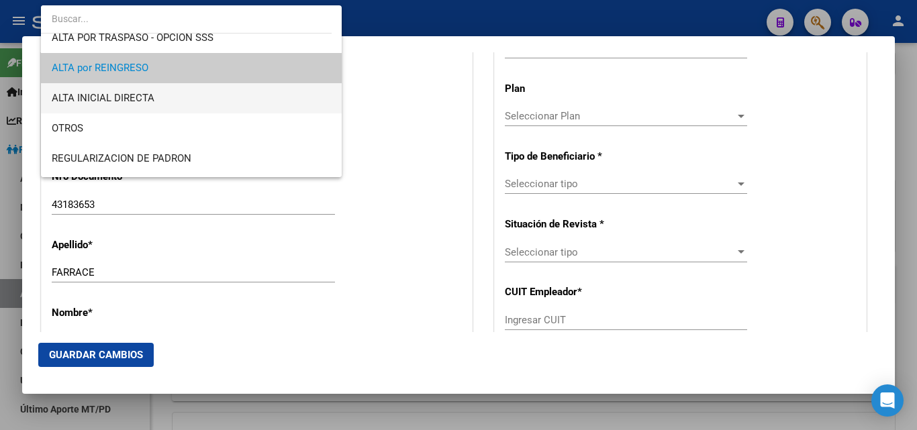
click at [156, 91] on span "ALTA INICIAL DIRECTA" at bounding box center [191, 98] width 279 height 30
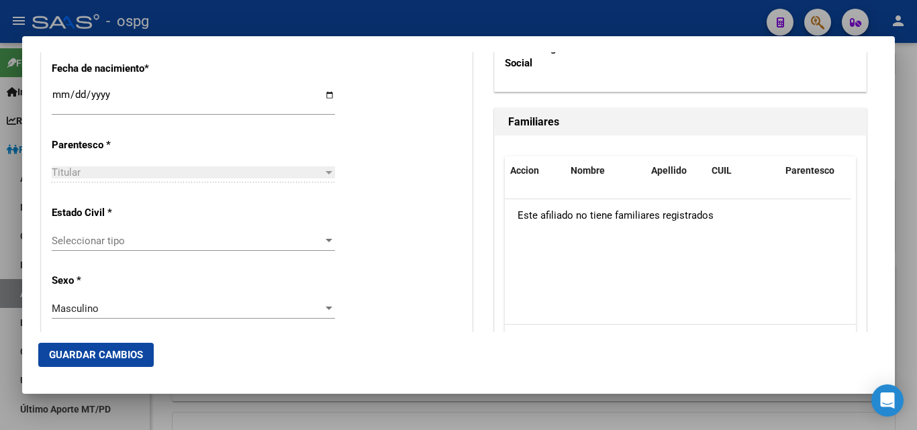
scroll to position [738, 0]
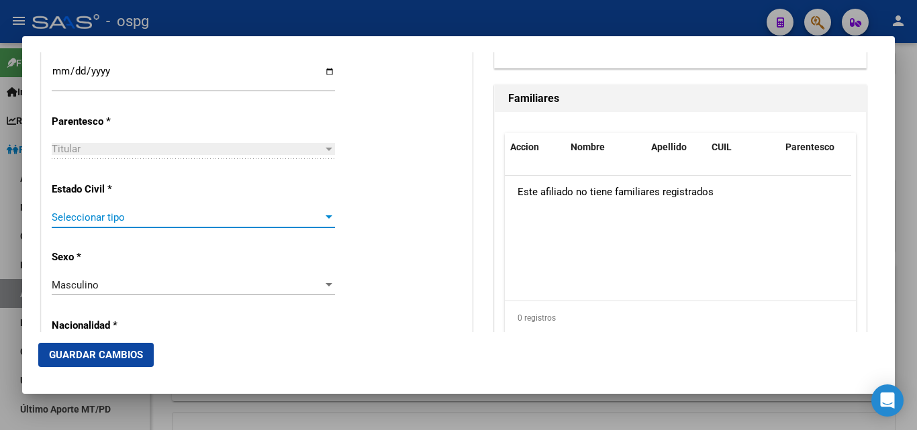
click at [68, 222] on span "Seleccionar tipo" at bounding box center [187, 217] width 271 height 12
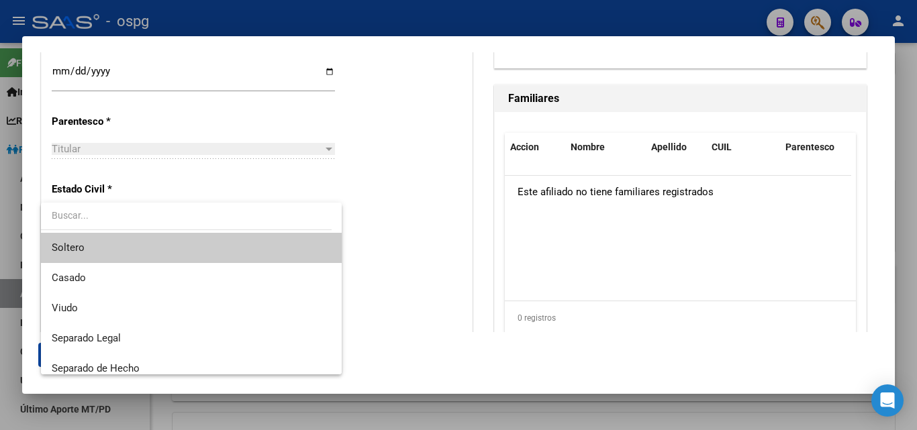
click at [78, 251] on span "Soltero" at bounding box center [68, 248] width 33 height 12
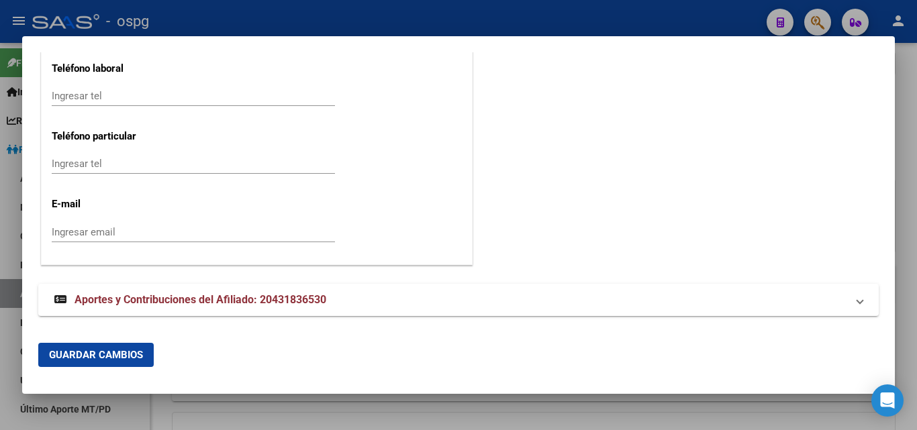
scroll to position [1700, 0]
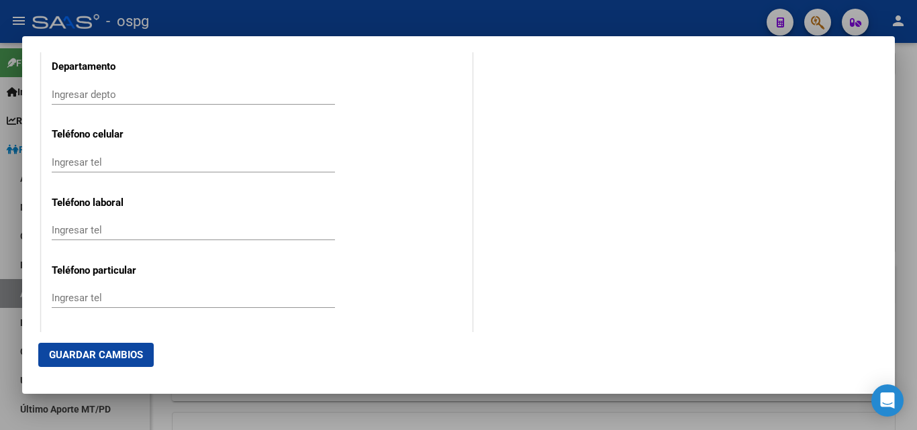
click at [76, 161] on input "Ingresar tel" at bounding box center [193, 162] width 283 height 12
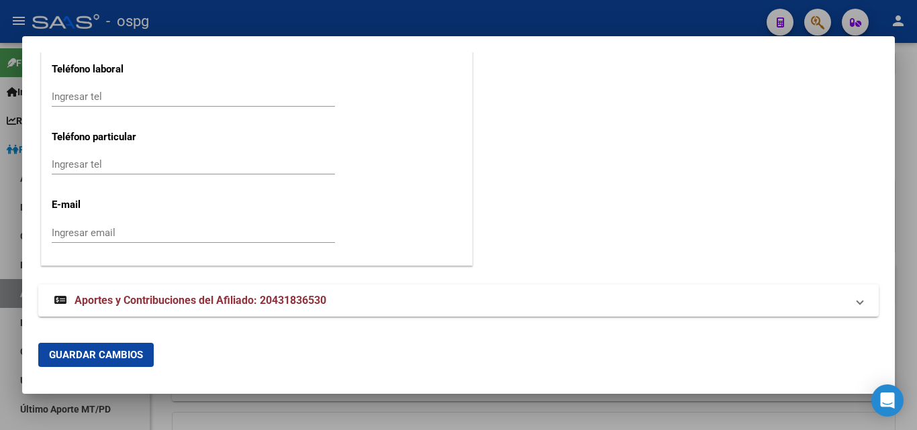
scroll to position [1834, 0]
click at [68, 230] on input "Ingresar email" at bounding box center [193, 232] width 283 height 12
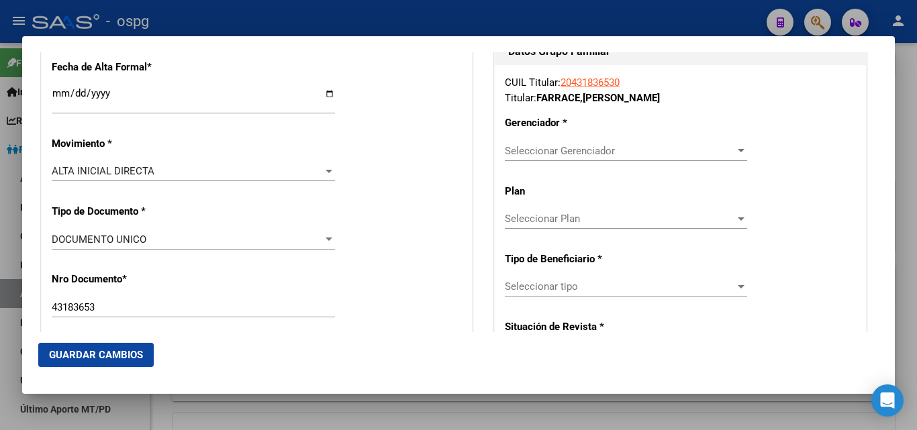
scroll to position [291, 0]
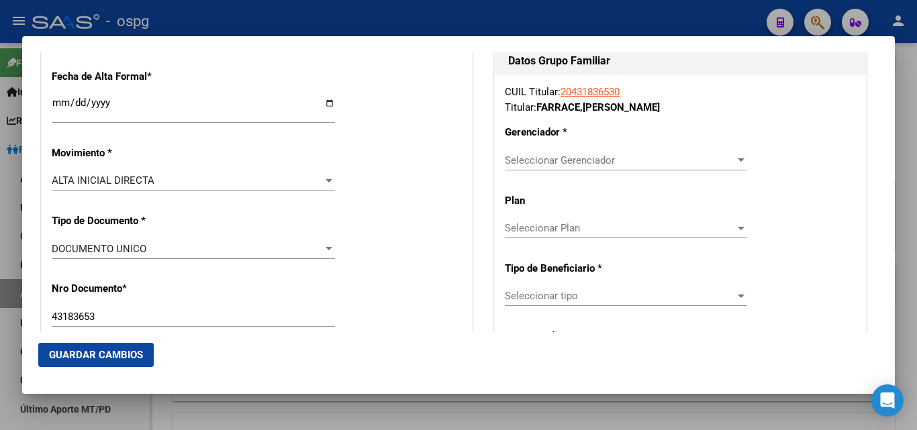
click at [538, 160] on span "Seleccionar Gerenciador" at bounding box center [620, 160] width 230 height 12
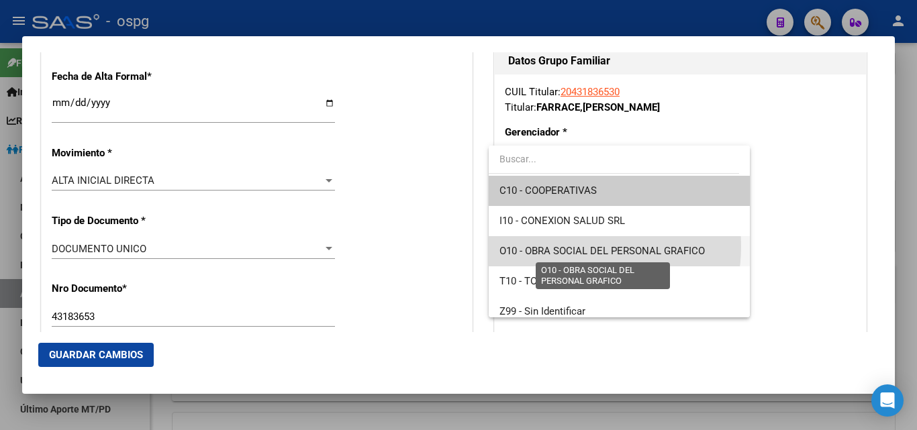
click at [574, 246] on span "O10 - OBRA SOCIAL DEL PERSONAL GRAFICO" at bounding box center [601, 251] width 205 height 12
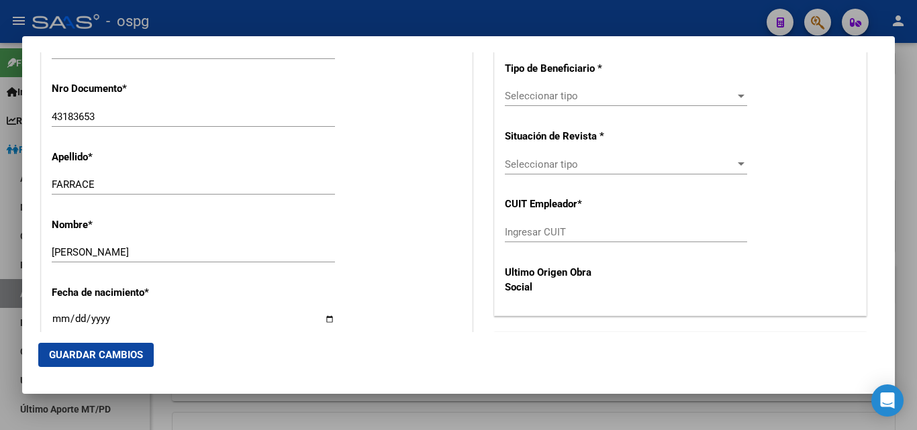
scroll to position [492, 0]
click at [548, 93] on span "Seleccionar tipo" at bounding box center [620, 95] width 230 height 12
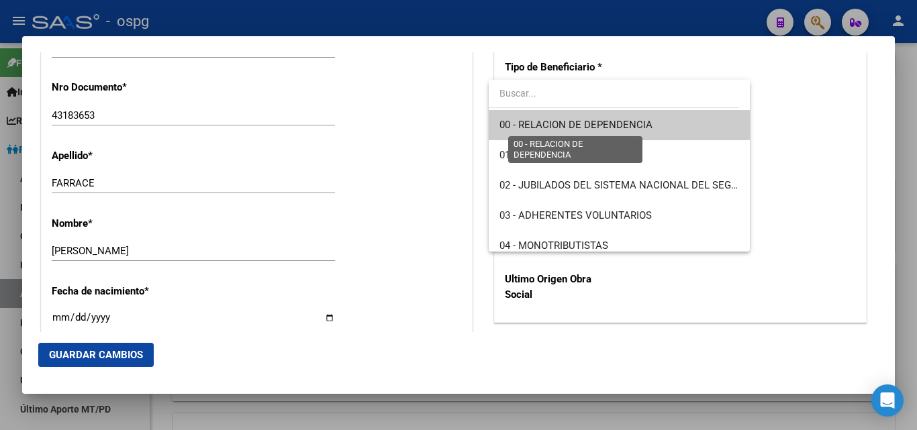
click at [571, 115] on span "00 - RELACION DE DEPENDENCIA" at bounding box center [618, 125] width 239 height 30
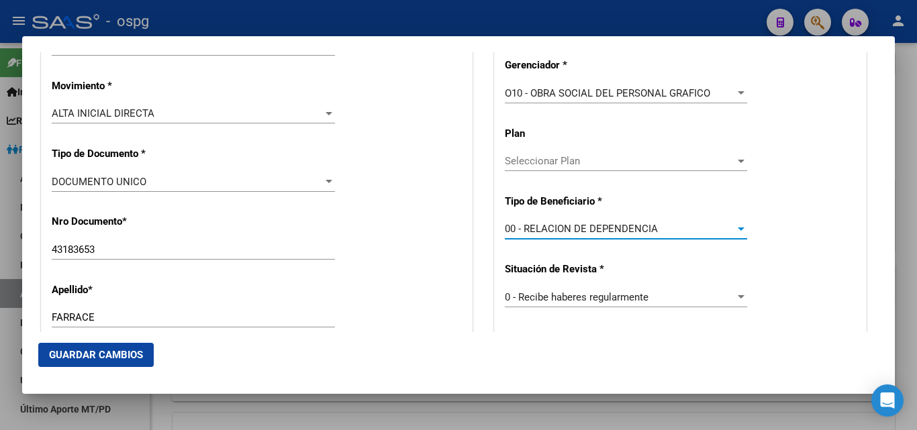
scroll to position [156, 0]
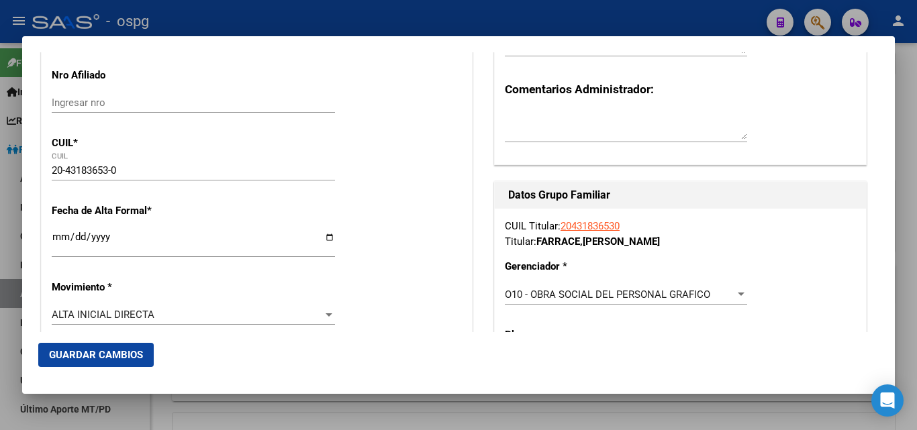
click at [65, 353] on span "Guardar Cambios" at bounding box center [96, 355] width 94 height 12
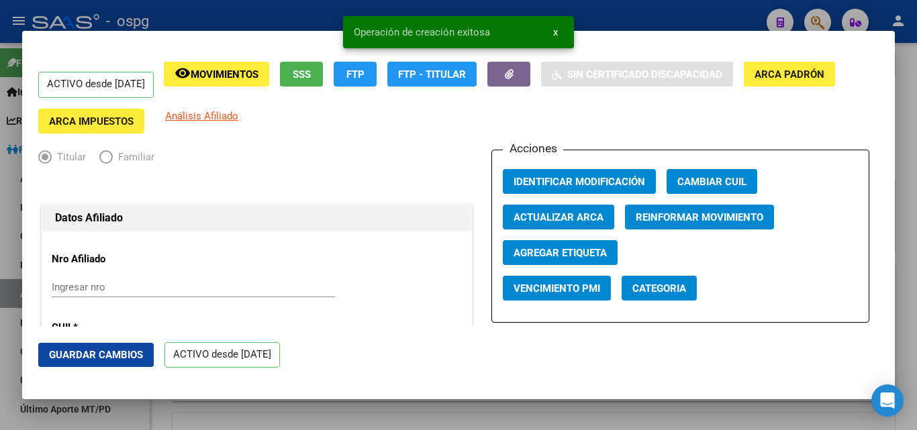
click at [544, 187] on span "Identificar Modificación" at bounding box center [579, 182] width 132 height 12
click at [530, 81] on button "button" at bounding box center [508, 74] width 43 height 25
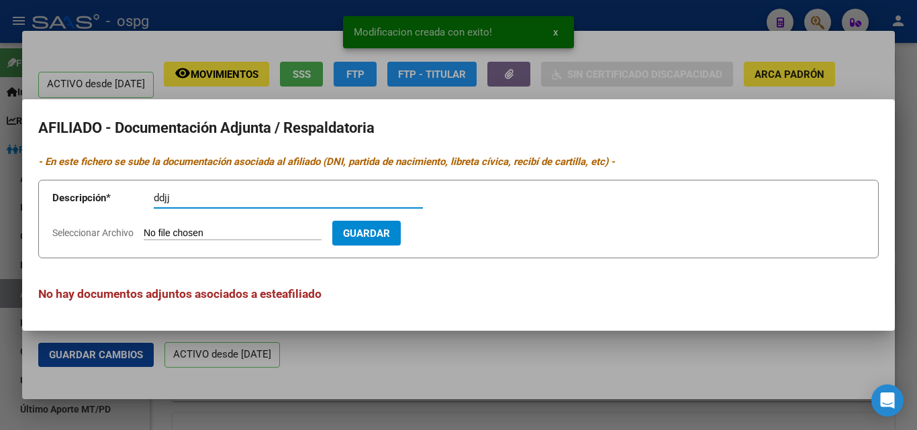
click at [177, 231] on input "Seleccionar Archivo" at bounding box center [233, 234] width 178 height 13
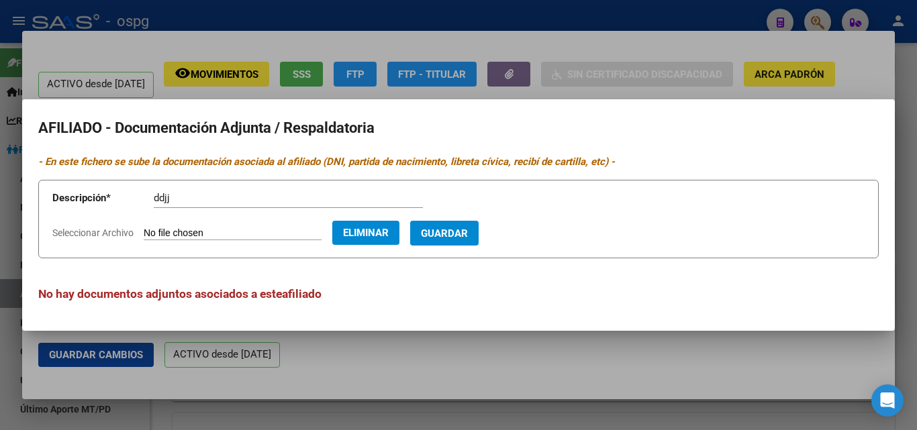
click at [375, 240] on button "Eliminar" at bounding box center [365, 233] width 67 height 24
click at [223, 221] on form "Descripción * ddjj Descripción Seleccionar Archivo Guardar" at bounding box center [458, 219] width 840 height 79
click at [216, 230] on input "Seleccionar Archivo" at bounding box center [233, 234] width 178 height 13
click at [464, 234] on span "Guardar" at bounding box center [444, 234] width 47 height 12
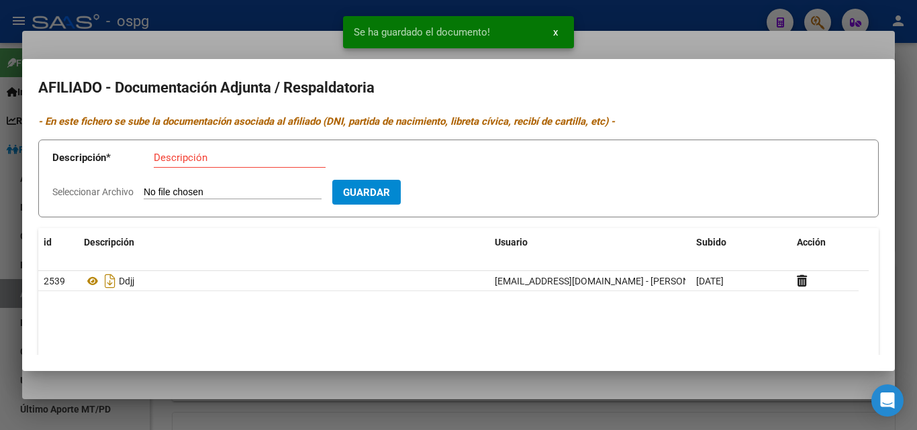
click at [163, 149] on div "Descripción" at bounding box center [240, 158] width 172 height 20
click at [169, 193] on input "Seleccionar Archivo" at bounding box center [233, 193] width 178 height 13
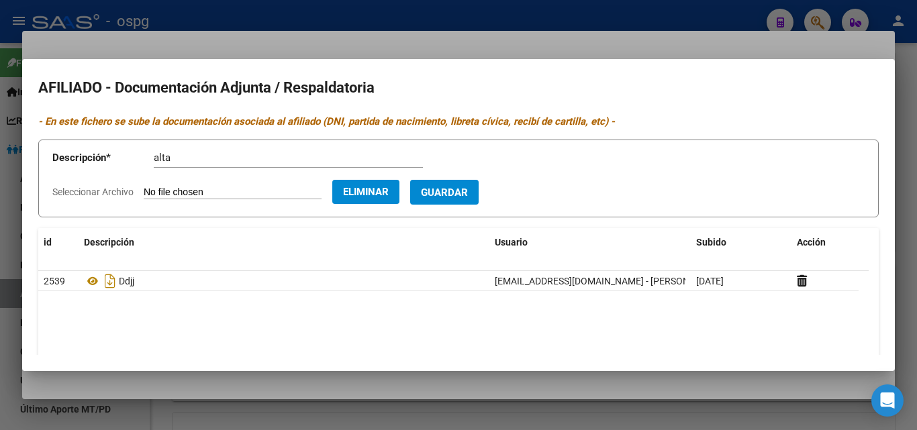
click at [457, 195] on span "Guardar" at bounding box center [444, 193] width 47 height 12
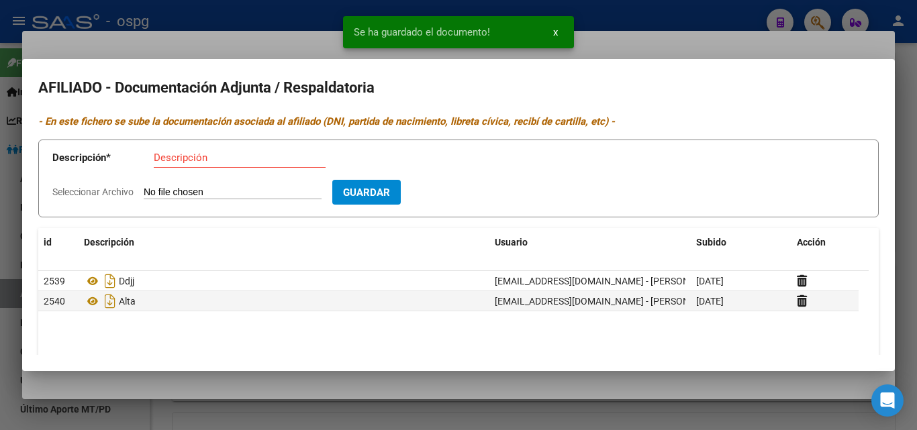
click at [166, 156] on input "Descripción" at bounding box center [240, 158] width 172 height 12
click at [147, 189] on input "Seleccionar Archivo" at bounding box center [233, 193] width 178 height 13
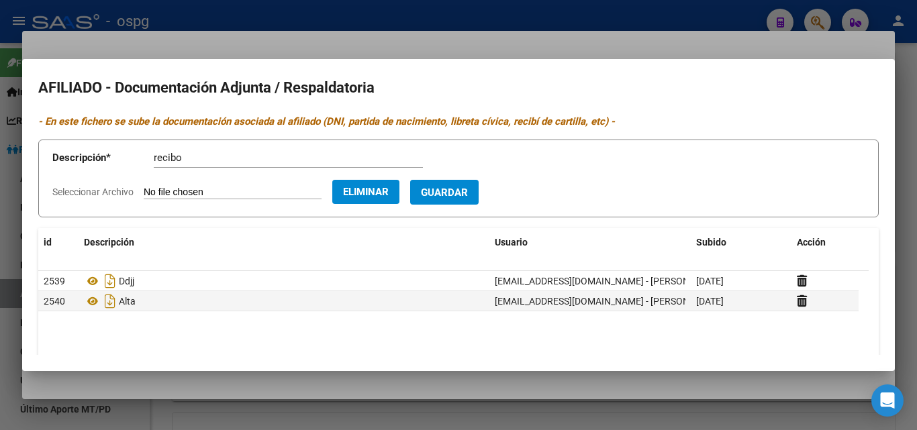
click at [458, 191] on span "Guardar" at bounding box center [444, 193] width 47 height 12
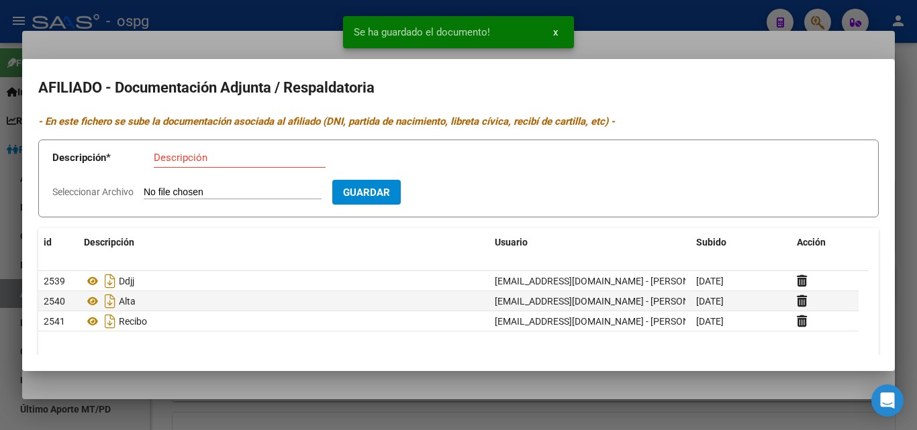
click at [158, 160] on input "Descripción" at bounding box center [240, 158] width 172 height 12
click at [154, 191] on input "Seleccionar Archivo" at bounding box center [233, 193] width 178 height 13
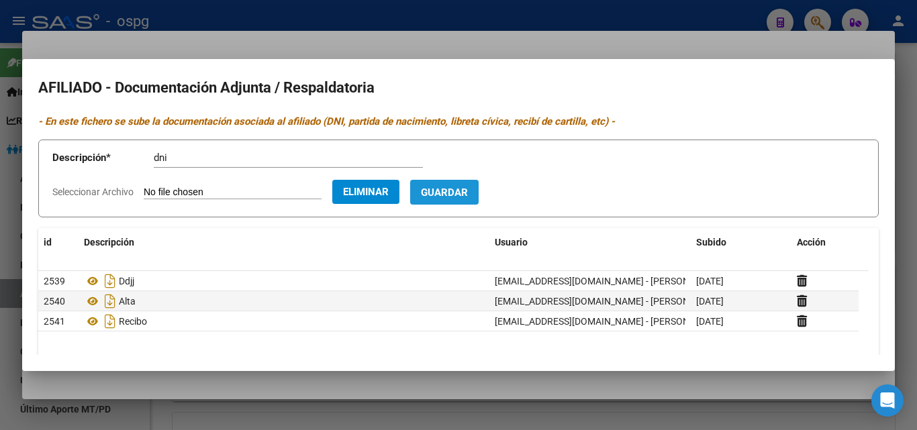
click at [462, 197] on span "Guardar" at bounding box center [444, 193] width 47 height 12
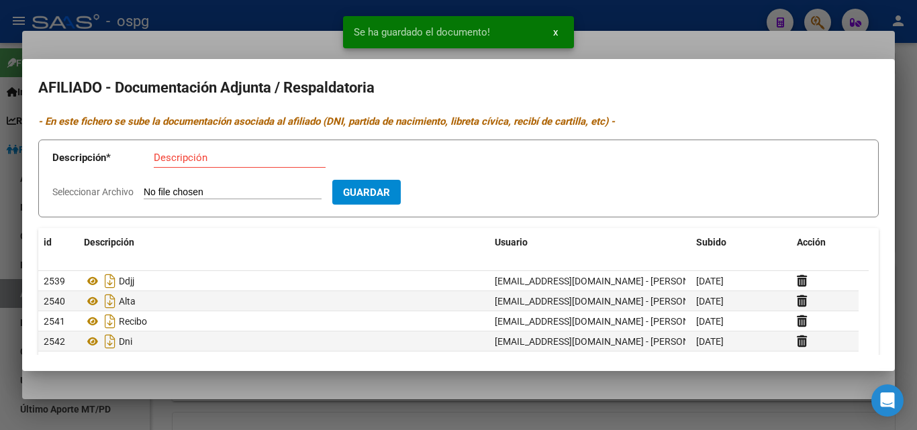
click at [247, 42] on div at bounding box center [458, 215] width 917 height 430
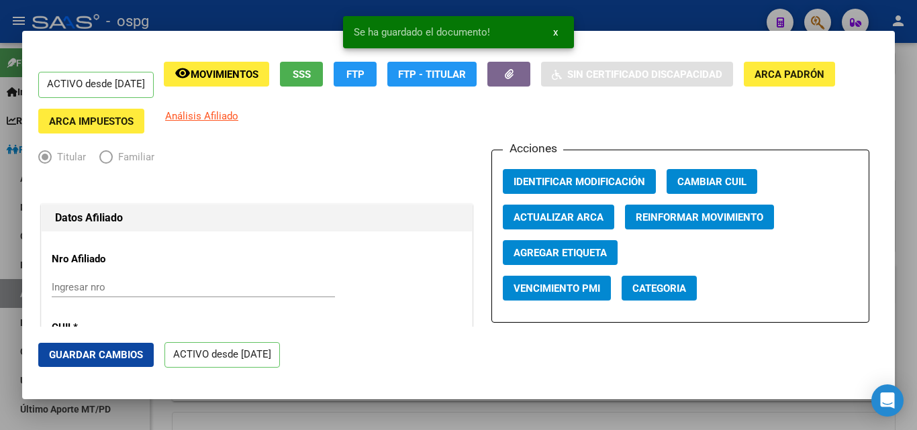
click at [546, 195] on div "Acciones Identificar Modificación Cambiar CUIL Actualizar ARCA Reinformar Movim…" at bounding box center [680, 236] width 378 height 173
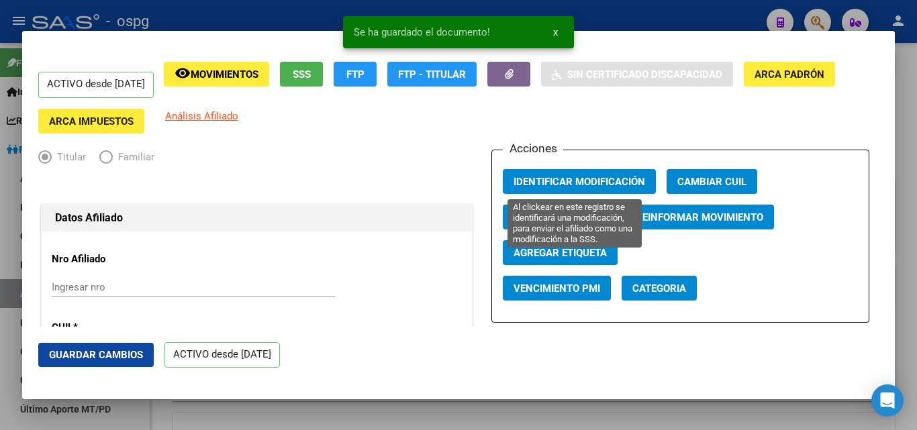
click at [546, 183] on span "Identificar Modificación" at bounding box center [579, 182] width 132 height 12
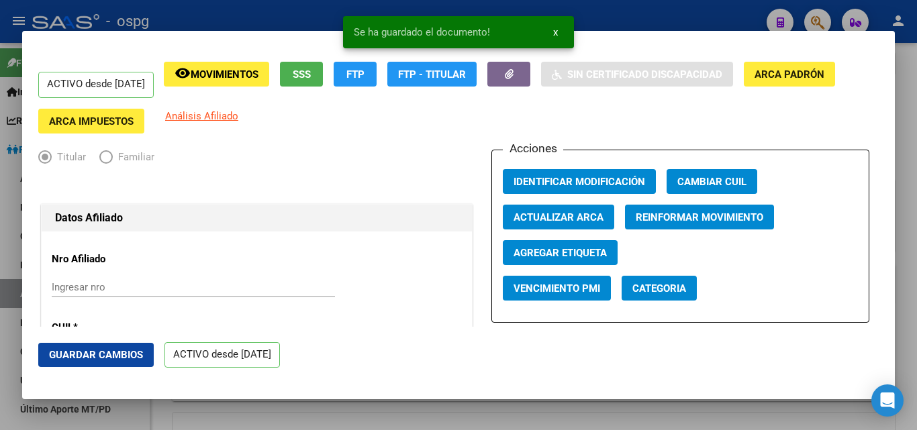
click at [89, 359] on span "Guardar Cambios" at bounding box center [96, 355] width 94 height 12
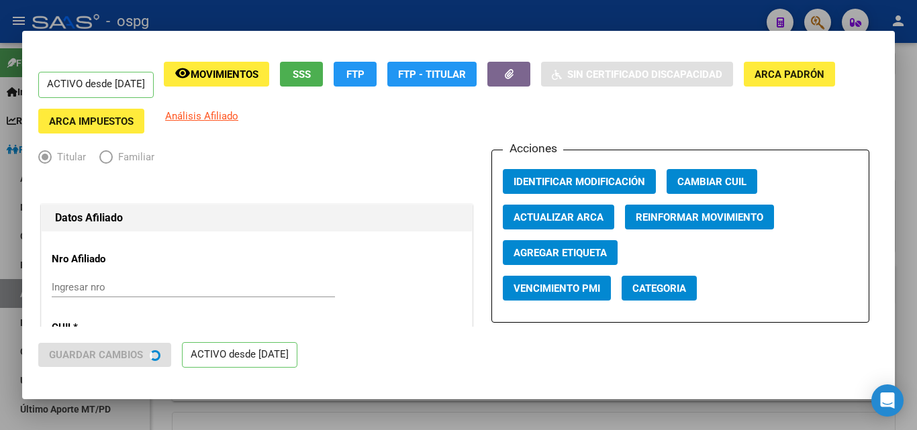
click at [228, 20] on div at bounding box center [458, 215] width 917 height 430
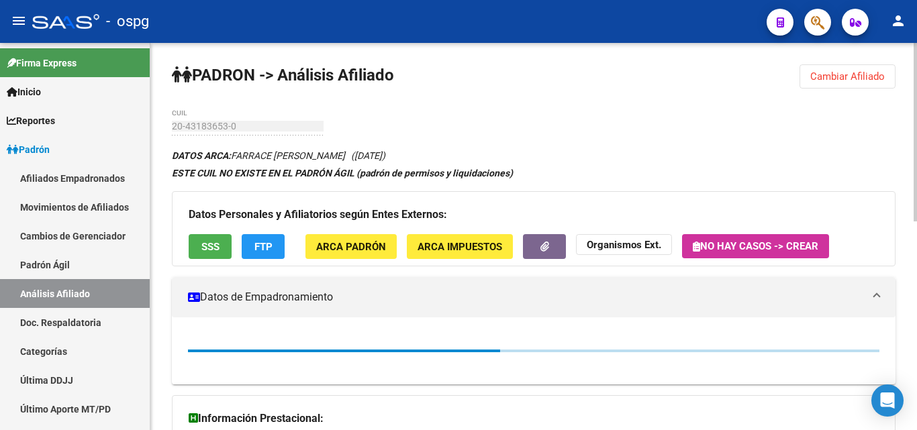
click at [832, 81] on span "Cambiar Afiliado" at bounding box center [847, 76] width 74 height 12
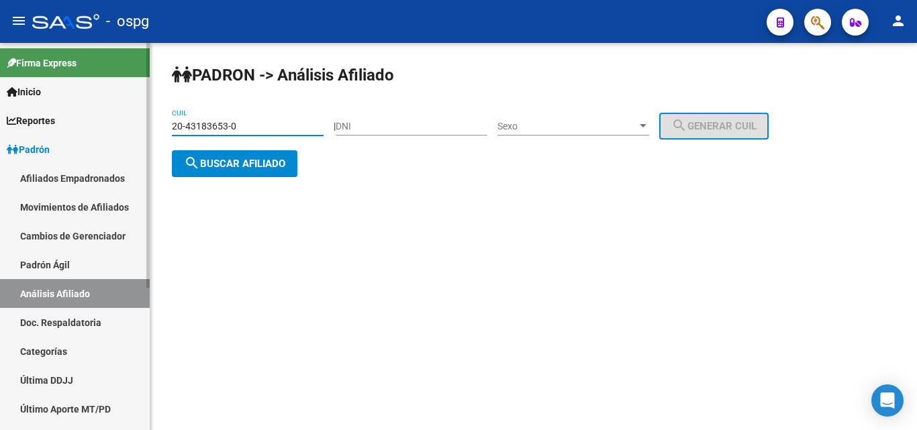
drag, startPoint x: 238, startPoint y: 127, endPoint x: 107, endPoint y: 130, distance: 130.9
click at [111, 126] on mat-sidenav-container "Firma Express Inicio Instructivos Contacto OS Reportes Ingresos Devengados Anál…" at bounding box center [458, 236] width 917 height 387
